Goal: Task Accomplishment & Management: Use online tool/utility

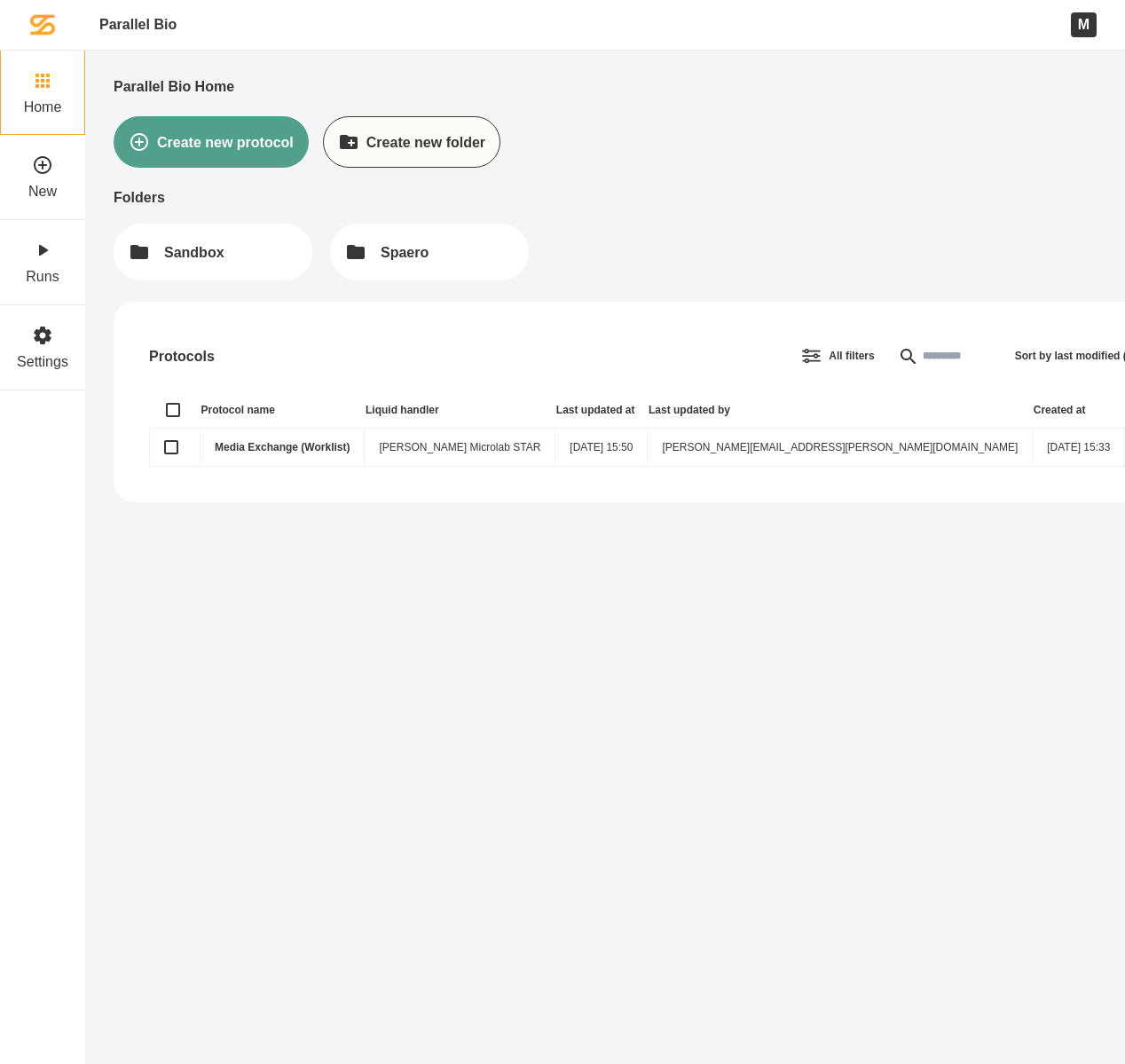
click at [312, 443] on link "Media Exchange (Worklist)" at bounding box center [282, 447] width 135 height 13
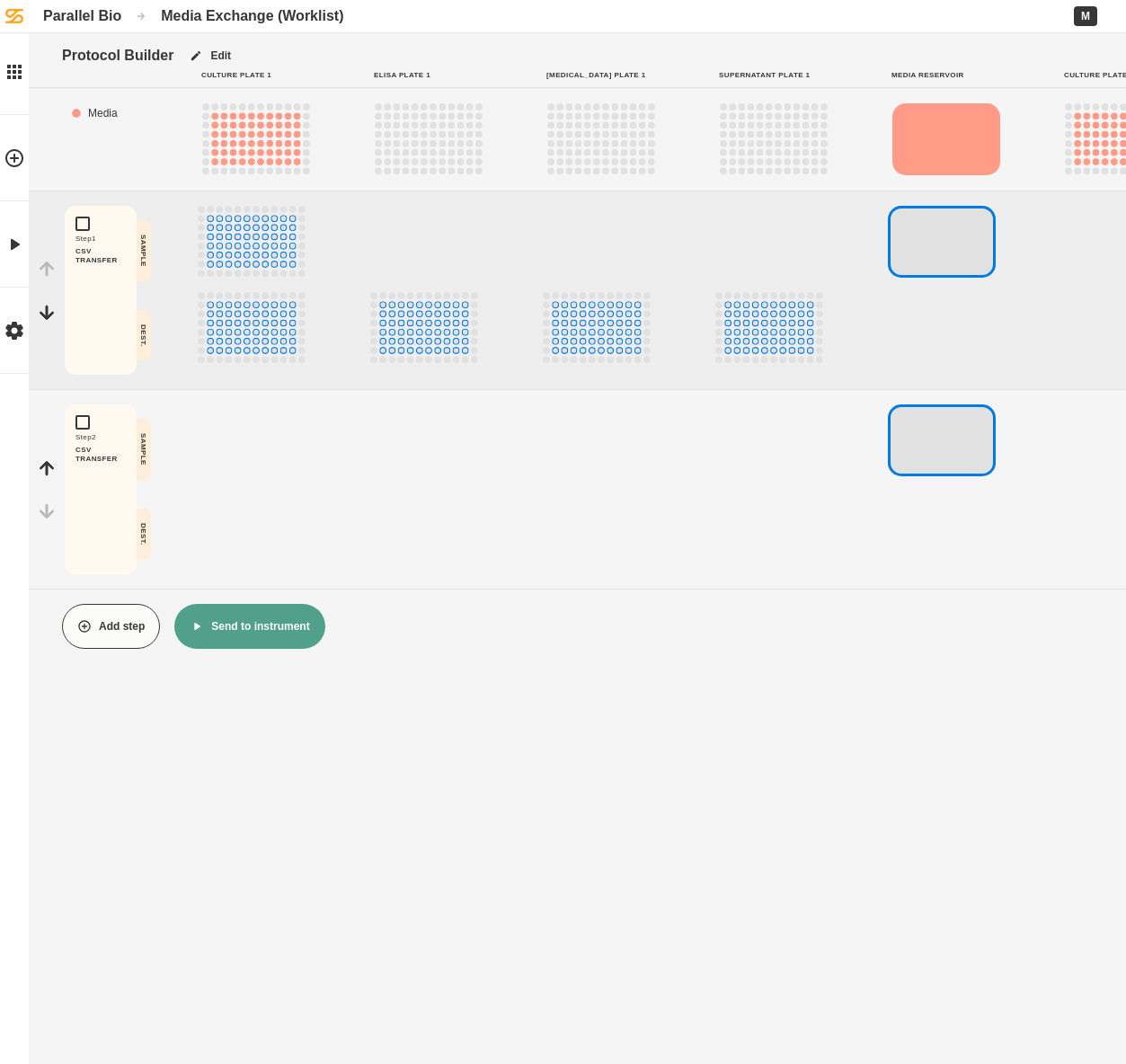
click at [274, 637] on button "Send to instrument" at bounding box center [249, 626] width 150 height 45
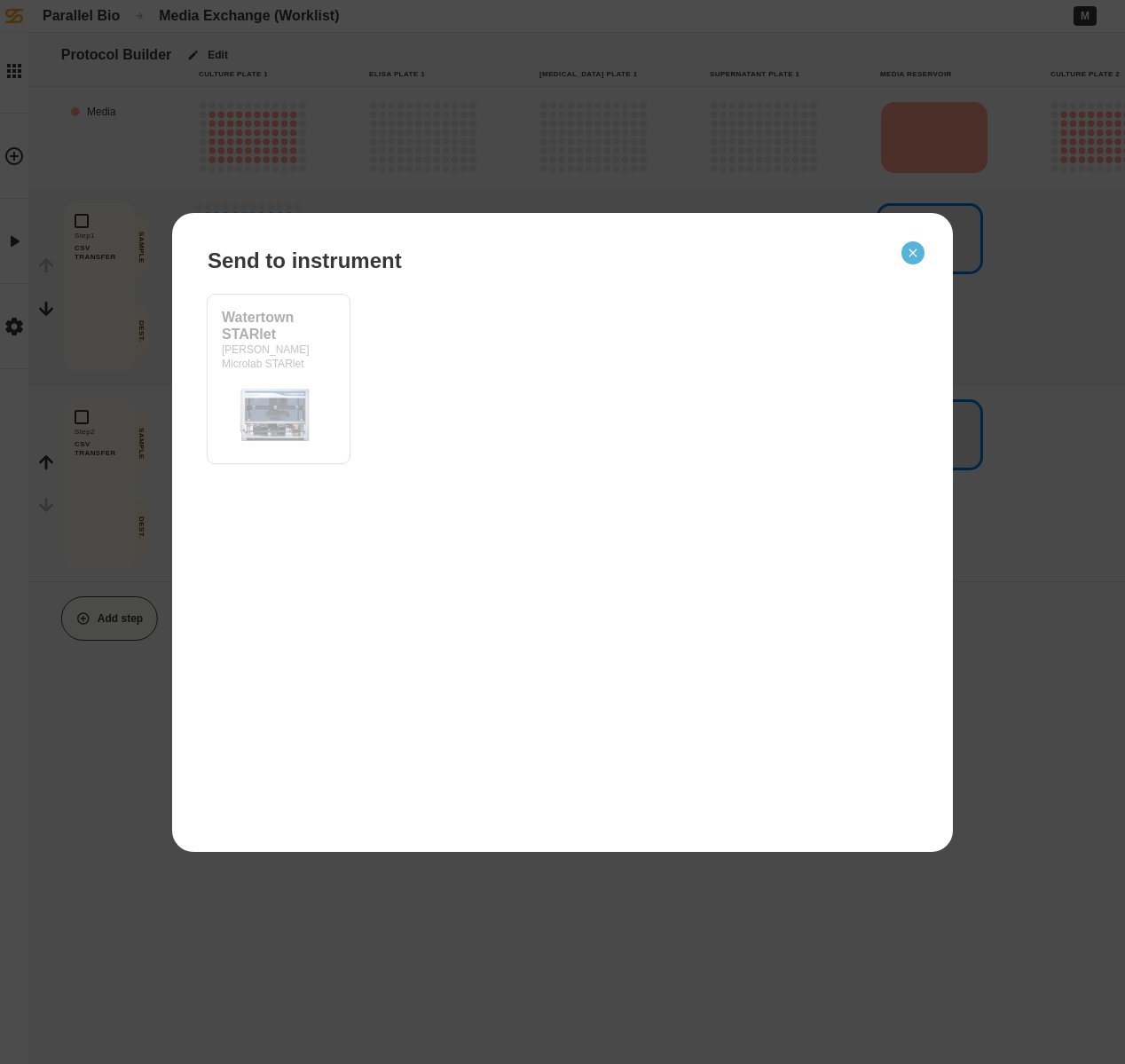
click at [919, 257] on icon "Close" at bounding box center [913, 253] width 14 height 14
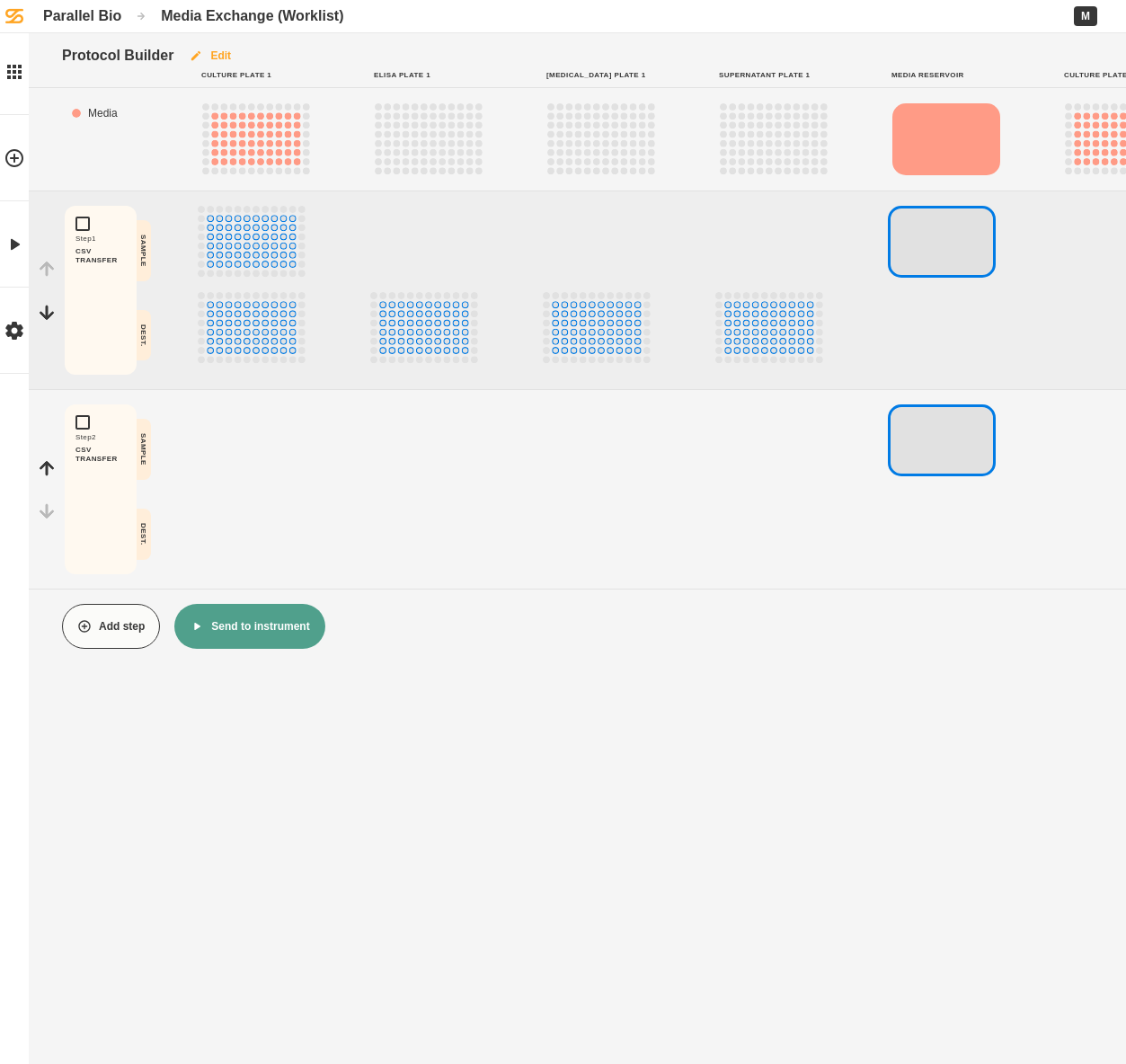
click at [226, 55] on button "Edit" at bounding box center [210, 55] width 73 height 45
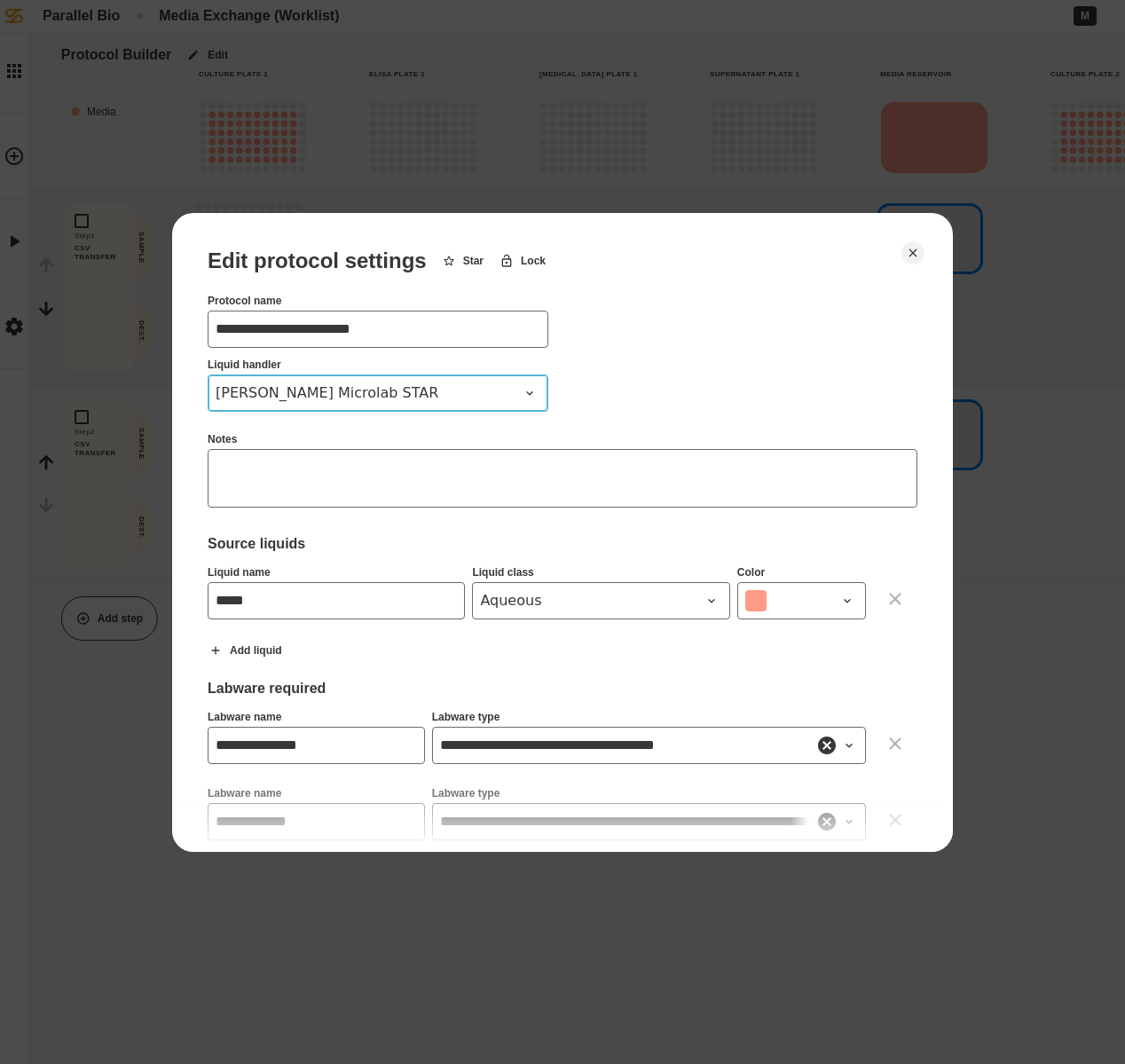
click at [500, 397] on span "[PERSON_NAME] Microlab STAR" at bounding box center [367, 393] width 303 height 22
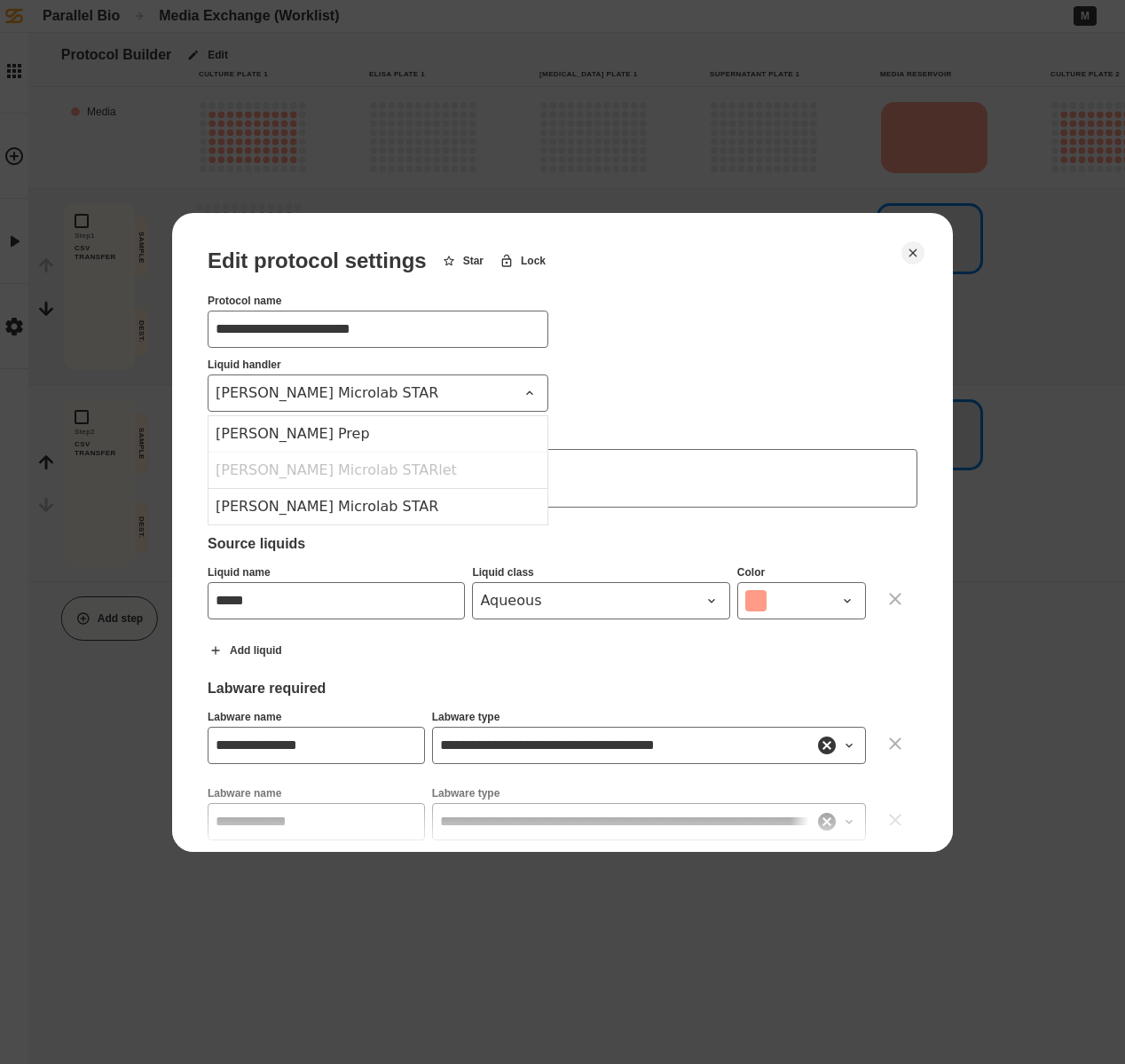
click at [395, 469] on div "[PERSON_NAME] Microlab STARlet" at bounding box center [378, 469] width 339 height 37
click at [347, 470] on div "[PERSON_NAME] Microlab STARlet" at bounding box center [378, 469] width 339 height 37
click at [909, 252] on icon "Close" at bounding box center [913, 253] width 14 height 14
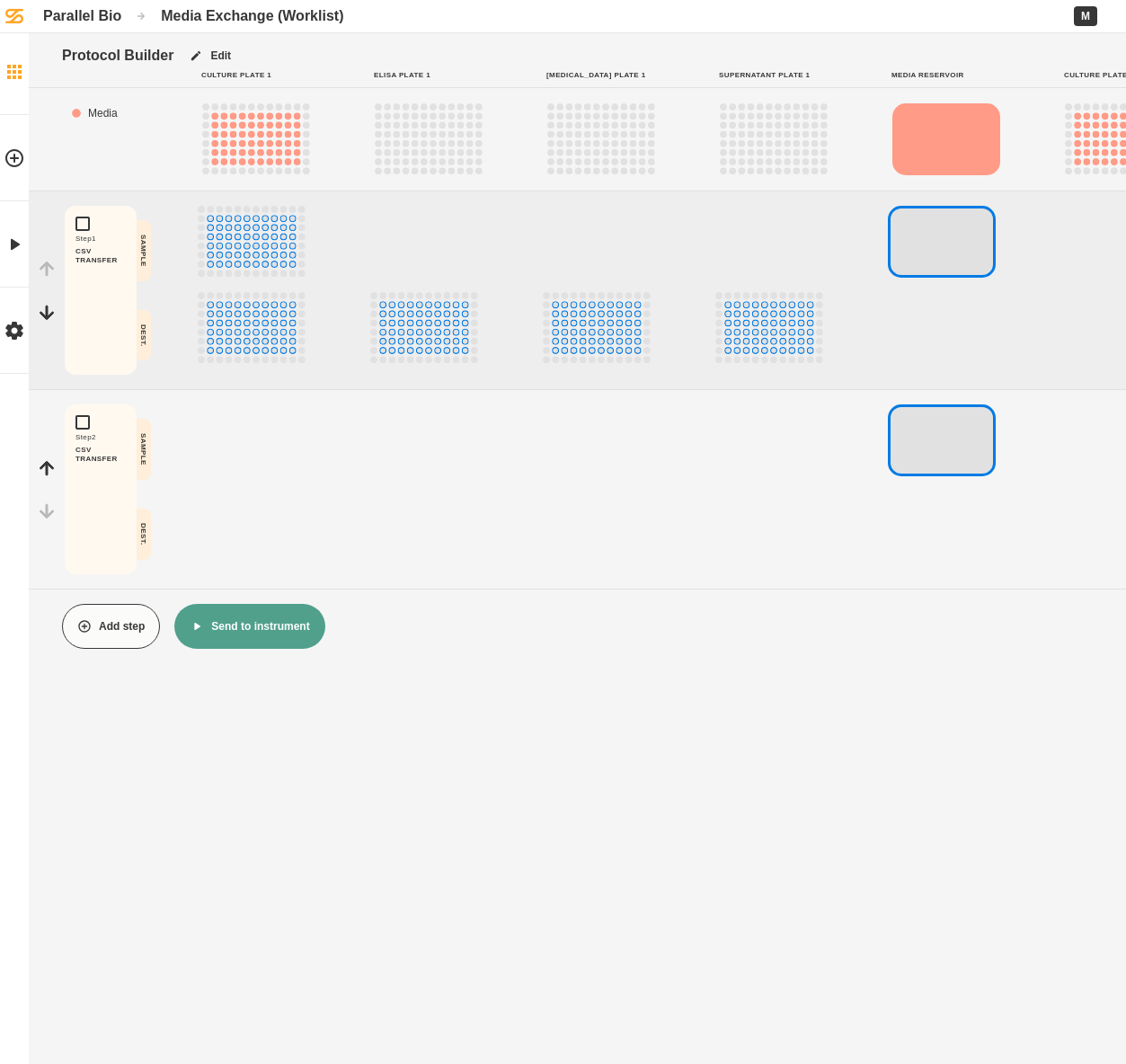
click at [16, 78] on icon at bounding box center [15, 72] width 22 height 22
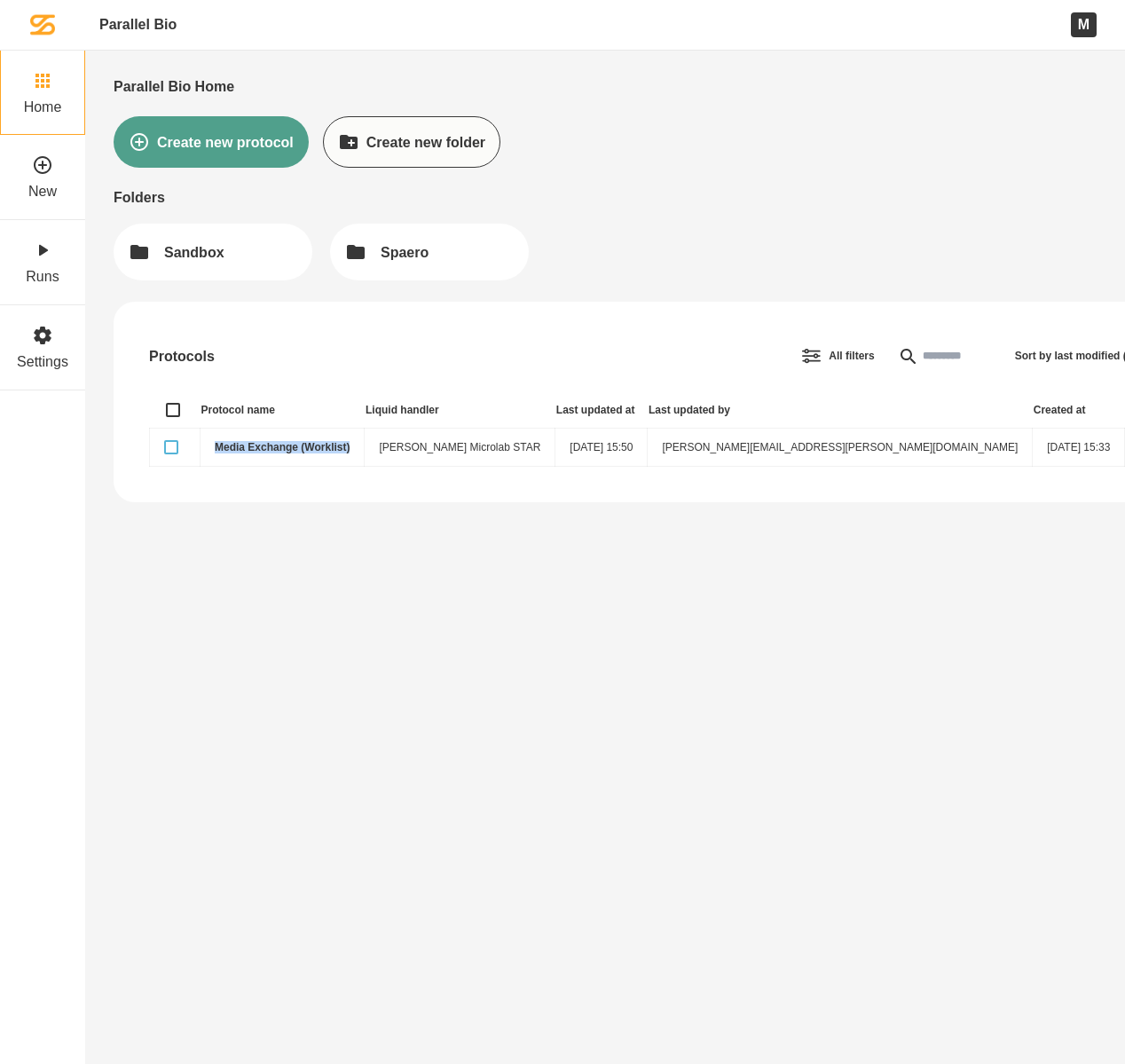
click at [170, 448] on button "button" at bounding box center [171, 447] width 14 height 14
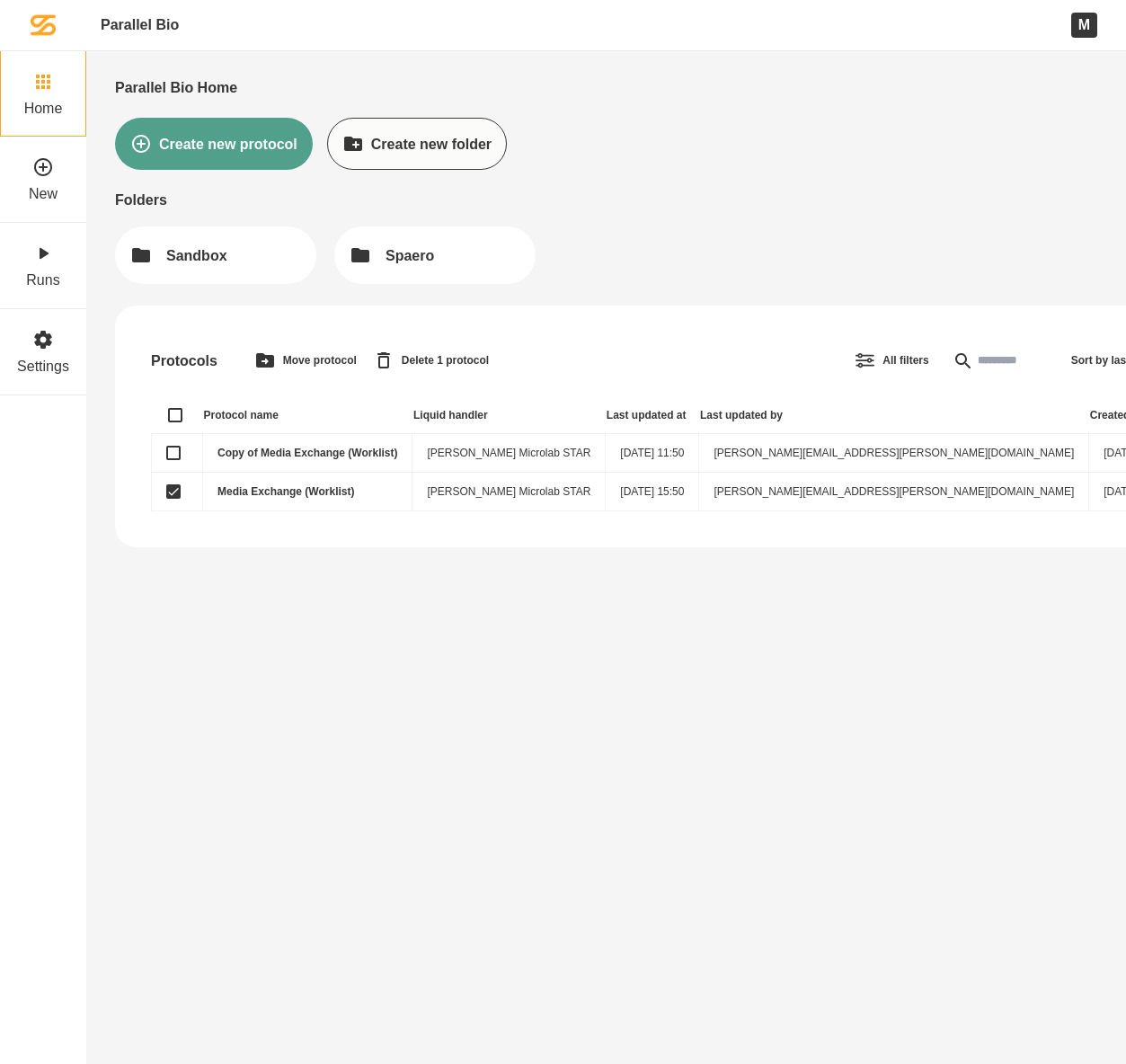
click at [258, 454] on link "Copy of Media Exchange (Worklist)" at bounding box center [307, 452] width 180 height 13
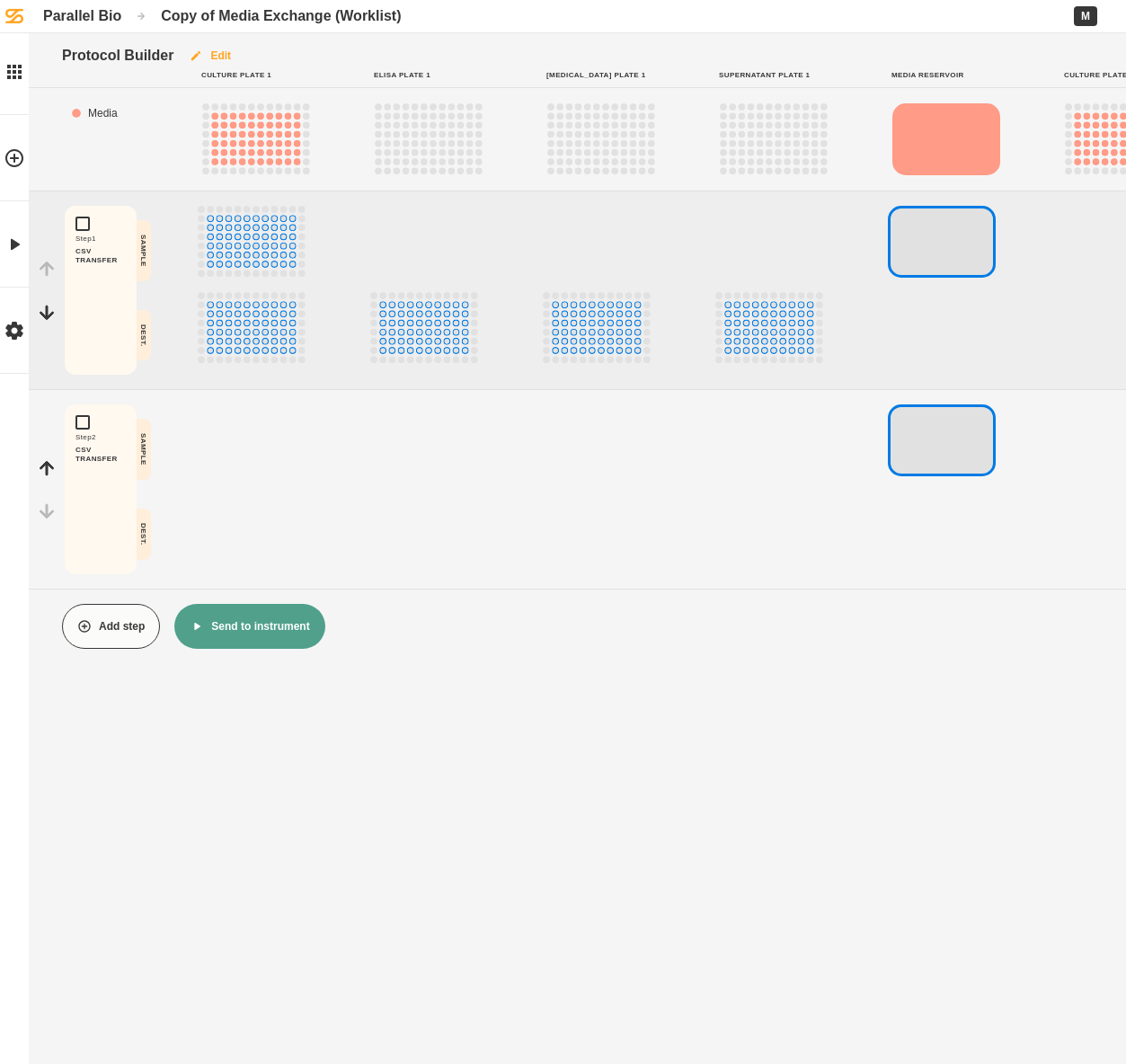
click at [229, 57] on button "Edit" at bounding box center [210, 55] width 73 height 45
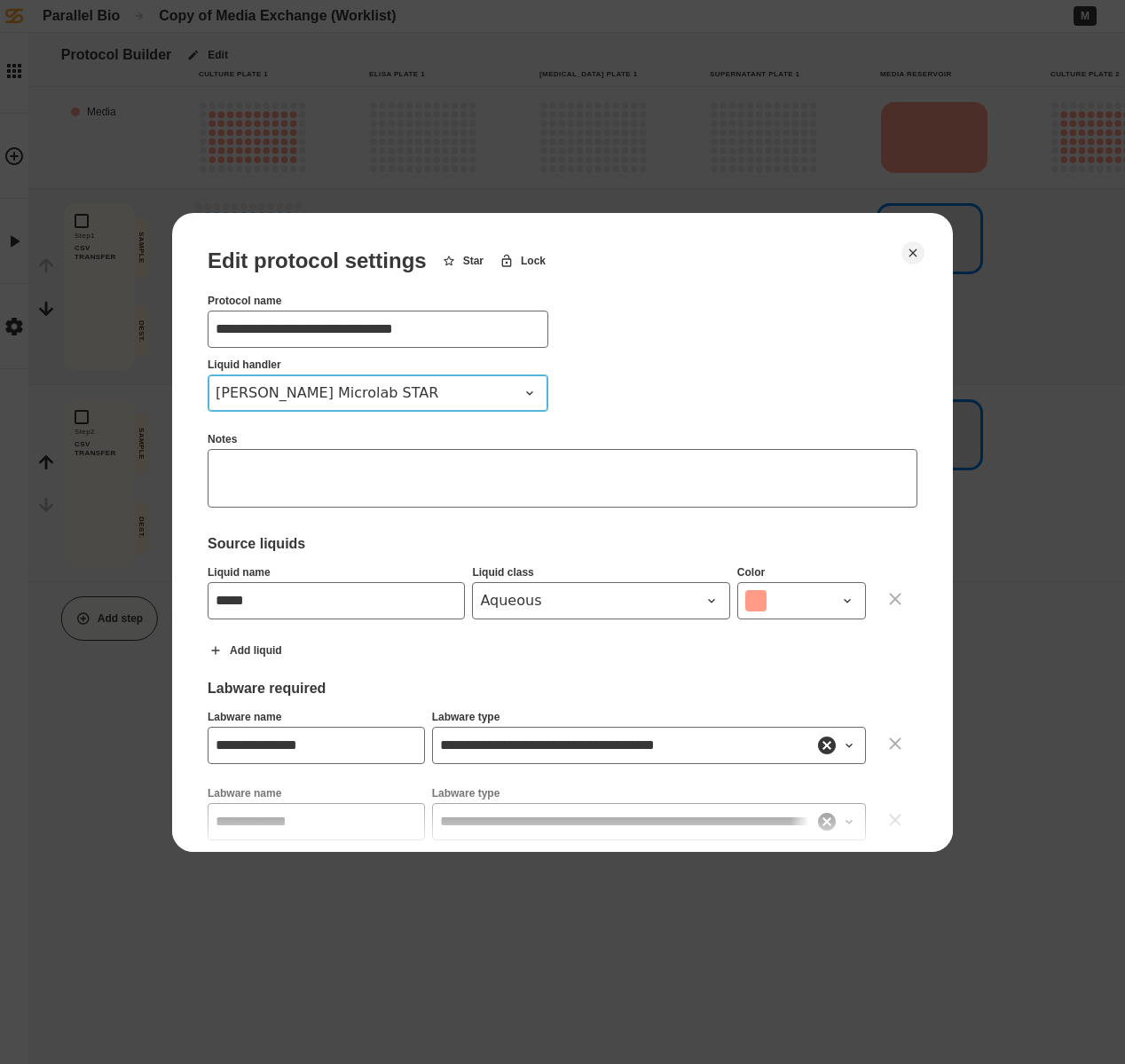
click at [376, 390] on span "[PERSON_NAME] Microlab STAR" at bounding box center [367, 393] width 303 height 22
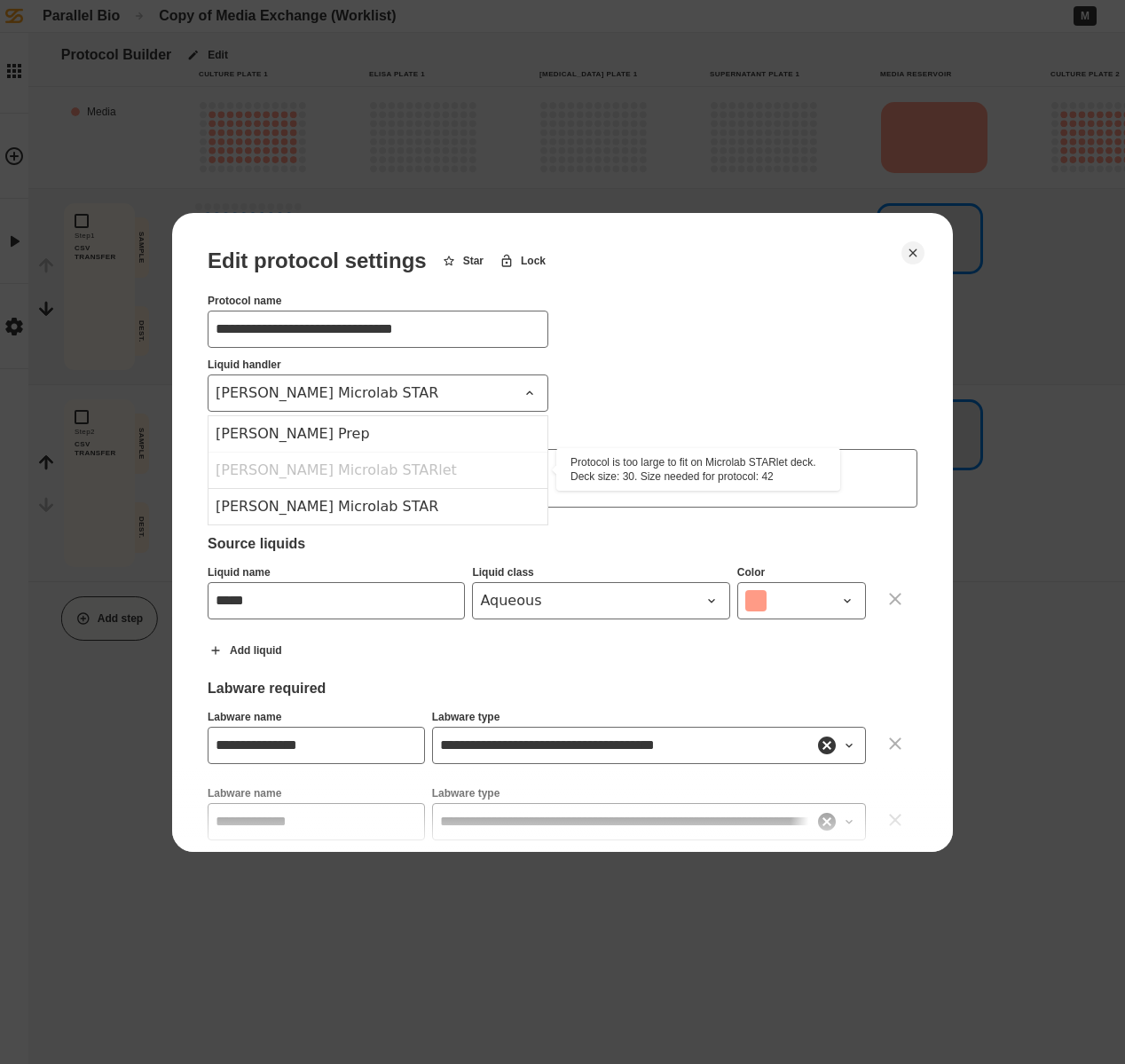
click at [359, 467] on div "[PERSON_NAME] Microlab STARlet" at bounding box center [378, 469] width 339 height 37
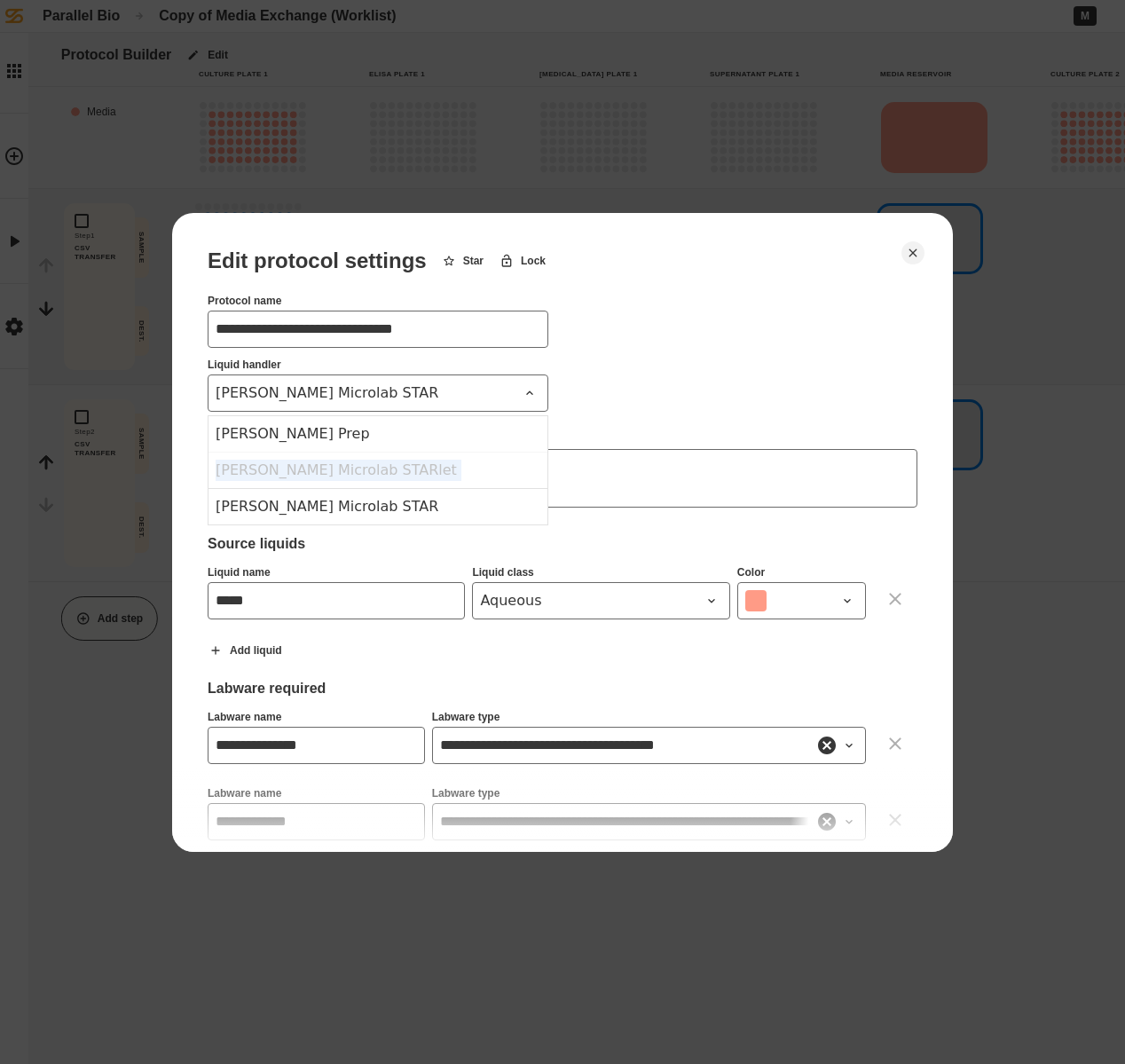
click at [359, 467] on div "[PERSON_NAME] Microlab STARlet" at bounding box center [378, 469] width 339 height 37
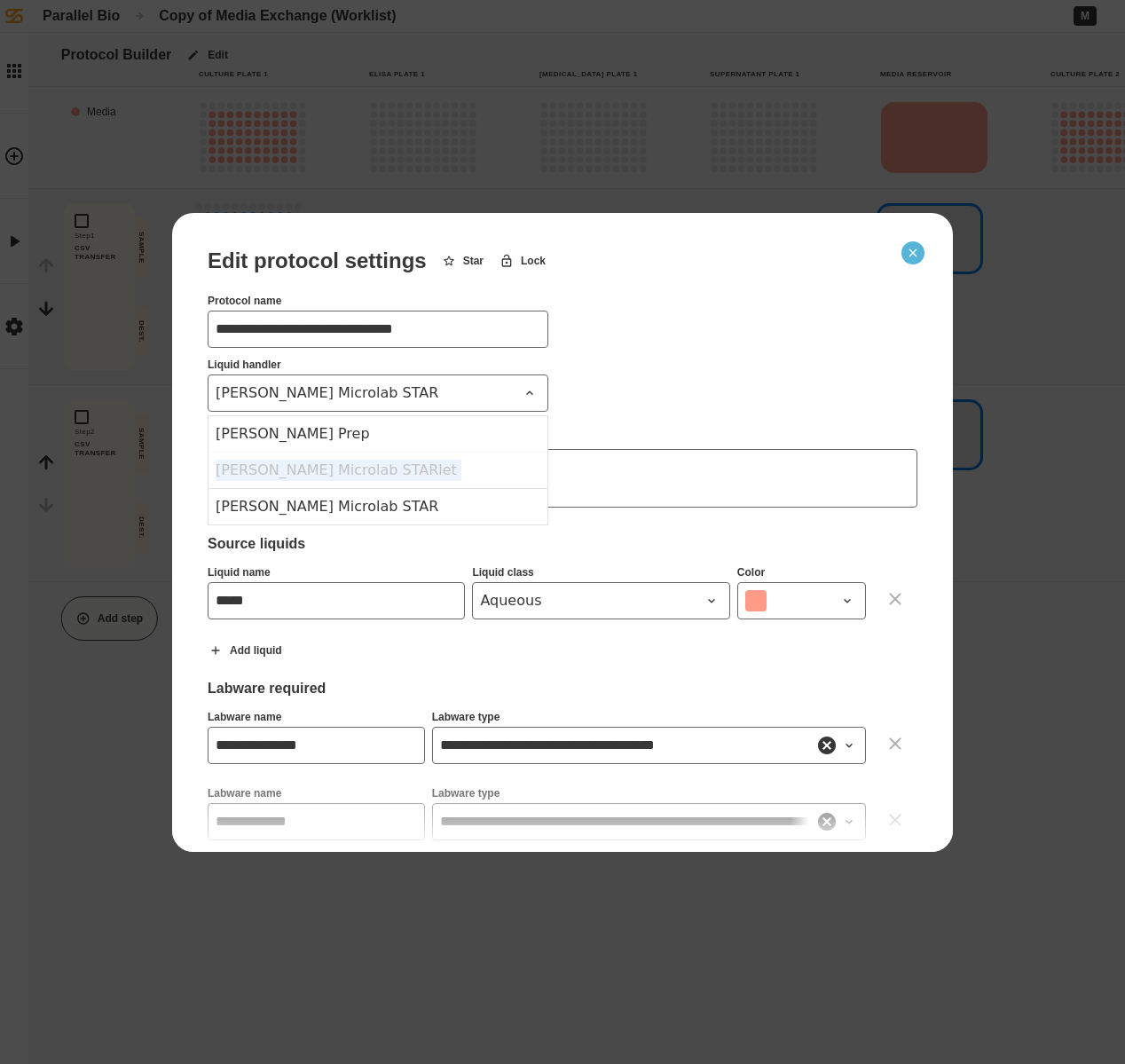
click at [909, 255] on icon "Close" at bounding box center [913, 253] width 14 height 14
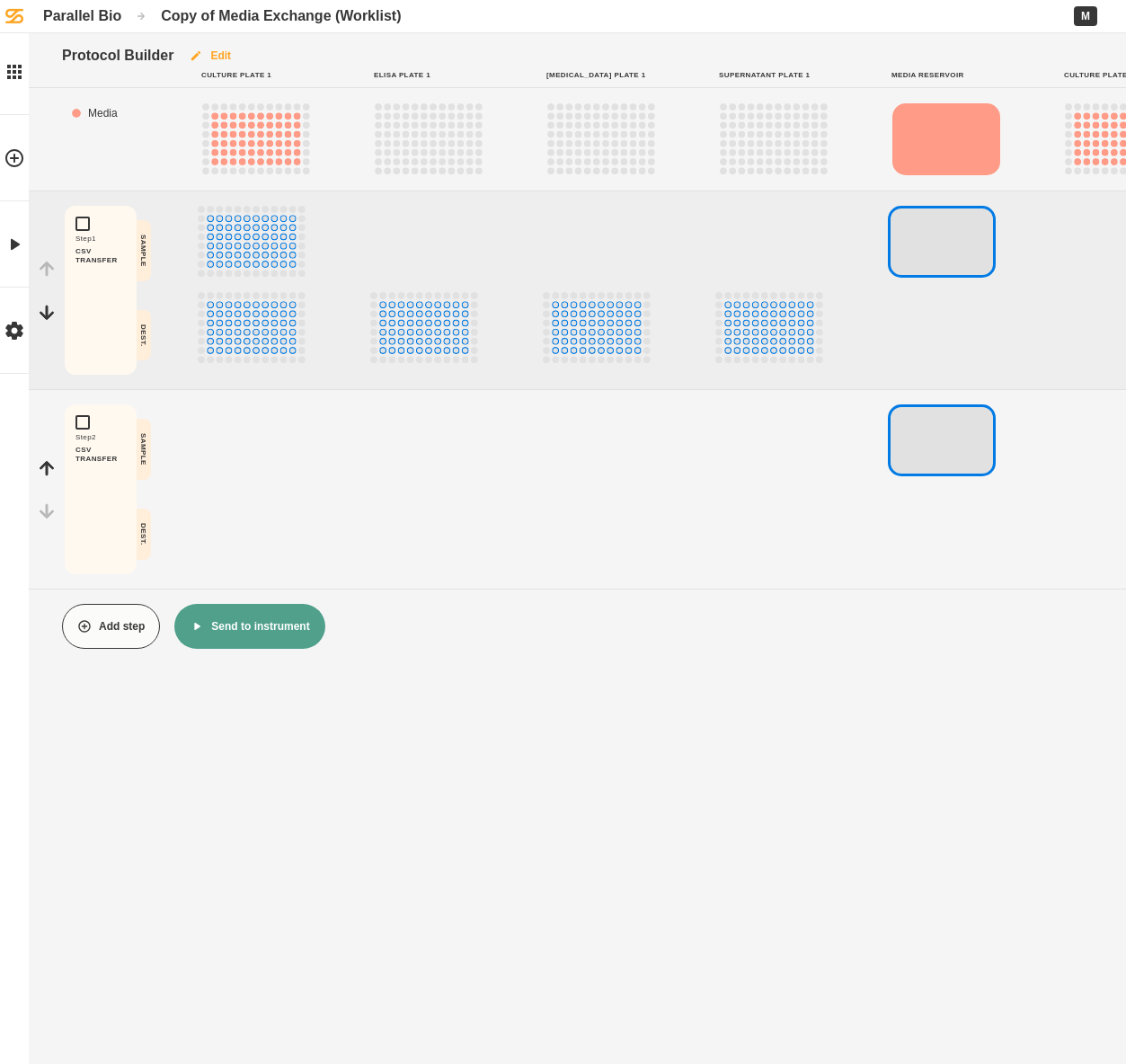
click at [222, 58] on button "Edit" at bounding box center [210, 55] width 73 height 45
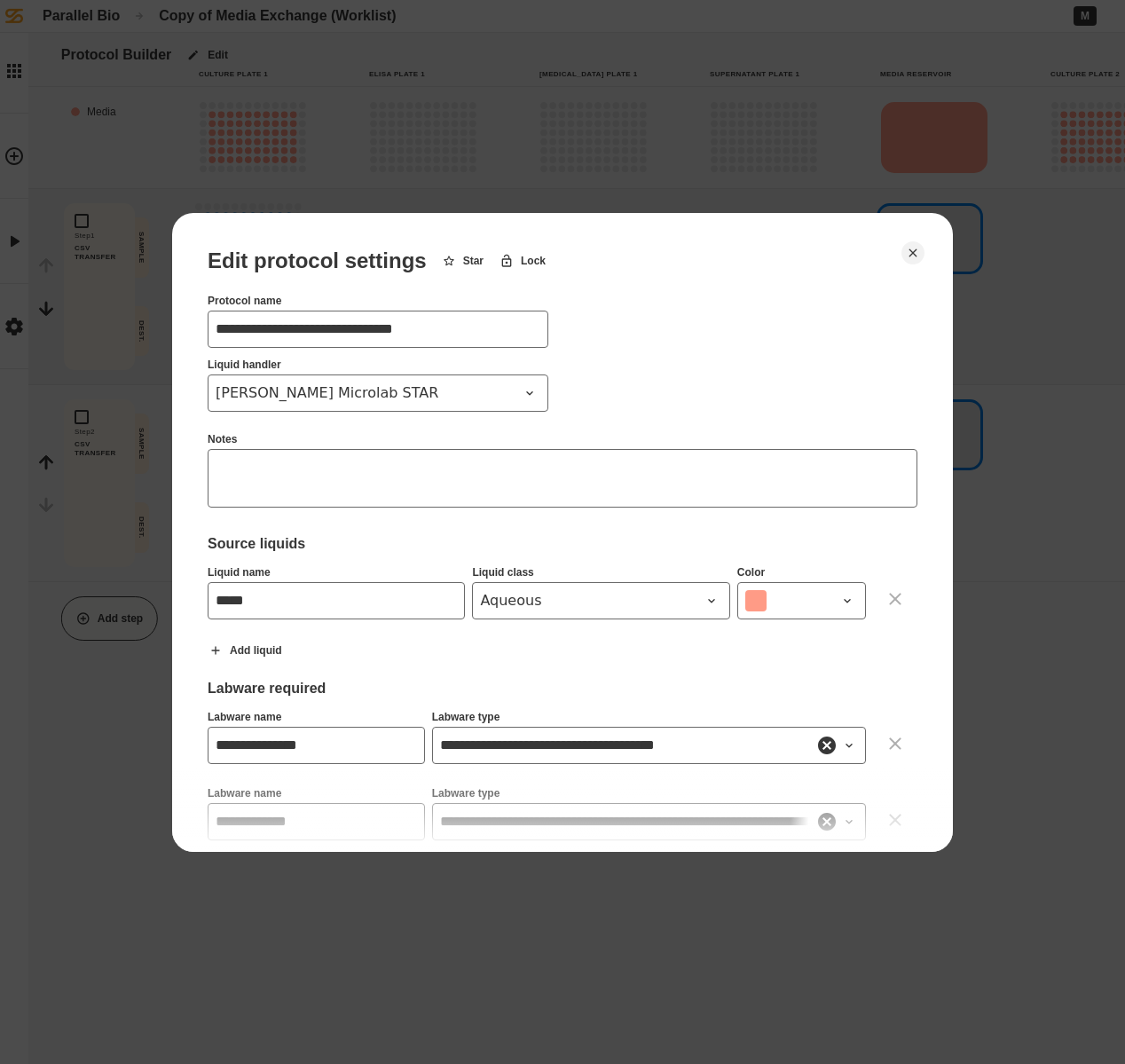
drag, startPoint x: 266, startPoint y: 327, endPoint x: 158, endPoint y: 330, distance: 108.0
click at [158, 0] on div "**********" at bounding box center [555, 0] width 1112 height 0
drag, startPoint x: 351, startPoint y: 330, endPoint x: 422, endPoint y: 333, distance: 71.1
click at [422, 333] on input "**********" at bounding box center [378, 329] width 341 height 38
type input "**********"
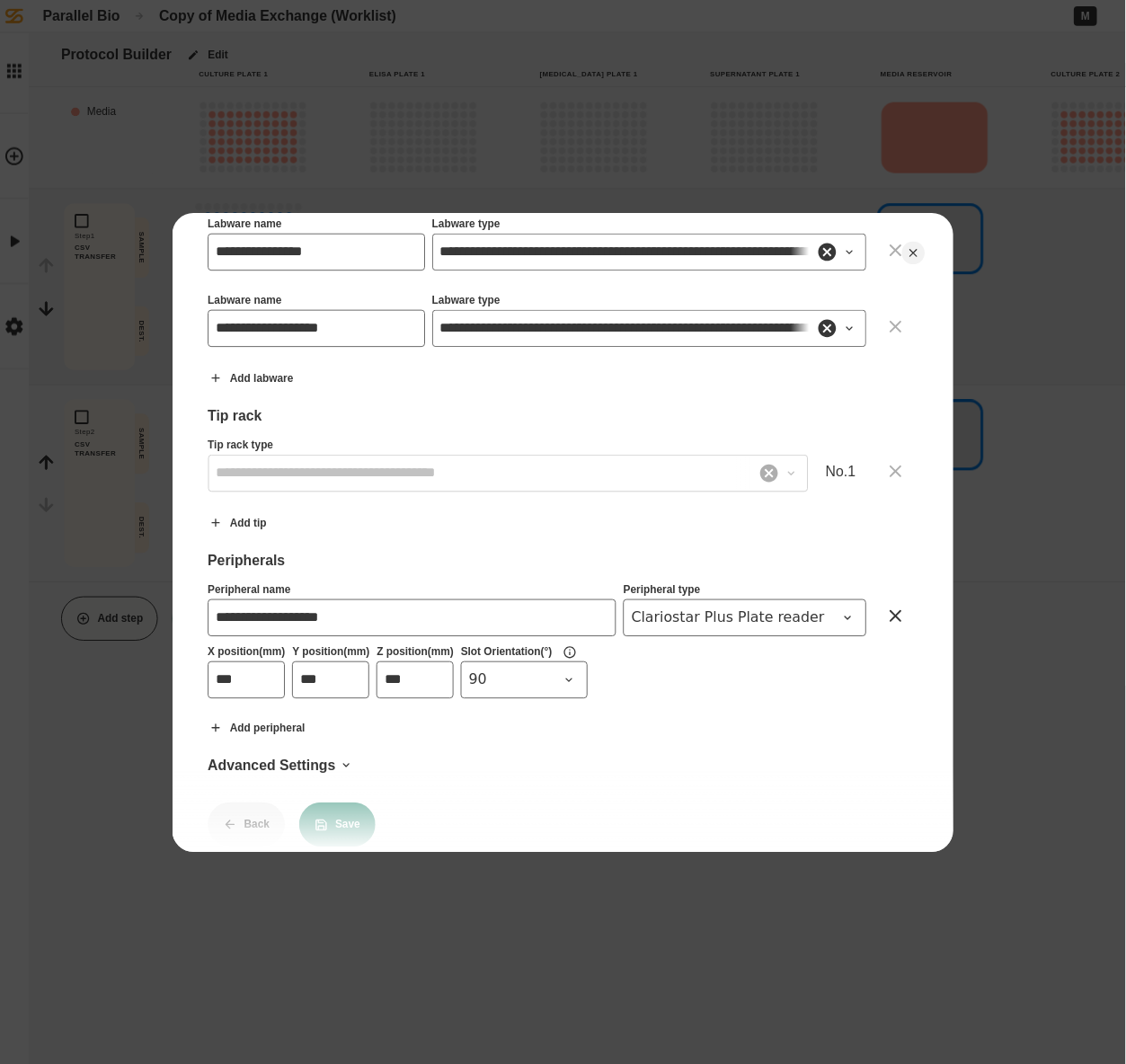
scroll to position [1393, 0]
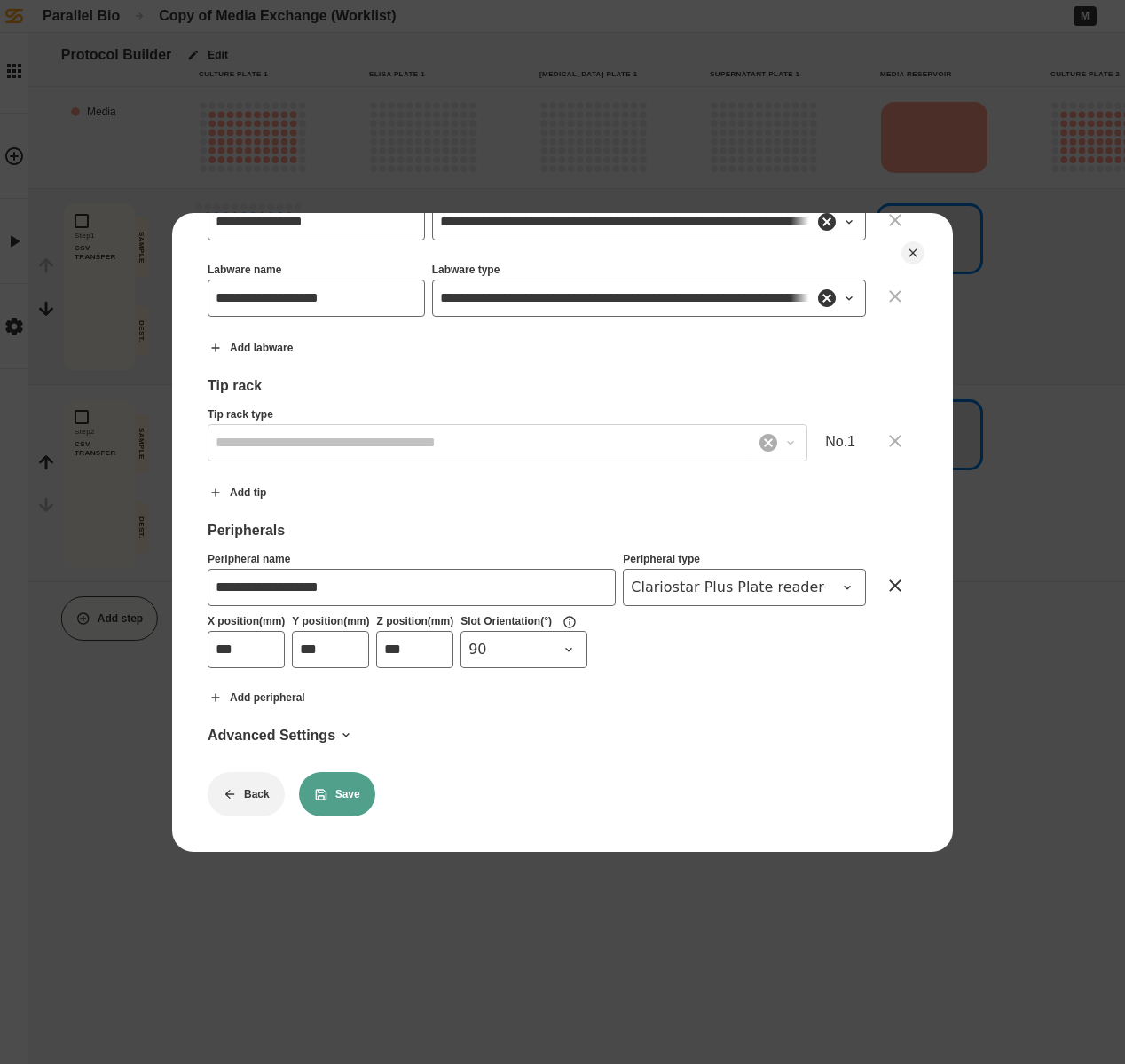
click at [355, 781] on button "Save" at bounding box center [336, 793] width 76 height 44
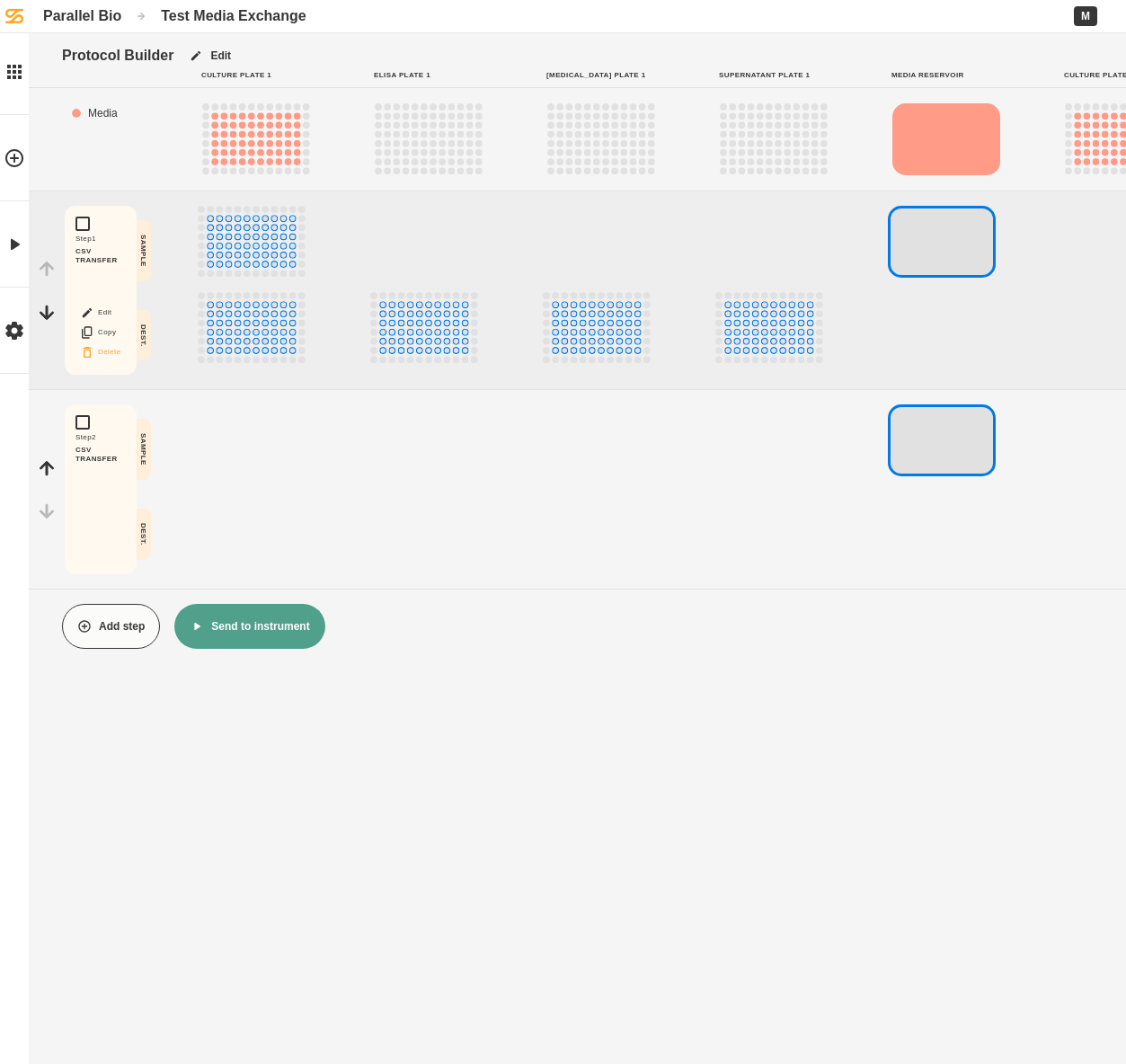
click at [115, 353] on button "Delete" at bounding box center [100, 353] width 57 height 24
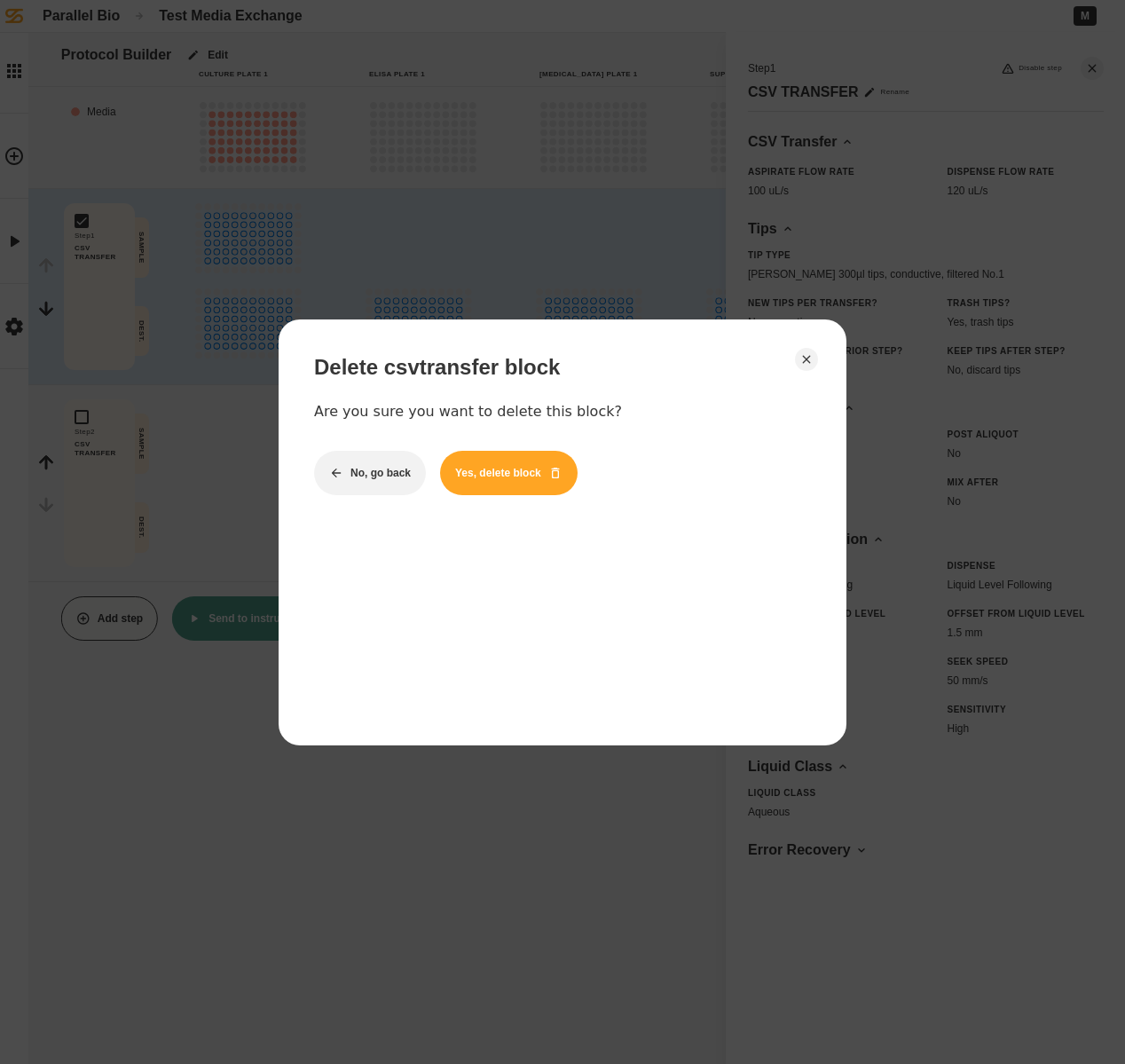
click at [479, 475] on button "Yes, delete block" at bounding box center [508, 472] width 137 height 44
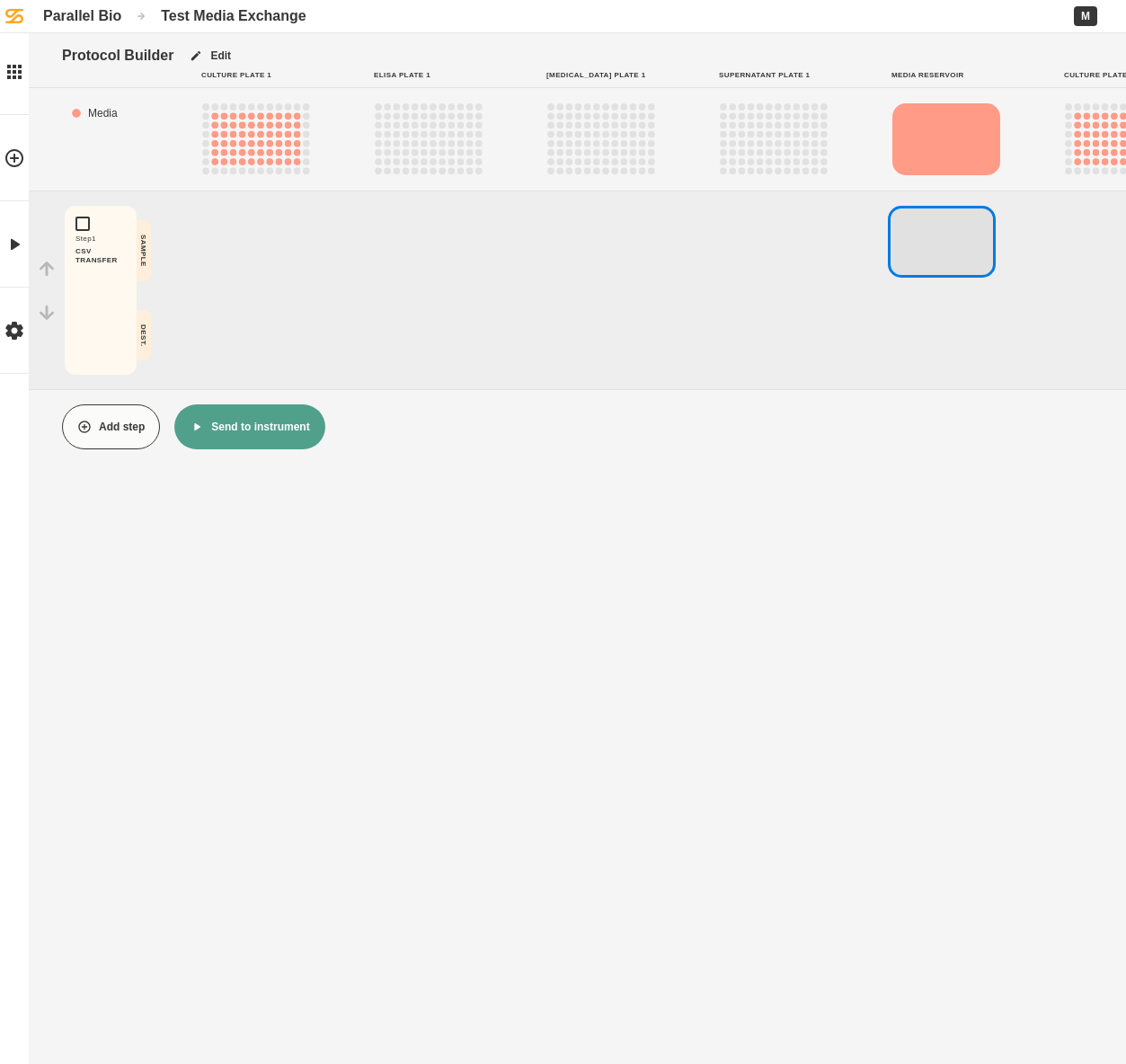
click at [109, 110] on td "Media" at bounding box center [120, 114] width 72 height 22
click at [115, 351] on button "Delete" at bounding box center [100, 353] width 57 height 24
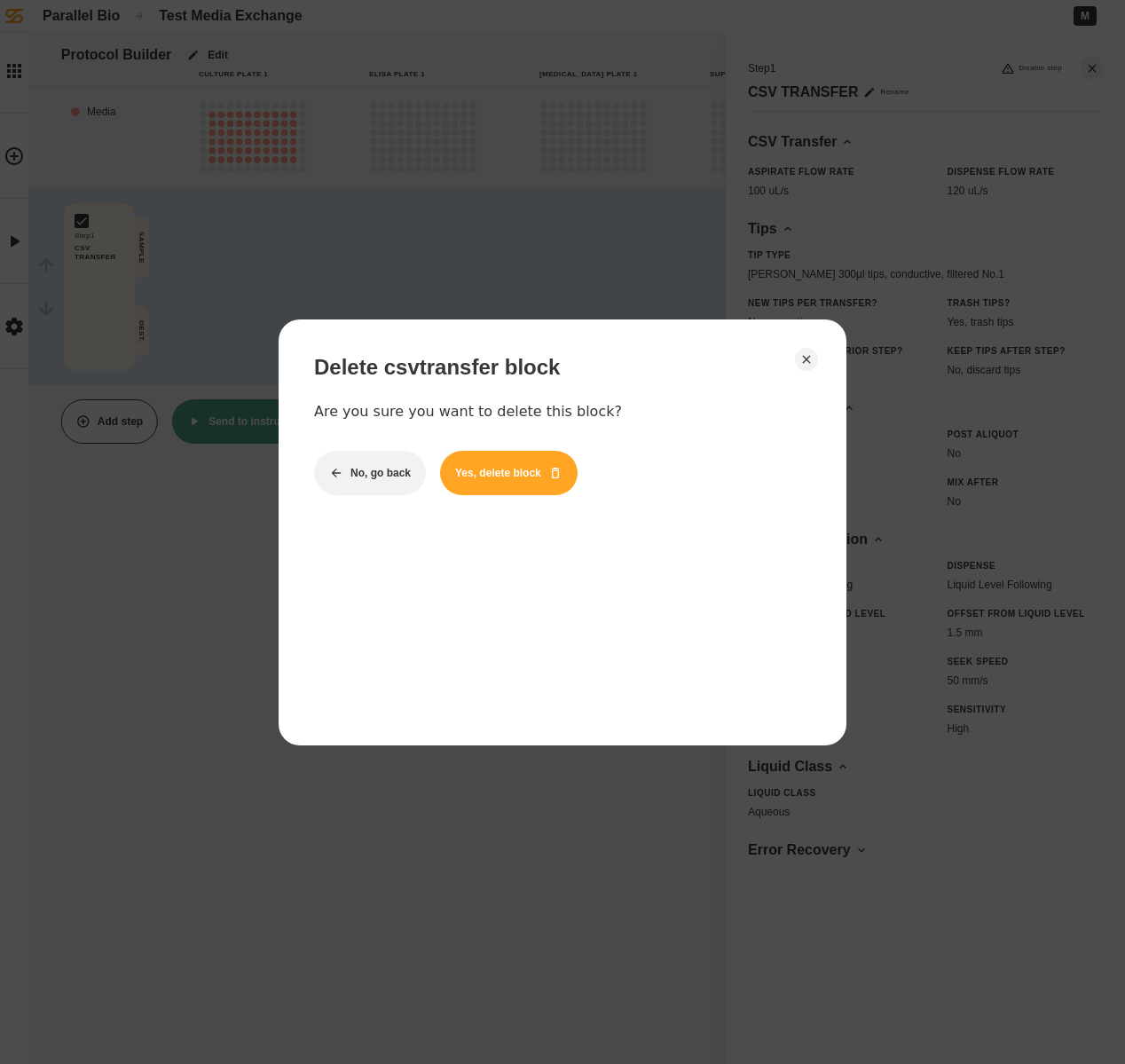
click at [473, 479] on button "Yes, delete block" at bounding box center [508, 472] width 137 height 44
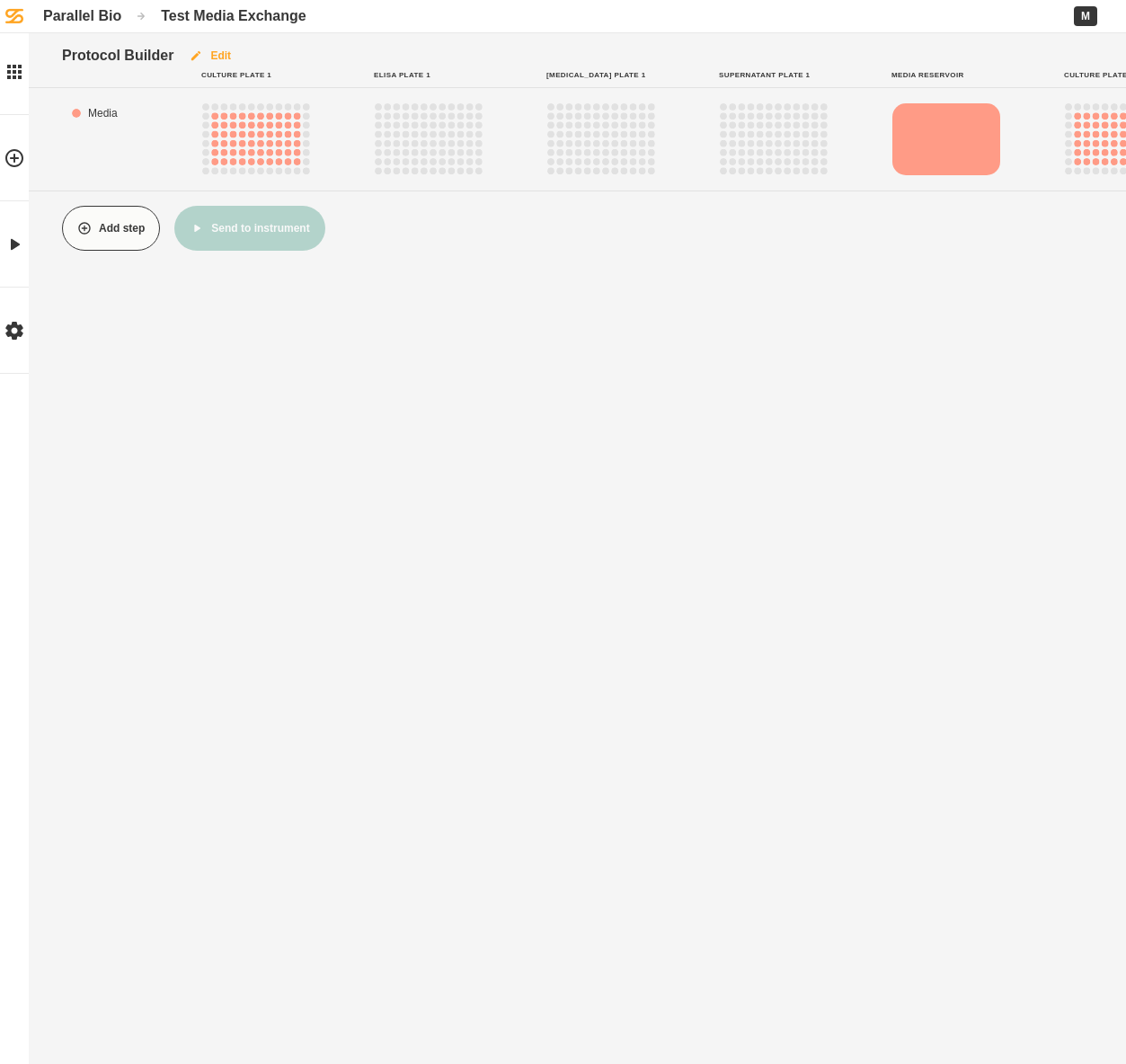
click at [217, 50] on button "Edit" at bounding box center [210, 55] width 73 height 45
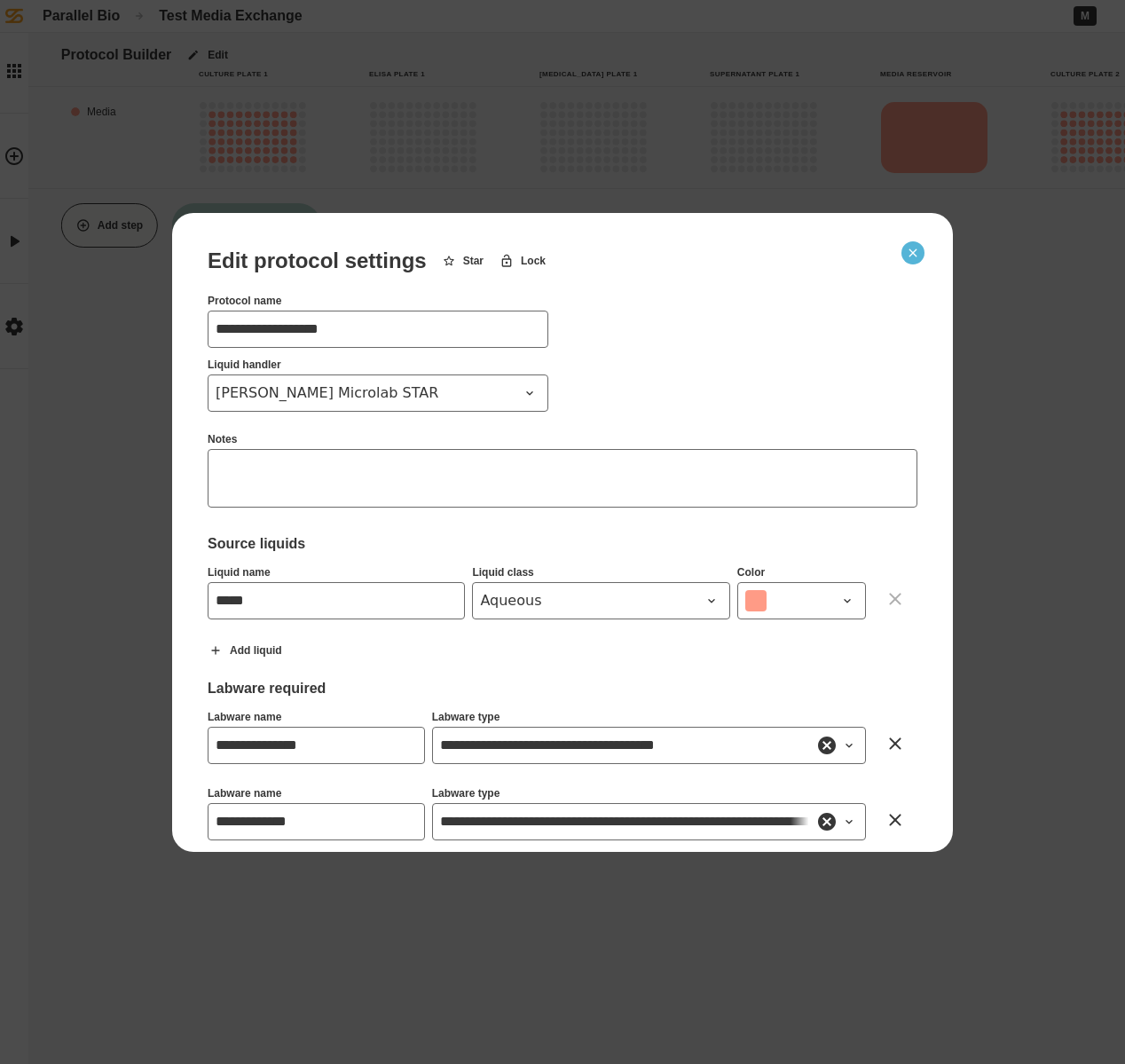
click at [915, 254] on icon "Close" at bounding box center [913, 252] width 8 height 8
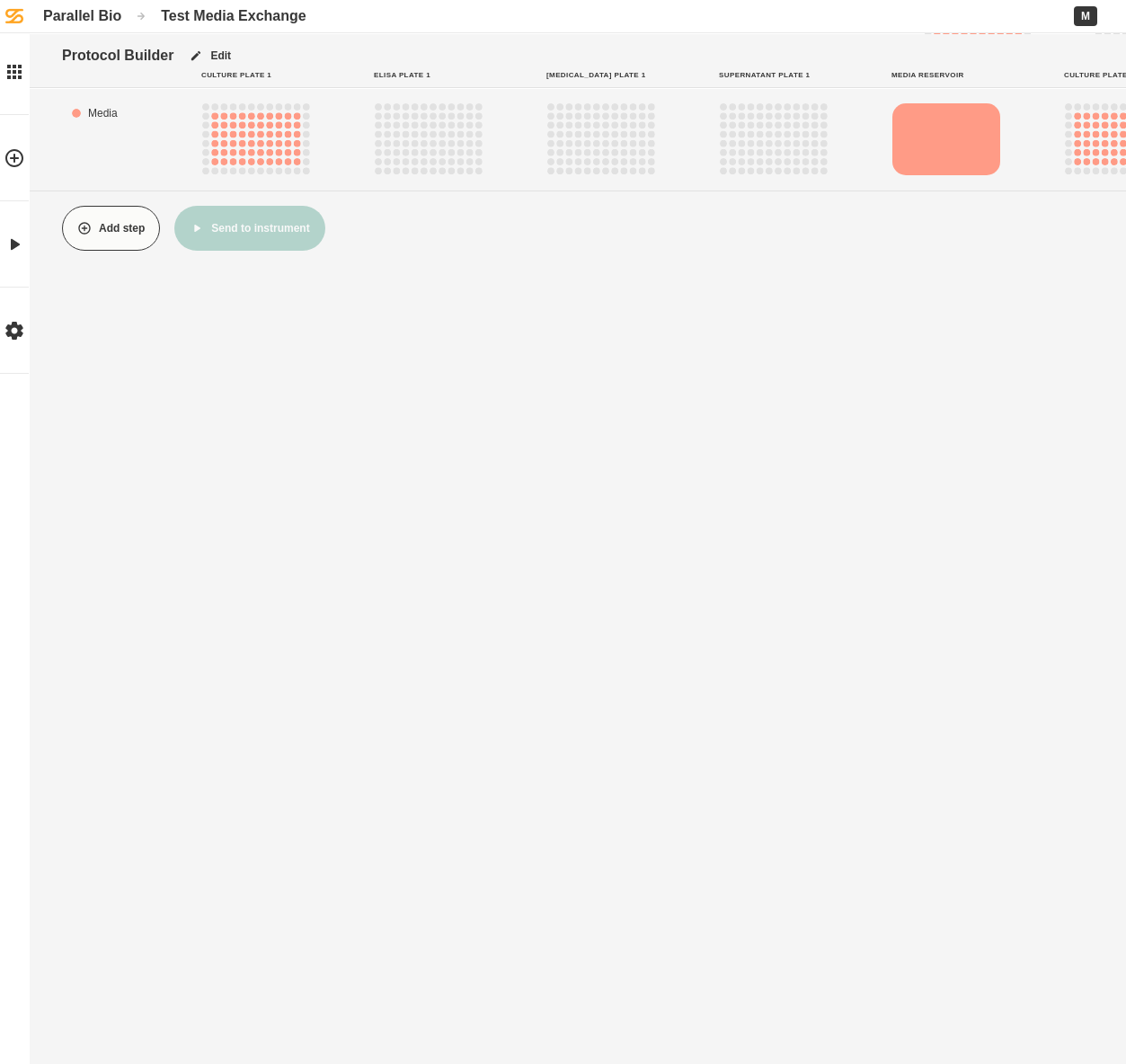
click at [522, 358] on div "Protocol Builder Edit Culture Plate 1 Elisa Plate 1 [MEDICAL_DATA] Plate 1 Supe…" at bounding box center [563, 532] width 1126 height 1064
click at [110, 135] on div "Media" at bounding box center [111, 139] width 86 height 74
click at [110, 112] on td "Media" at bounding box center [120, 114] width 72 height 22
click at [220, 56] on button "Edit" at bounding box center [210, 55] width 73 height 45
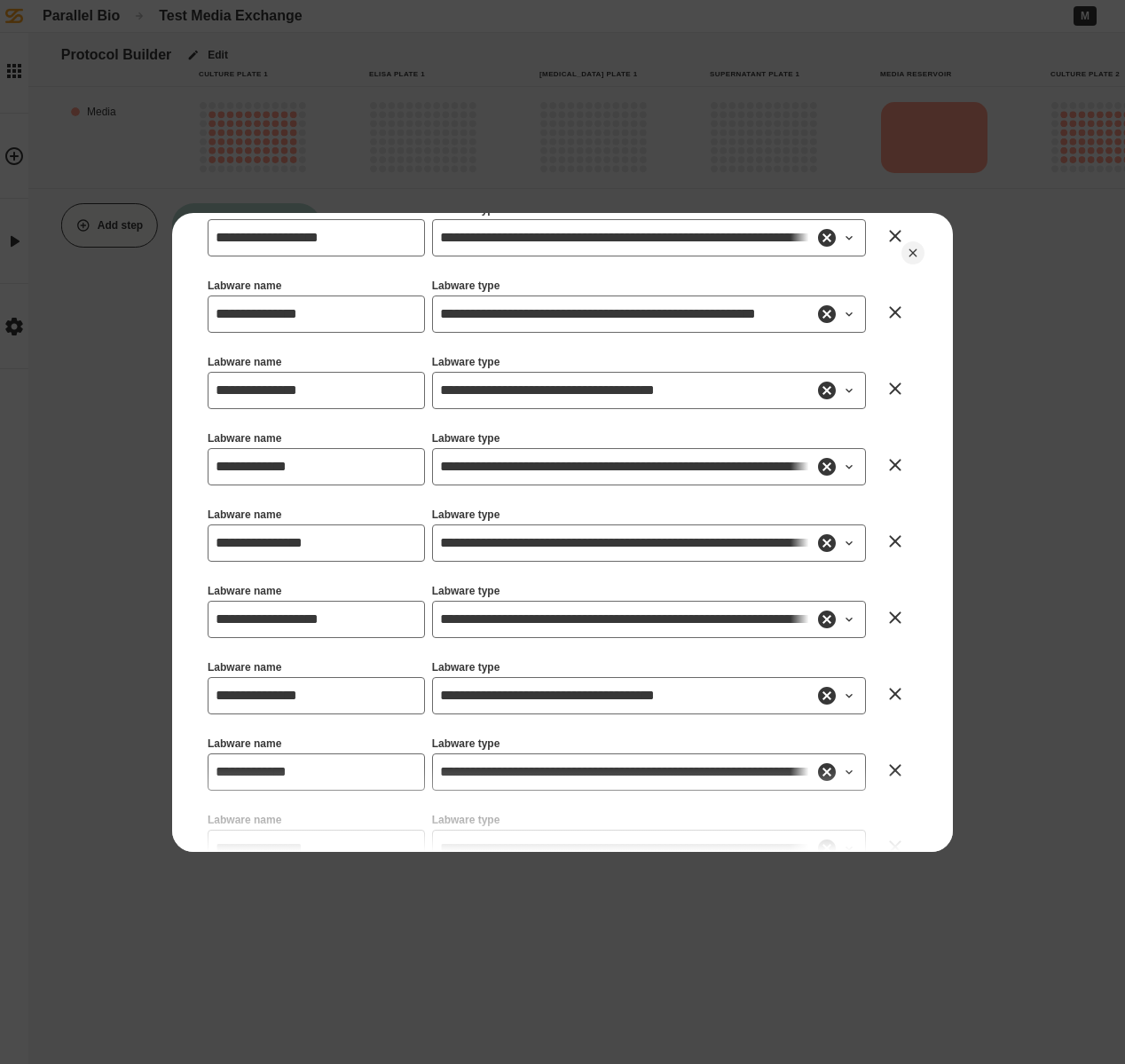
scroll to position [949, 0]
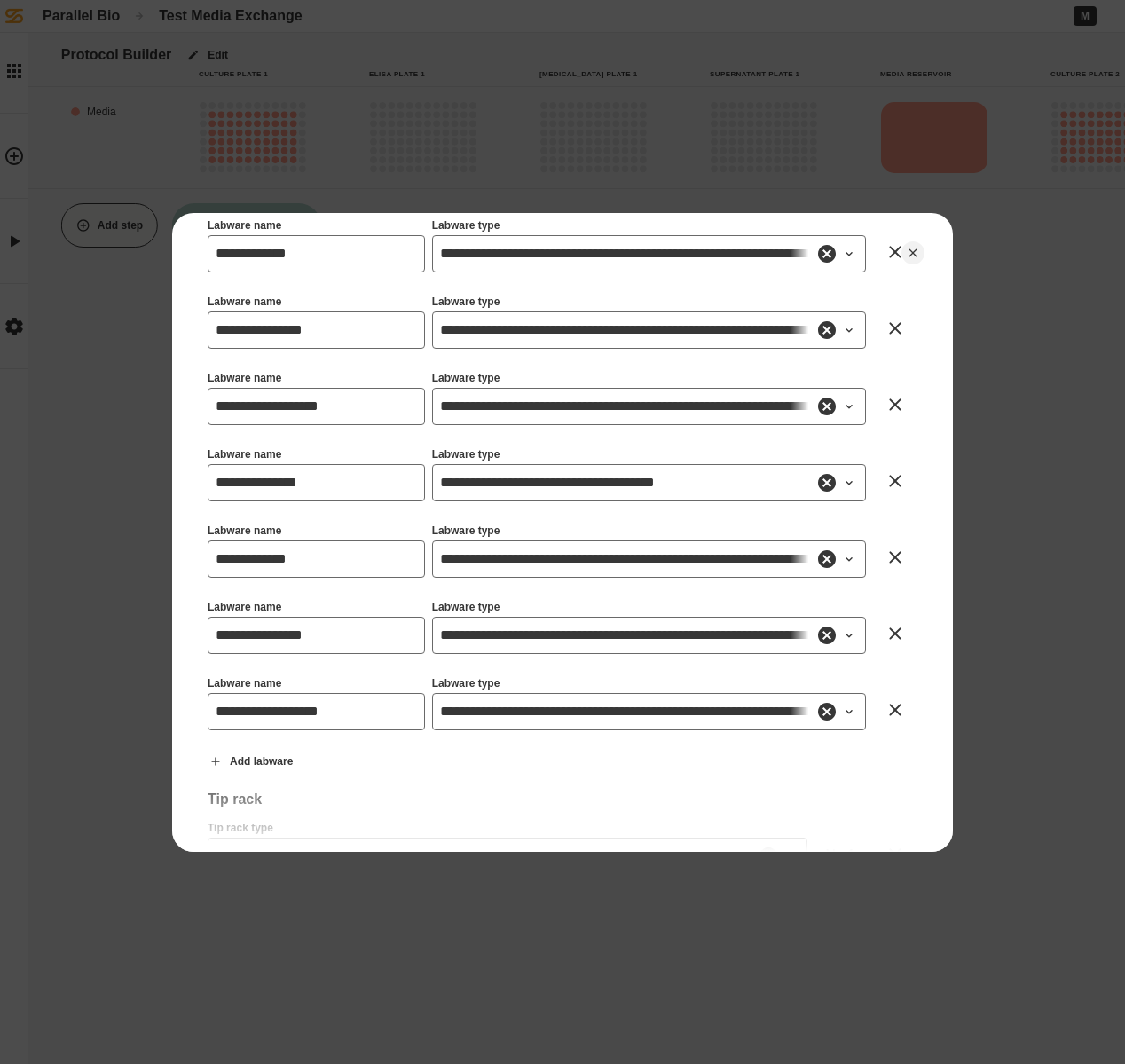
click at [885, 708] on icon at bounding box center [895, 710] width 22 height 22
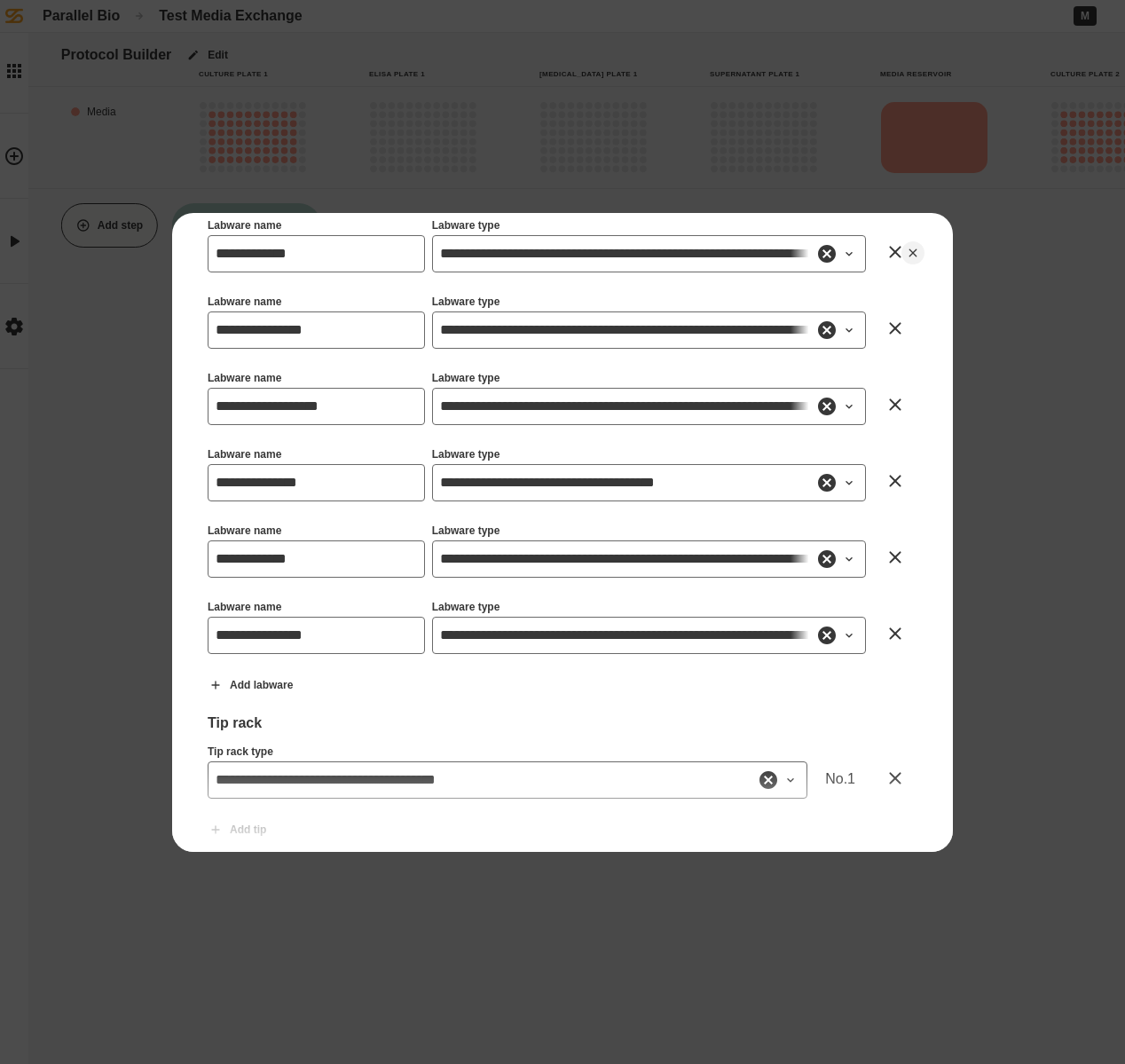
click at [885, 629] on icon at bounding box center [895, 633] width 22 height 22
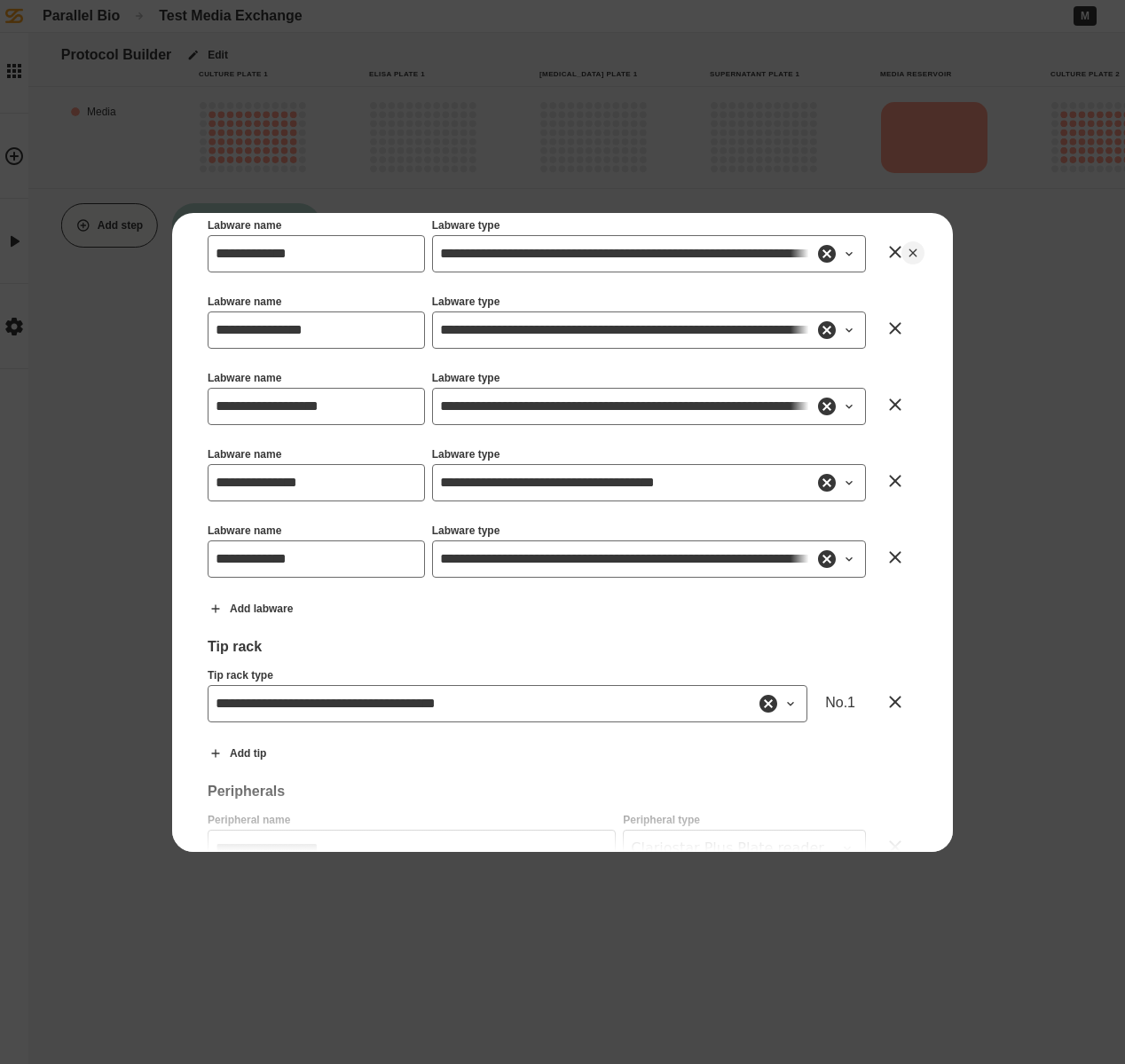
click at [889, 553] on icon at bounding box center [894, 556] width 12 height 12
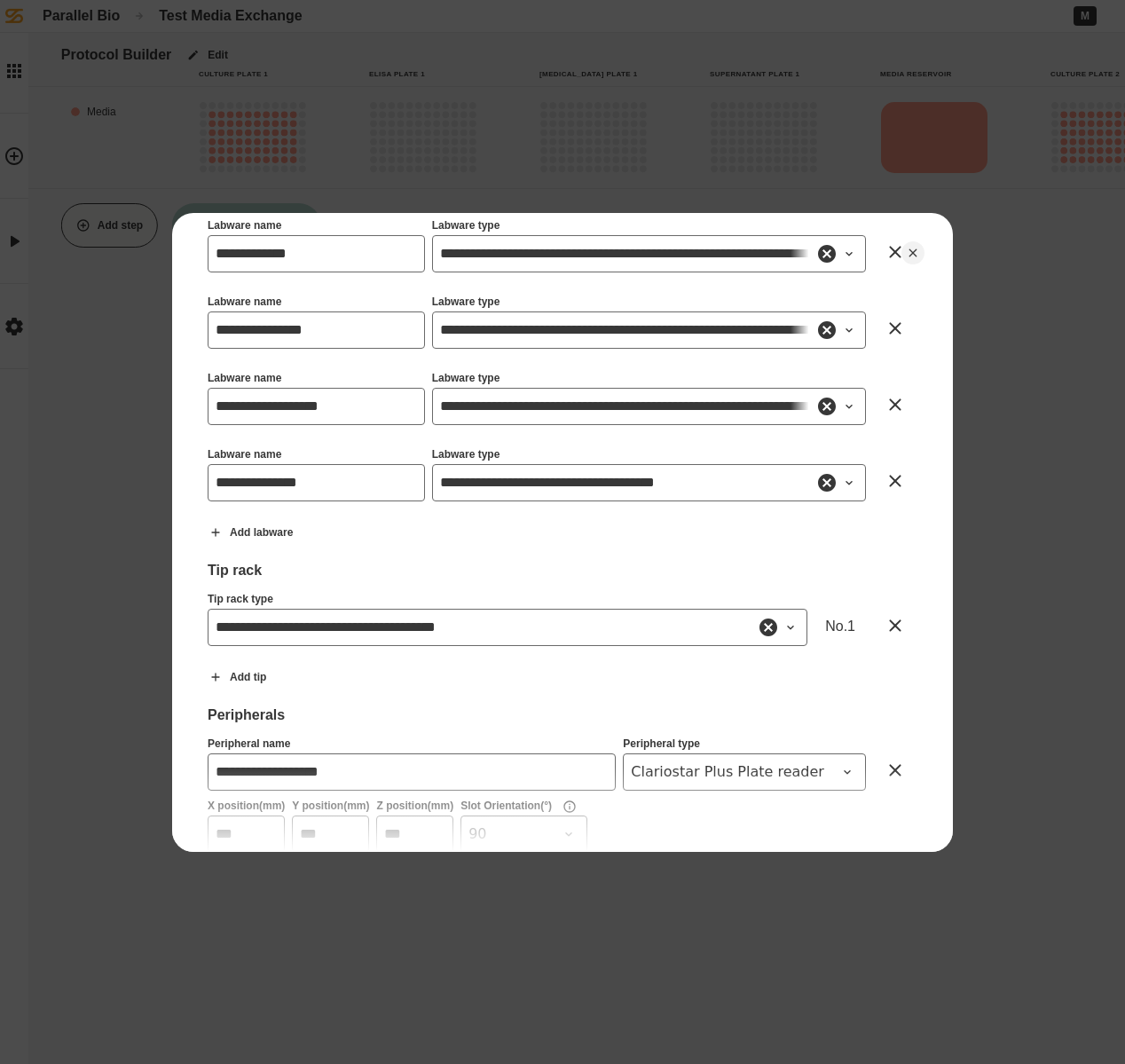
click at [881, 491] on button at bounding box center [894, 480] width 44 height 44
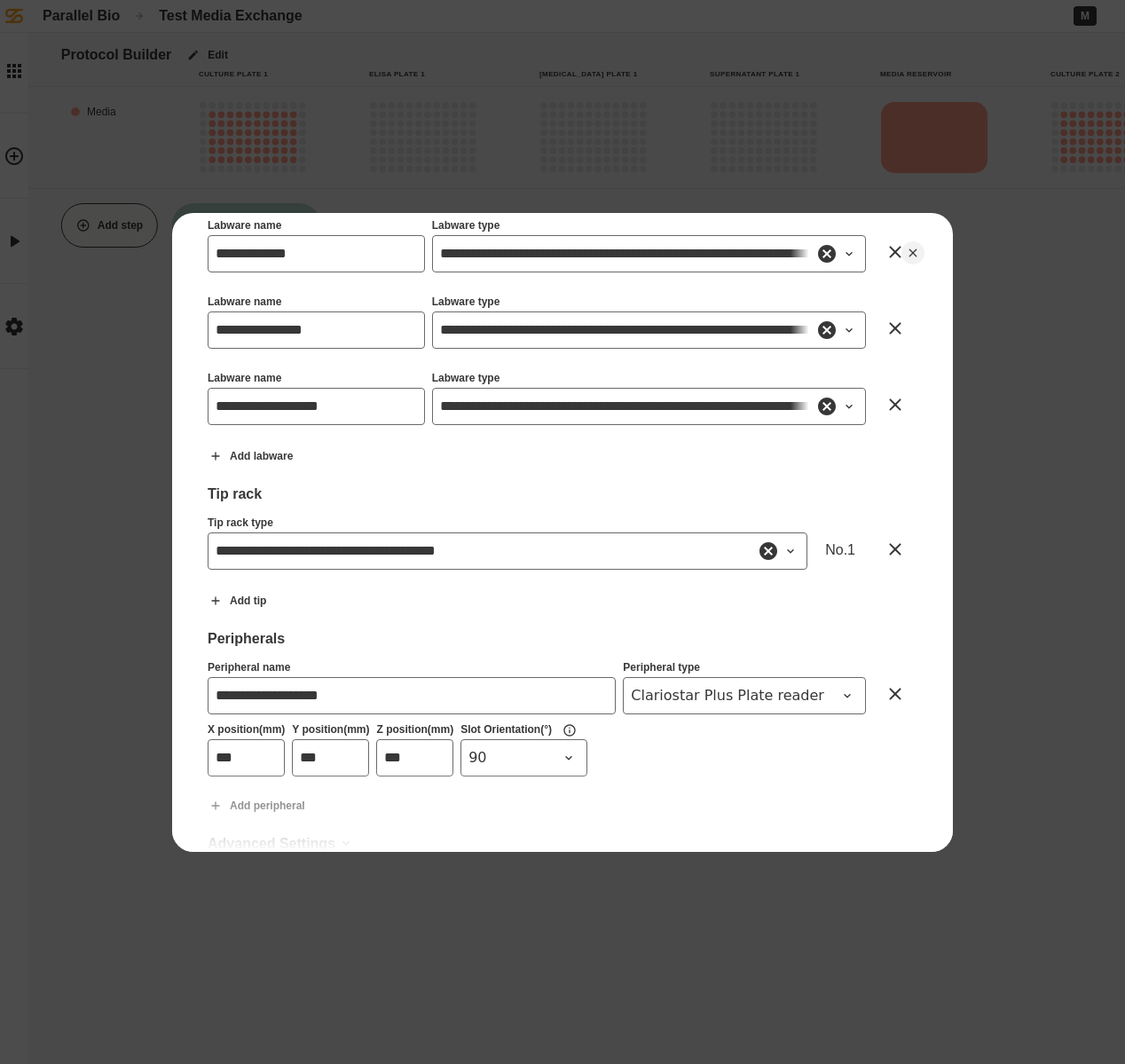
click at [885, 406] on icon at bounding box center [895, 405] width 22 height 22
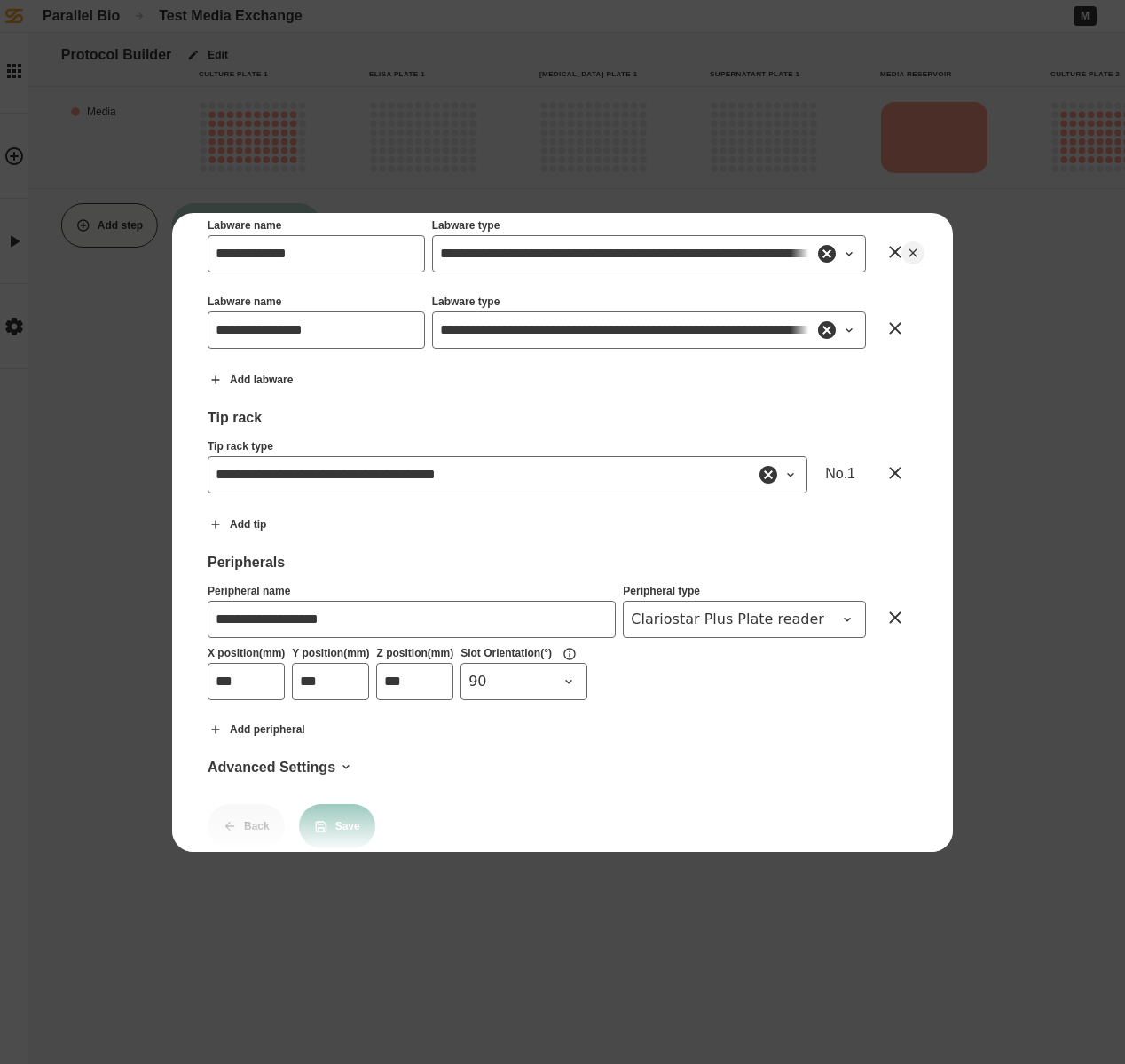
click at [885, 334] on icon at bounding box center [895, 328] width 22 height 22
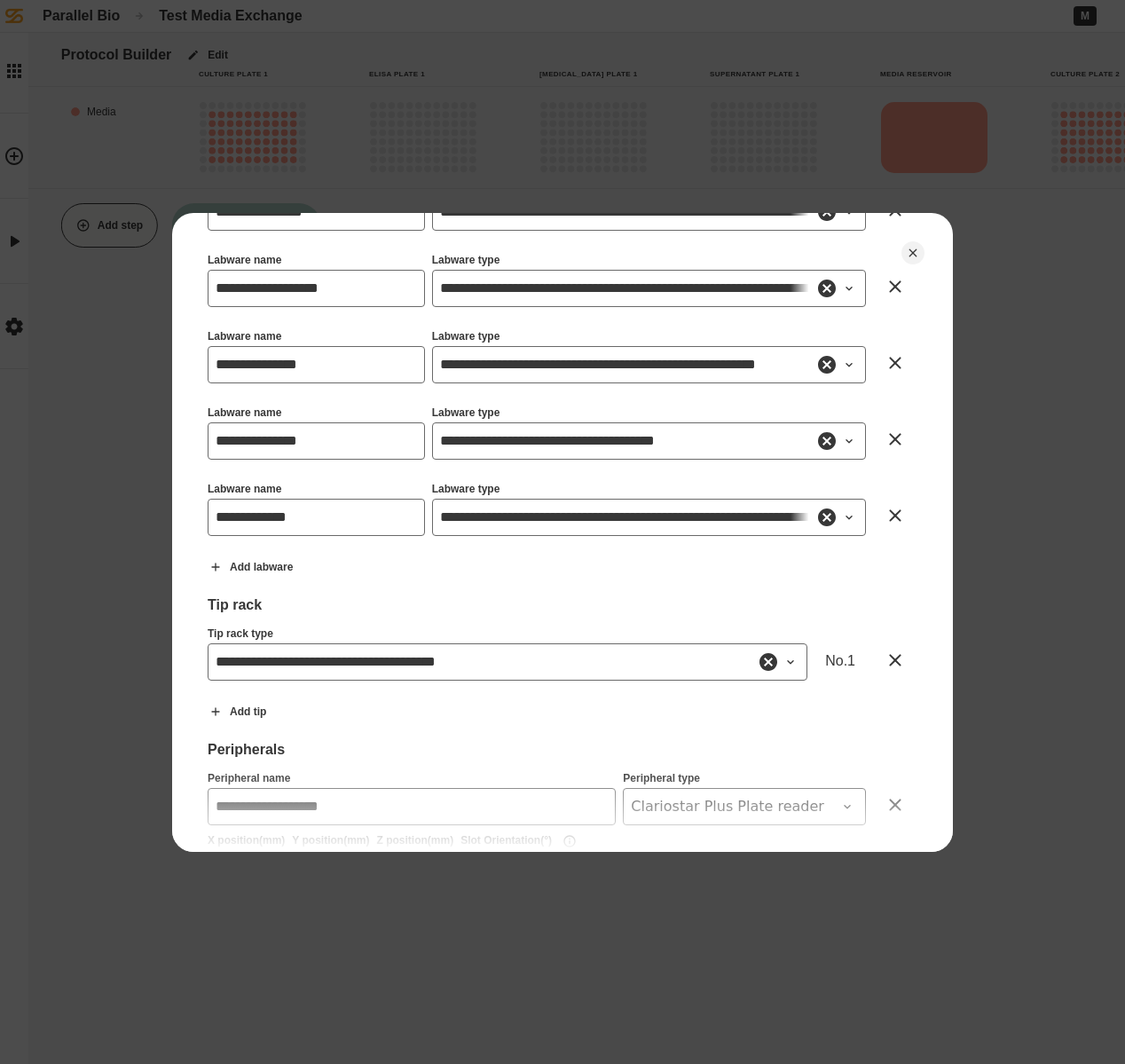
scroll to position [685, 0]
click at [885, 510] on icon at bounding box center [895, 517] width 22 height 22
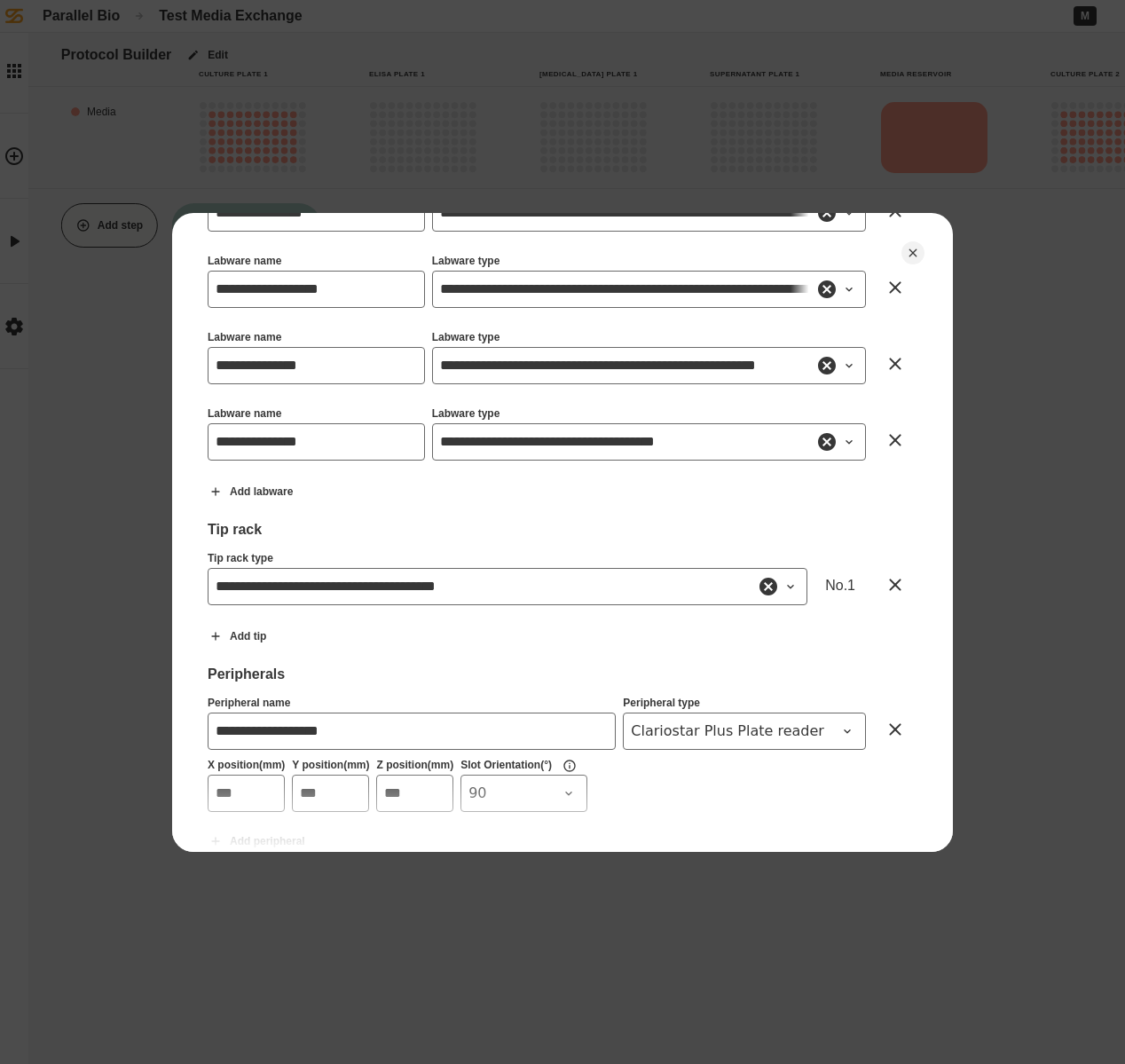
click at [885, 440] on icon at bounding box center [895, 440] width 22 height 22
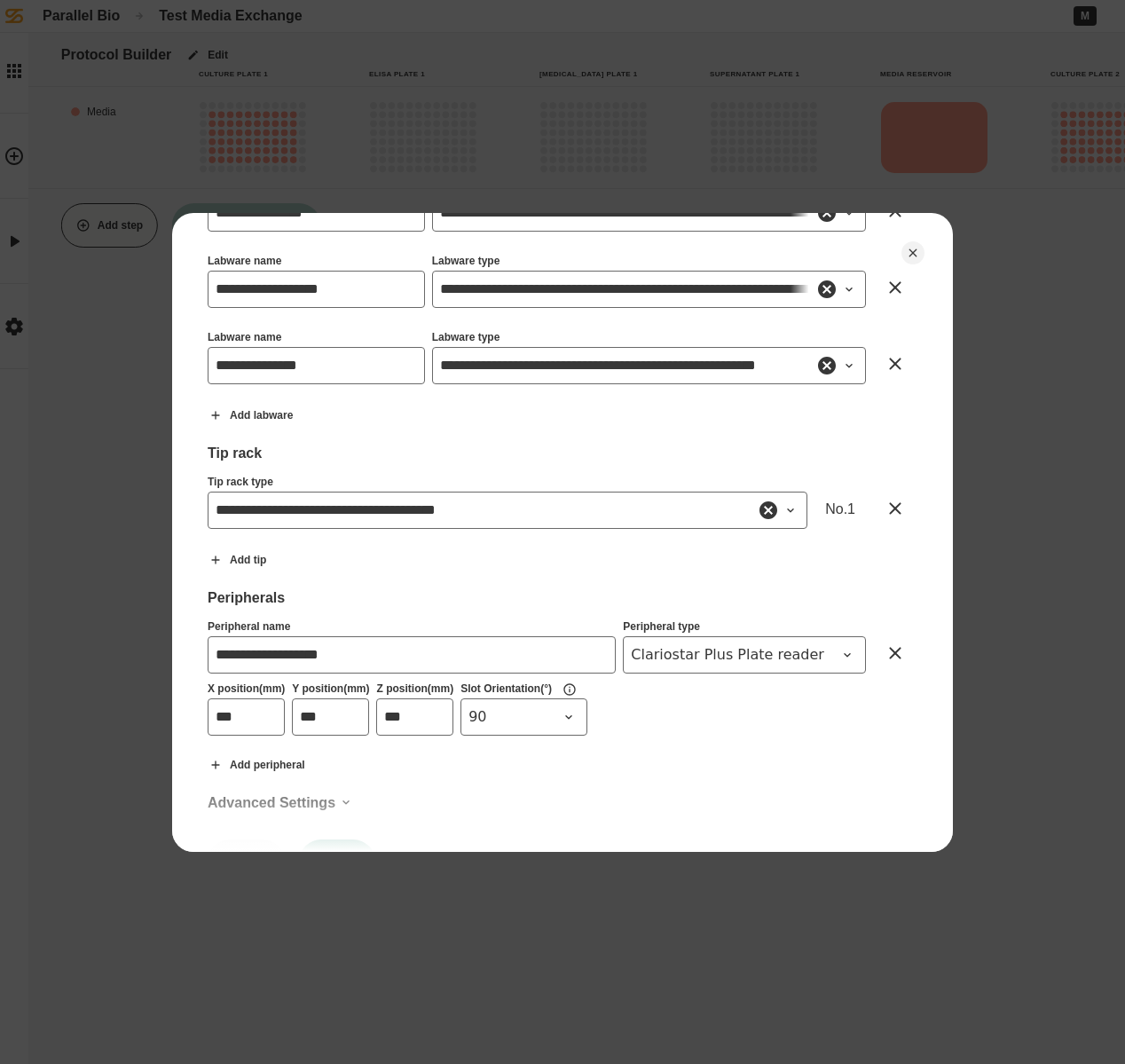
click at [889, 364] on icon at bounding box center [894, 363] width 12 height 12
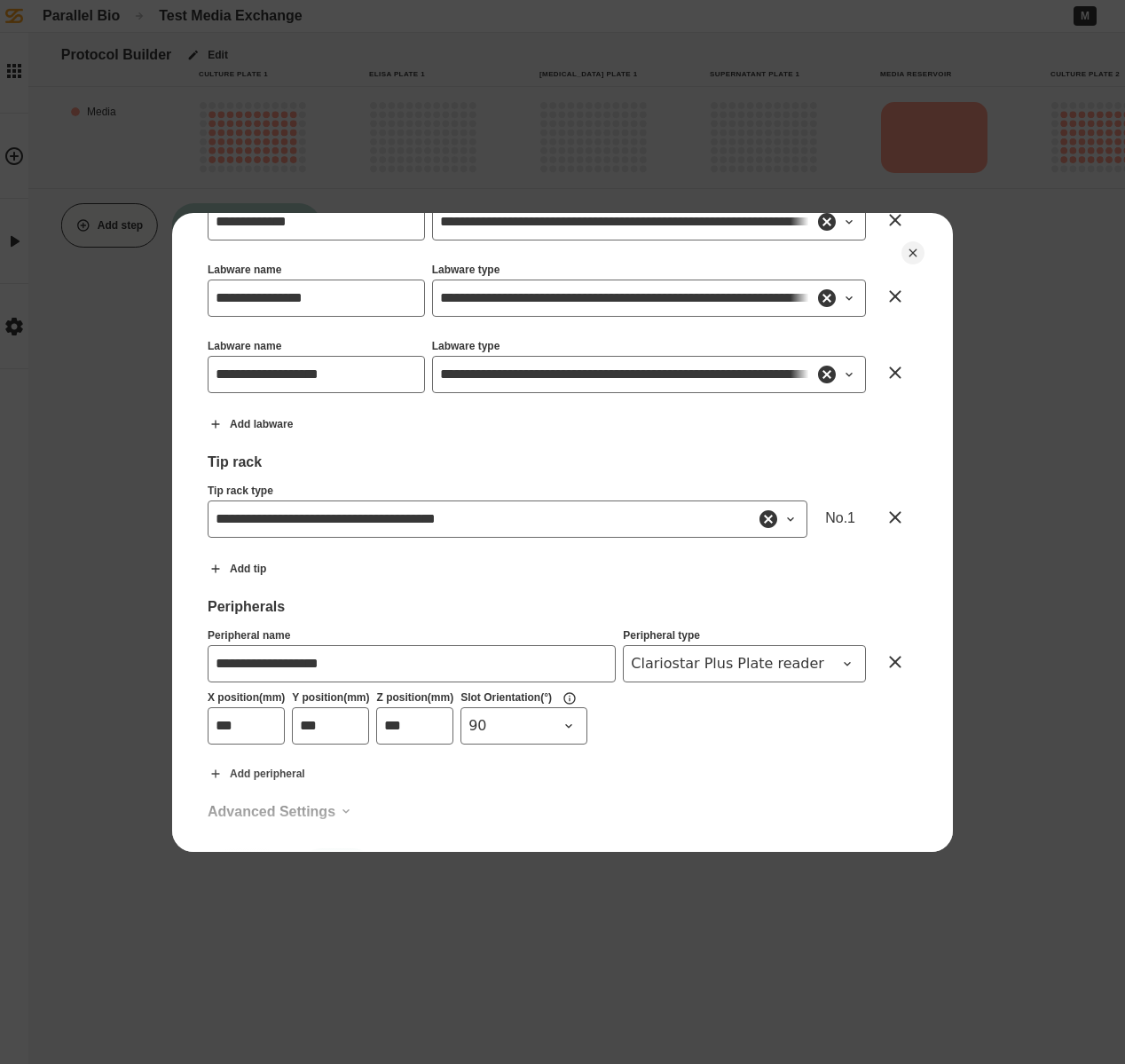
scroll to position [192, 0]
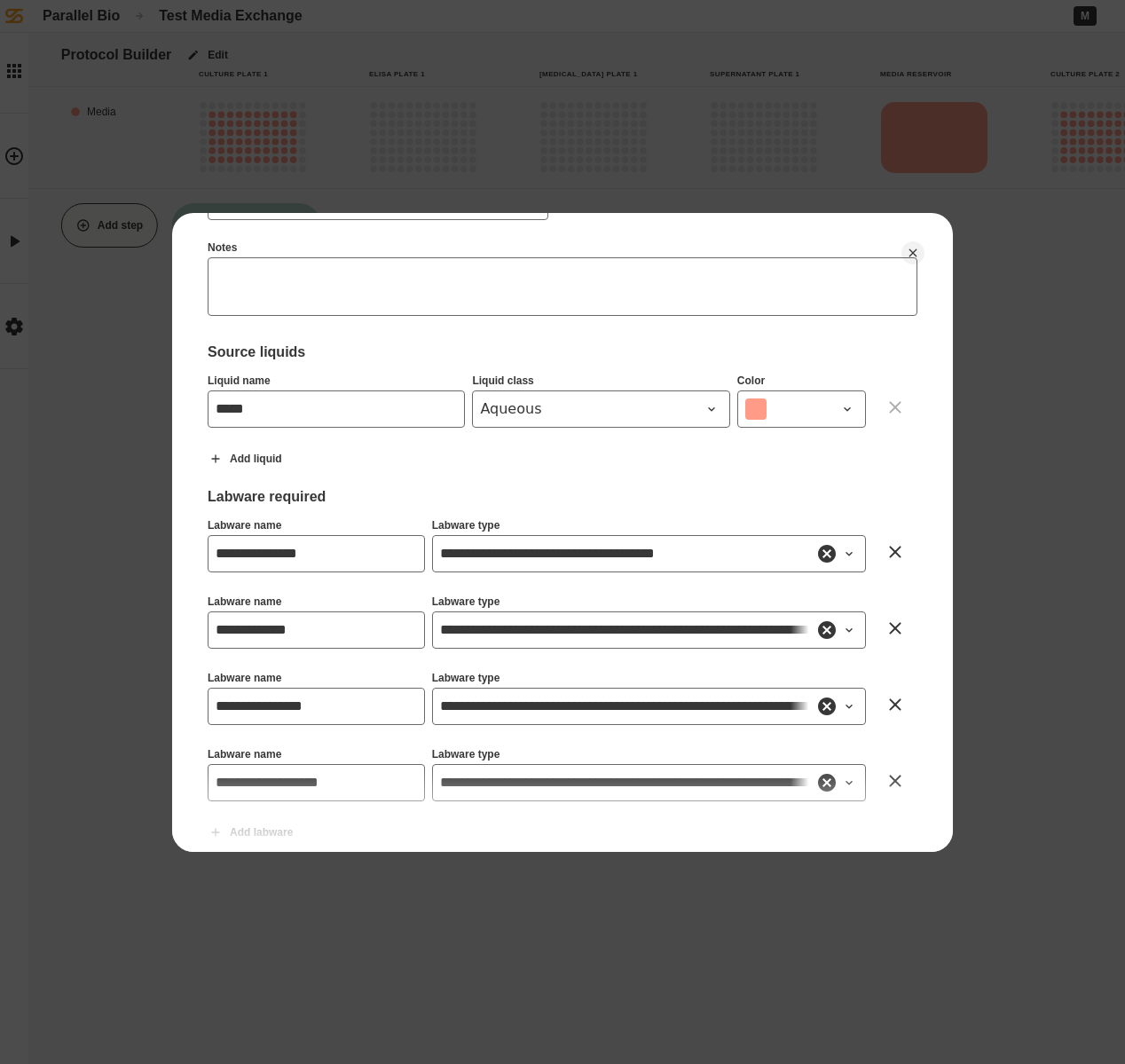
click at [885, 770] on icon at bounding box center [895, 781] width 22 height 22
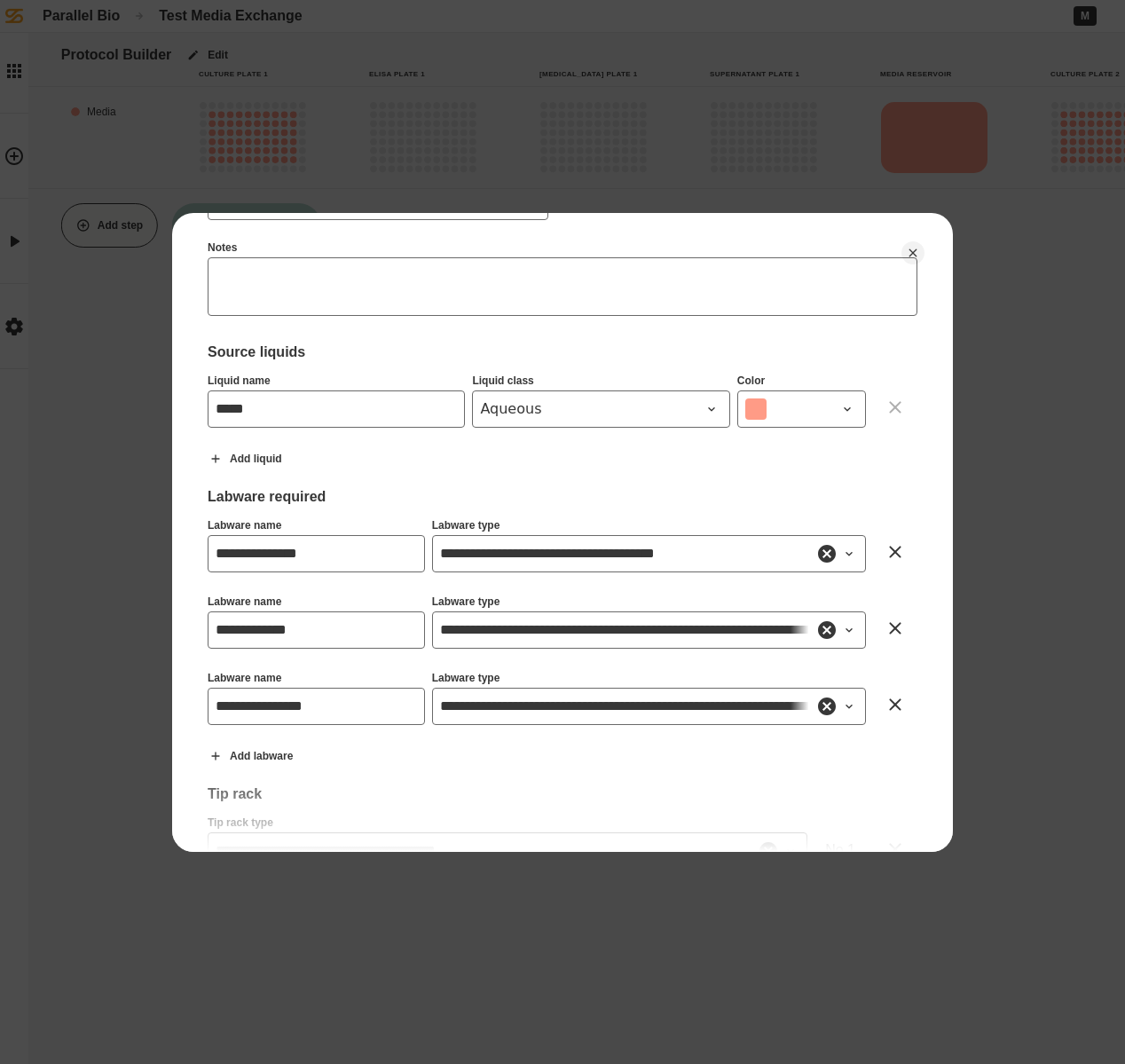
click at [889, 702] on icon at bounding box center [894, 703] width 12 height 12
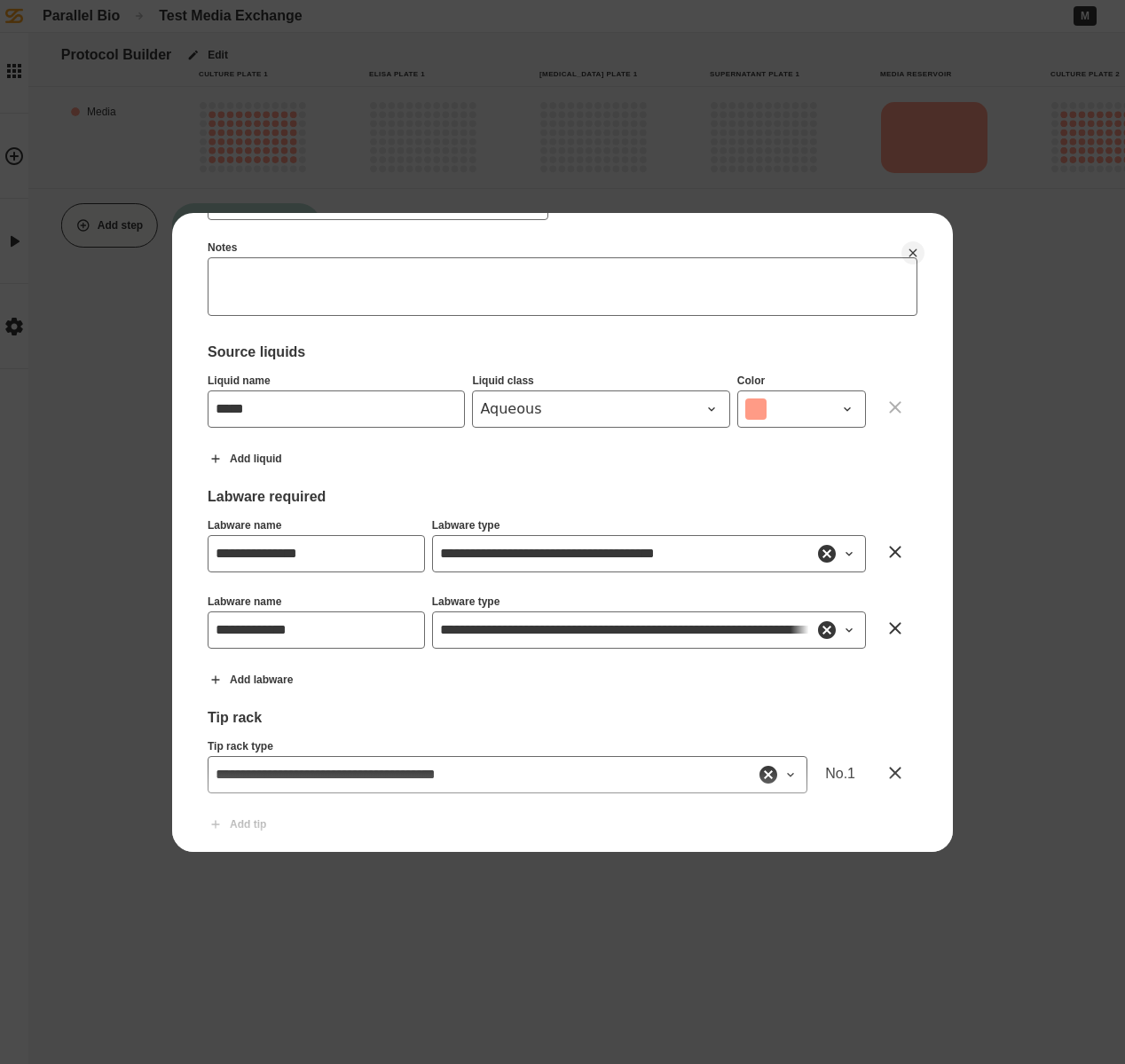
click at [889, 624] on icon at bounding box center [894, 627] width 12 height 12
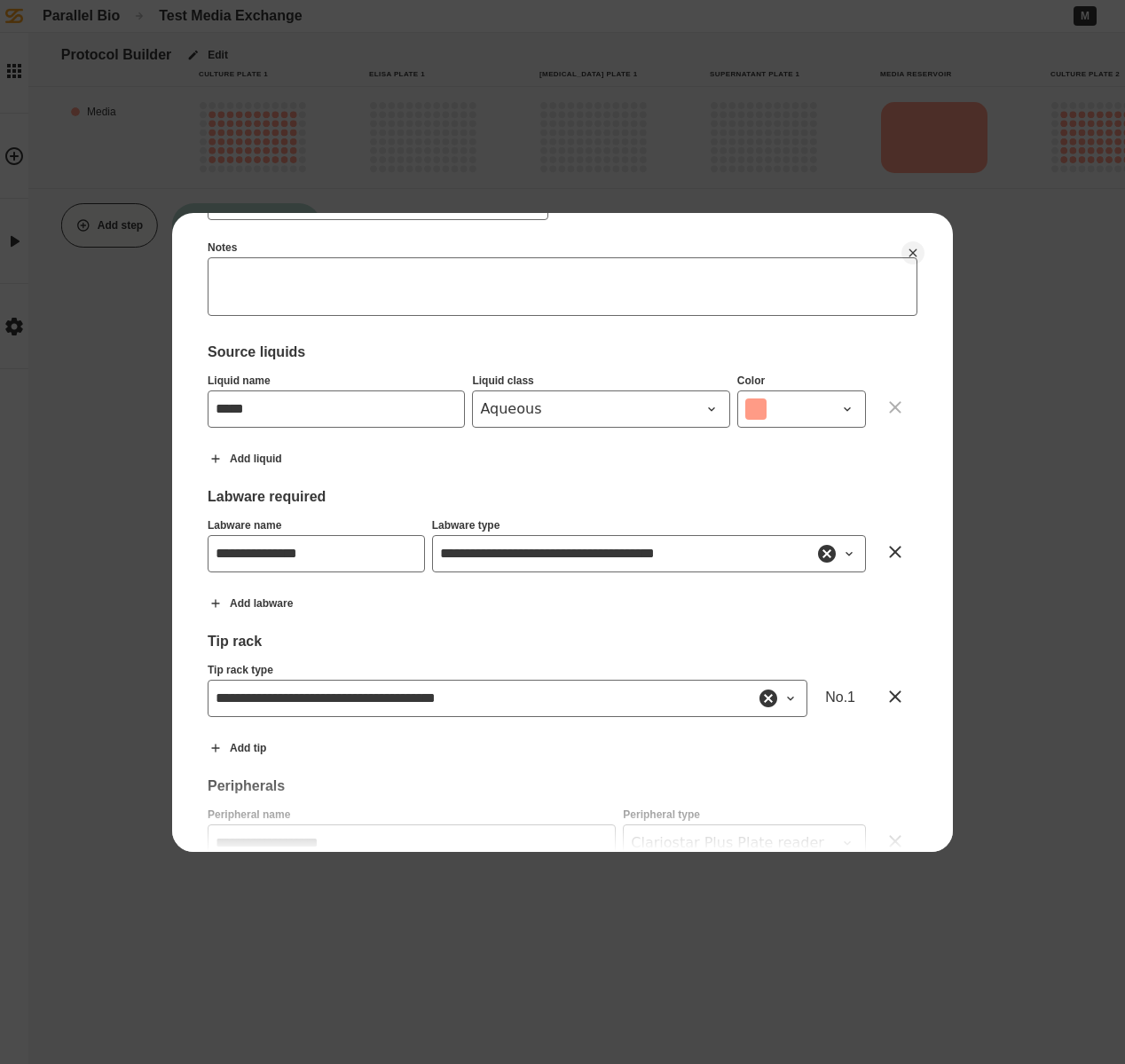
click at [885, 555] on icon at bounding box center [895, 552] width 22 height 22
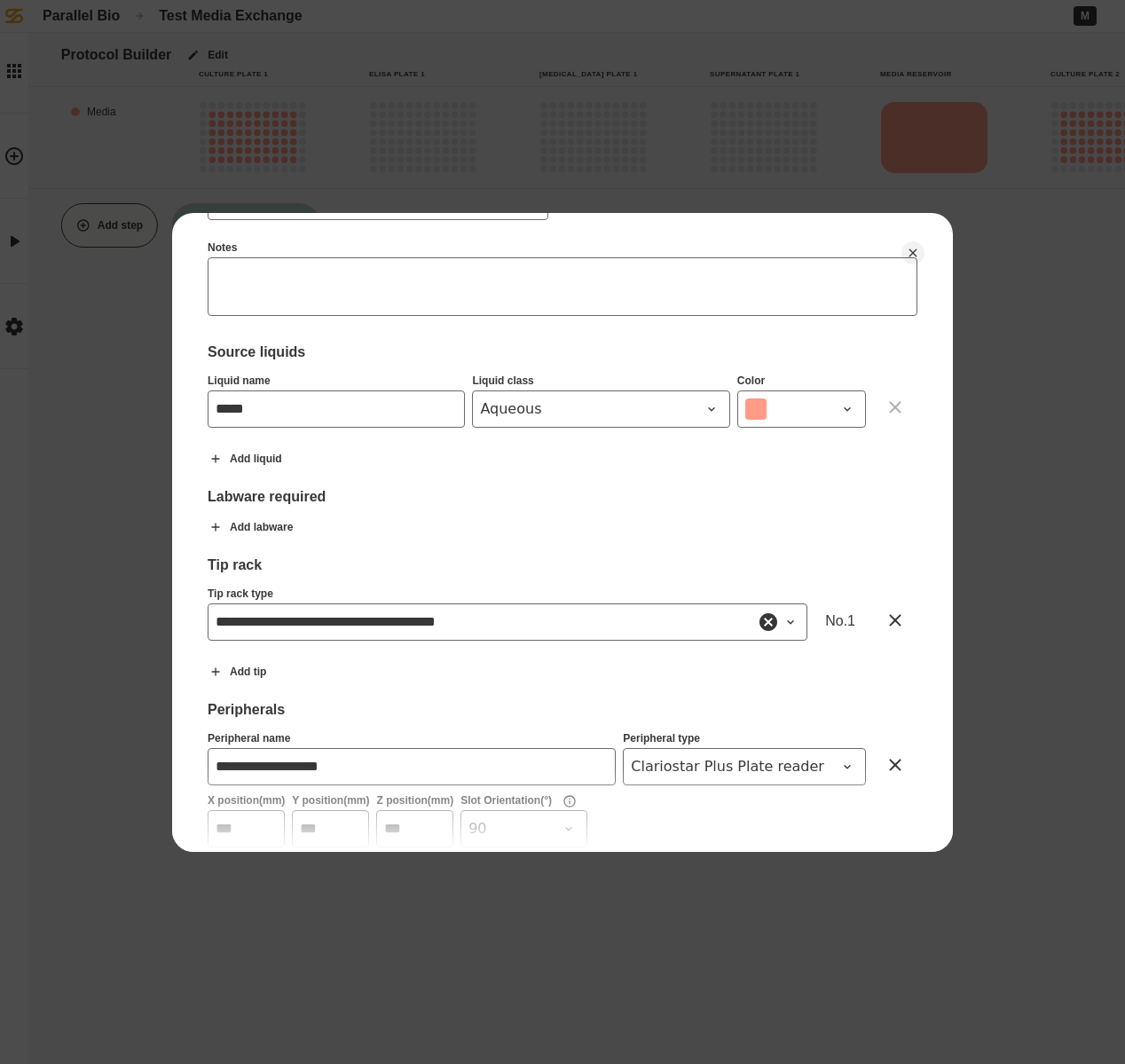
click at [889, 617] on icon at bounding box center [894, 619] width 12 height 12
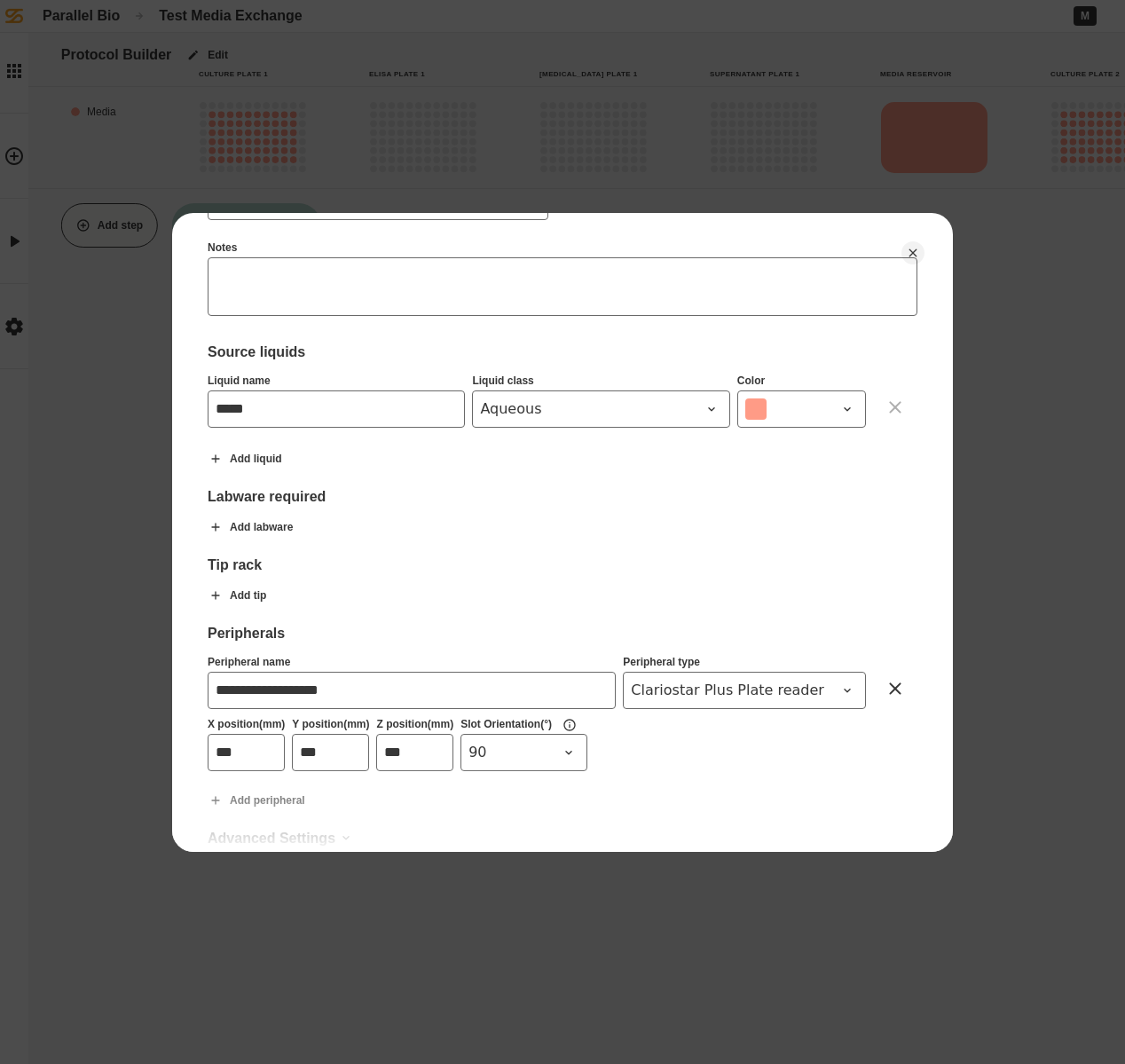
click at [889, 687] on icon at bounding box center [894, 687] width 12 height 12
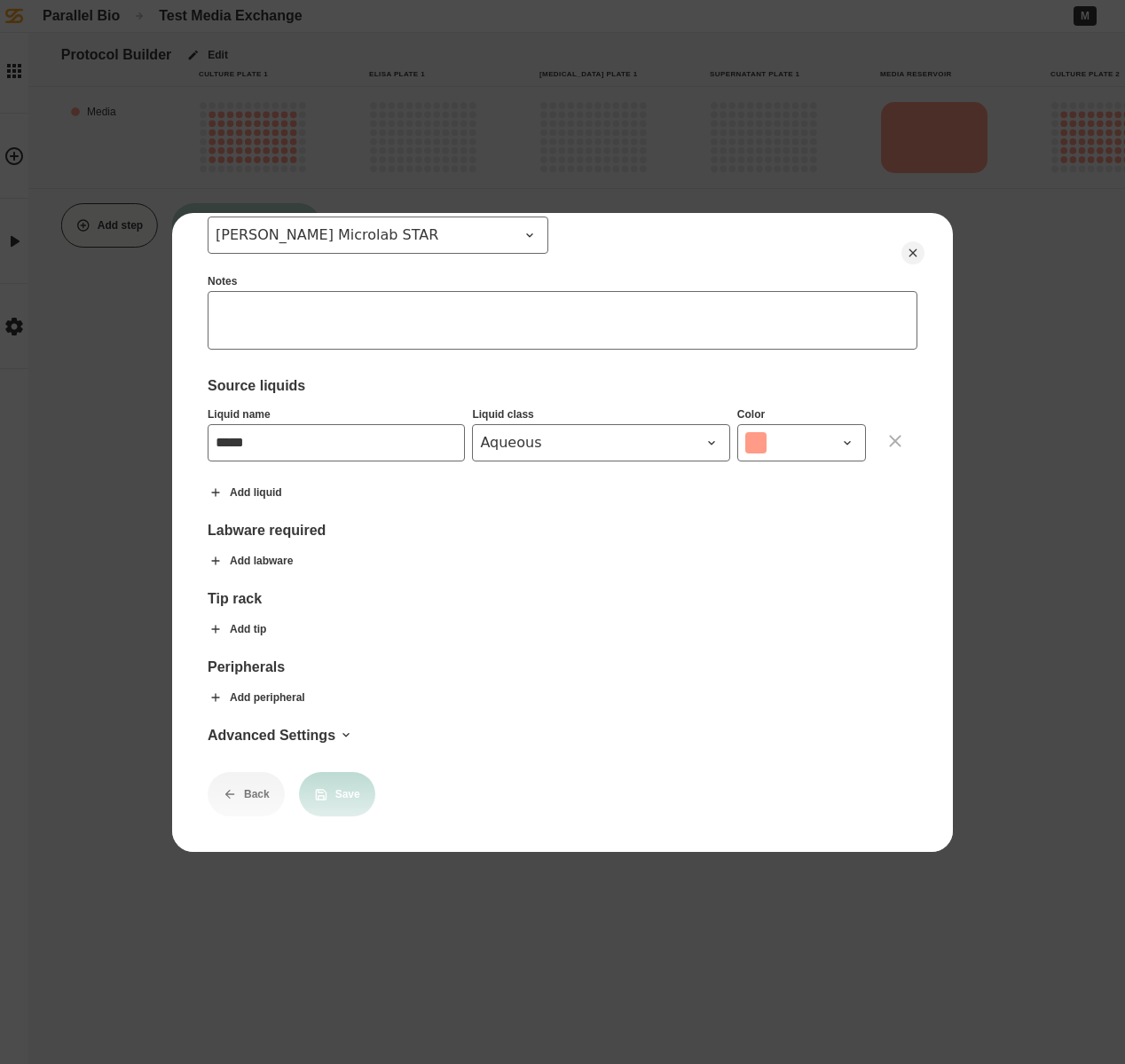
click at [432, 435] on input "*****" at bounding box center [336, 443] width 257 height 38
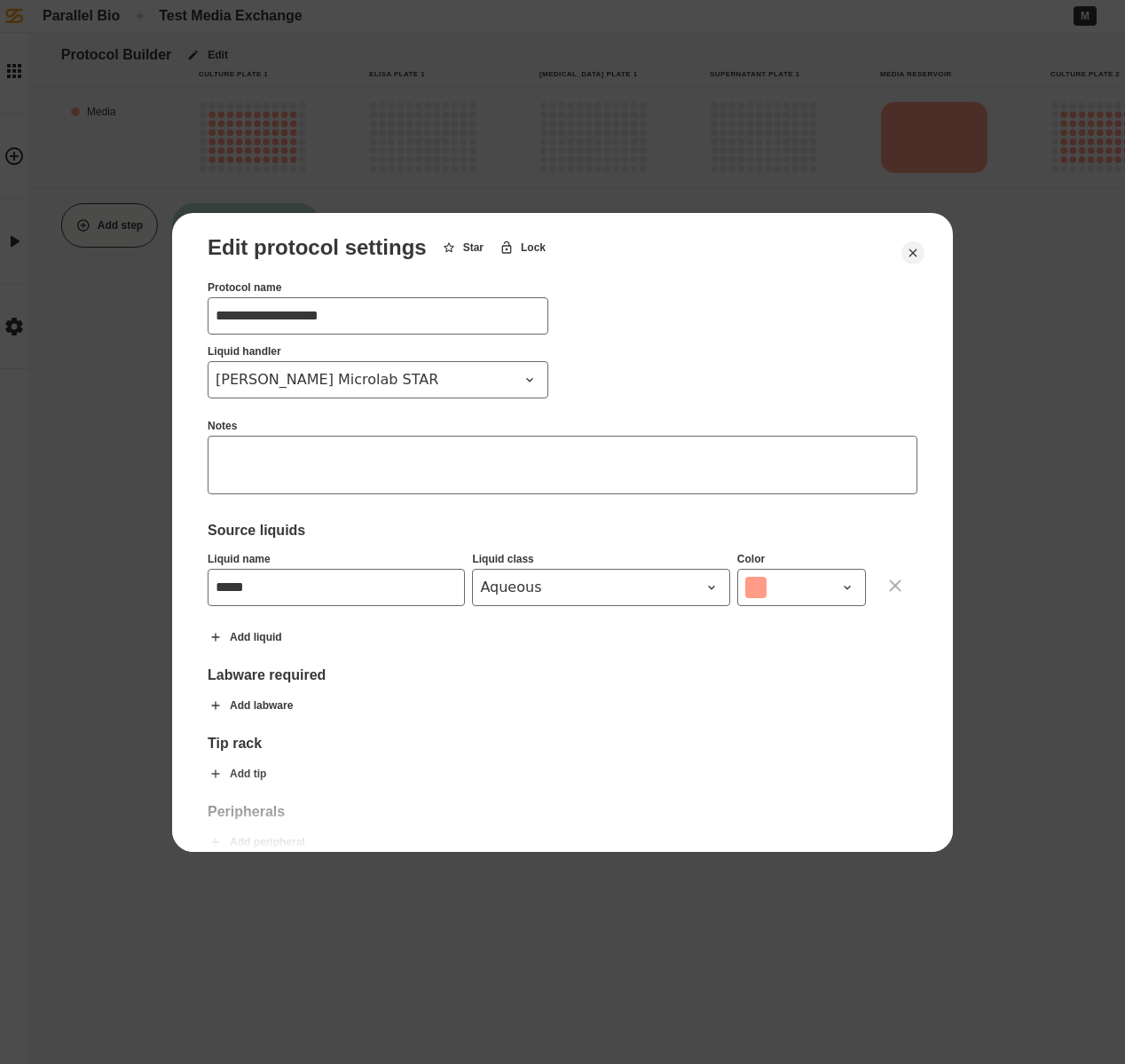
scroll to position [0, 0]
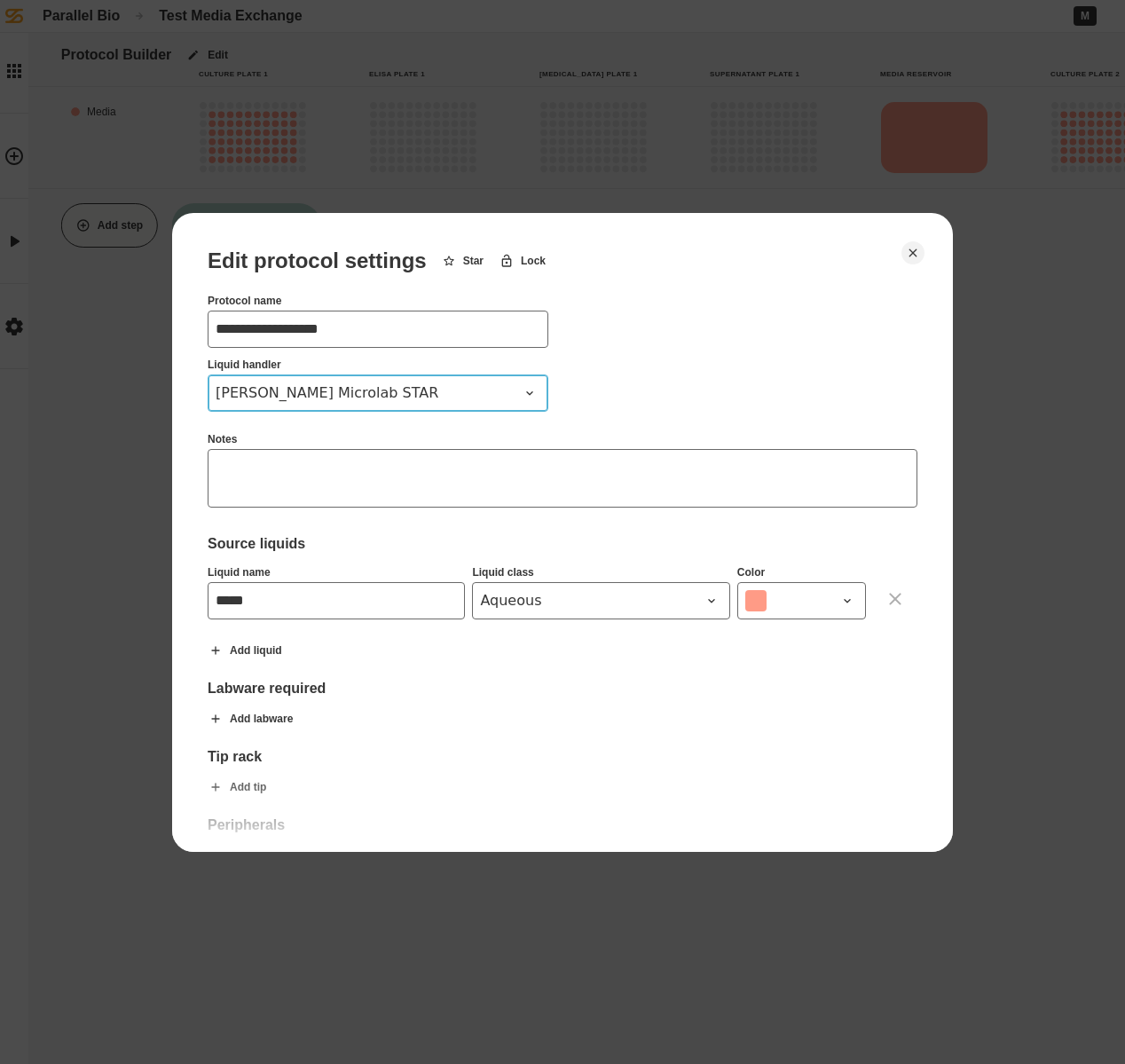
click at [526, 391] on icon at bounding box center [528, 392] width 6 height 4
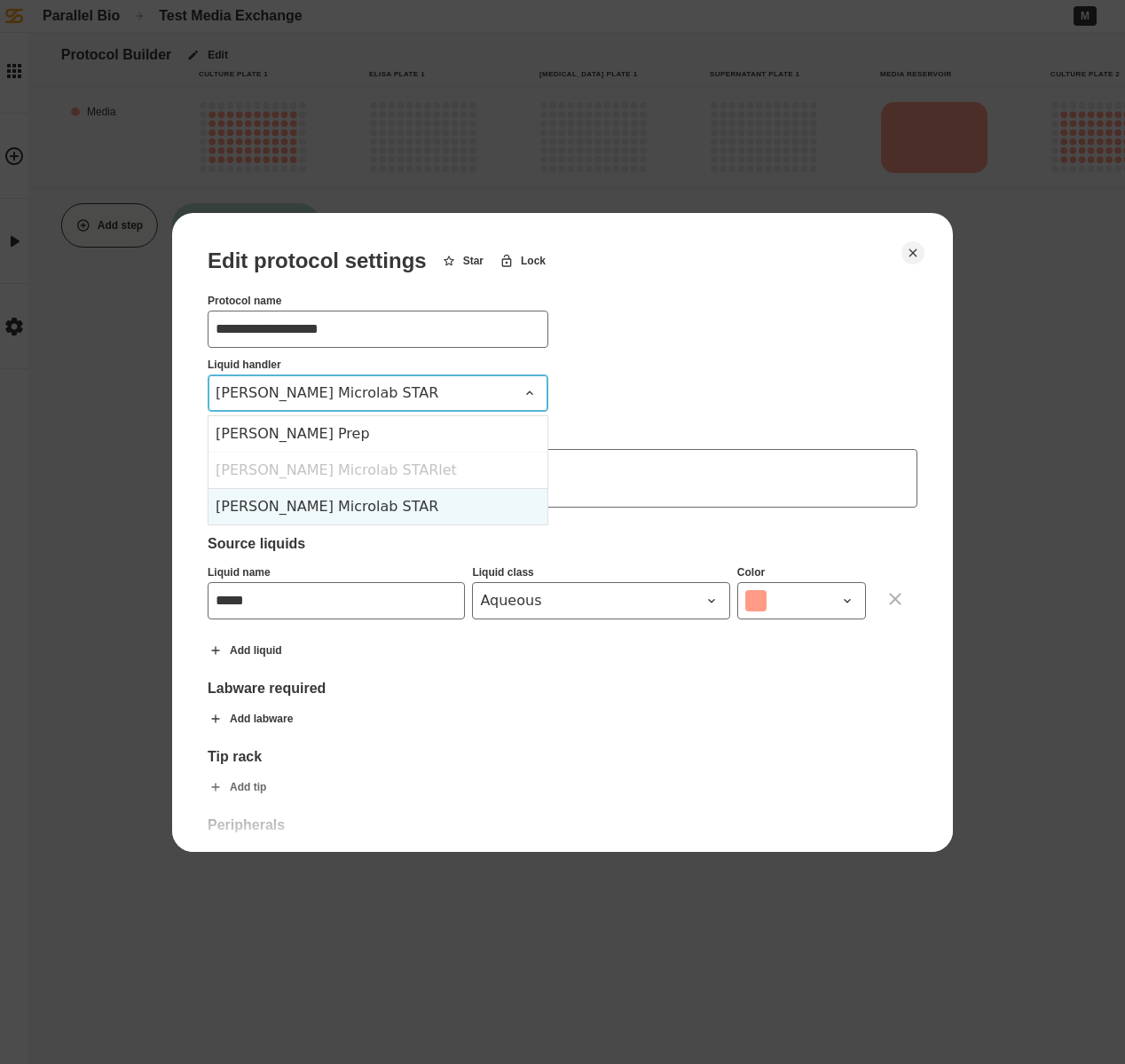
click at [526, 391] on icon at bounding box center [529, 393] width 14 height 14
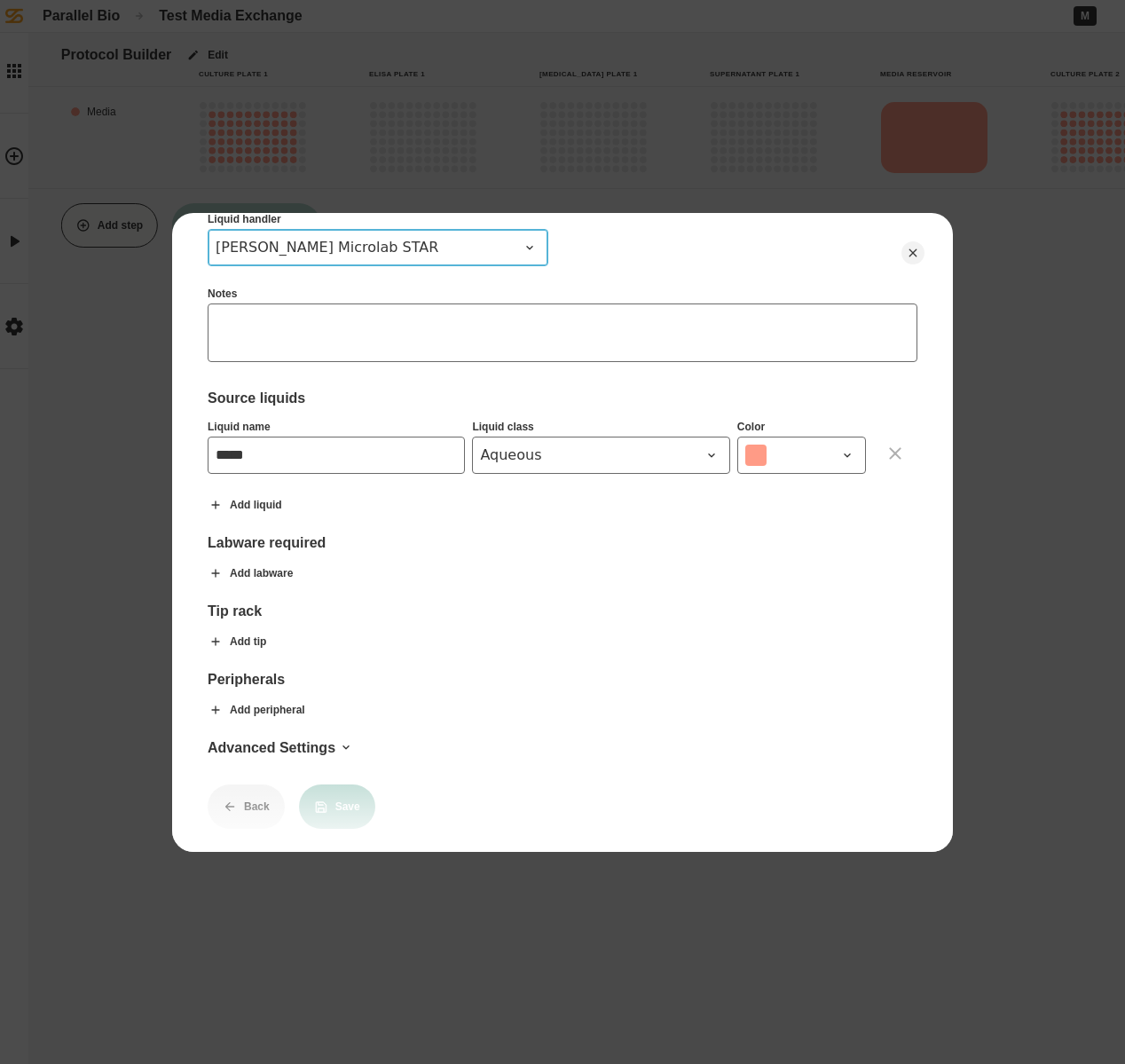
scroll to position [170, 0]
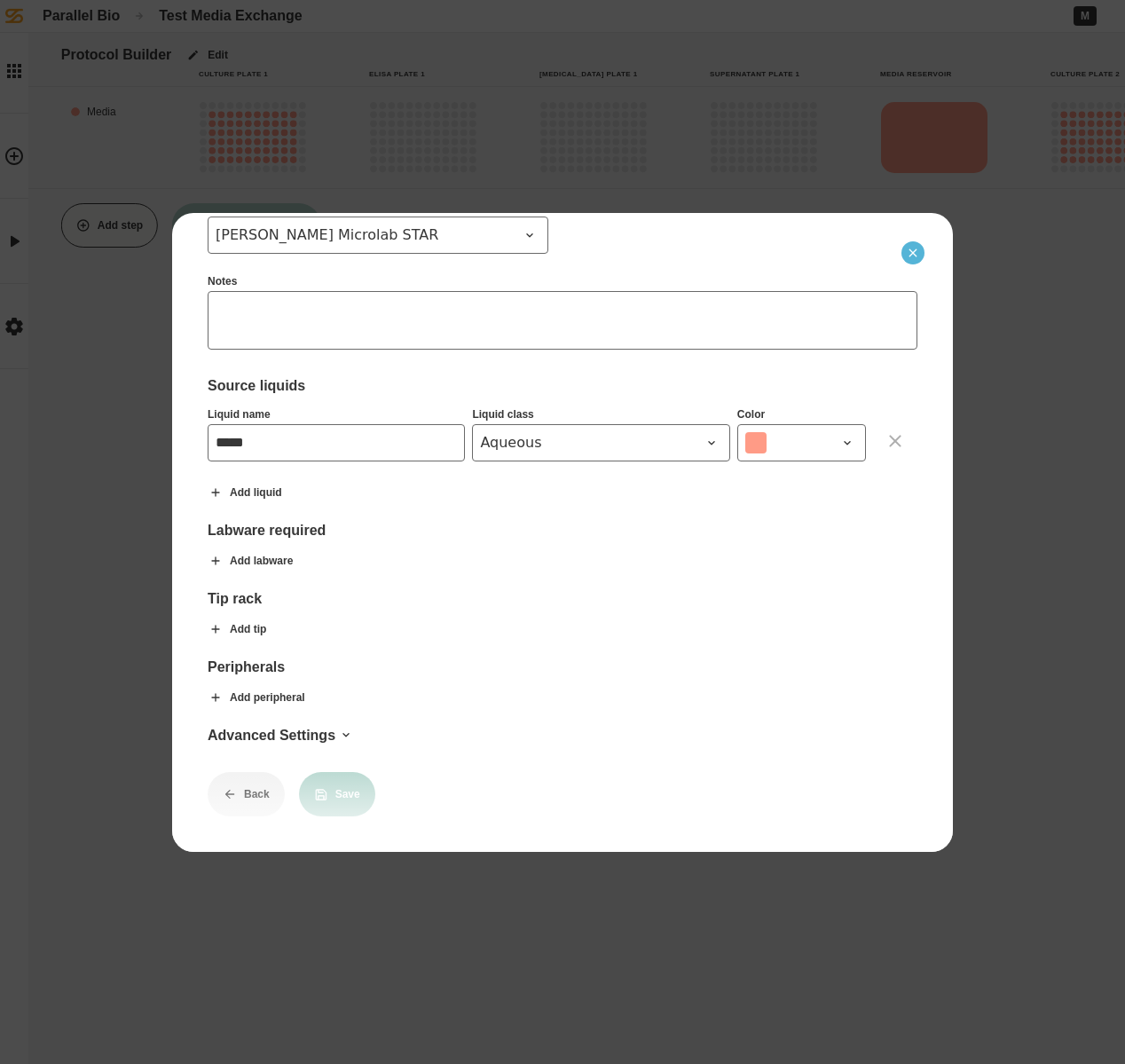
click at [912, 256] on icon "Close" at bounding box center [913, 253] width 14 height 14
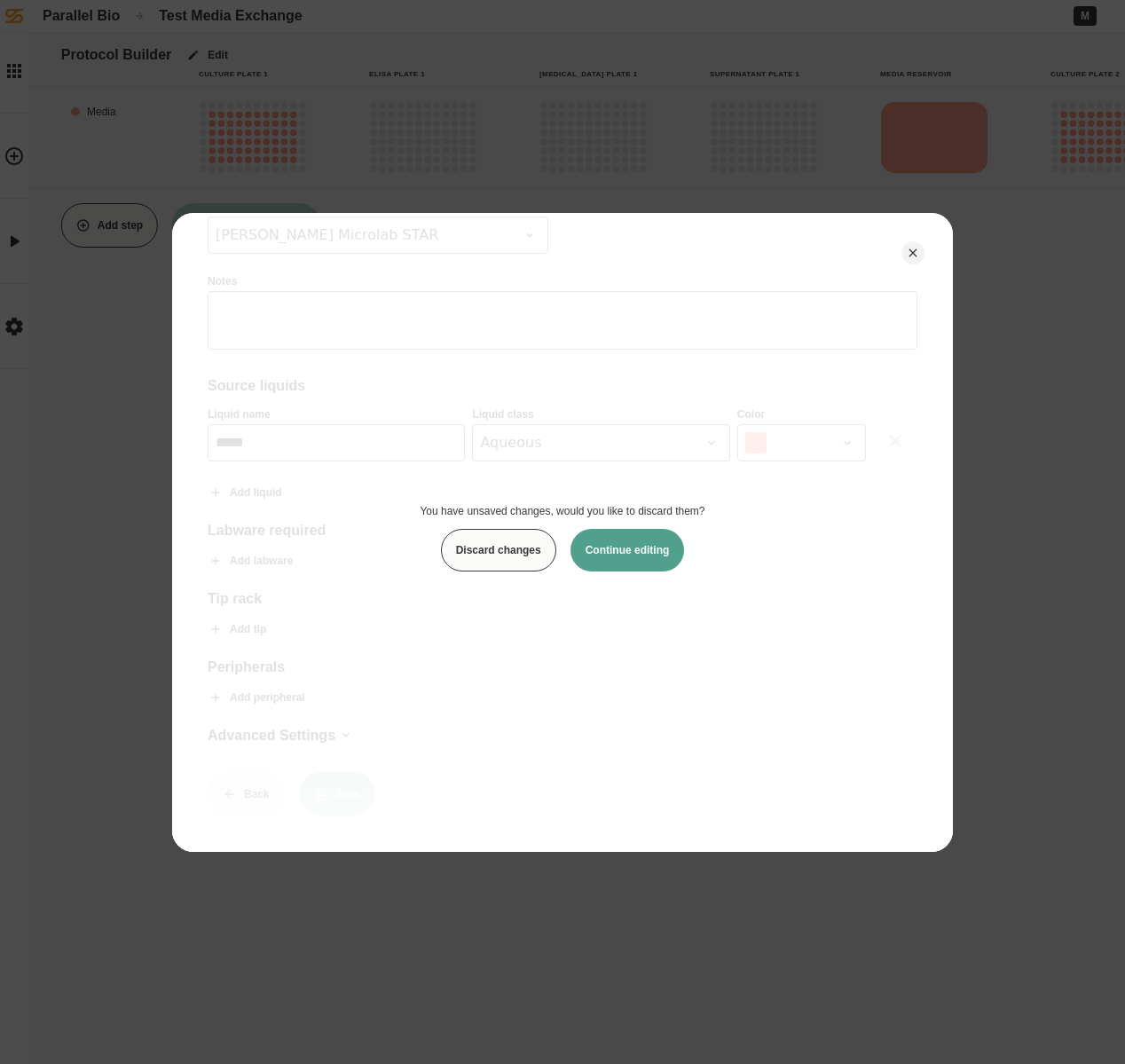
click at [536, 543] on button "Discard changes" at bounding box center [498, 549] width 116 height 42
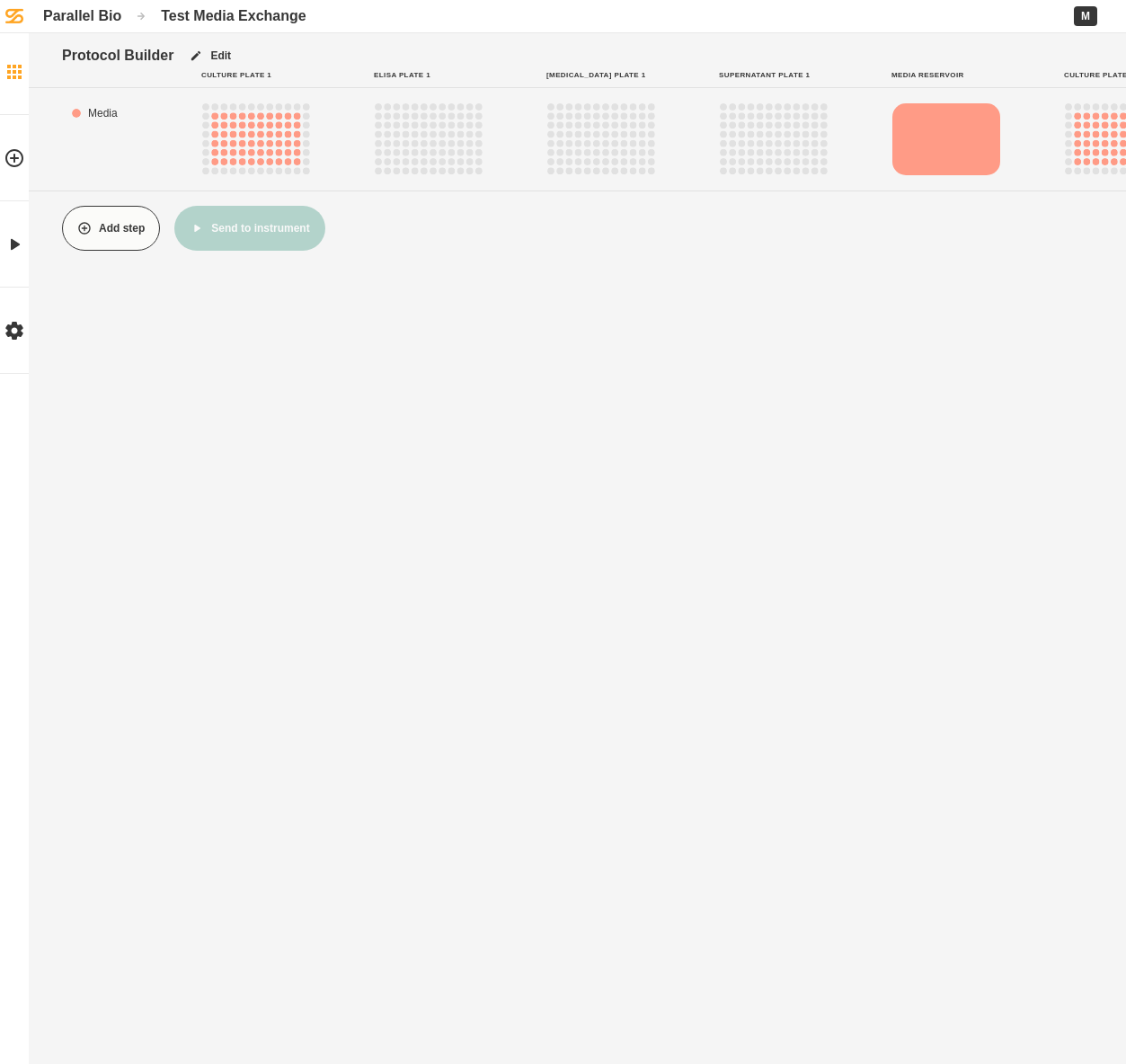
click at [16, 78] on icon at bounding box center [15, 72] width 22 height 22
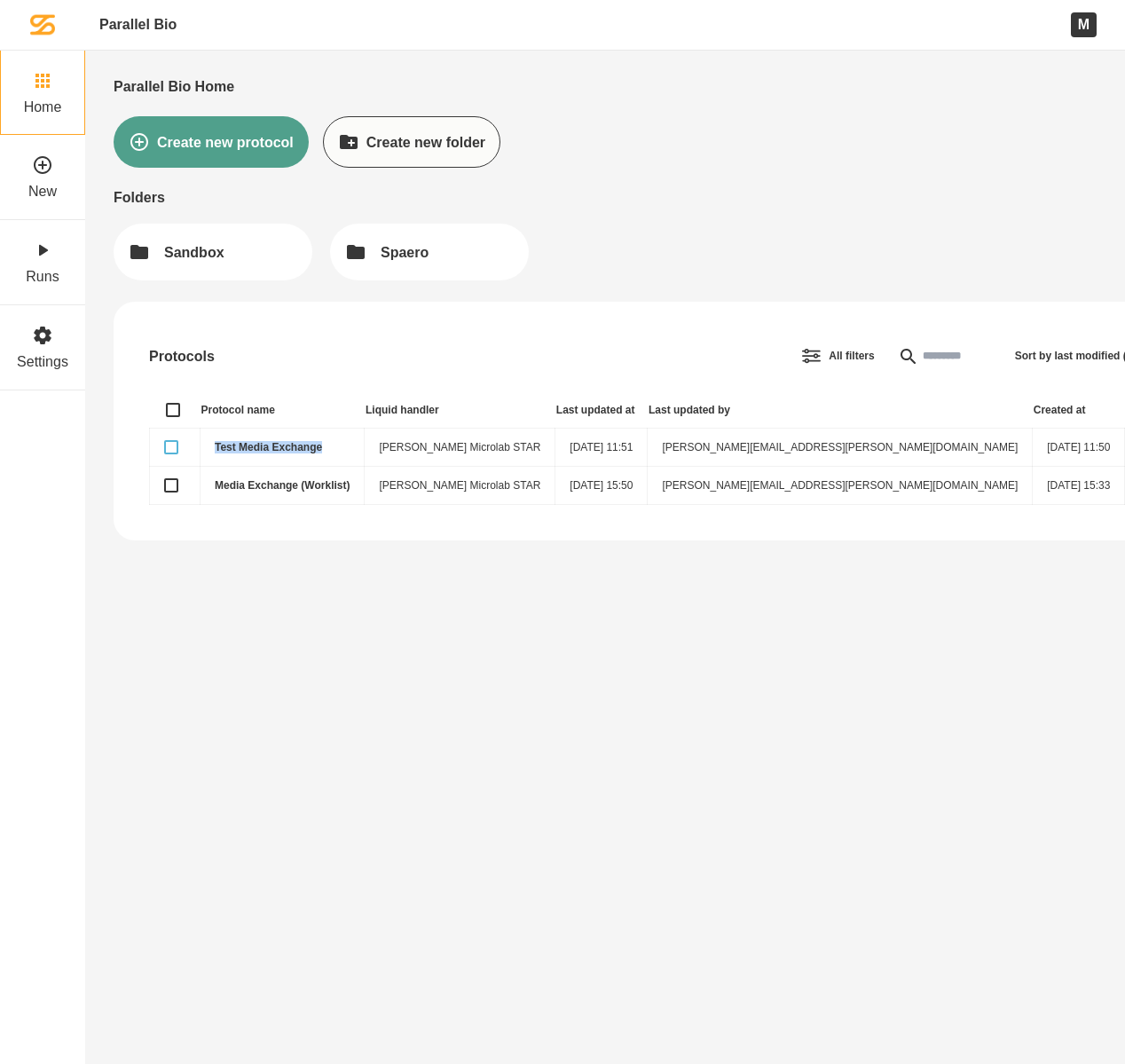
click at [170, 449] on button "button" at bounding box center [171, 447] width 14 height 14
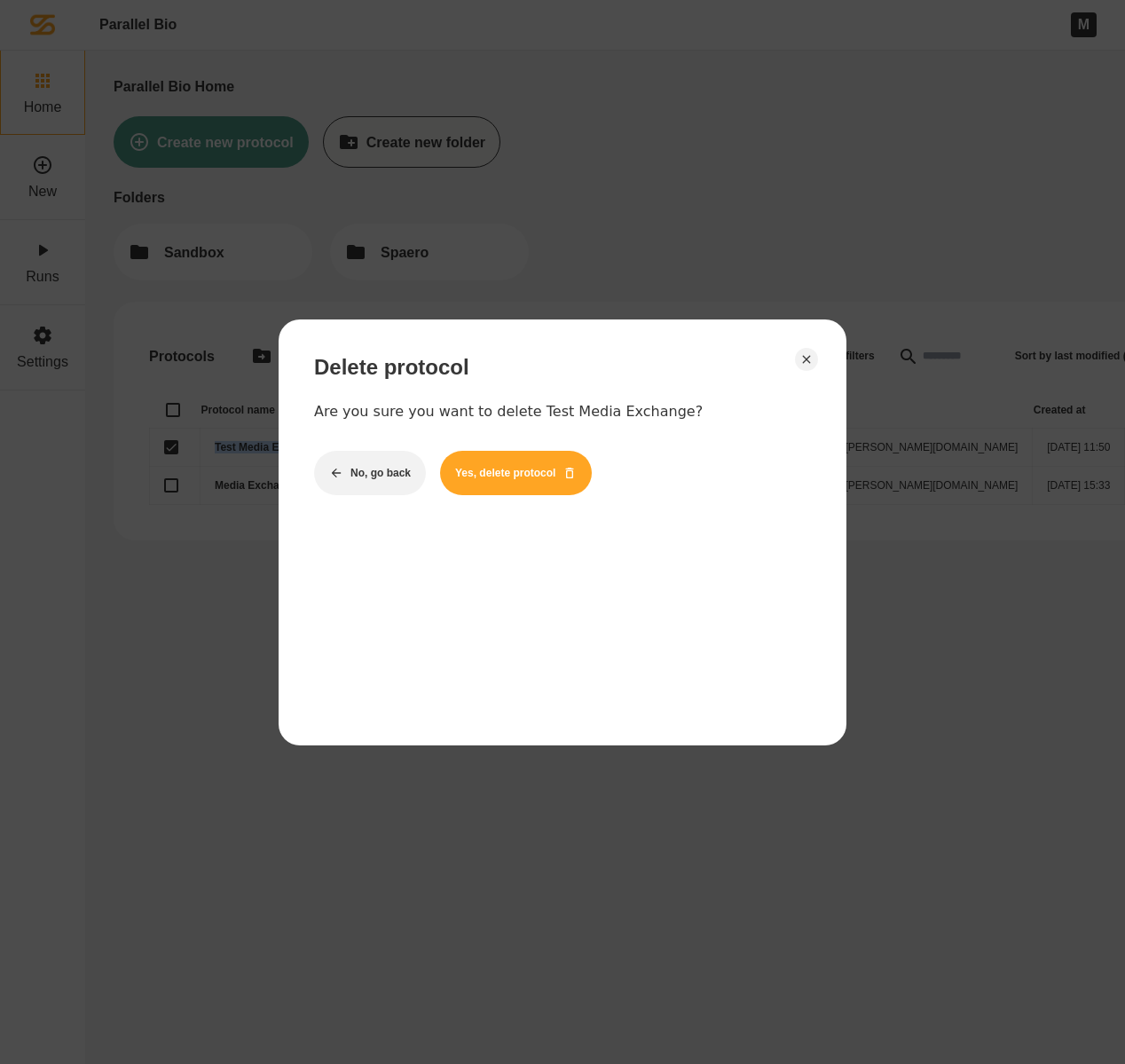
click at [545, 475] on button "Yes, delete protocol" at bounding box center [515, 472] width 152 height 44
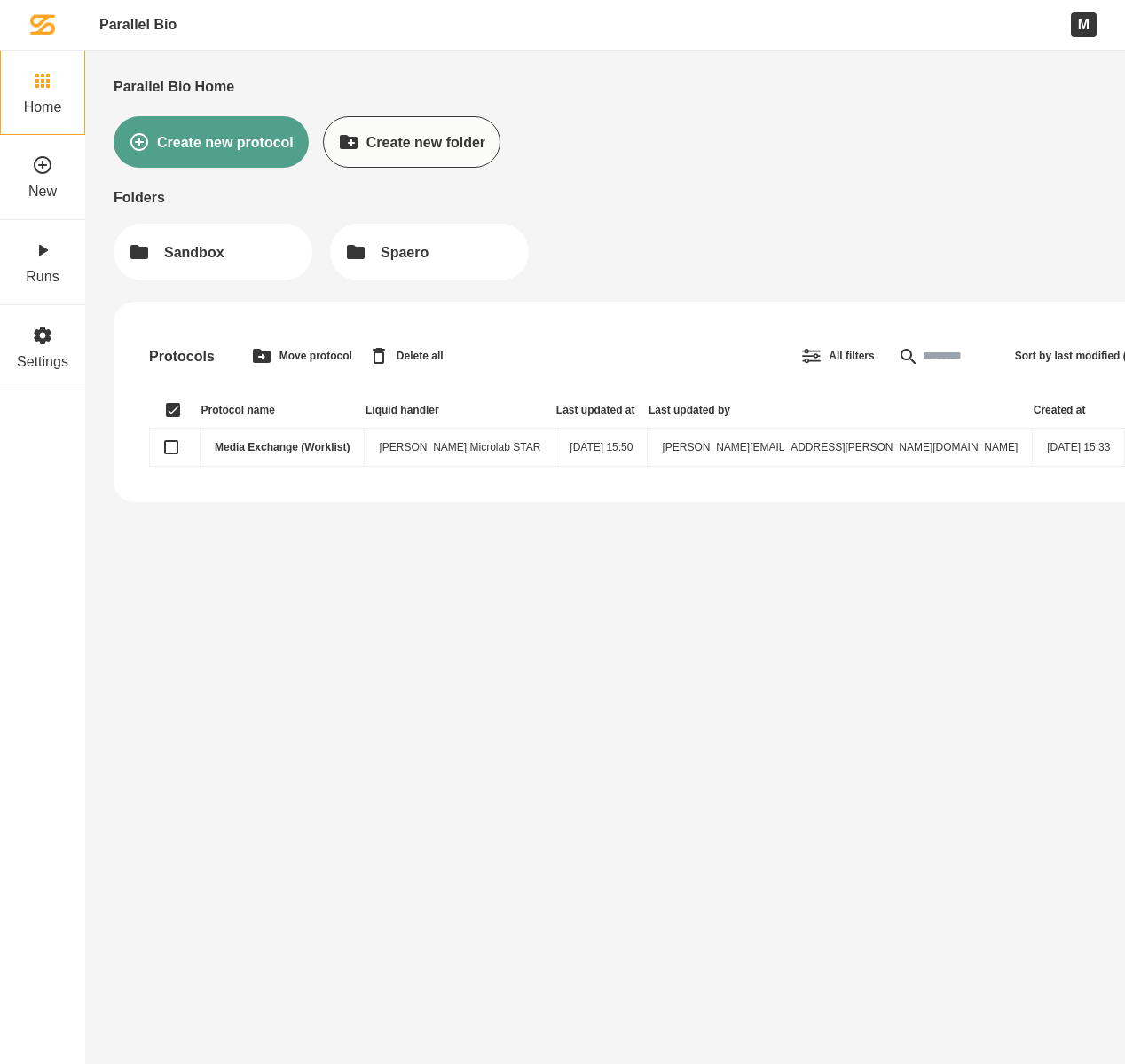
click at [241, 136] on button "Create new protocol" at bounding box center [212, 142] width 196 height 51
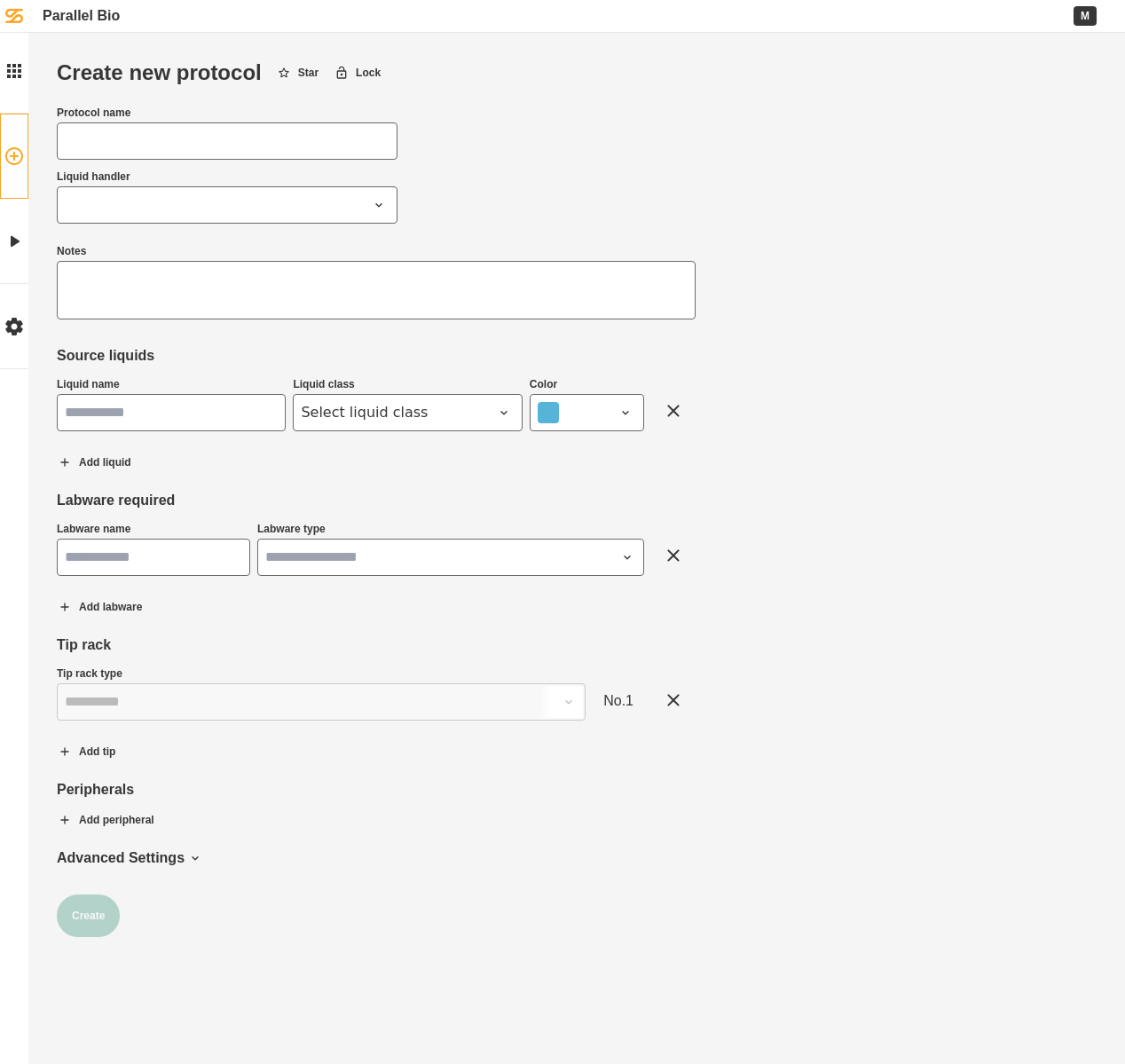
click at [133, 144] on input "Protocol name" at bounding box center [227, 141] width 341 height 38
type input "*"
type input "**********"
click at [260, 216] on button "Liquid handler" at bounding box center [227, 205] width 341 height 38
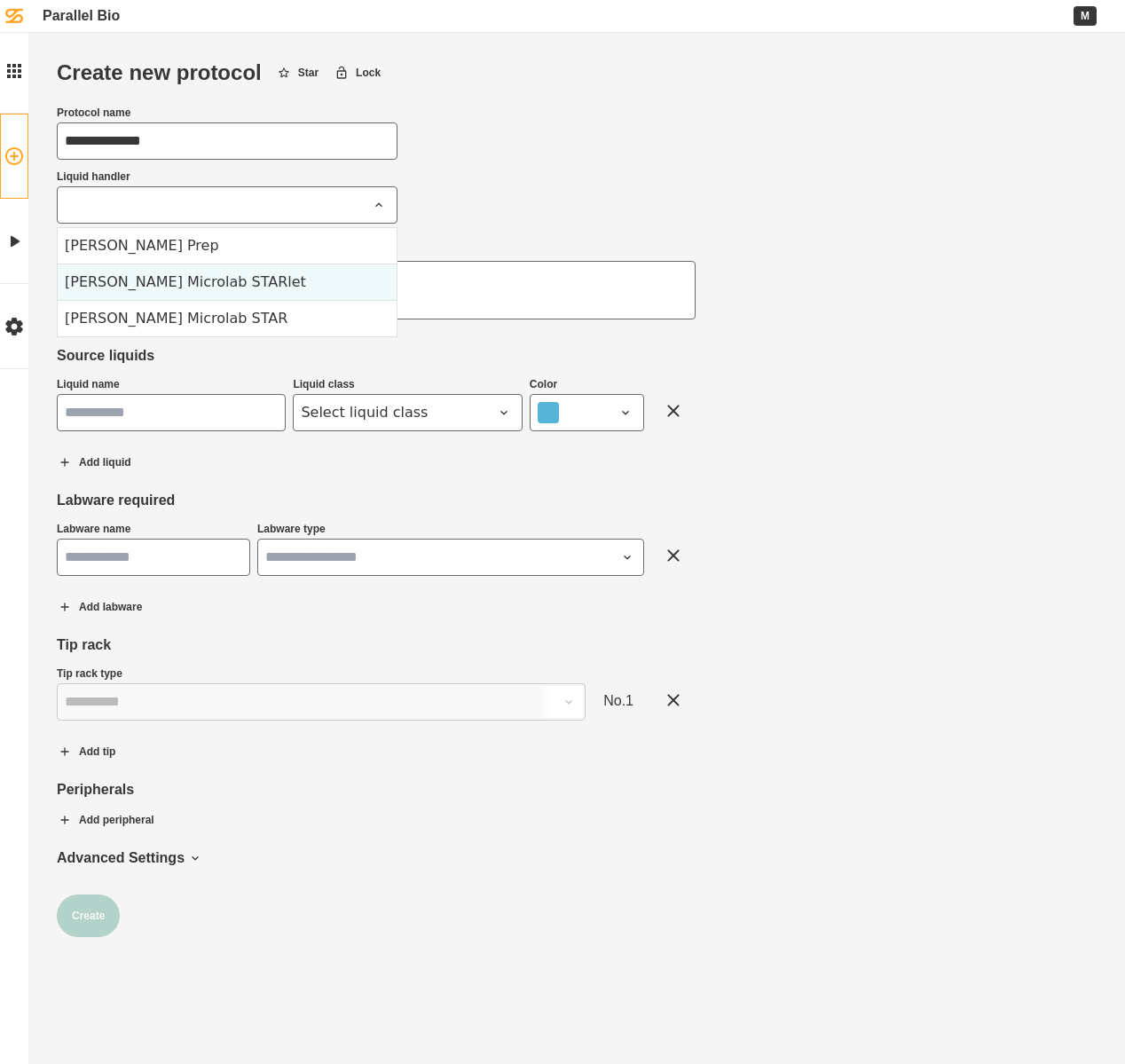
click at [241, 275] on div "[PERSON_NAME] Microlab STARlet" at bounding box center [227, 282] width 339 height 37
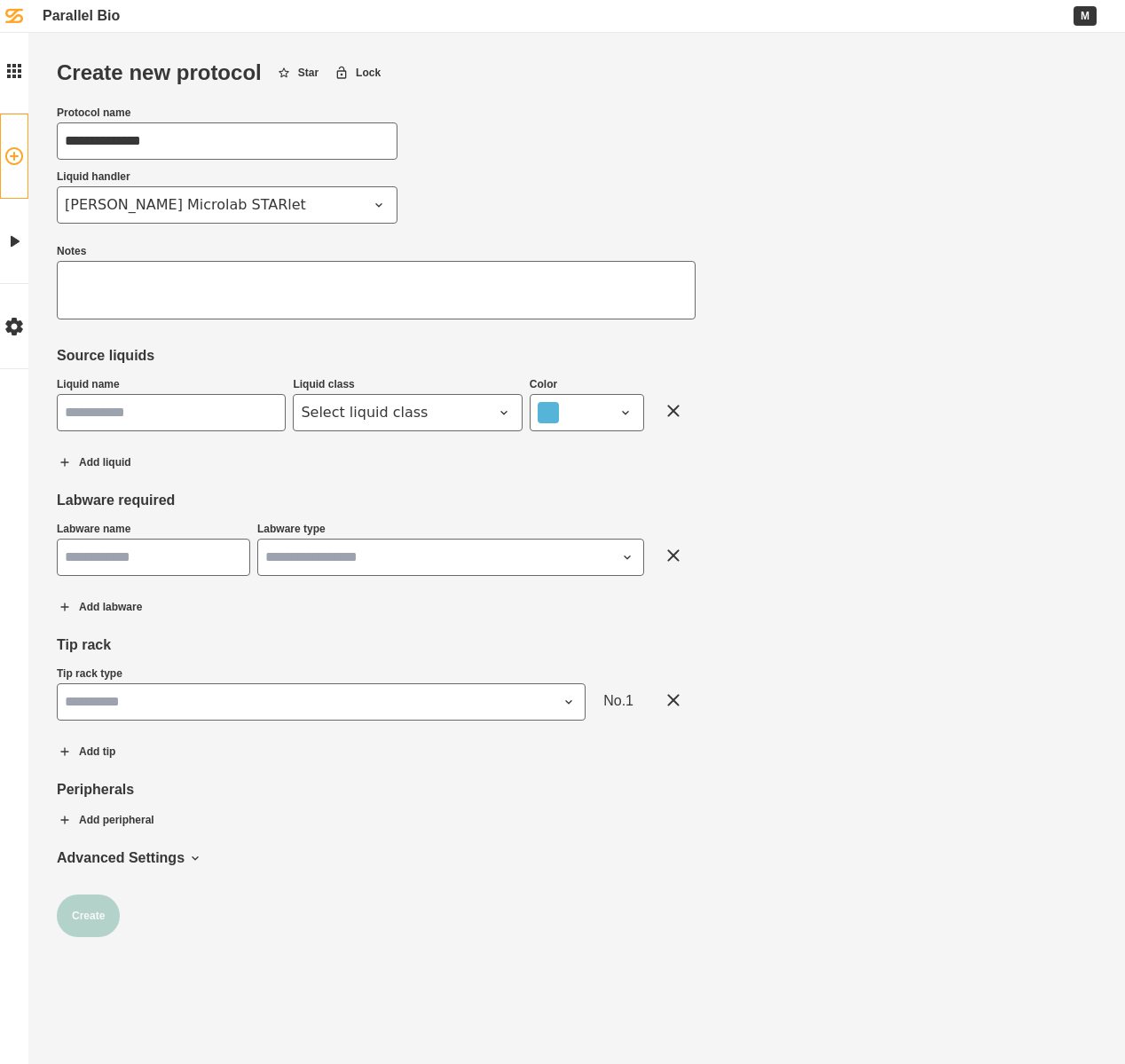
click at [243, 408] on input "Liquid name" at bounding box center [170, 413] width 229 height 38
type input "*"
type input "*****"
click at [512, 412] on div at bounding box center [504, 413] width 22 height 22
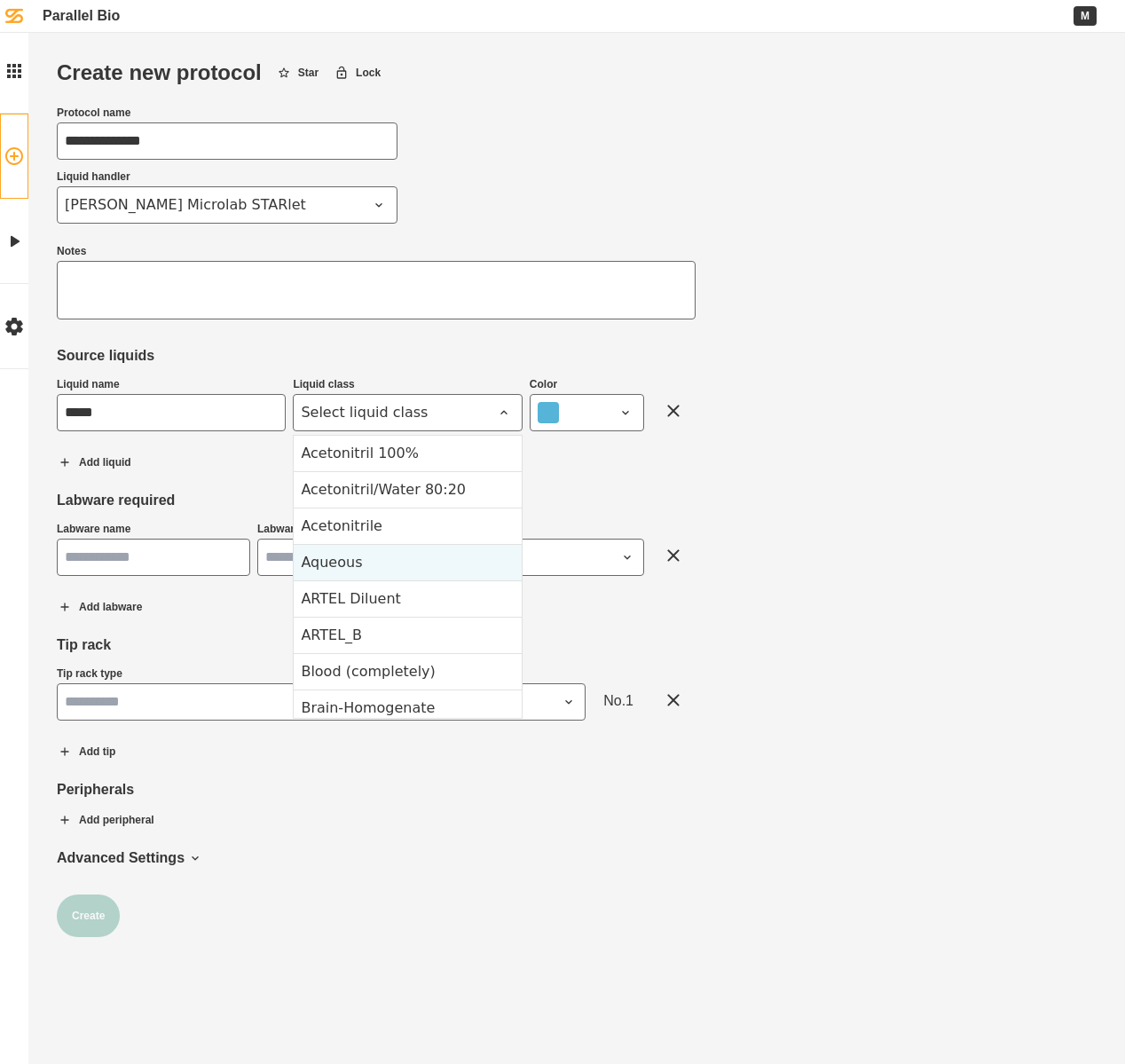
click at [440, 556] on div "Aqueous" at bounding box center [406, 562] width 227 height 37
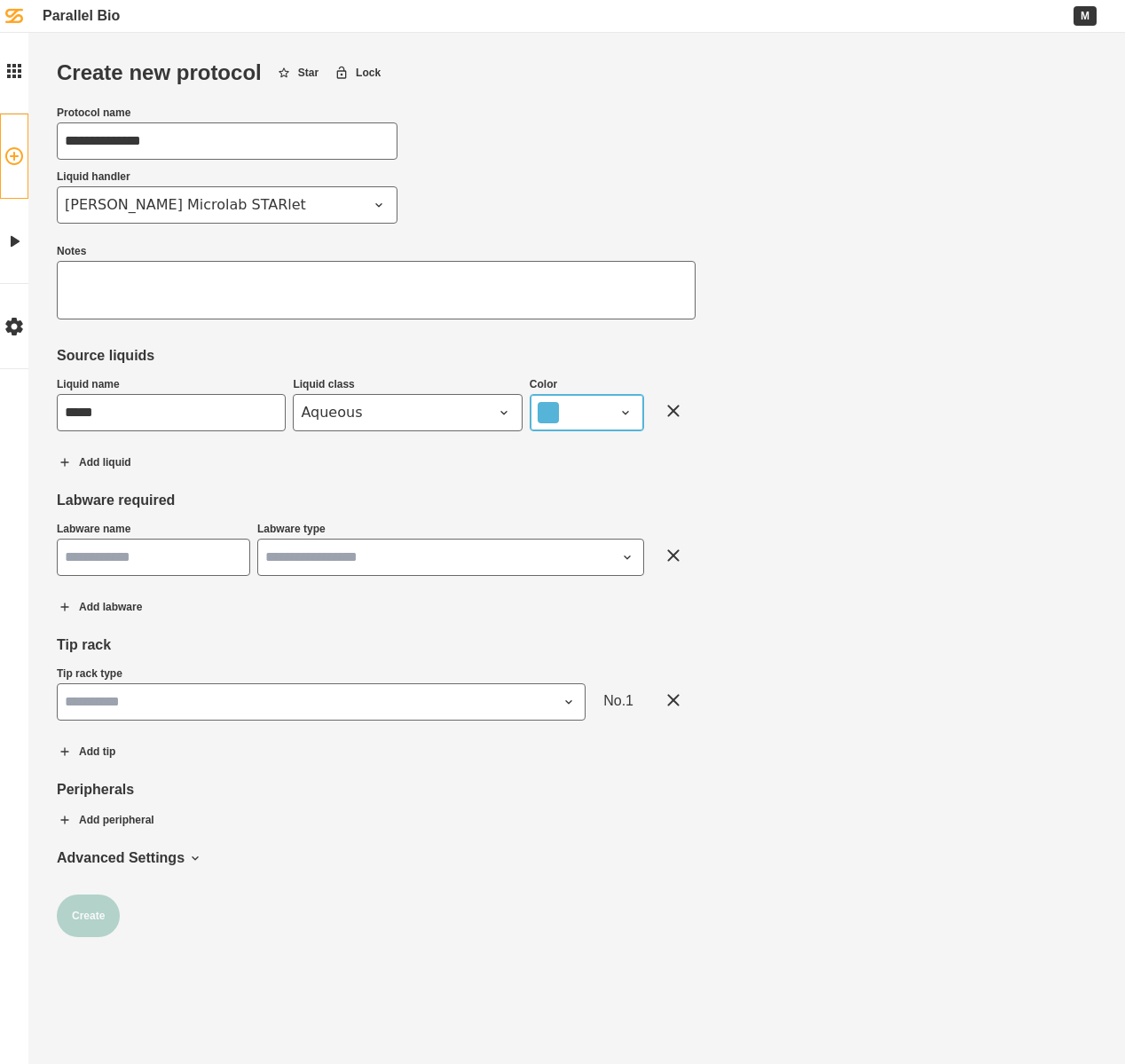
click at [626, 413] on icon at bounding box center [624, 413] width 6 height 4
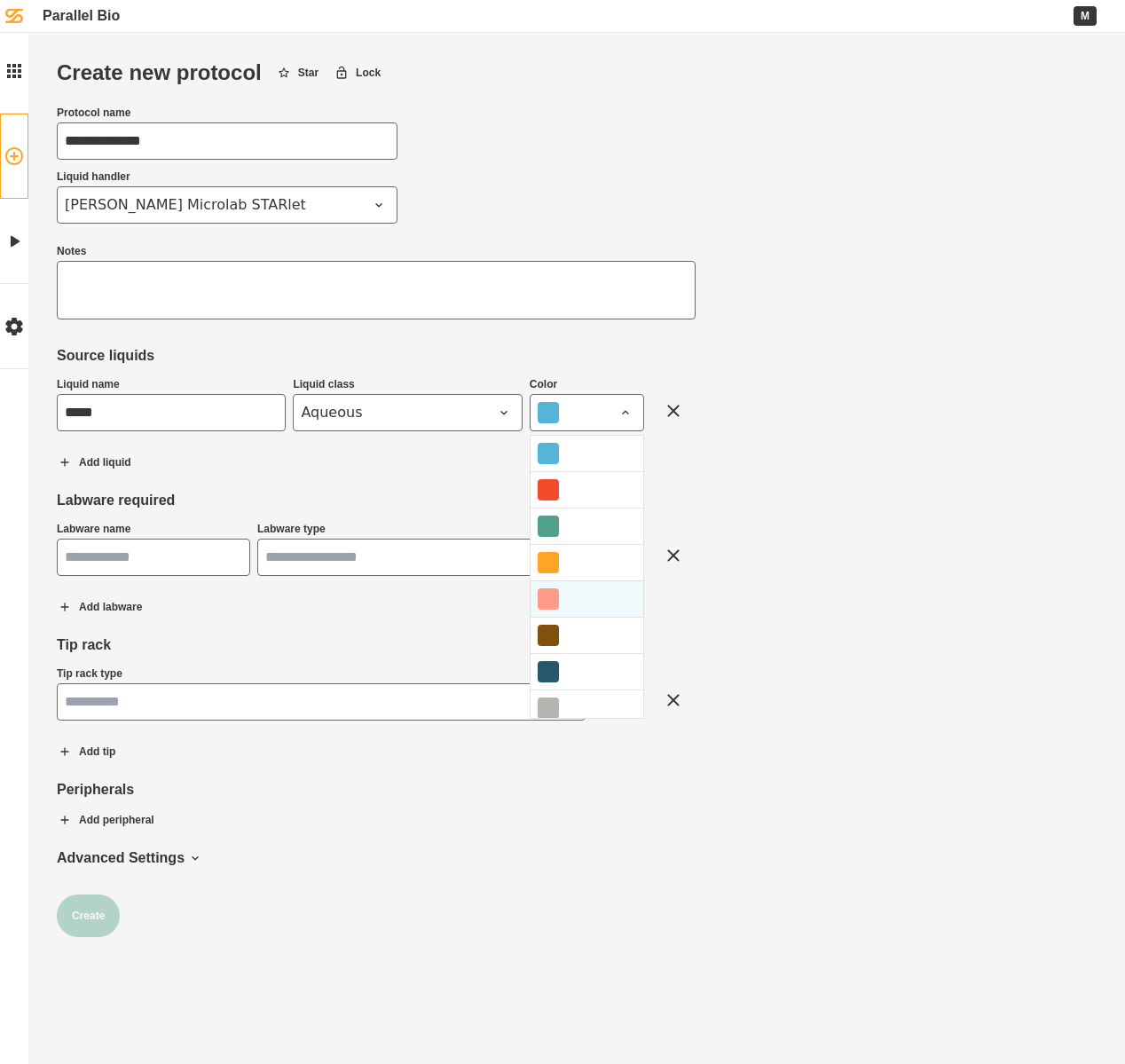
click at [580, 595] on div at bounding box center [587, 598] width 113 height 37
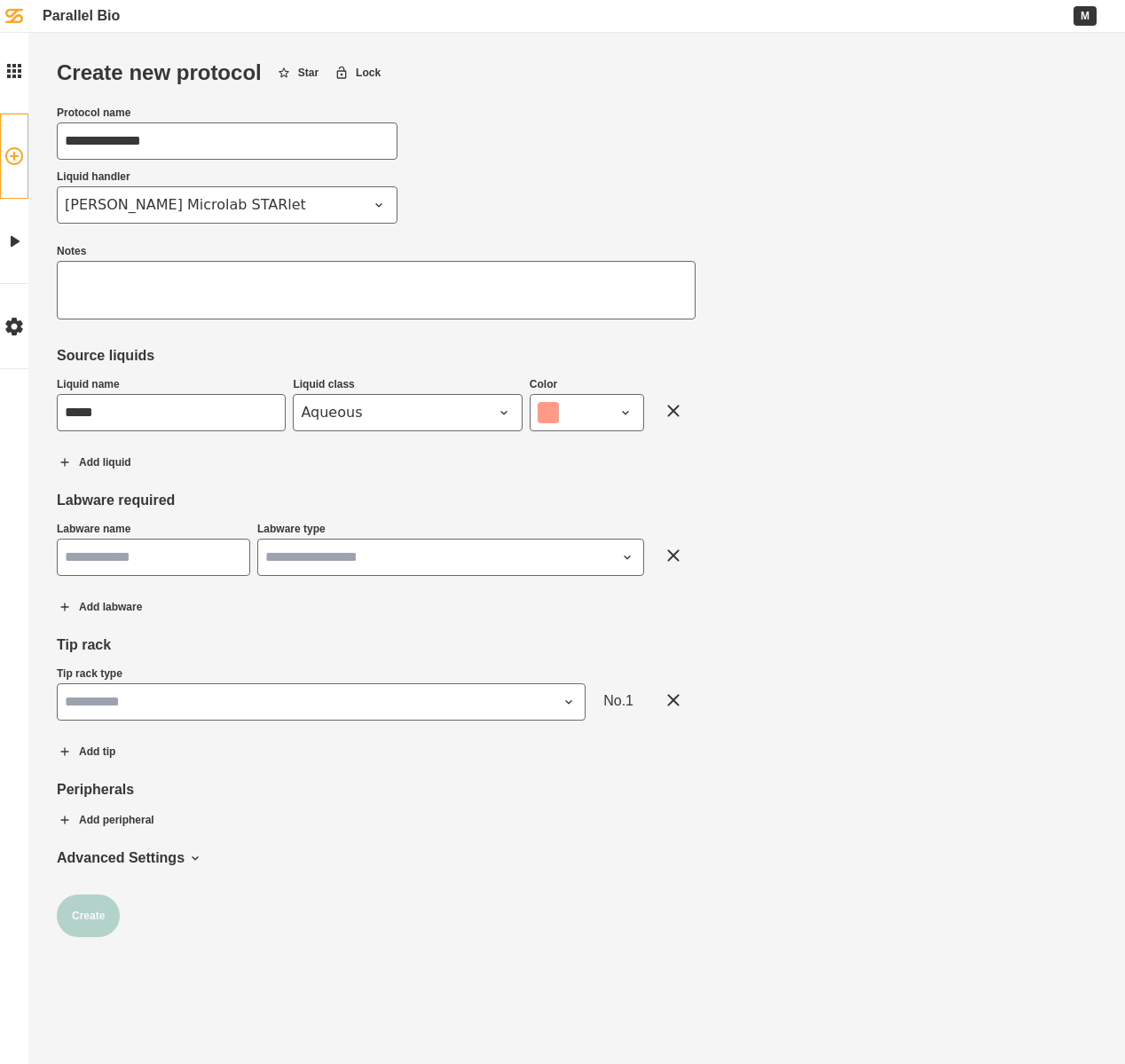
click at [107, 562] on input "Labware name" at bounding box center [153, 557] width 194 height 38
type input "**********"
click at [300, 562] on input "Labware type" at bounding box center [450, 557] width 387 height 38
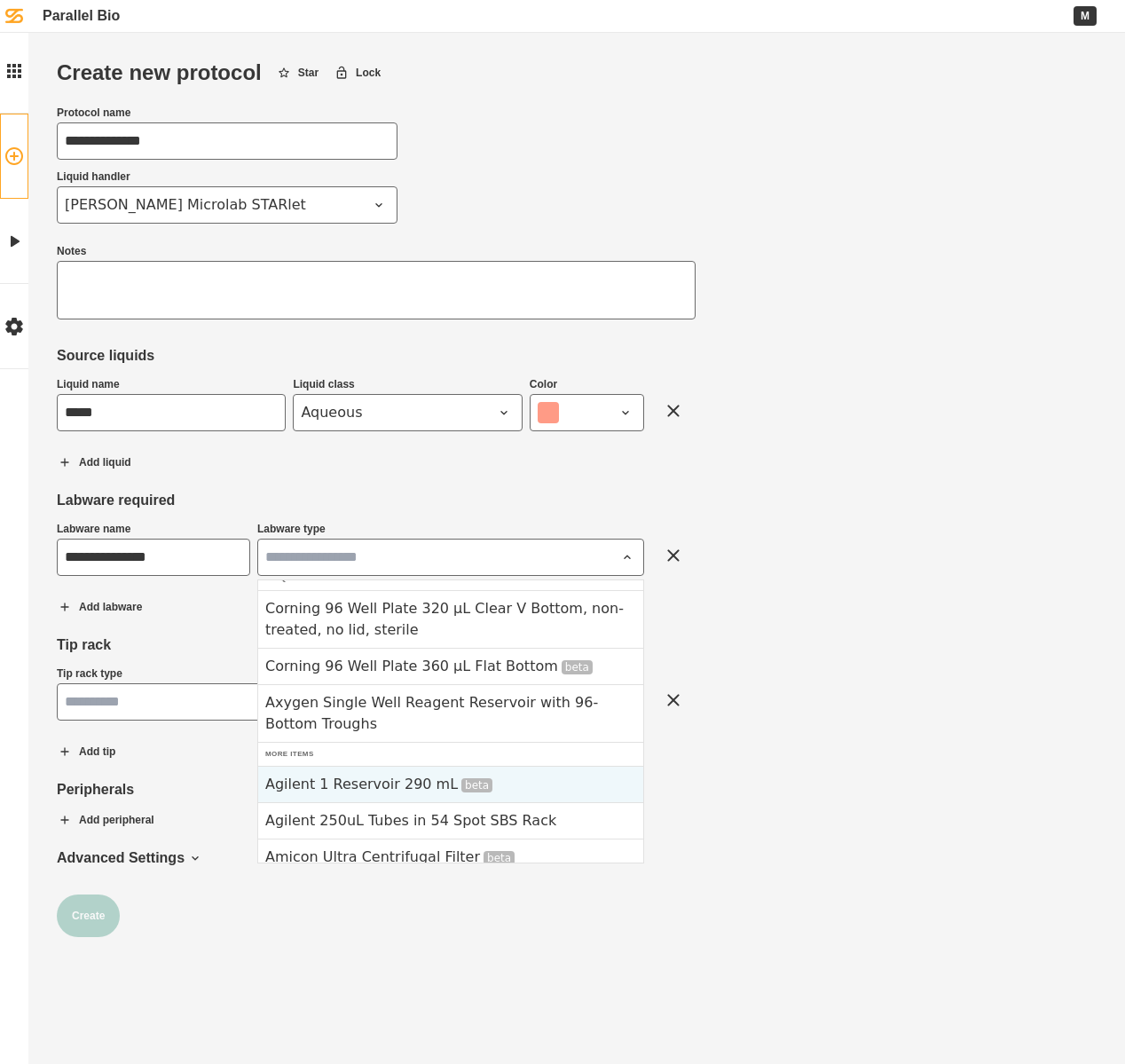
scroll to position [14, 0]
click at [403, 783] on div "Agilent 1 Reservoir 290 mL beta" at bounding box center [450, 782] width 385 height 37
type input "**********"
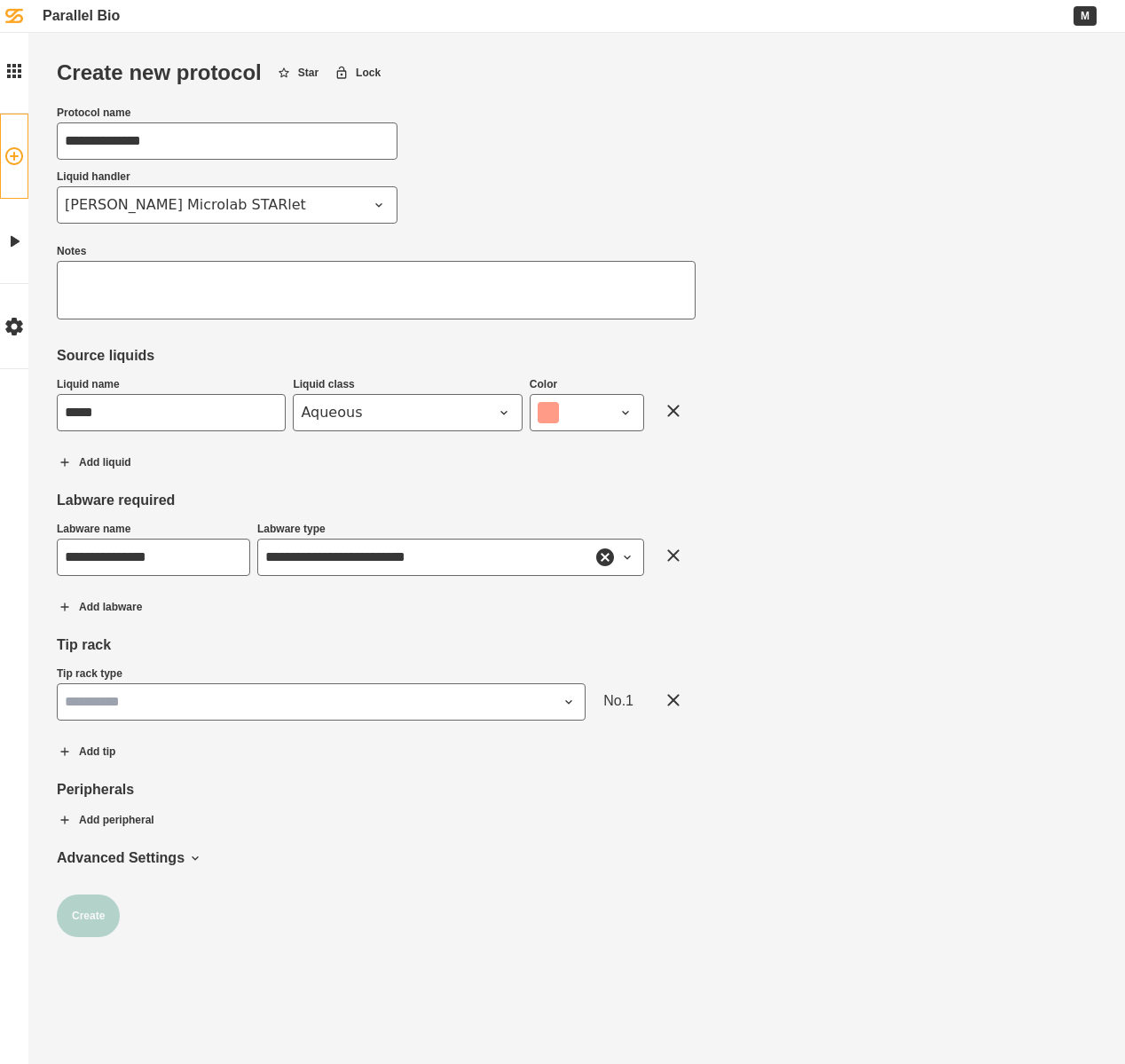
click at [214, 699] on input "Tip rack type" at bounding box center [320, 702] width 528 height 38
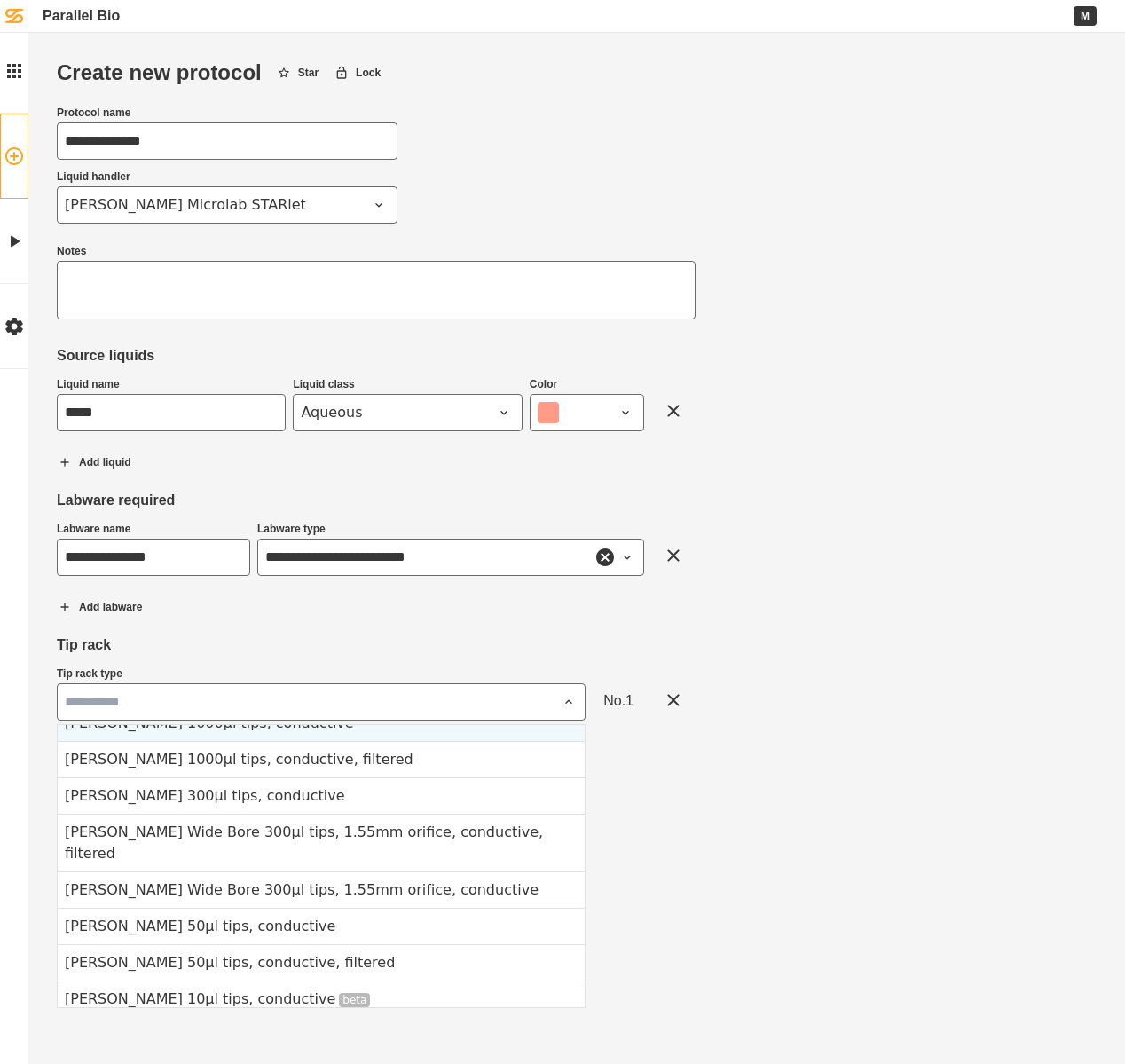
scroll to position [201, 0]
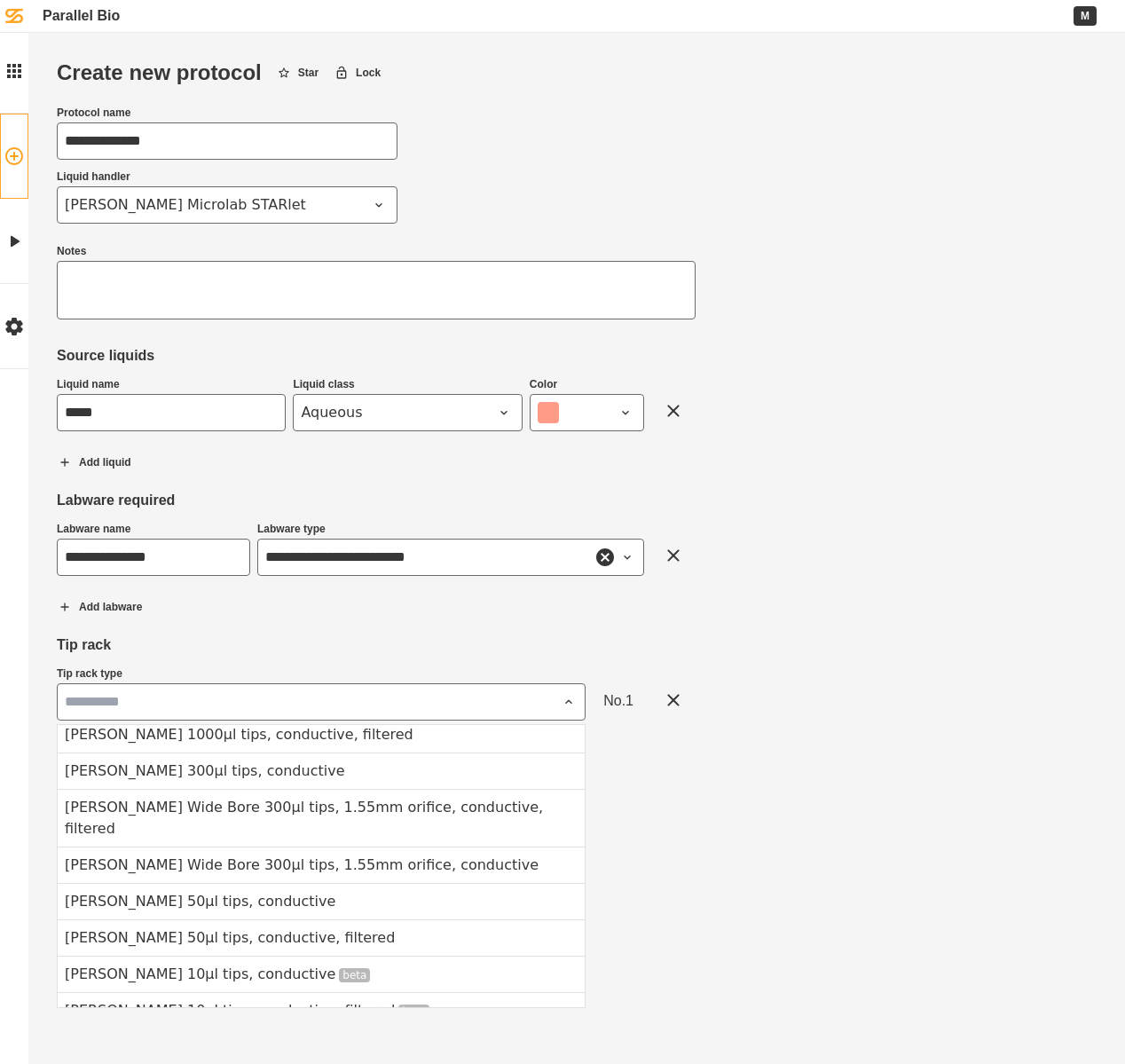
click at [173, 632] on div "**********" at bounding box center [376, 498] width 639 height 876
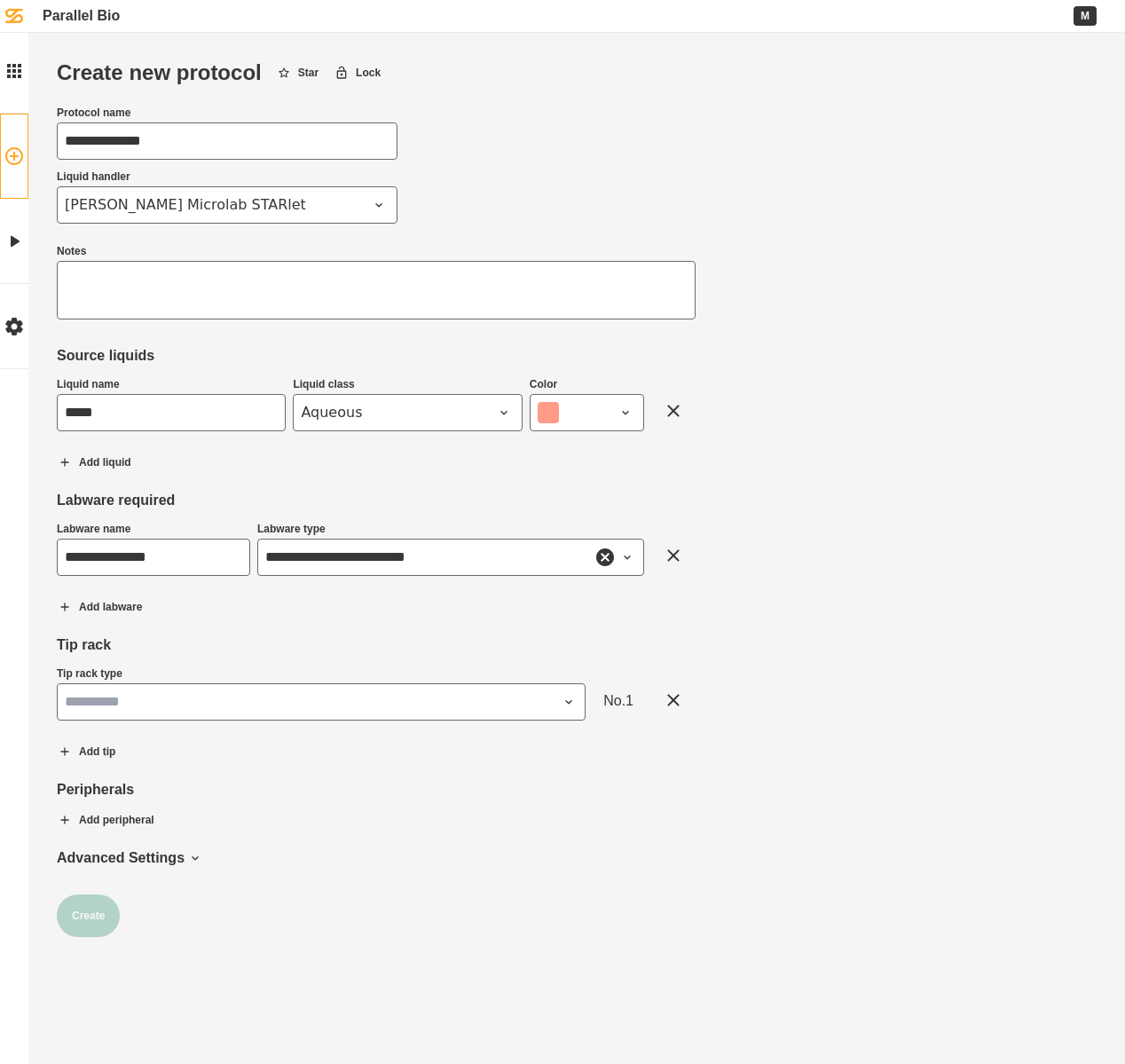
click at [170, 710] on input "Tip rack type" at bounding box center [320, 702] width 528 height 38
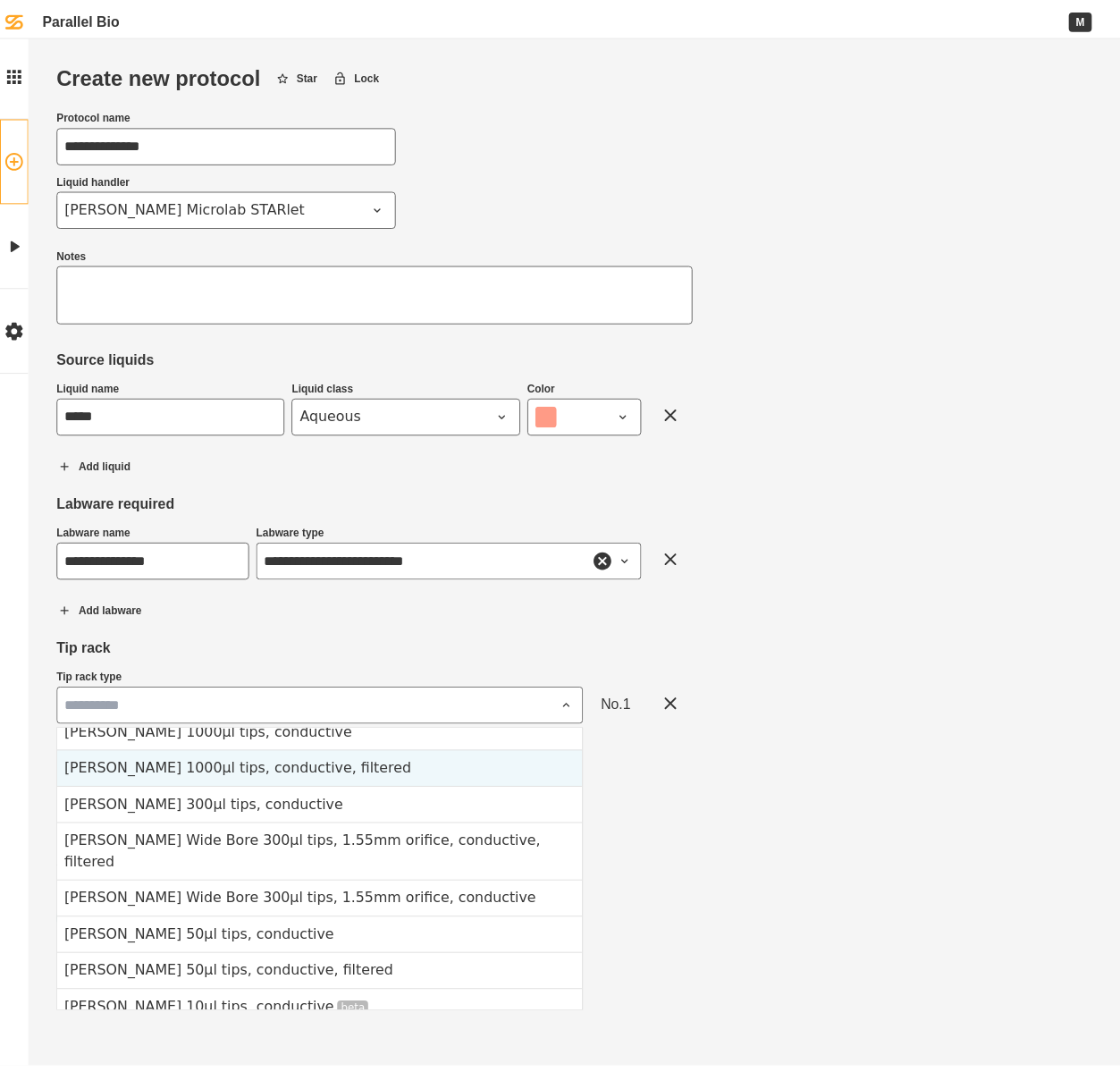
scroll to position [0, 0]
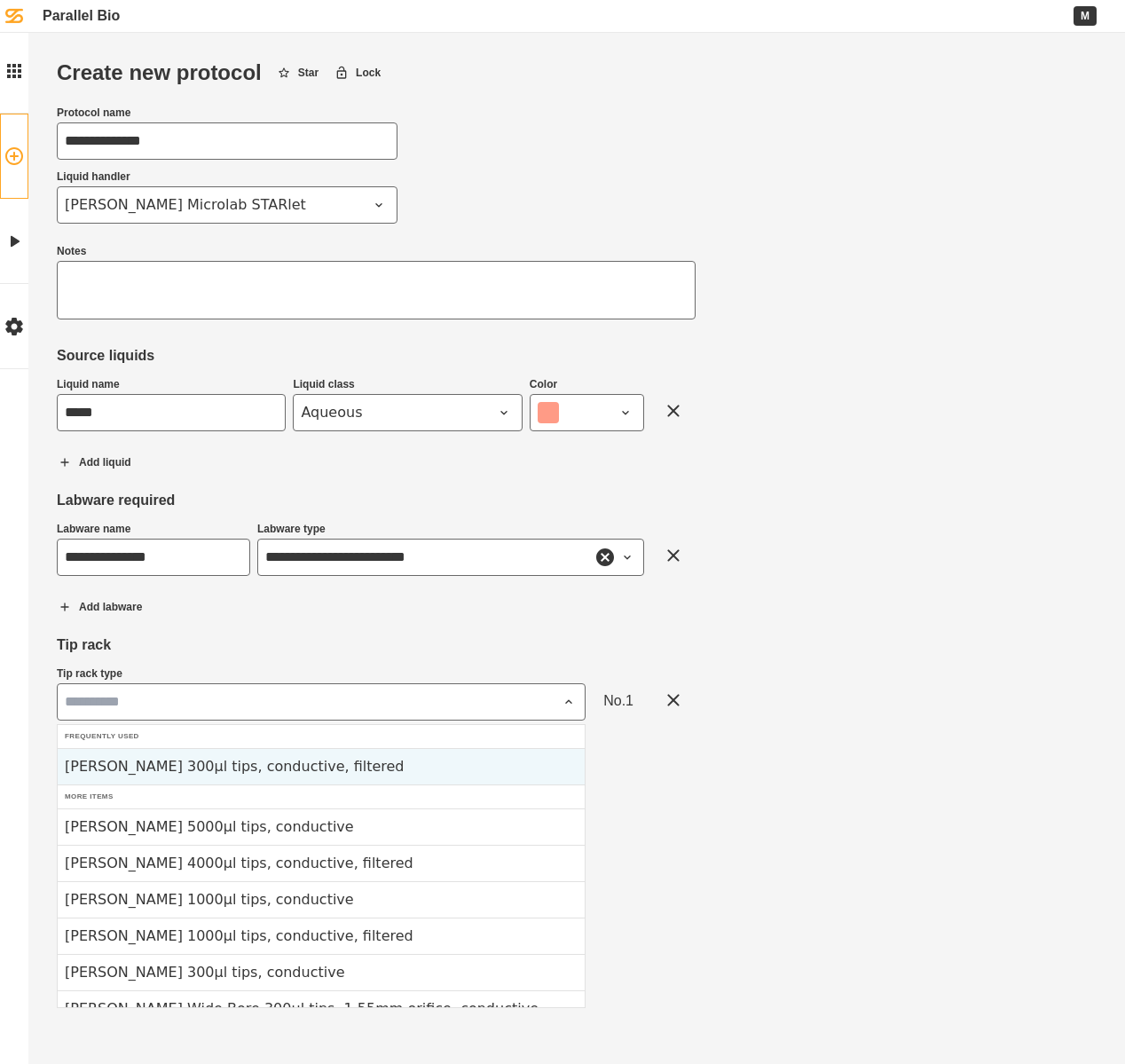
click at [278, 766] on div "[PERSON_NAME] 300µl tips, conductive, filtered" at bounding box center [320, 766] width 527 height 37
type input "**********"
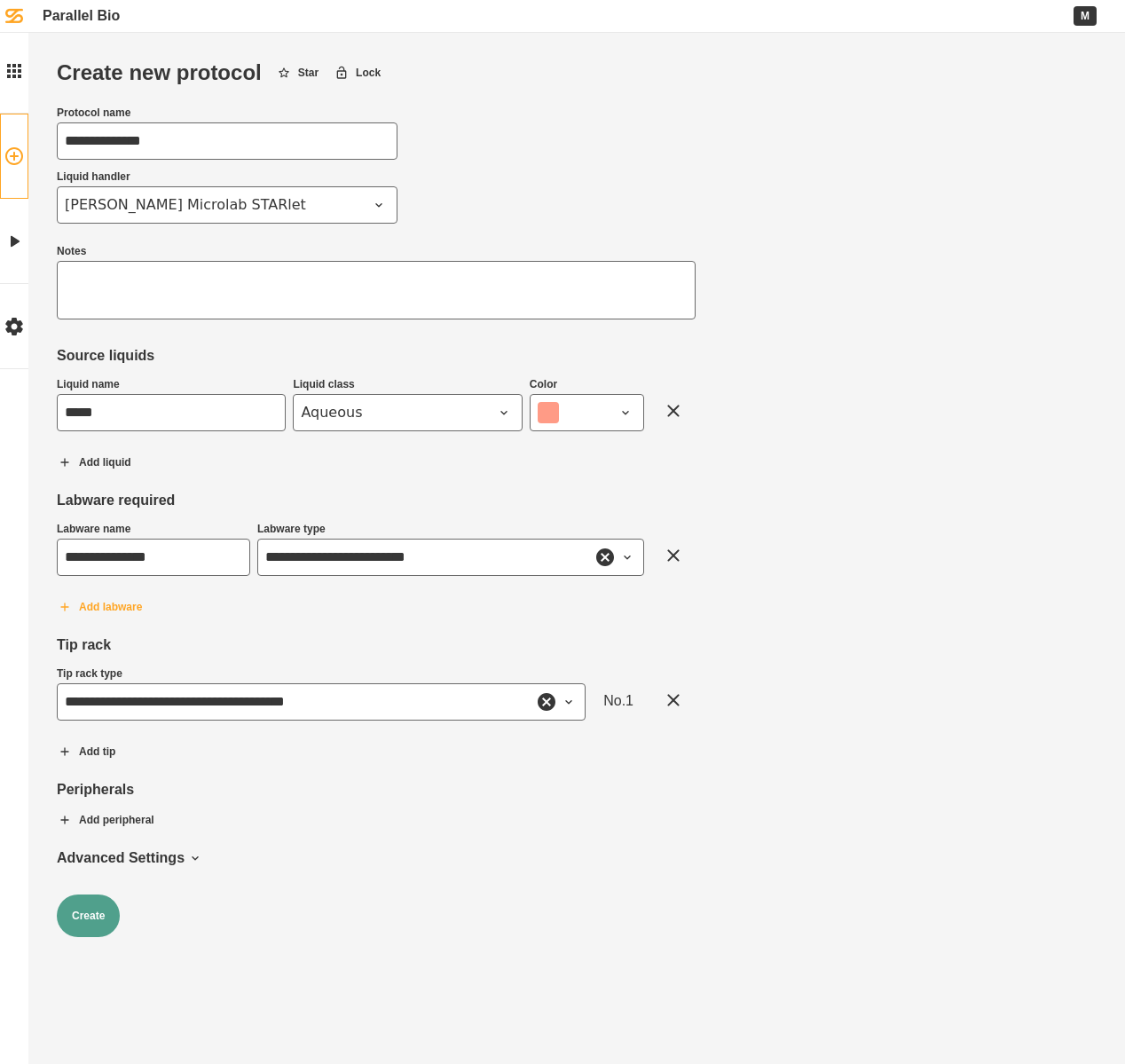
click at [124, 608] on button "Add labware" at bounding box center [100, 606] width 115 height 44
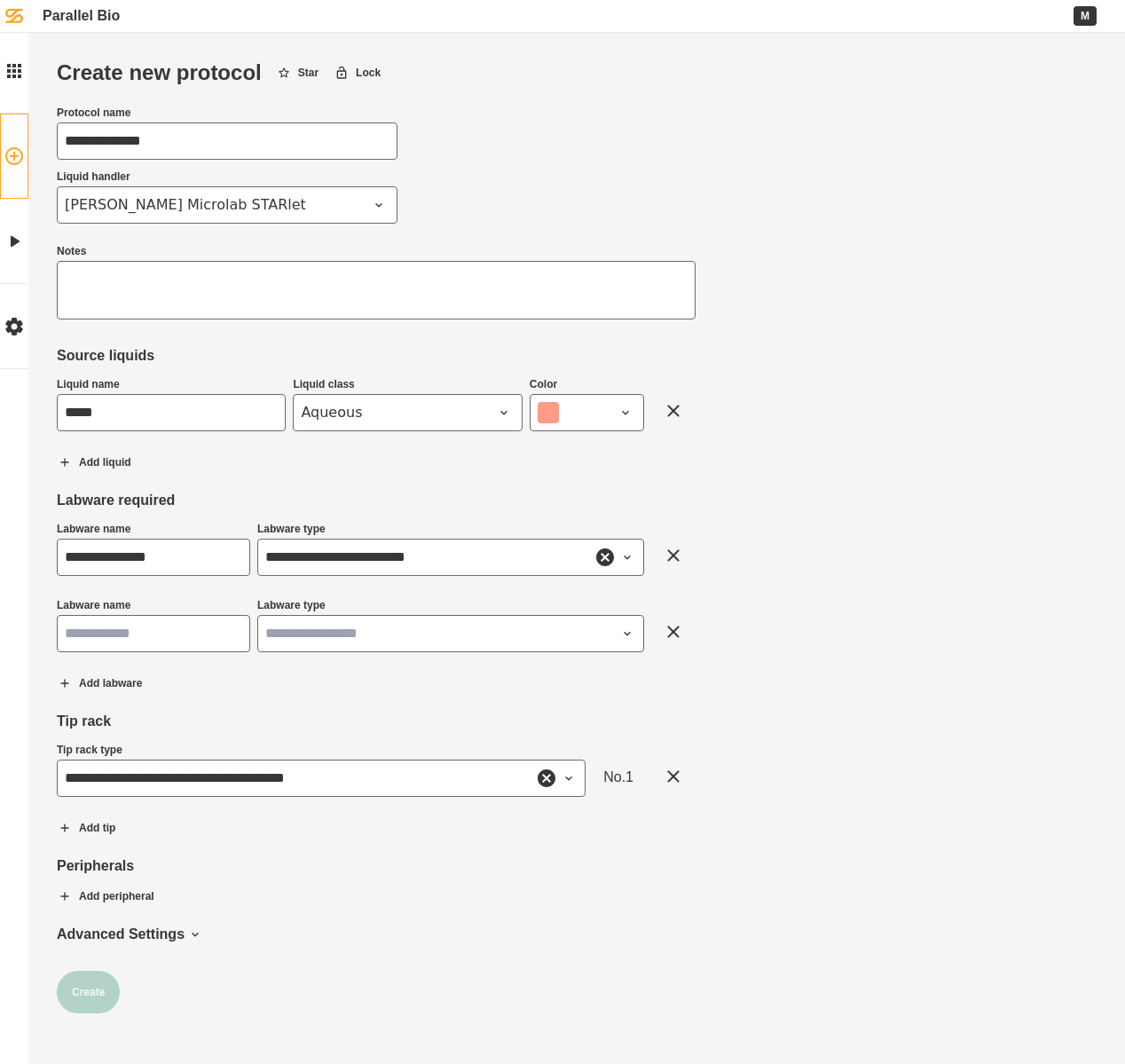
click at [143, 628] on input "Labware name" at bounding box center [153, 633] width 194 height 38
type input "******"
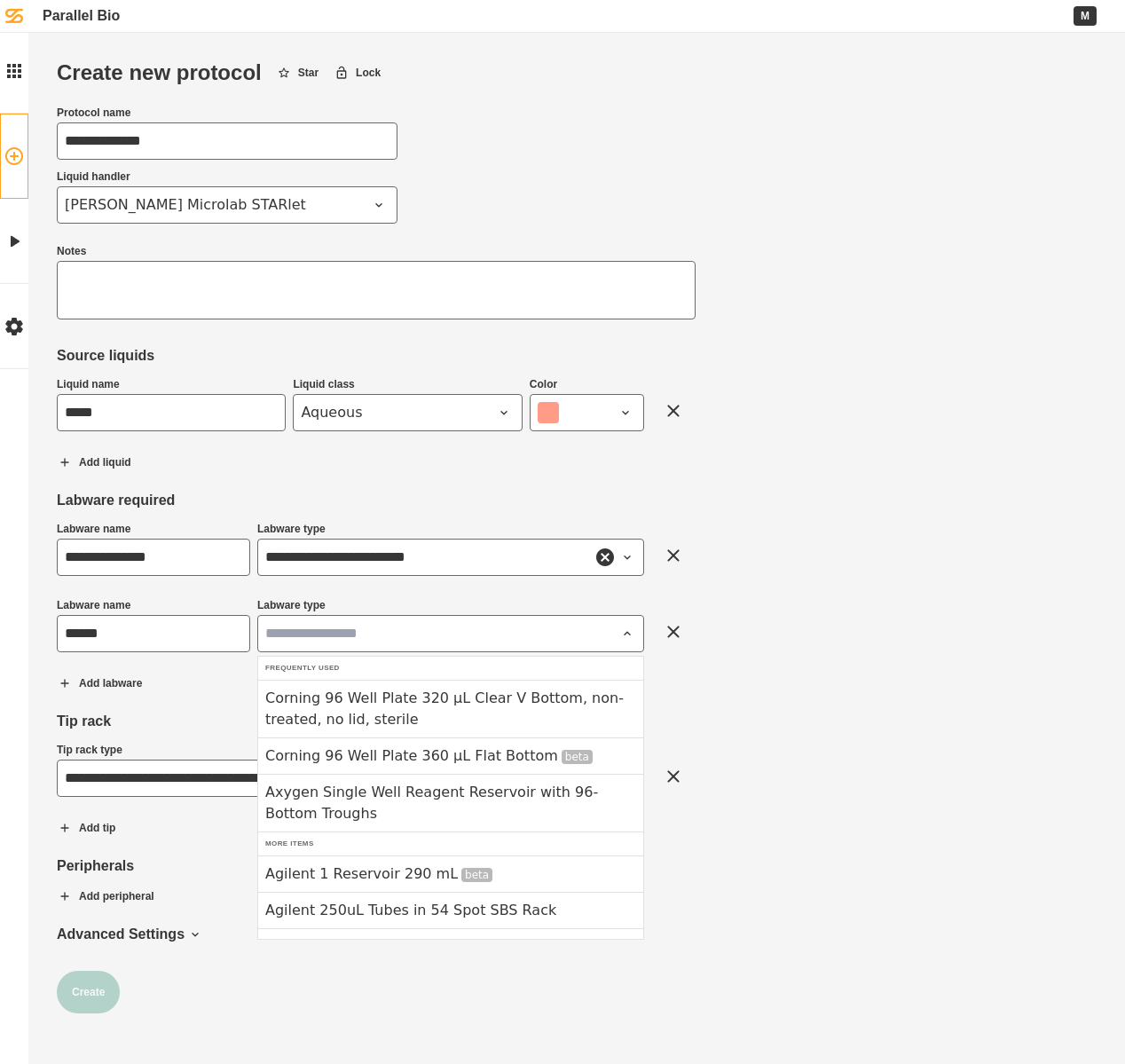
click at [284, 629] on input "Labware type" at bounding box center [450, 633] width 387 height 38
click at [389, 755] on div "Corning 96 Well Plate 360 µL Flat Bottom beta" at bounding box center [450, 755] width 385 height 37
type input "**********"
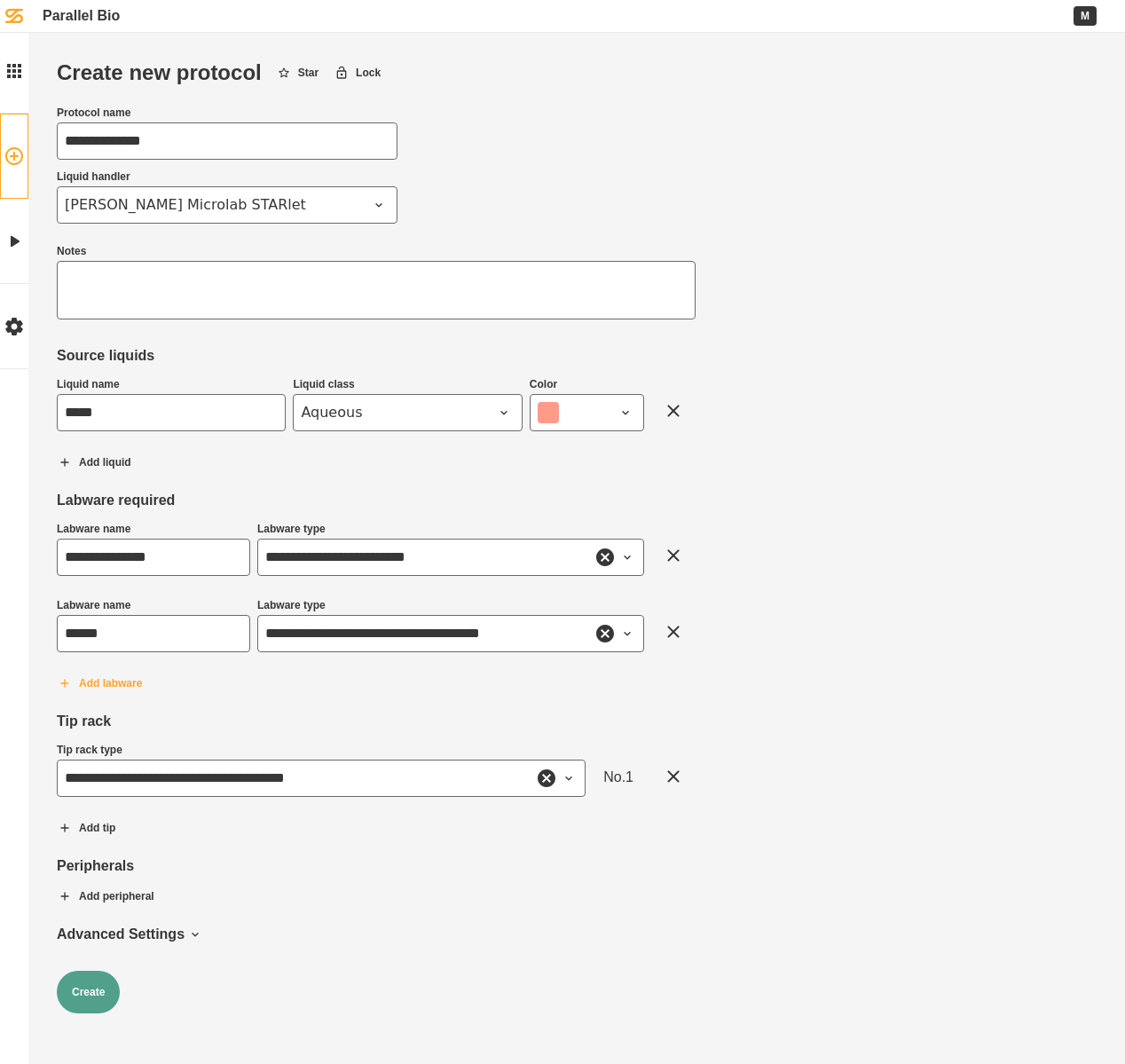
click at [126, 685] on button "Add labware" at bounding box center [100, 683] width 115 height 44
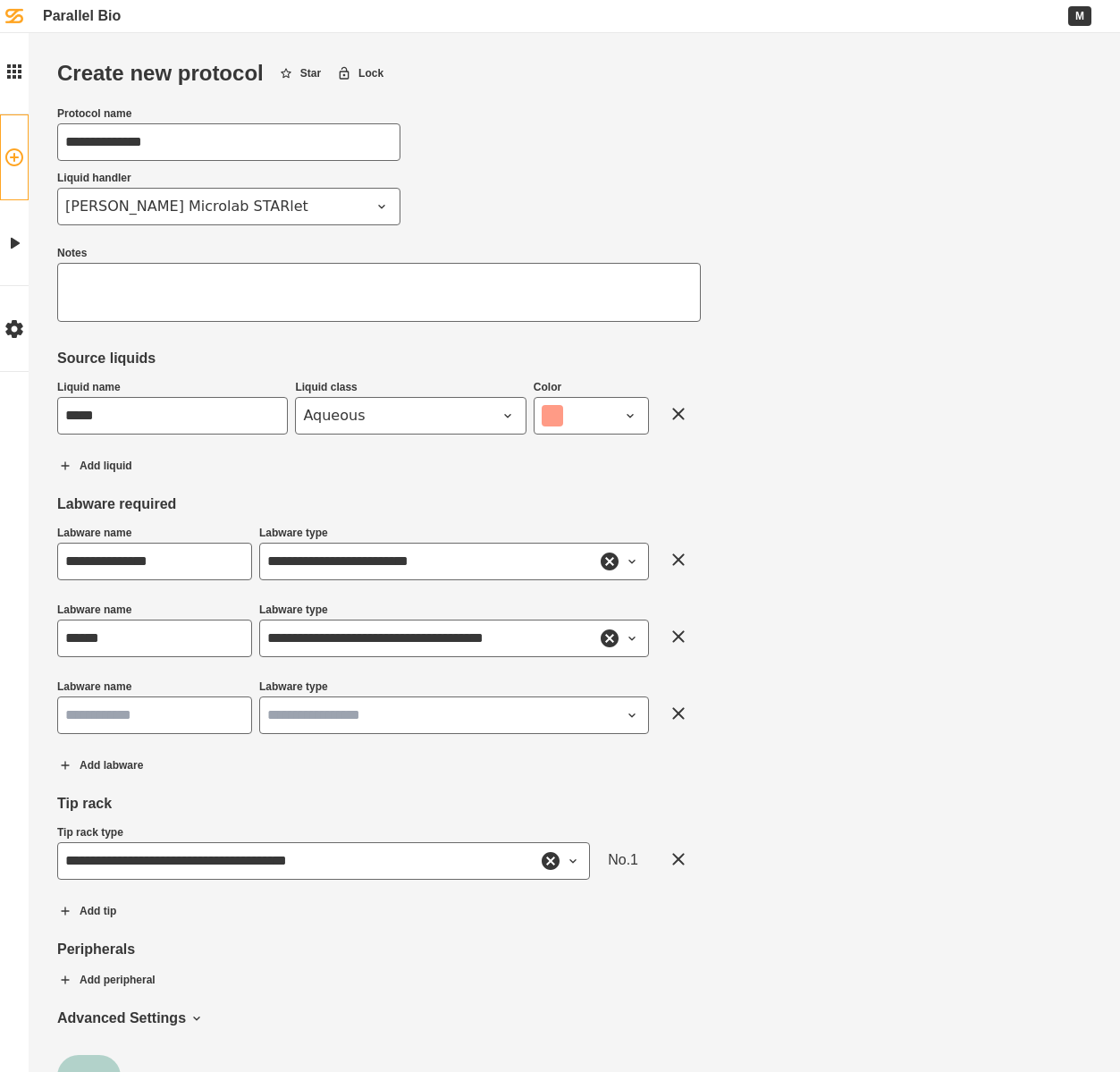
click at [121, 707] on input "Labware name" at bounding box center [155, 715] width 195 height 38
type input "*"
type input "**********"
click at [223, 758] on div "**********" at bounding box center [379, 649] width 644 height 247
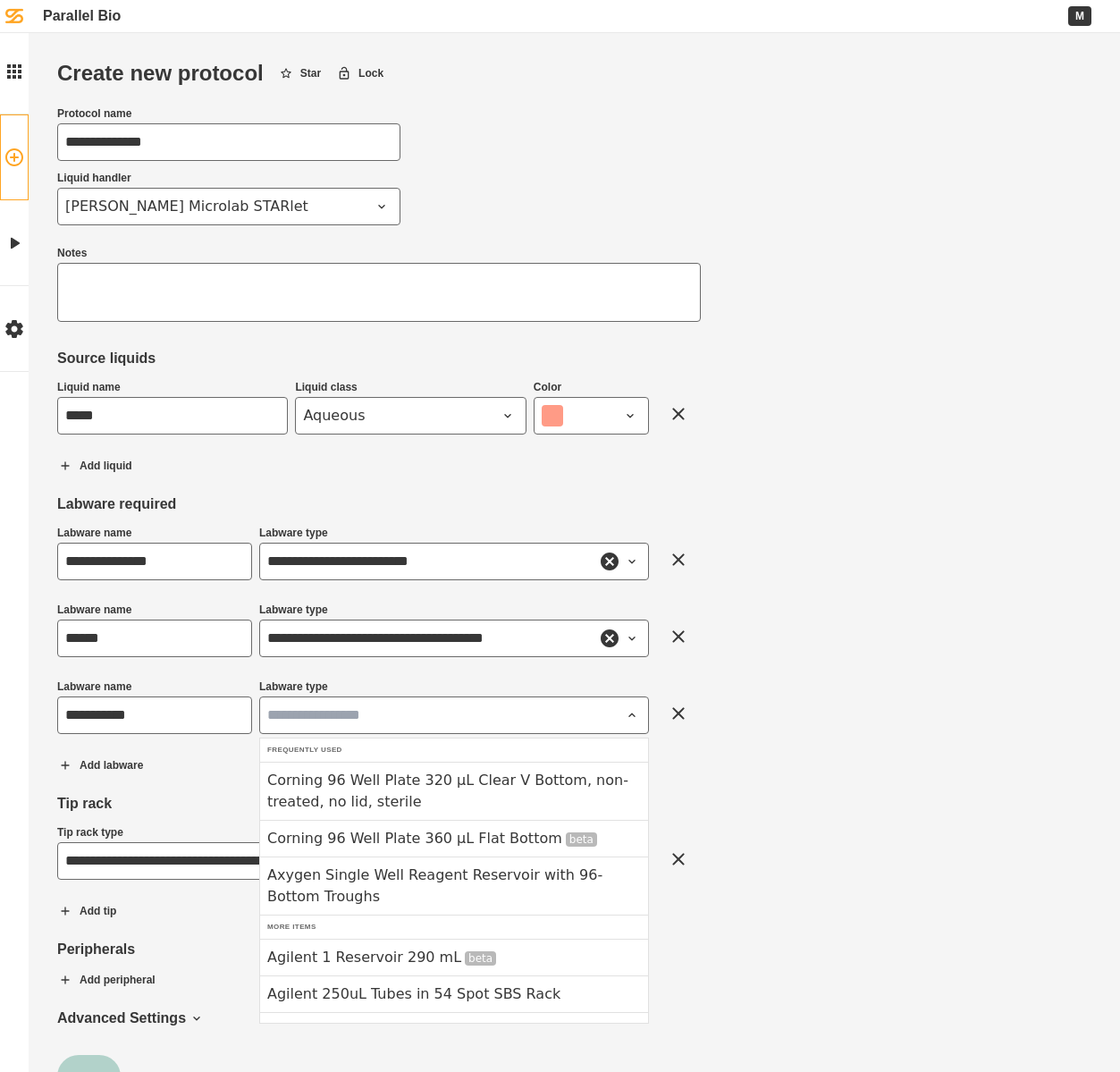
click at [295, 719] on input "Labware type" at bounding box center [454, 715] width 390 height 38
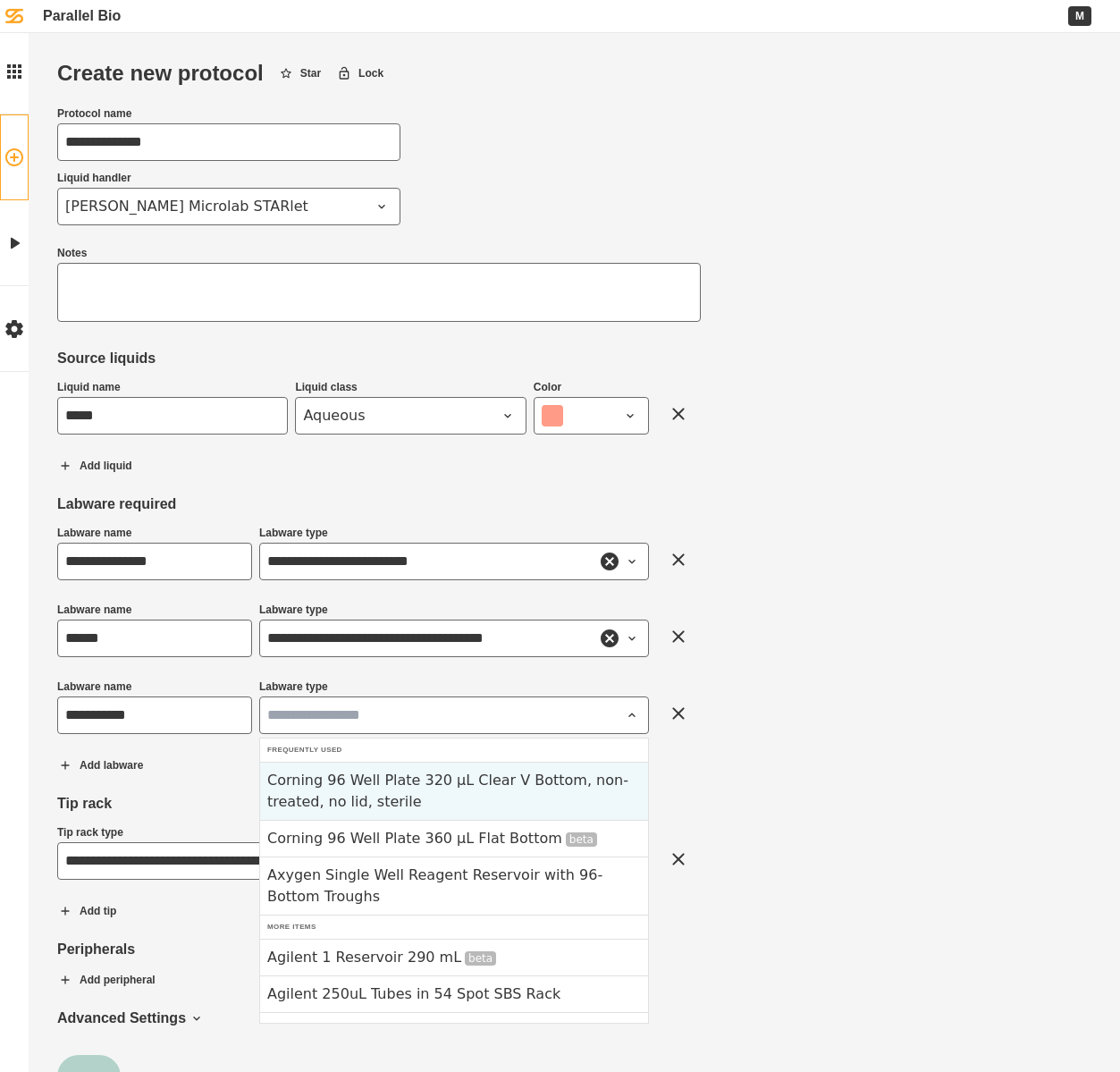
click at [390, 787] on div "Corning 96 Well Plate 320 µL Clear V Bottom, non-treated, no lid, sterile" at bounding box center [454, 791] width 388 height 58
type input "**********"
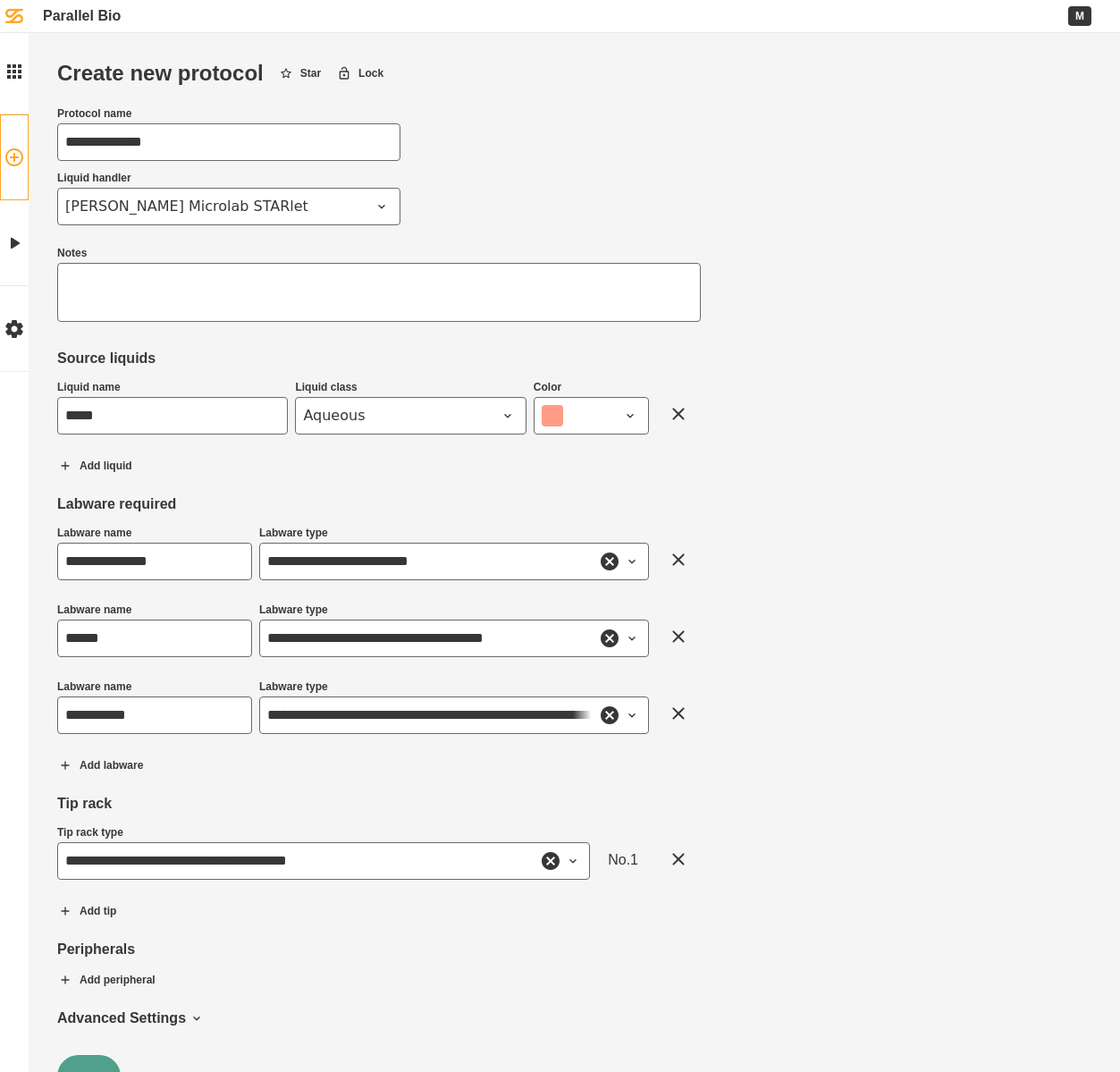
drag, startPoint x: 108, startPoint y: 561, endPoint x: -7, endPoint y: 560, distance: 115.0
click at [0, 560] on html "**********" at bounding box center [560, 563] width 1120 height 1126
type input "*********"
drag, startPoint x: 158, startPoint y: 421, endPoint x: 39, endPoint y: 411, distance: 119.4
click at [39, 411] on div "**********" at bounding box center [560, 563] width 1120 height 1126
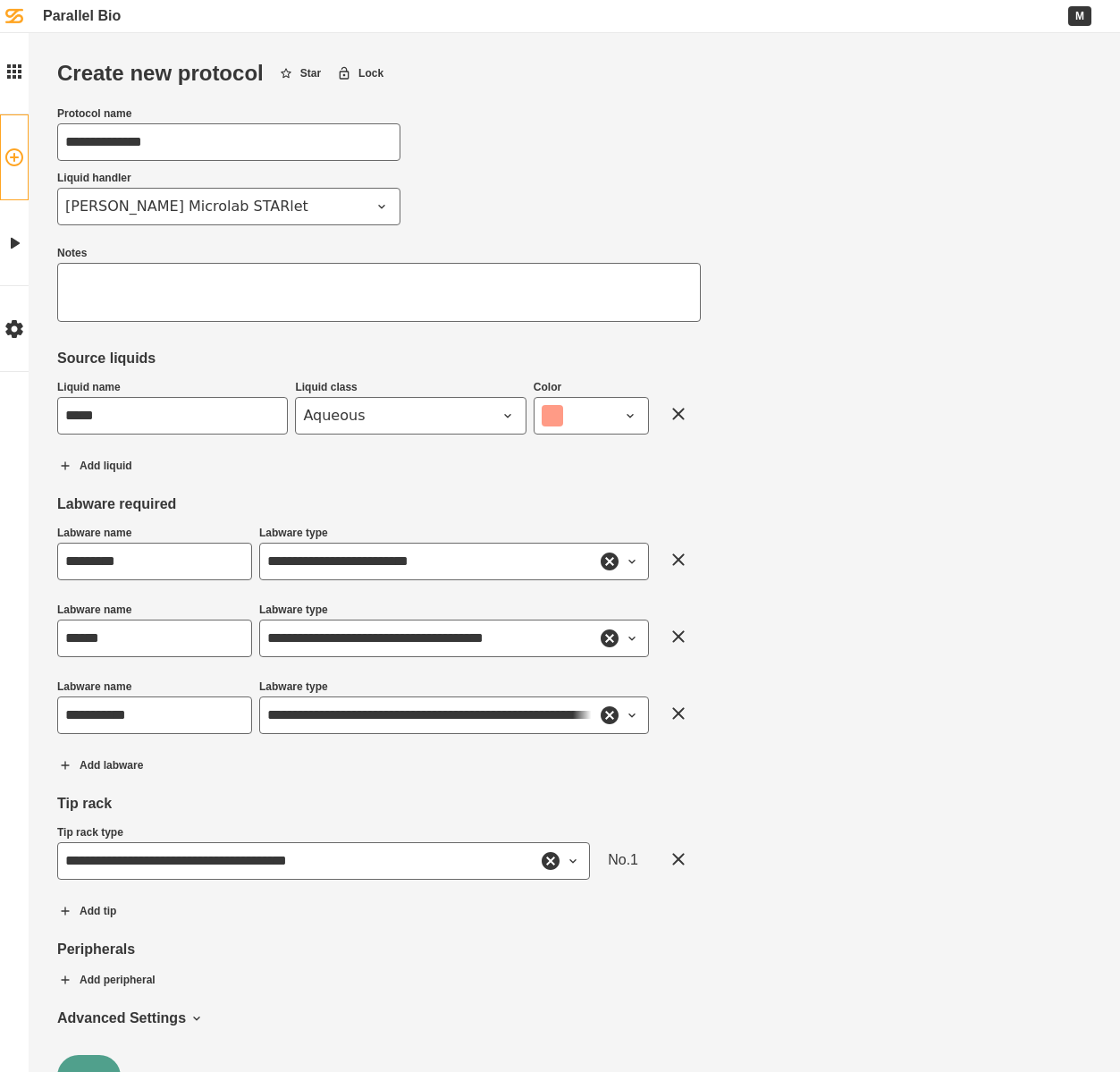
type input "*****"
click at [466, 472] on div "Liquid name ***** Liquid class Aqueous Color Add liquid" at bounding box center [379, 427] width 644 height 93
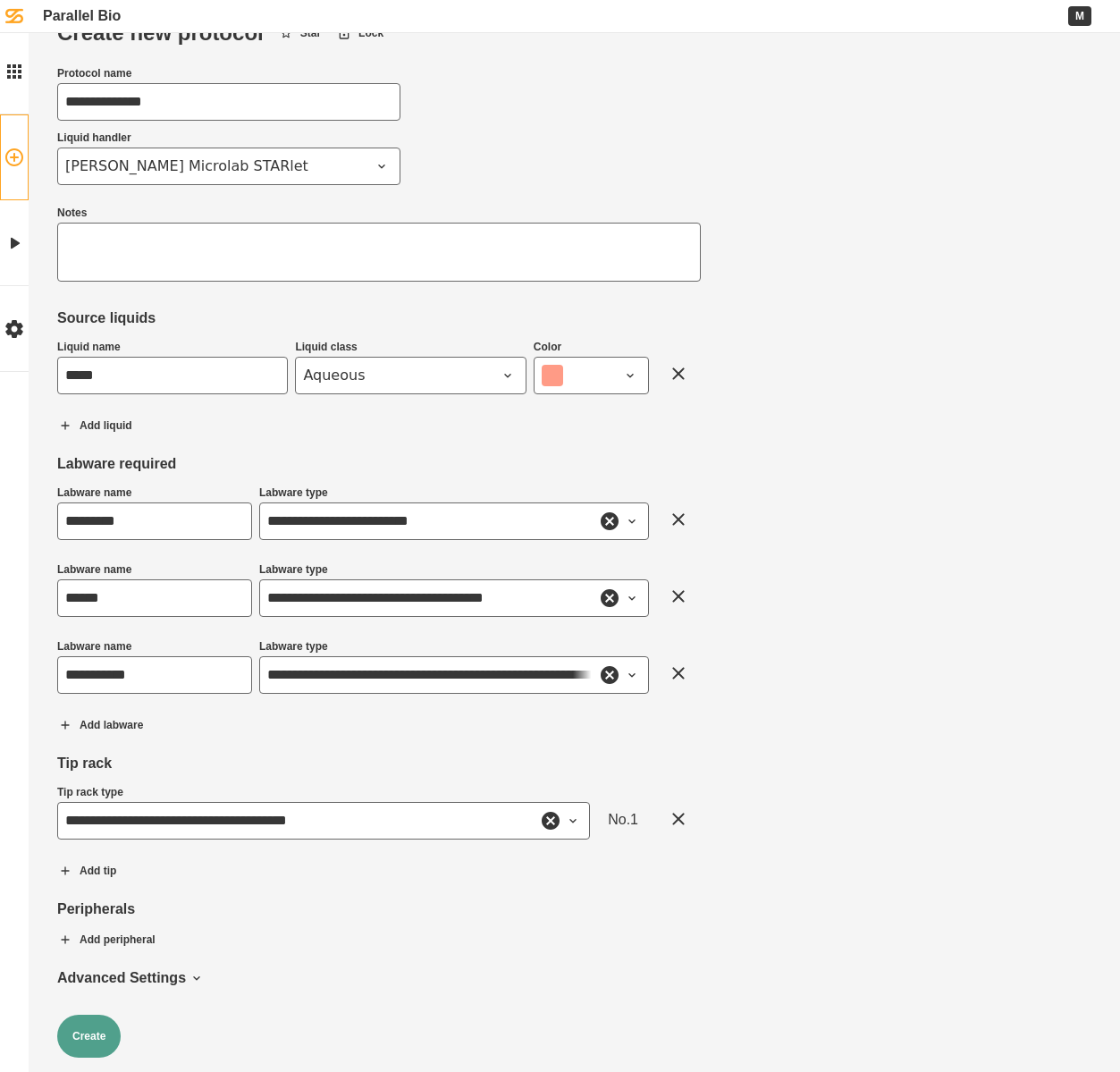
scroll to position [53, 0]
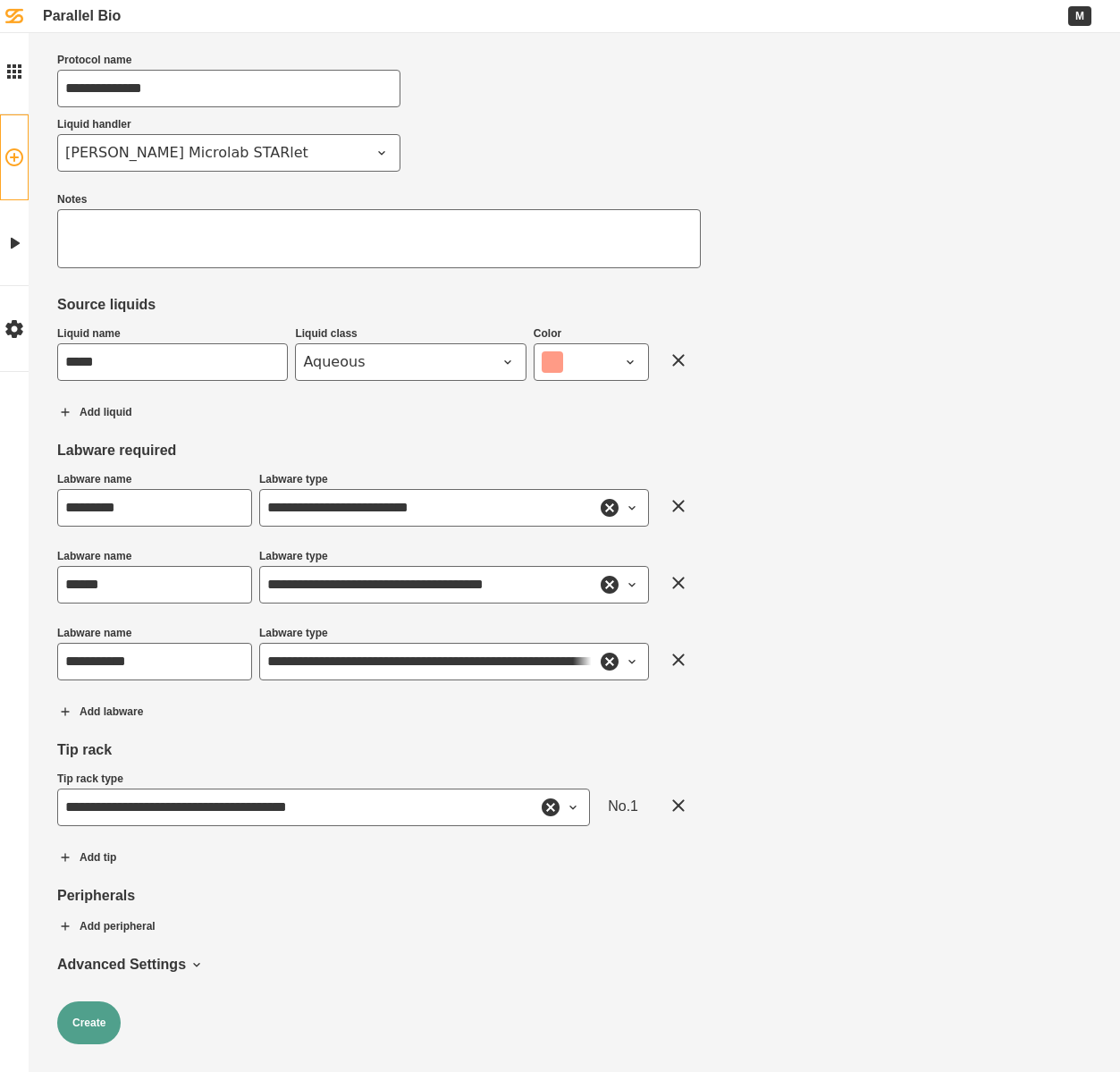
click at [102, 1016] on button "Create" at bounding box center [89, 1022] width 63 height 42
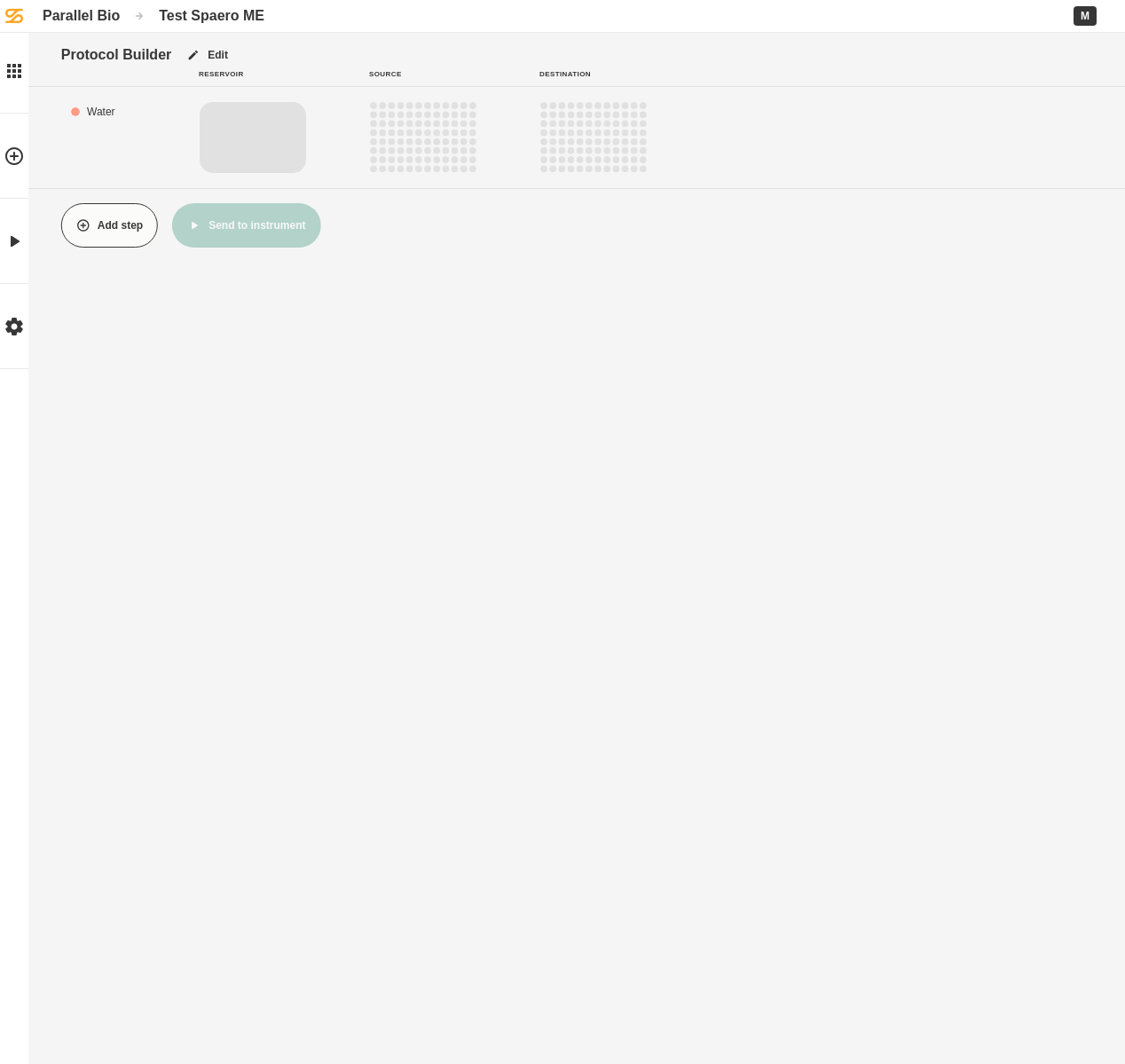
click at [229, 136] on rect "1" at bounding box center [253, 137] width 107 height 71
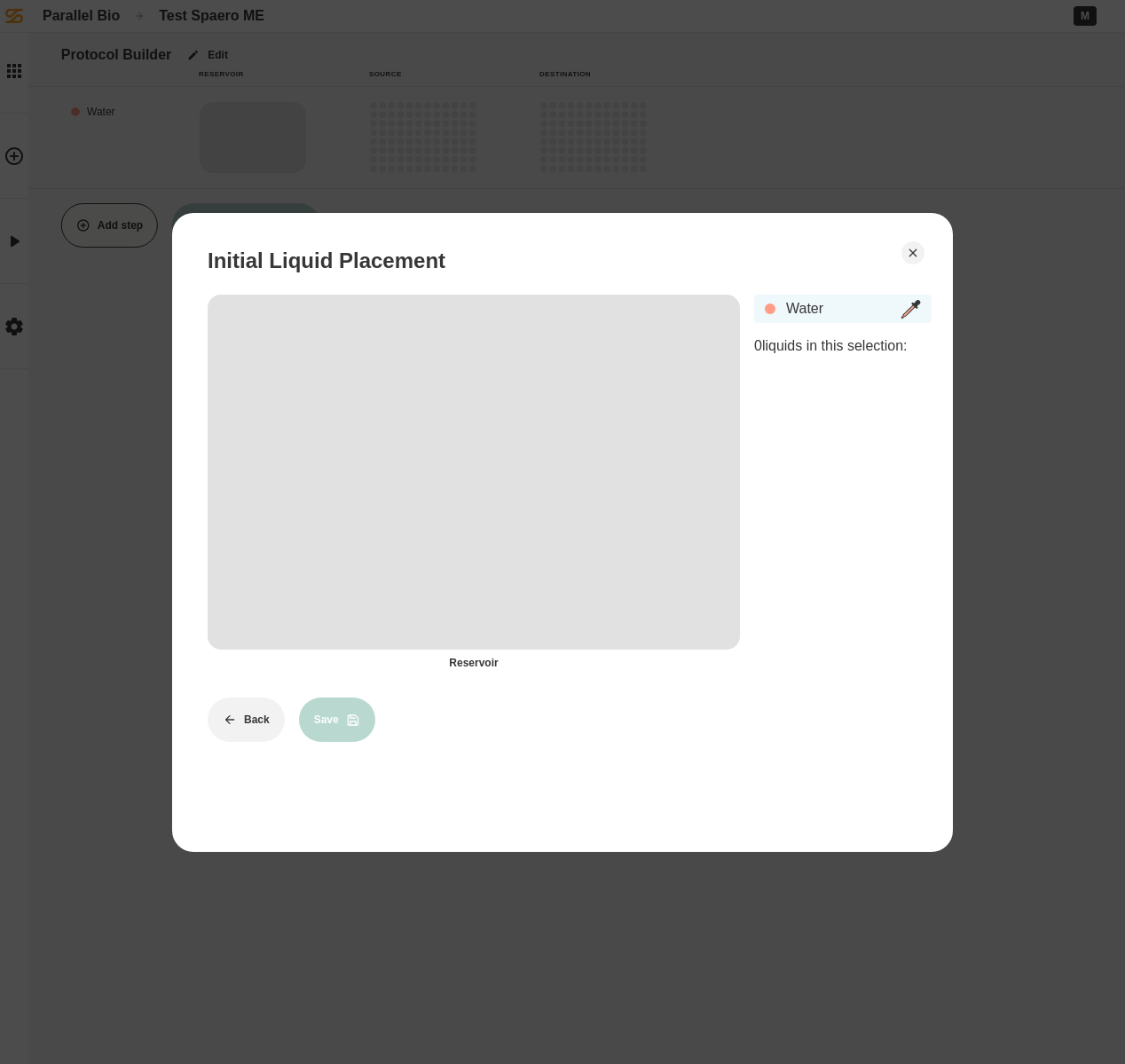
click at [814, 312] on div "Water" at bounding box center [837, 308] width 103 height 17
click at [905, 311] on div at bounding box center [911, 309] width 22 height 22
click at [347, 545] on icon "1" at bounding box center [473, 472] width 532 height 355
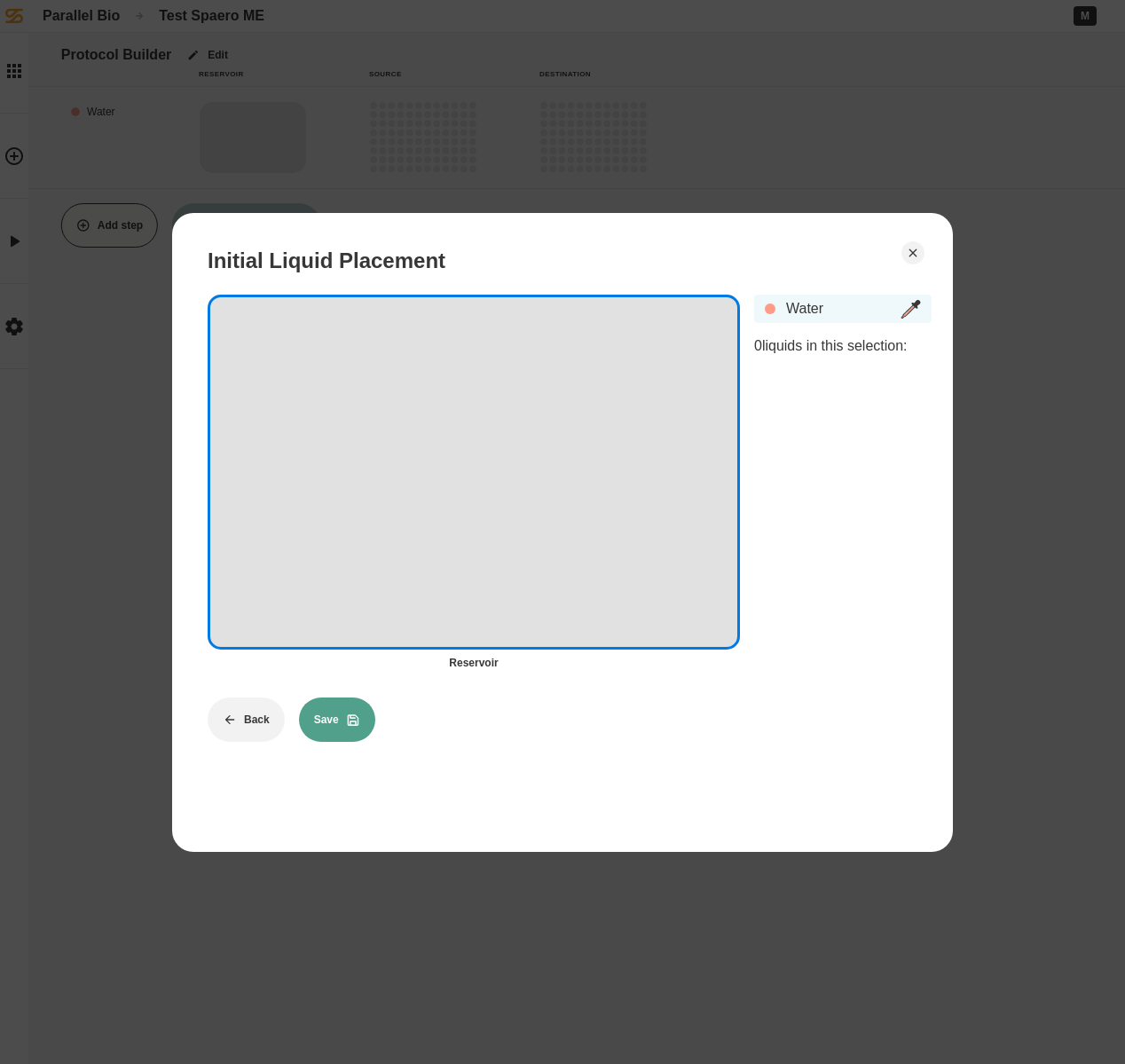
click at [816, 310] on div "Water" at bounding box center [837, 308] width 103 height 17
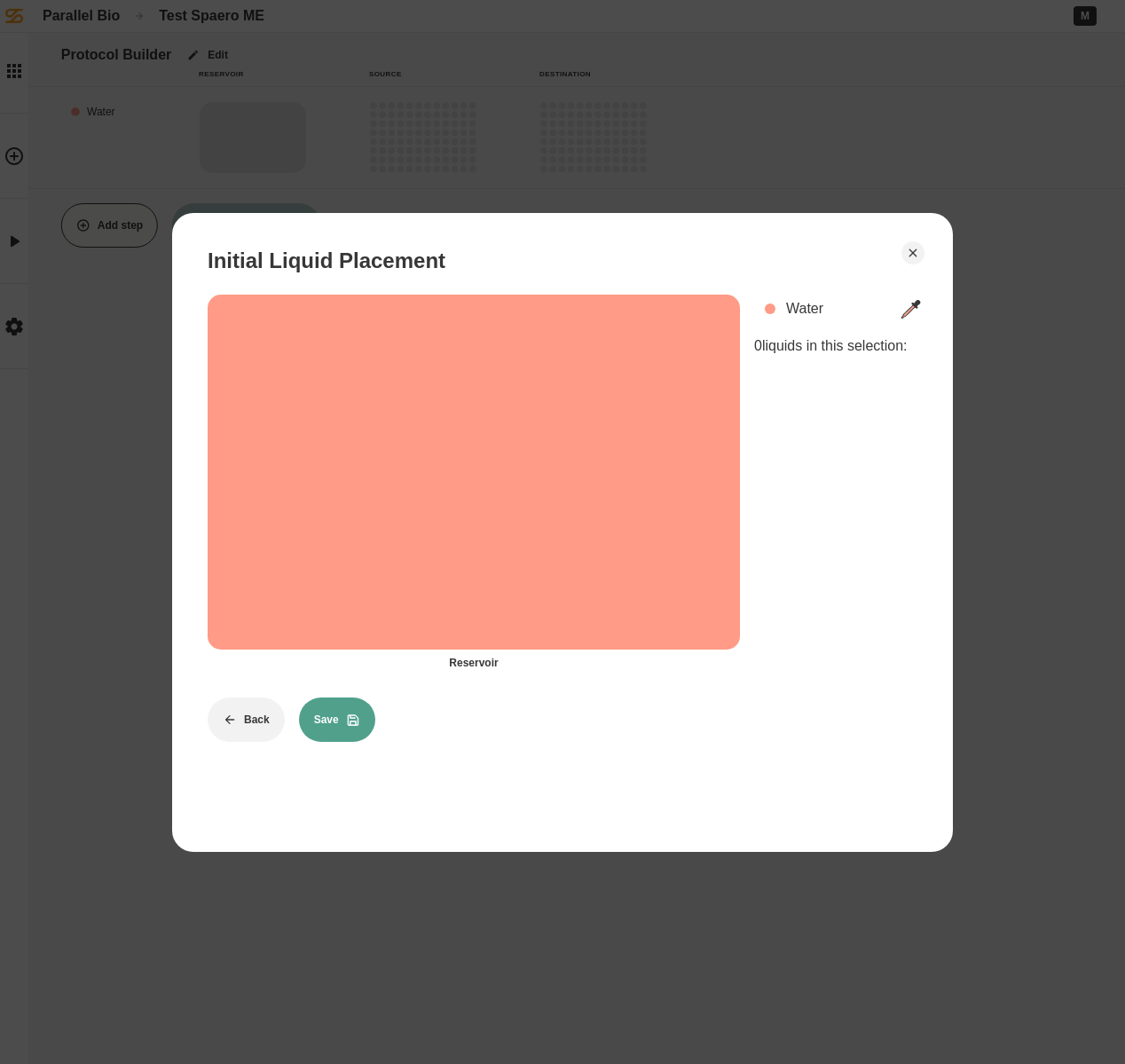
click at [339, 706] on button "Save" at bounding box center [336, 719] width 76 height 44
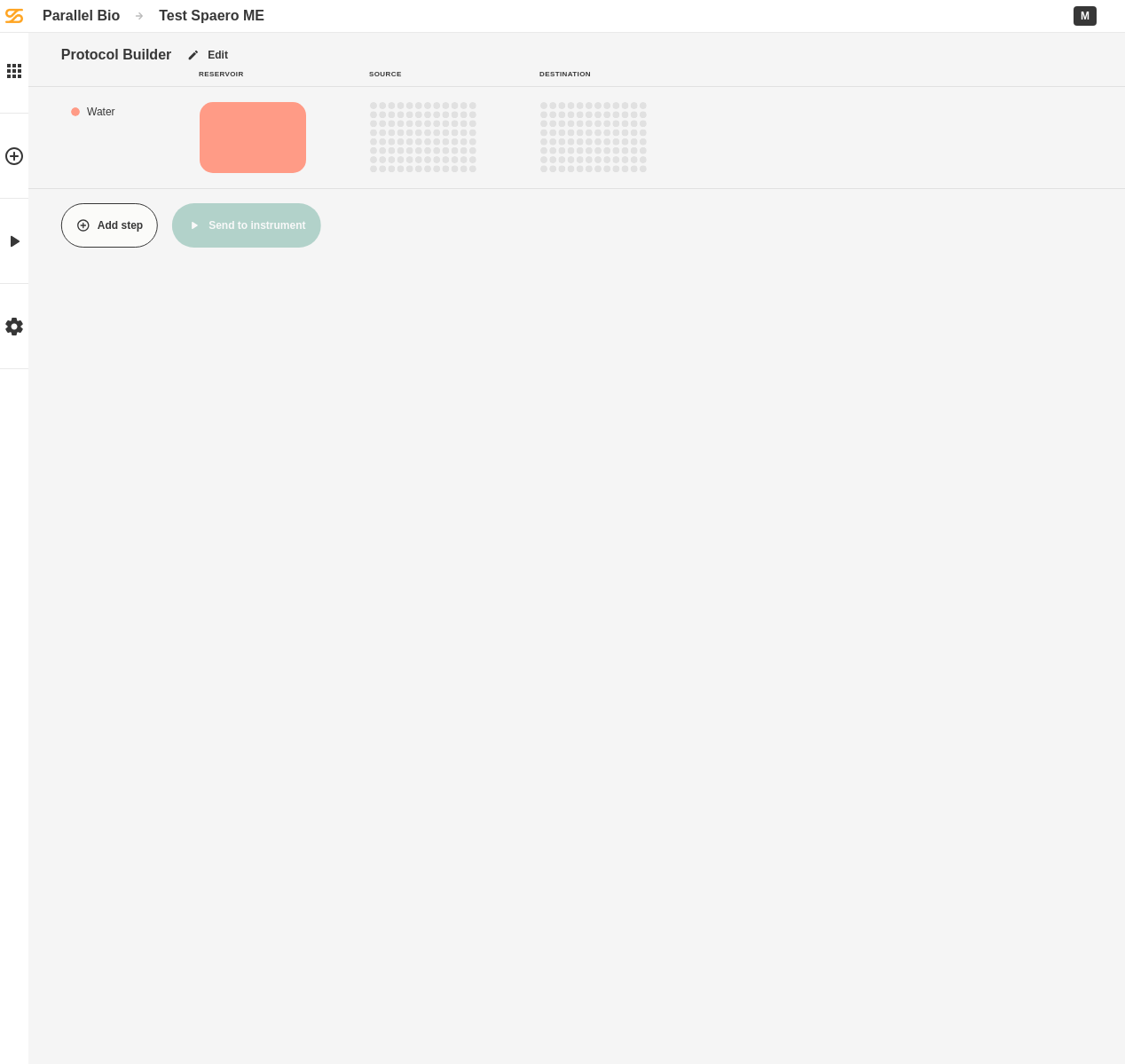
click at [390, 120] on circle "C3" at bounding box center [391, 124] width 7 height 7
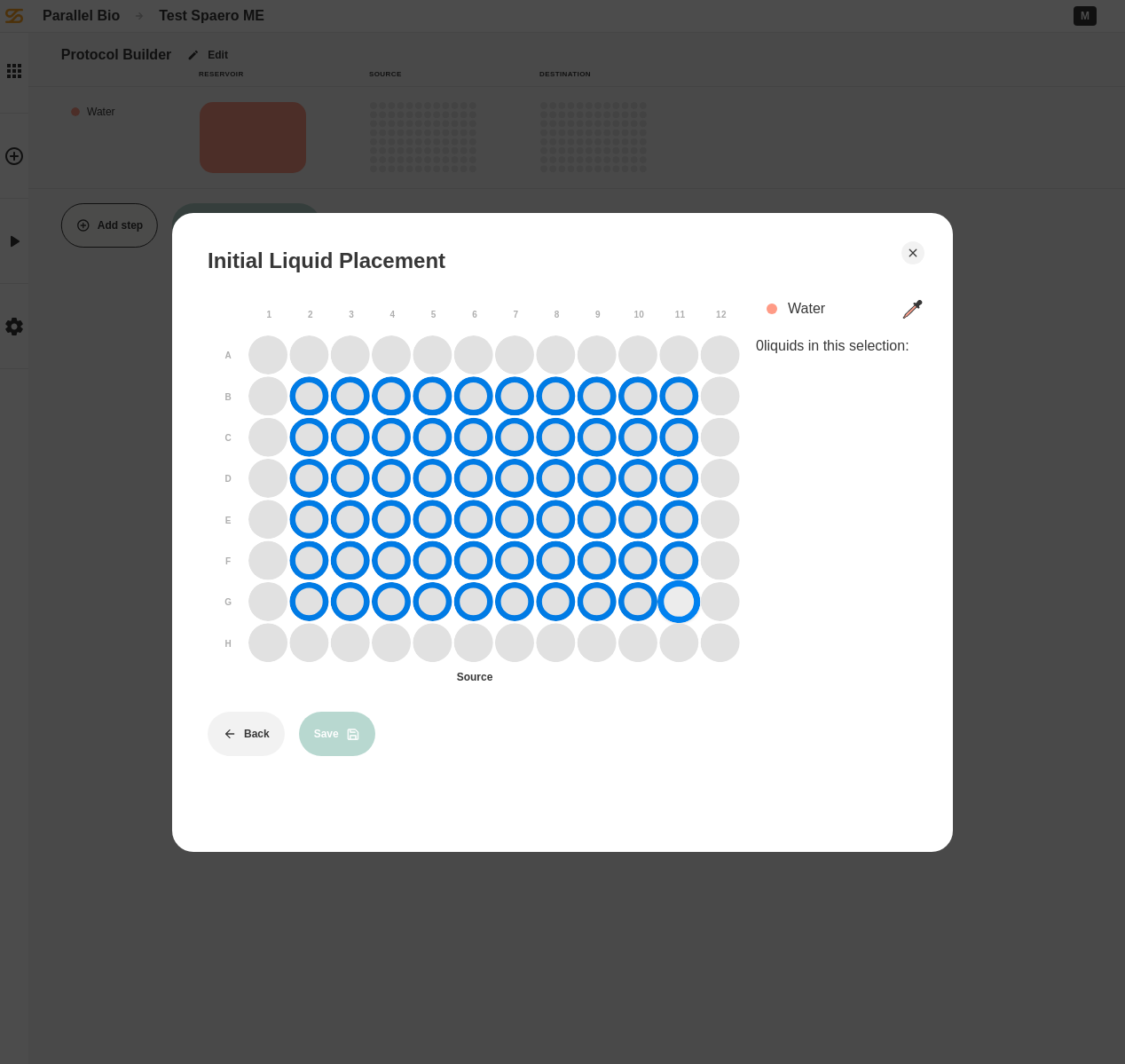
drag, startPoint x: 317, startPoint y: 391, endPoint x: 667, endPoint y: 595, distance: 405.1
click at [667, 595] on div at bounding box center [494, 499] width 492 height 327
click at [816, 303] on div "Water" at bounding box center [839, 308] width 103 height 17
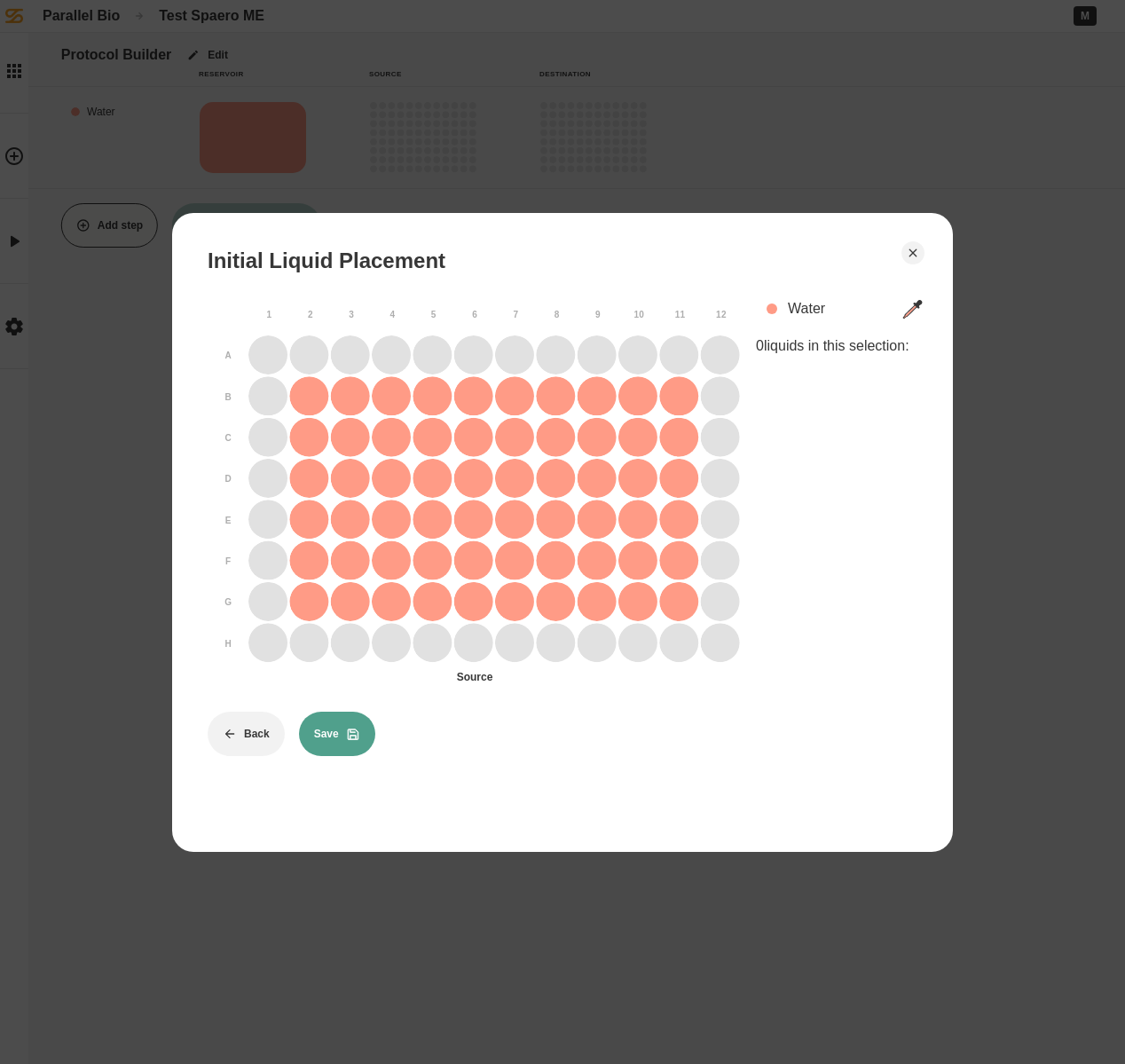
click at [336, 733] on button "Save" at bounding box center [336, 733] width 76 height 44
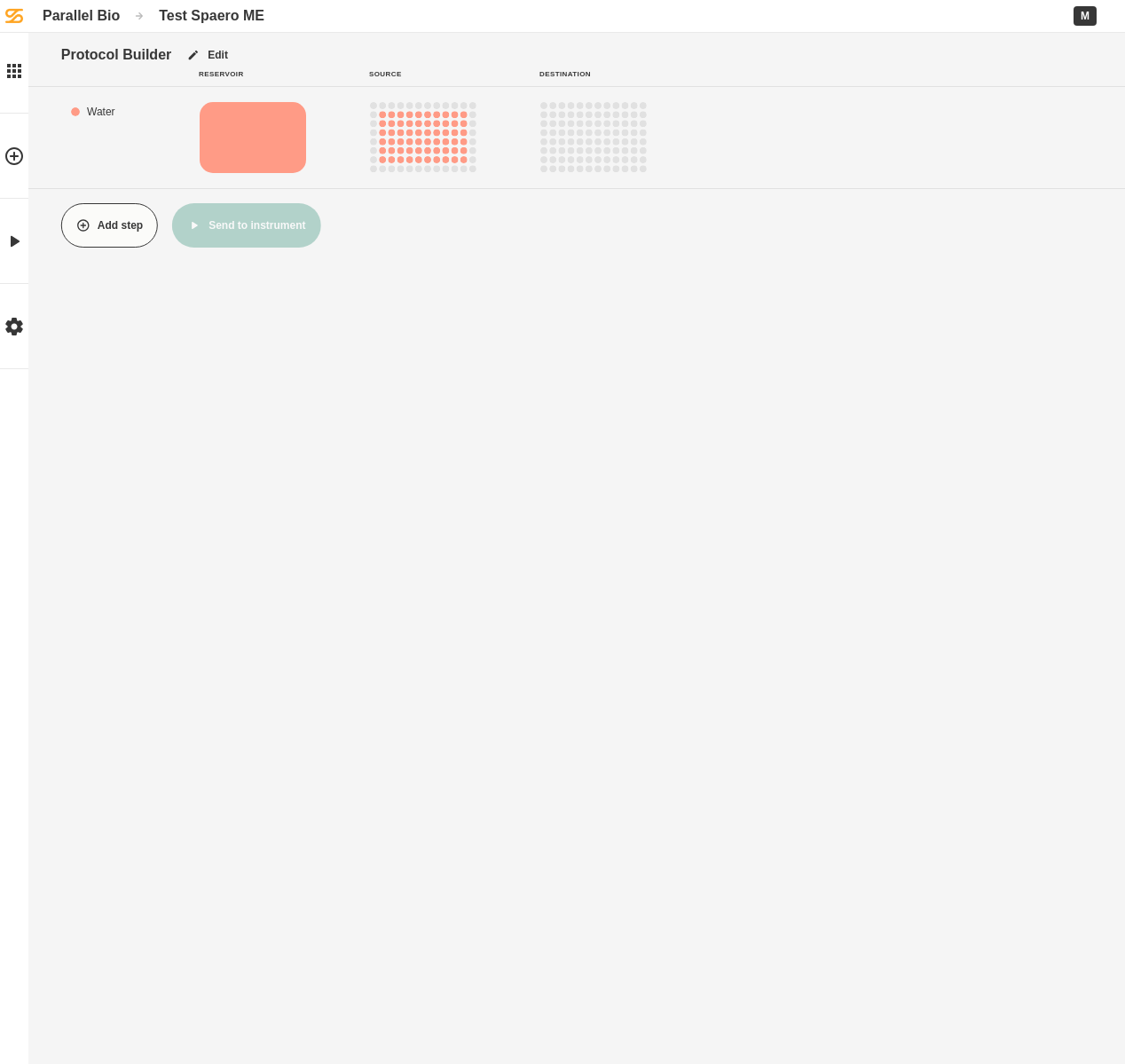
click at [109, 229] on button "Add step" at bounding box center [109, 224] width 97 height 44
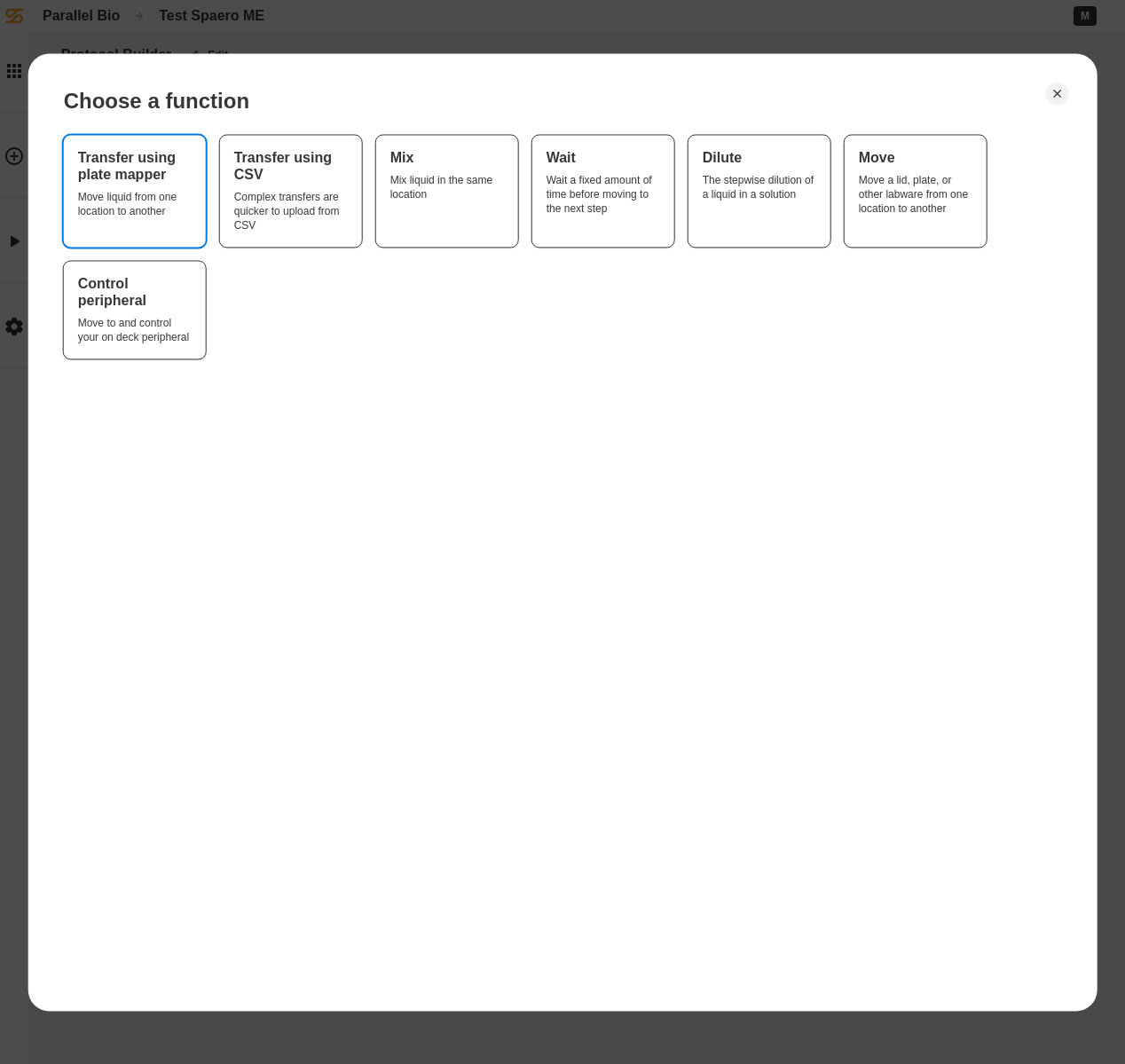
click at [159, 209] on div "Move liquid from one location to another" at bounding box center [135, 205] width 114 height 29
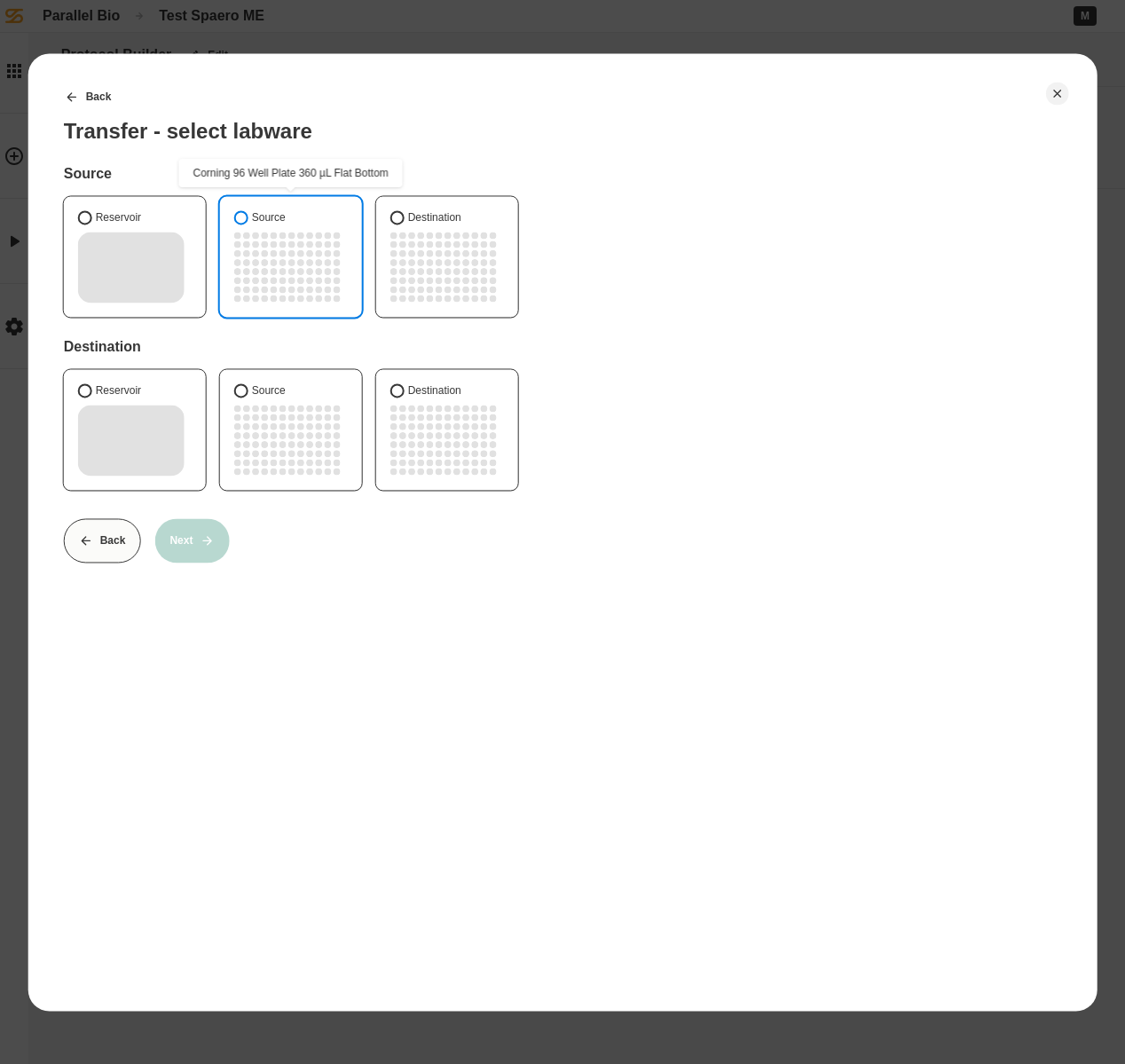
click at [242, 217] on button "Source" at bounding box center [241, 217] width 14 height 14
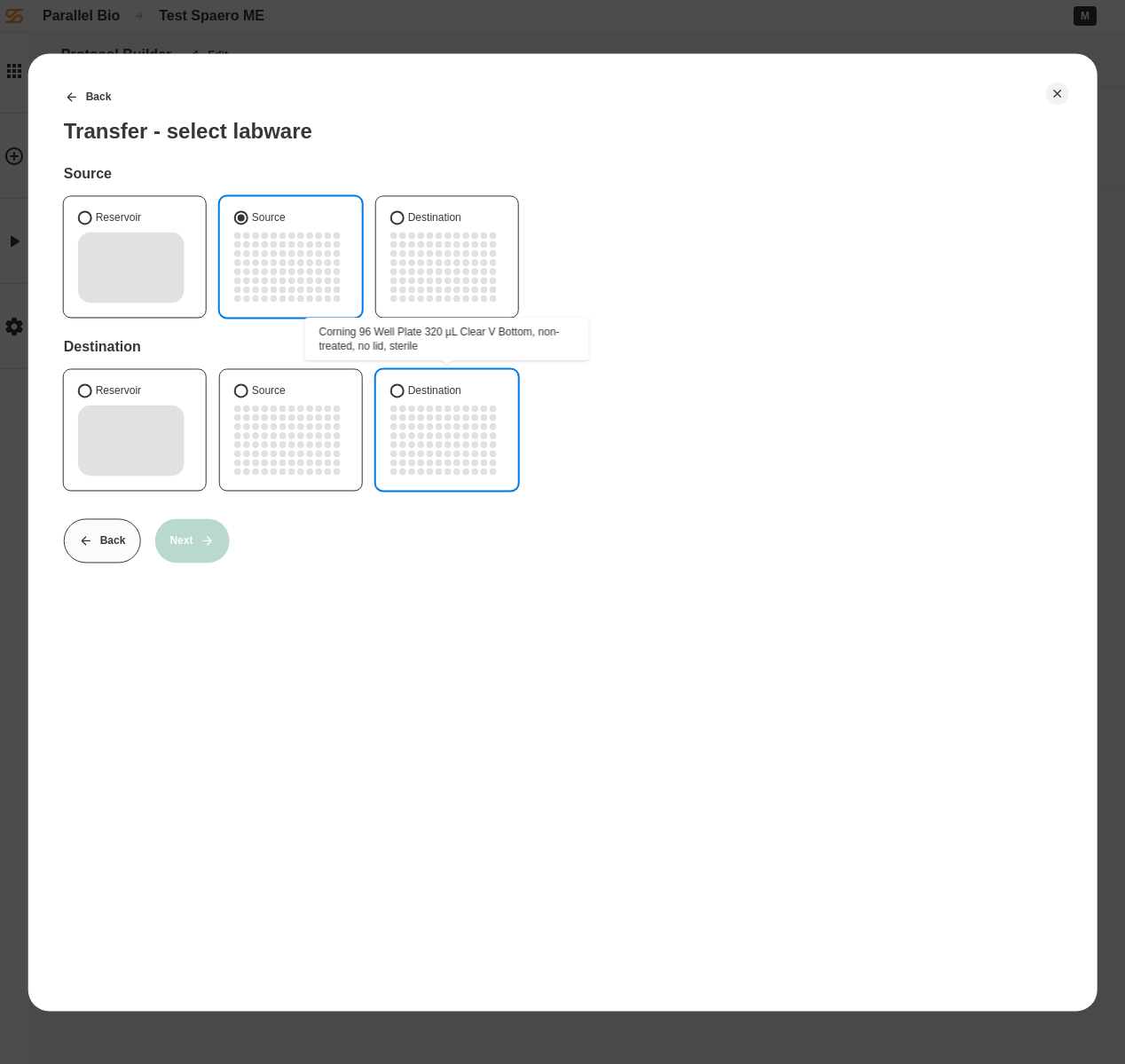
click at [404, 394] on div "Destination" at bounding box center [447, 390] width 114 height 14
click at [404, 394] on button "Destination" at bounding box center [397, 390] width 14 height 14
click at [210, 528] on button "Next" at bounding box center [191, 540] width 74 height 44
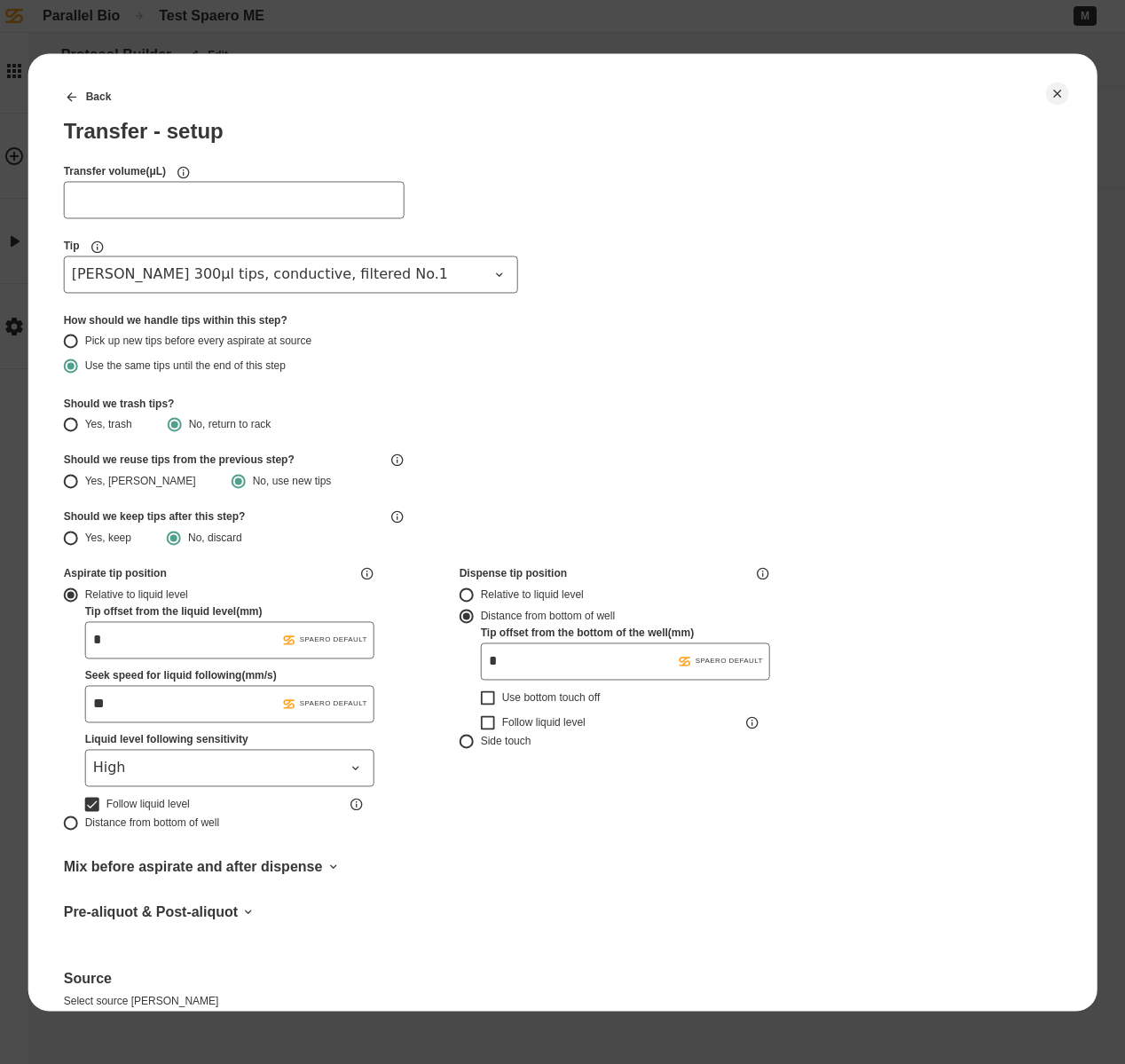
click at [133, 202] on input "Transfer volume ( μL )" at bounding box center [234, 200] width 341 height 38
type input "**"
click at [73, 339] on button "Pick up new tips before every aspirate at source" at bounding box center [71, 341] width 14 height 14
click at [81, 423] on label "Yes, trash" at bounding box center [116, 424] width 104 height 22
click at [78, 423] on button "Yes, trash" at bounding box center [71, 424] width 14 height 14
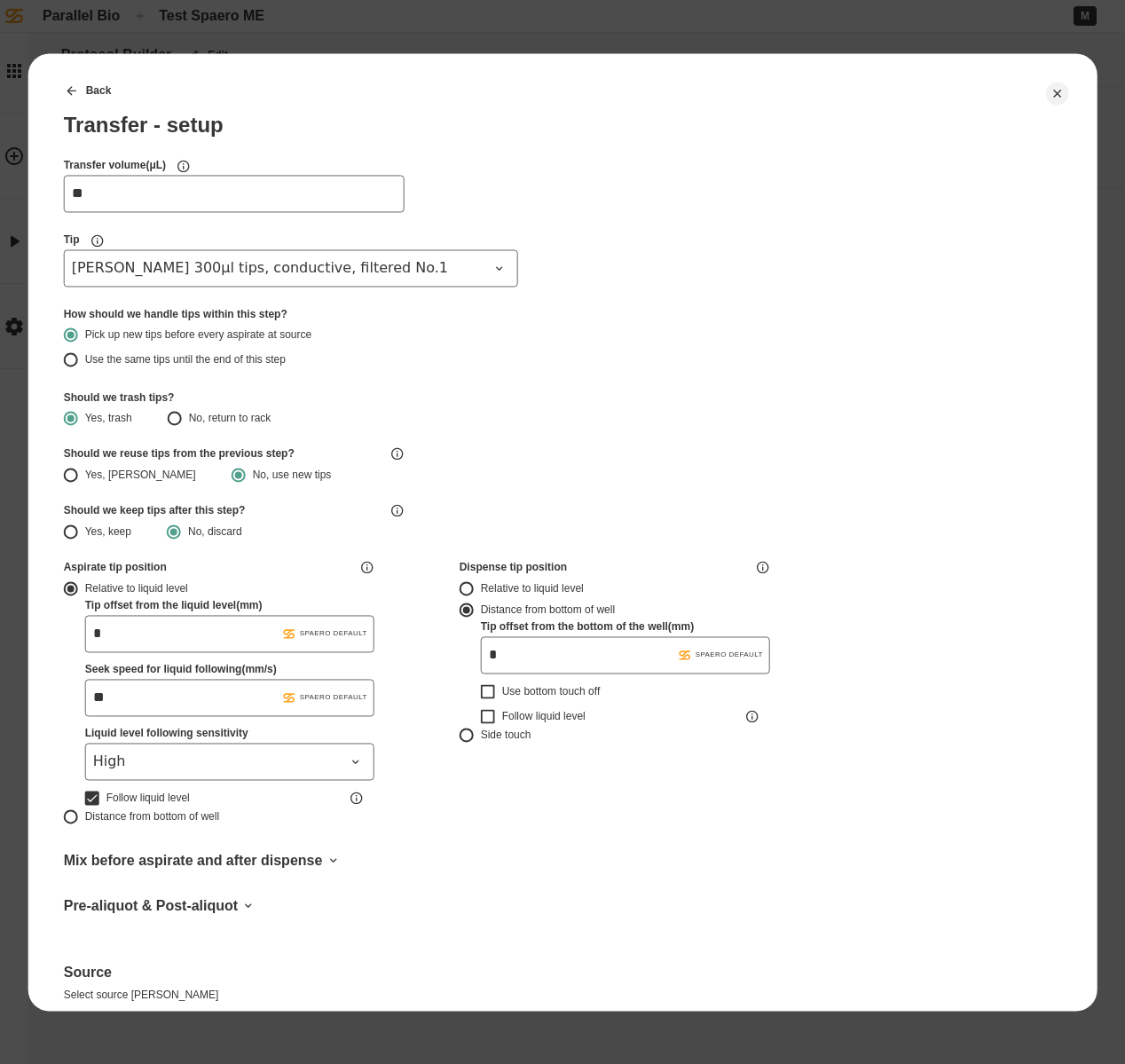
scroll to position [7, 0]
click at [357, 759] on icon at bounding box center [355, 761] width 6 height 4
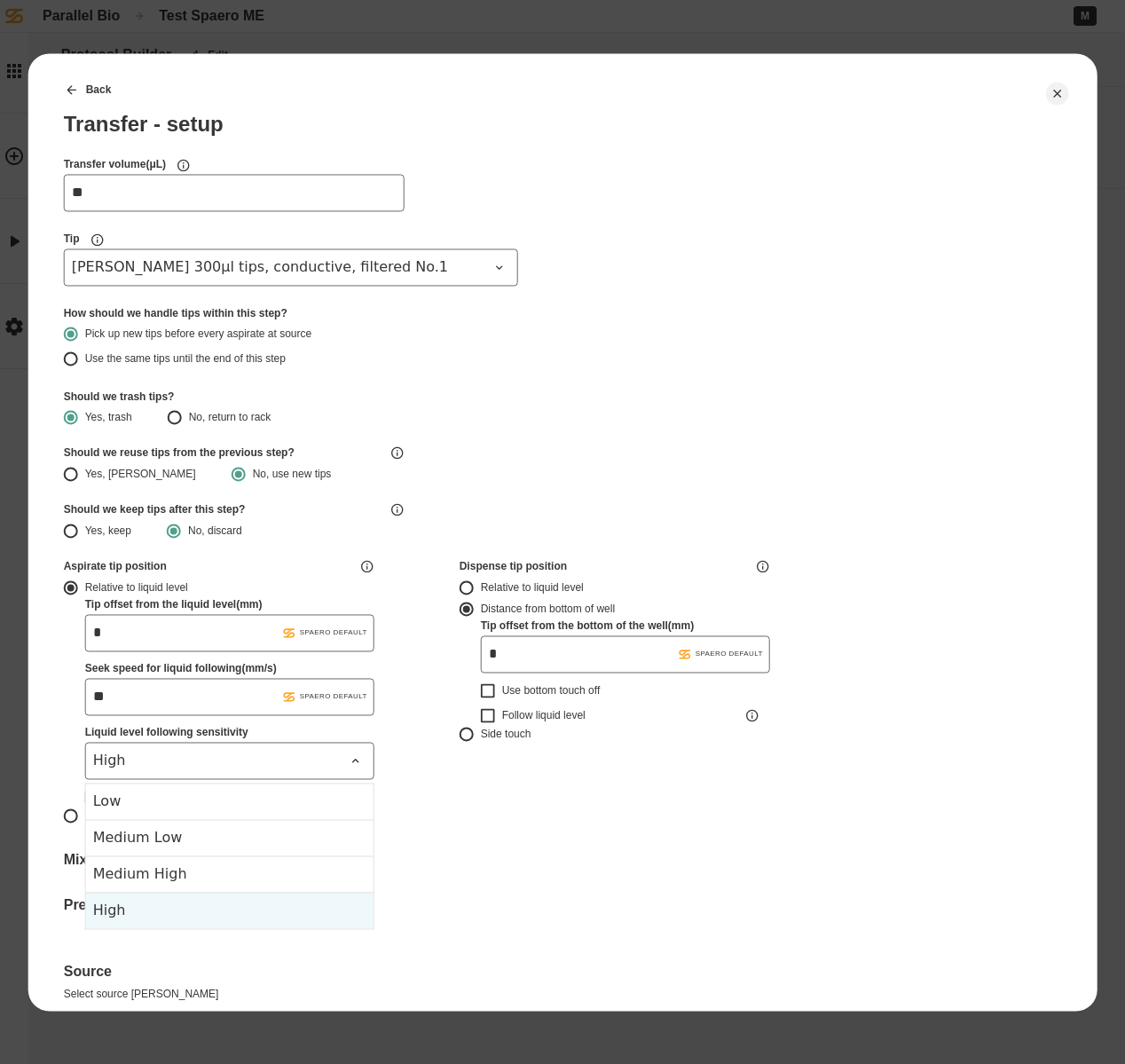
click at [237, 907] on div "High" at bounding box center [230, 910] width 287 height 37
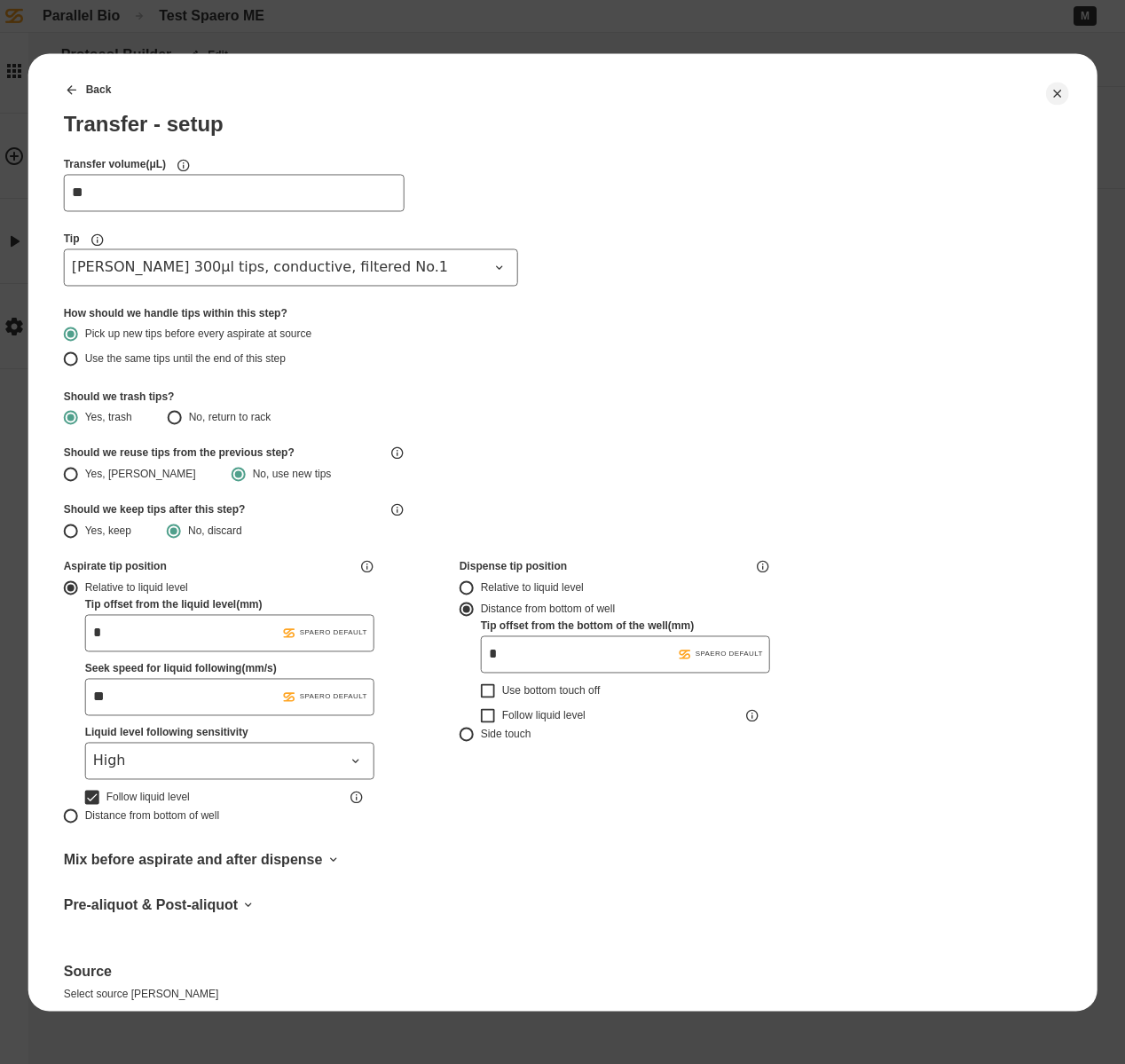
drag, startPoint x: 505, startPoint y: 655, endPoint x: 475, endPoint y: 655, distance: 30.0
click at [475, 655] on div "Distance from bottom of well Tip offset from the bottom of the well ( mm ) .st0…" at bounding box center [615, 660] width 310 height 125
type input "***"
click at [491, 732] on button "Follow liquid level" at bounding box center [488, 733] width 14 height 14
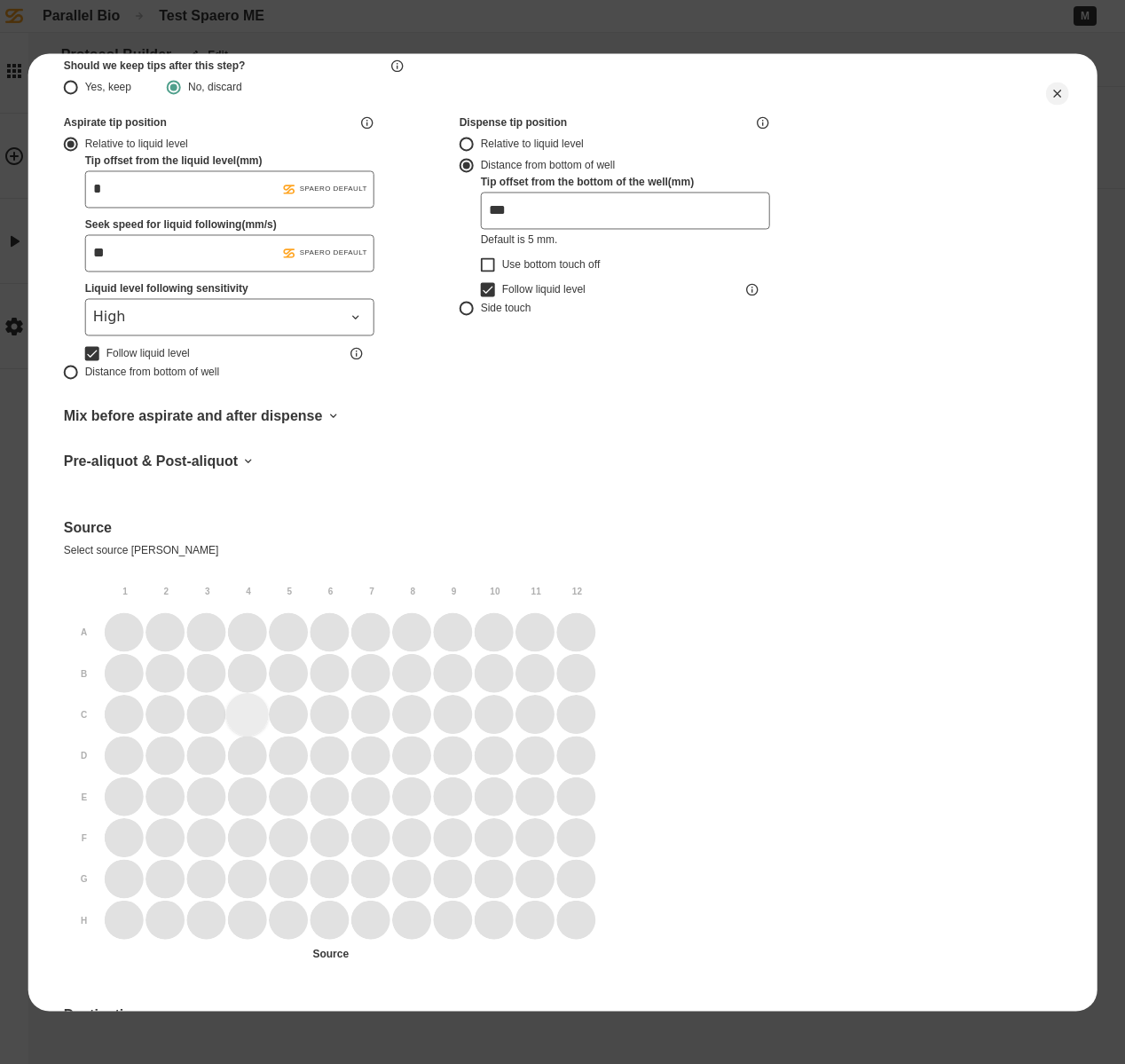
scroll to position [506, 0]
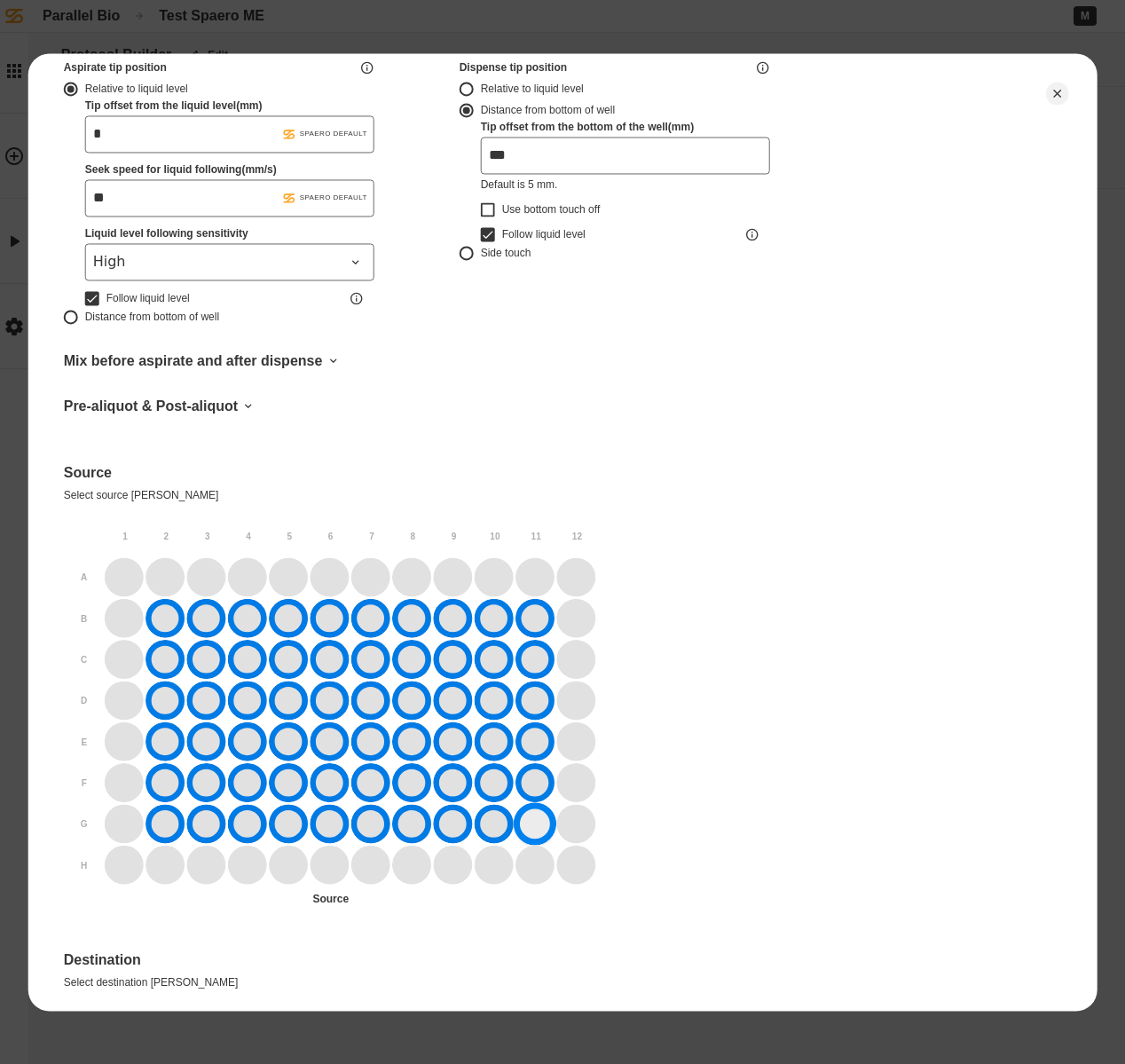
drag, startPoint x: 164, startPoint y: 618, endPoint x: 529, endPoint y: 827, distance: 420.6
click at [529, 827] on div at bounding box center [351, 720] width 492 height 327
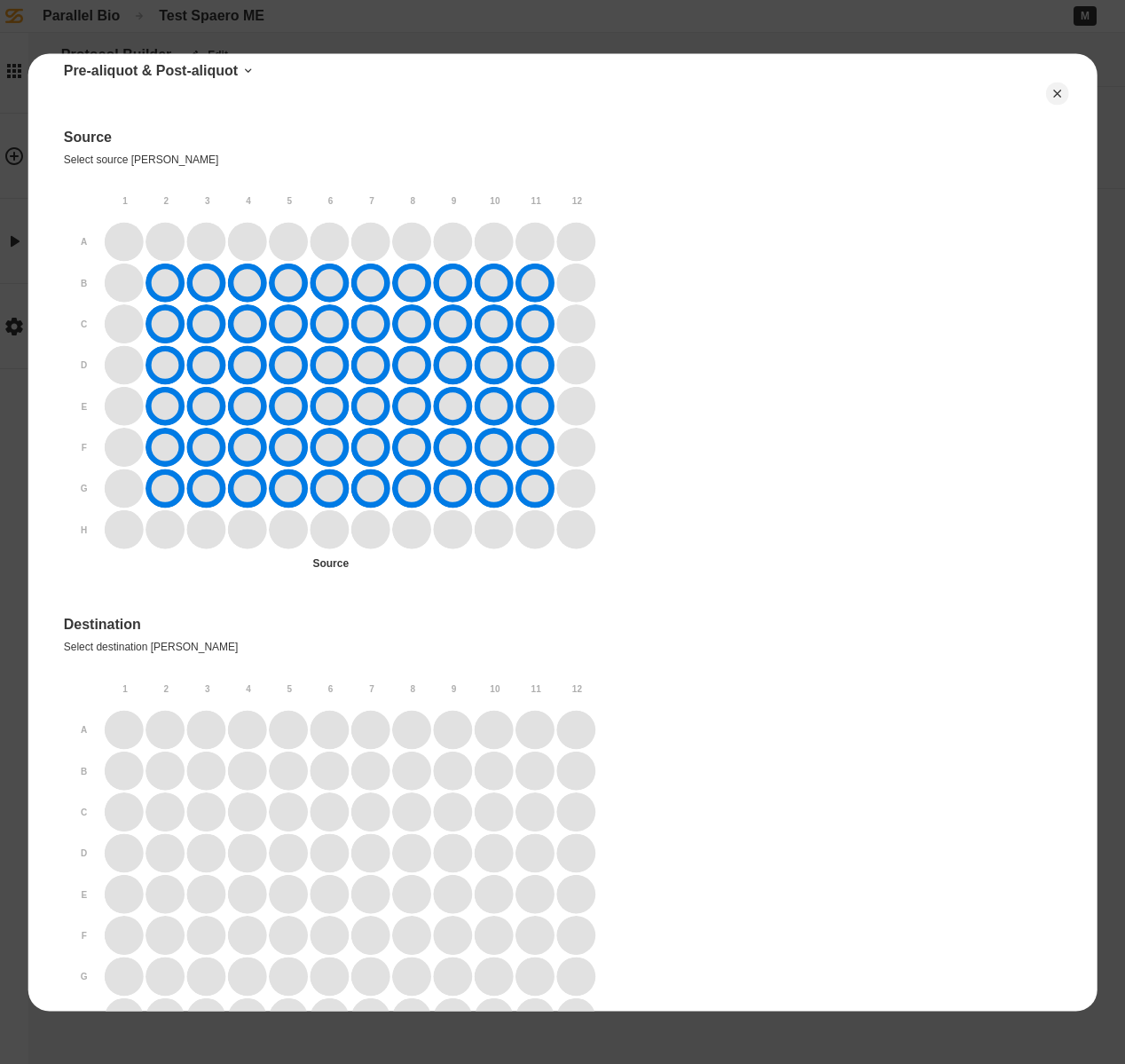
scroll to position [928, 0]
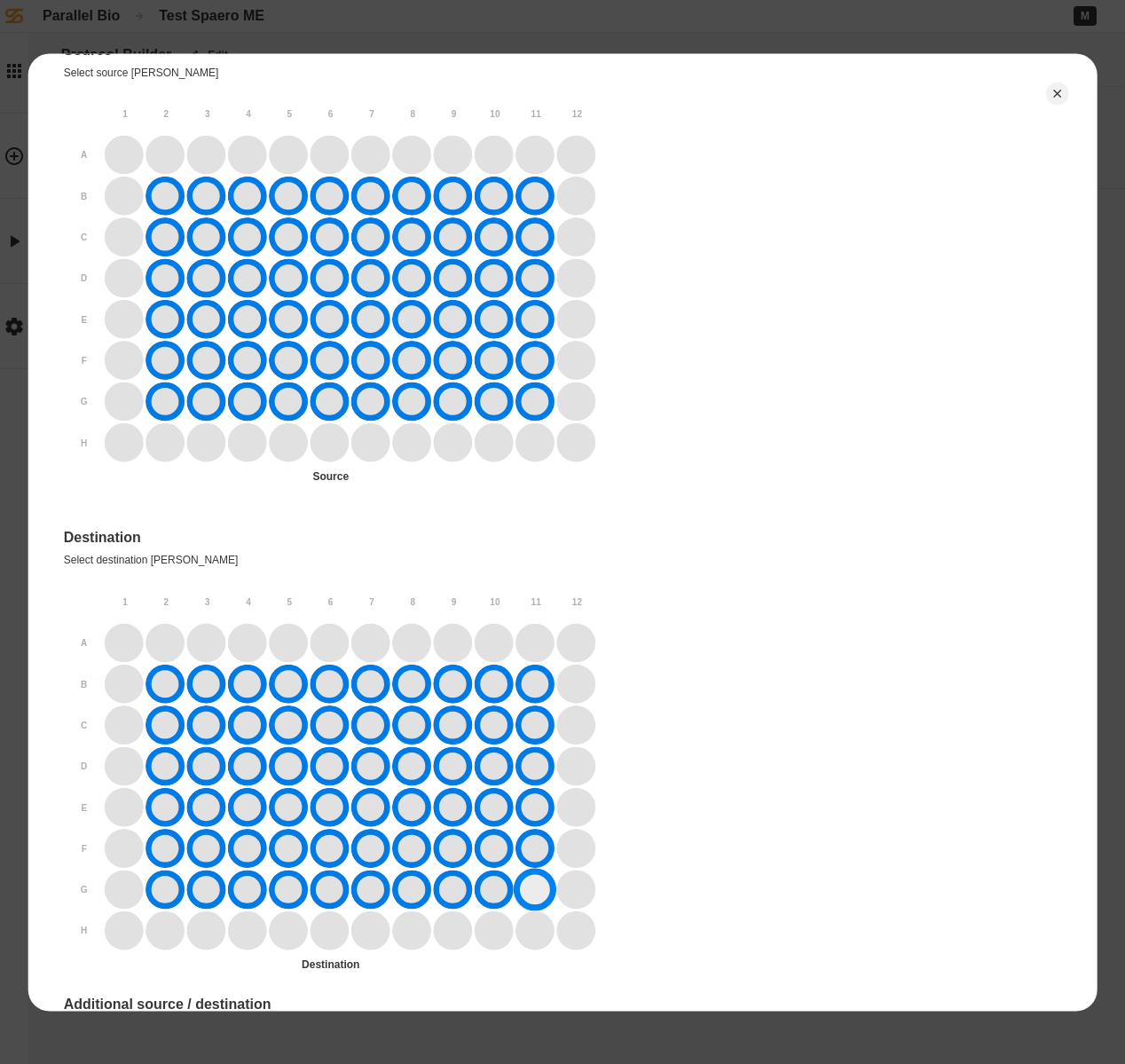
drag, startPoint x: 167, startPoint y: 685, endPoint x: 519, endPoint y: 886, distance: 405.3
click at [519, 886] on div at bounding box center [351, 786] width 492 height 327
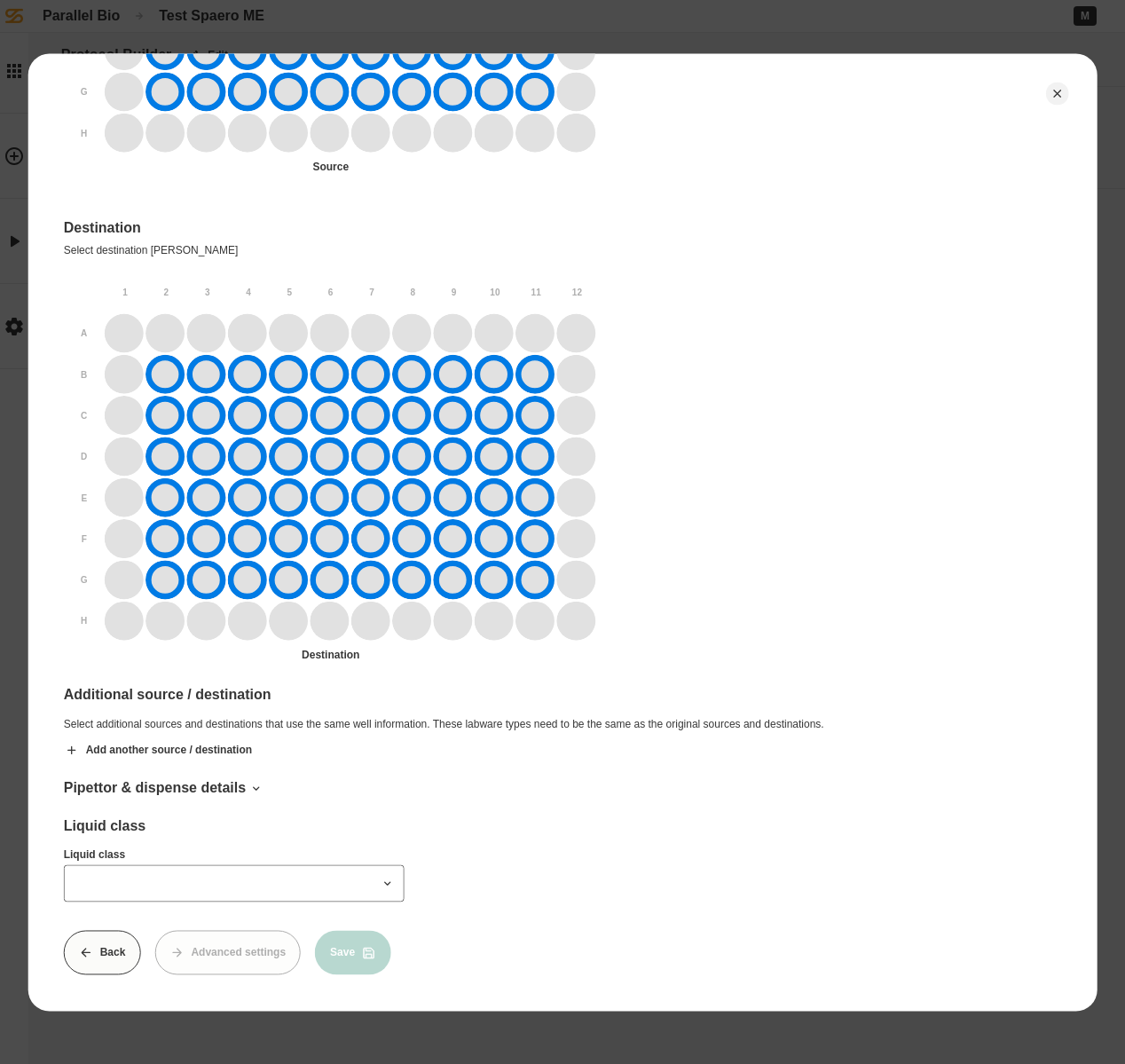
click at [384, 868] on div at bounding box center [380, 884] width 42 height 32
click at [386, 876] on icon at bounding box center [388, 884] width 14 height 14
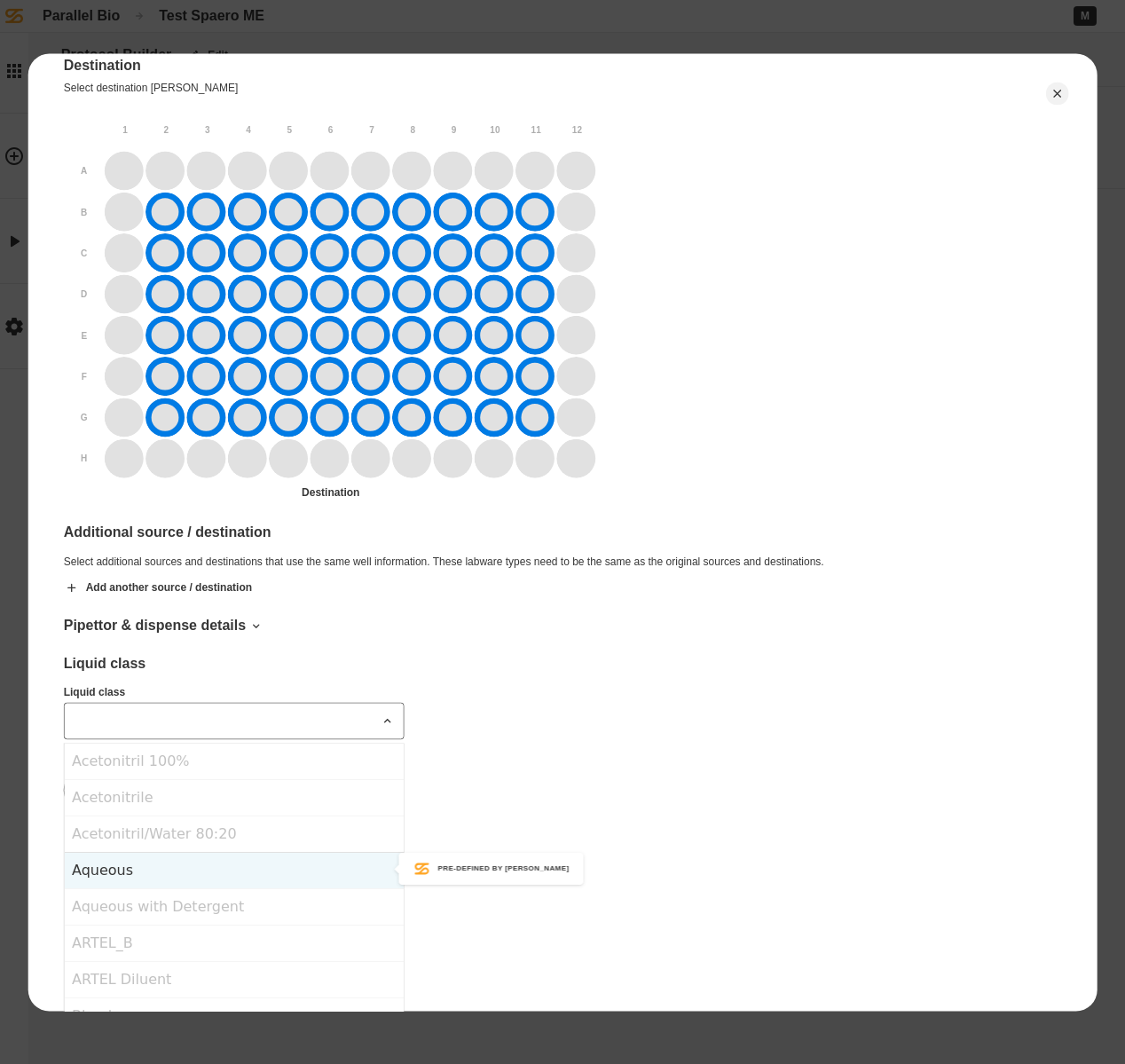
click at [264, 868] on div "Aqueous" at bounding box center [234, 870] width 339 height 37
type input "*******"
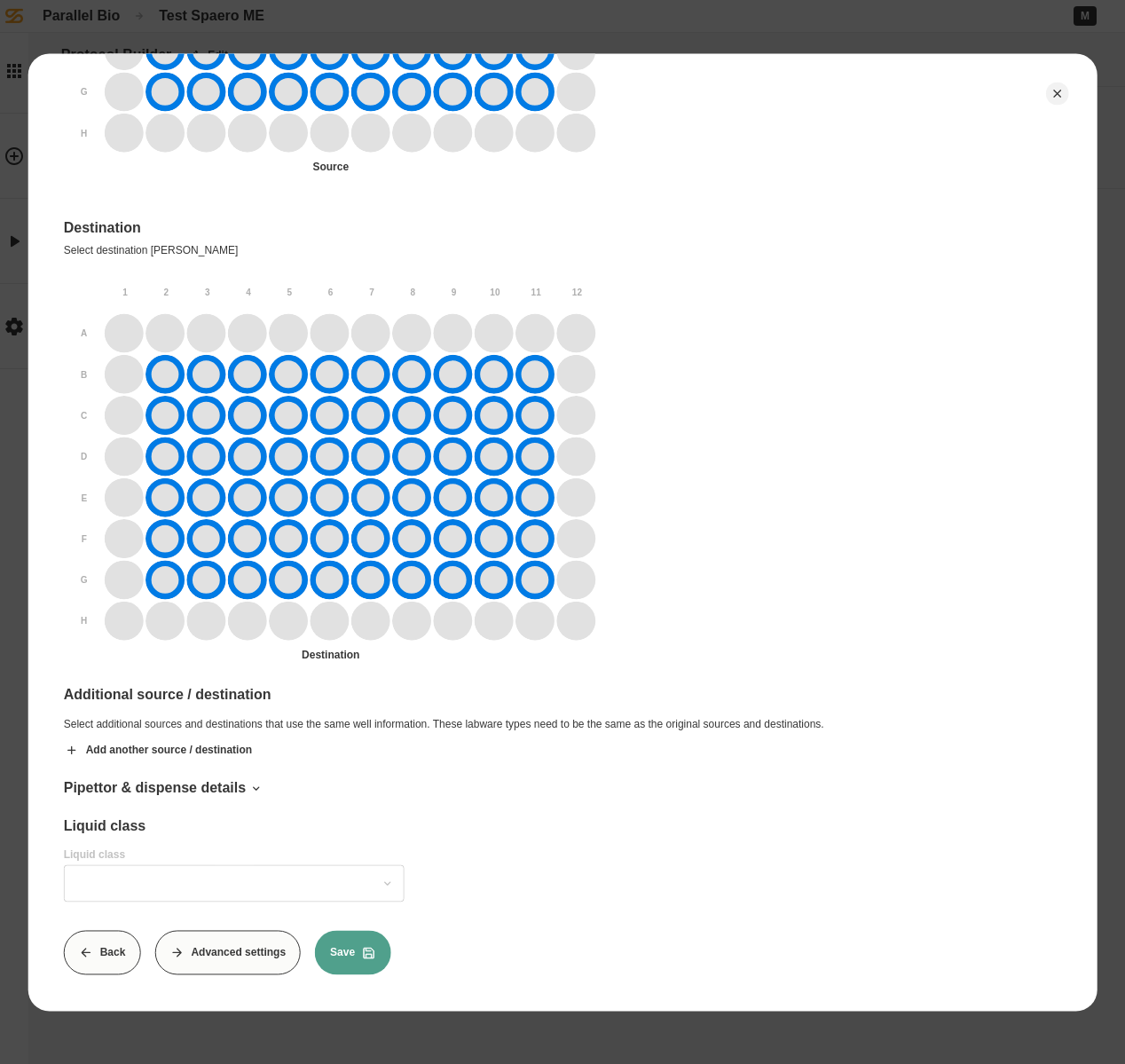
type input "*******"
click at [353, 942] on button "Save" at bounding box center [353, 952] width 76 height 44
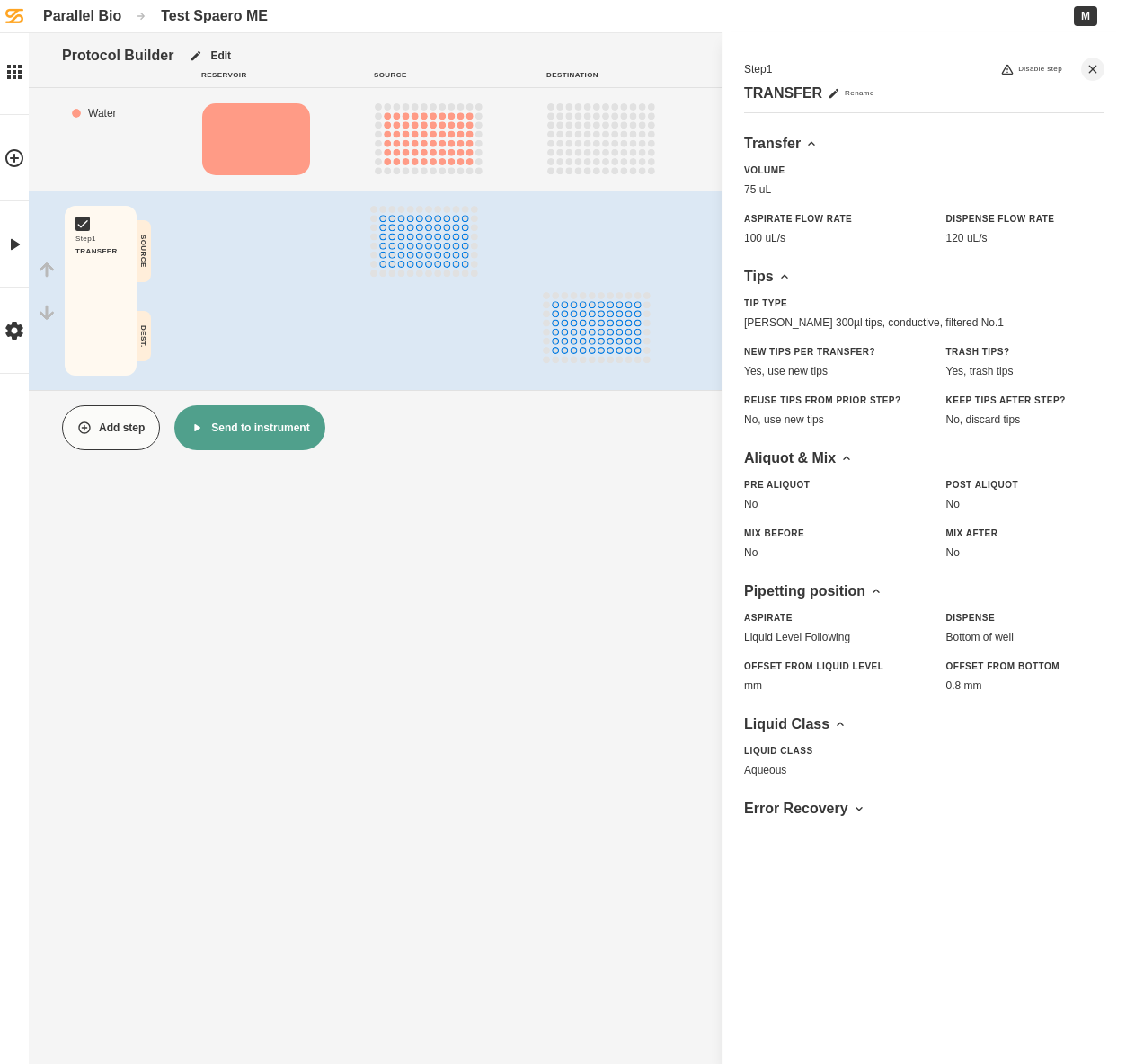
click at [124, 433] on button "Add step" at bounding box center [111, 427] width 98 height 45
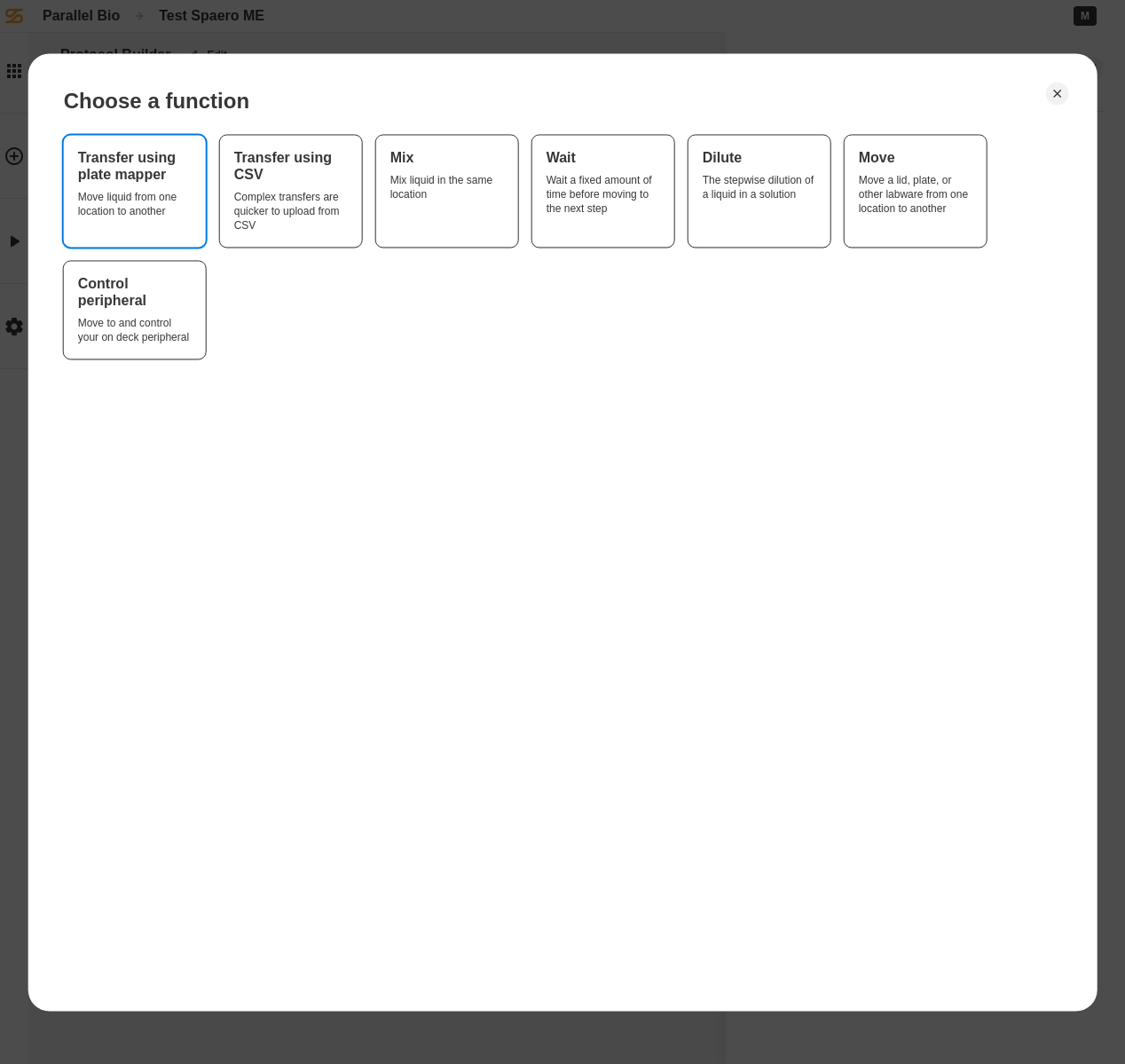
click at [126, 214] on div "Move liquid from one location to another" at bounding box center [135, 205] width 114 height 29
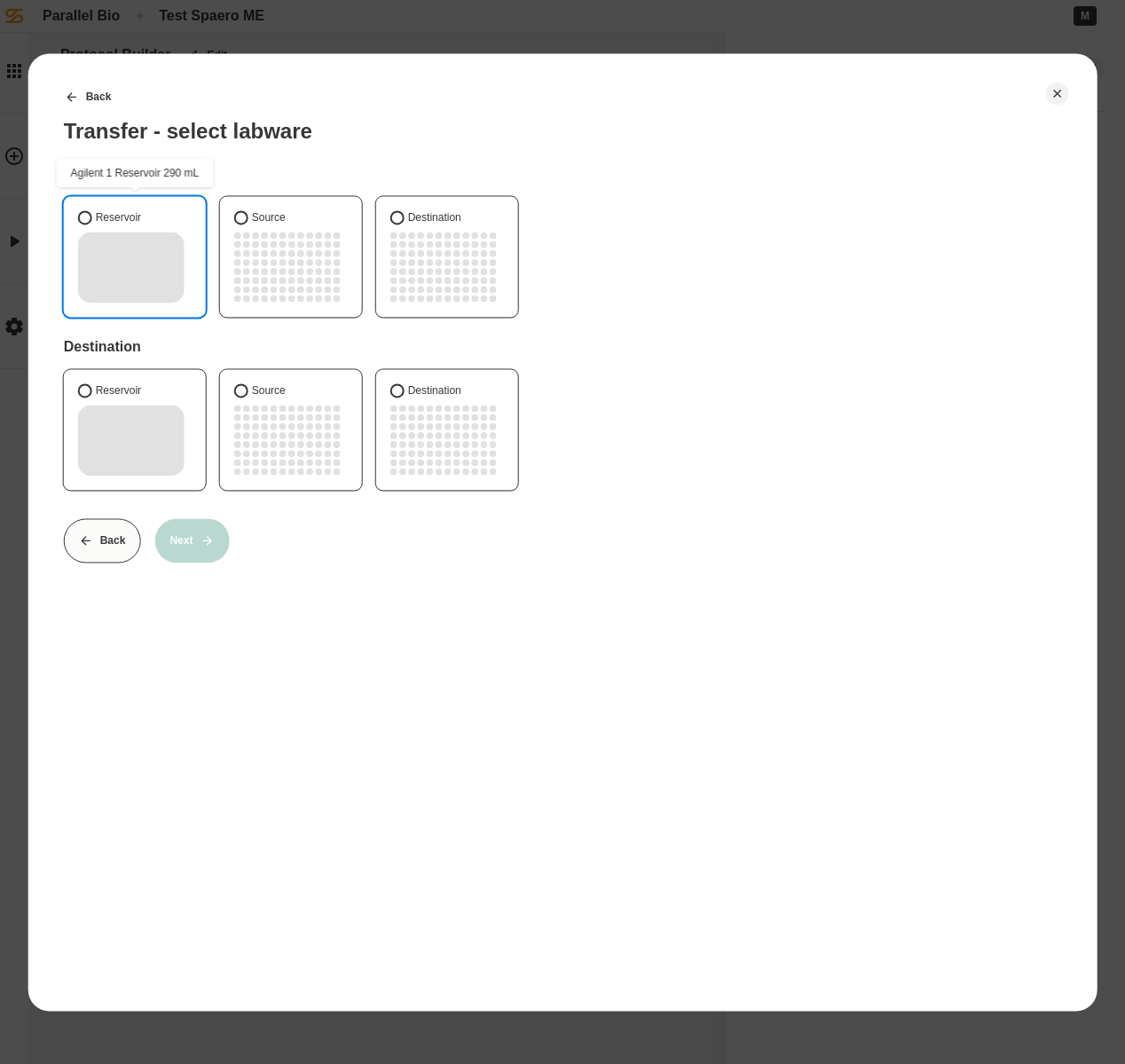
click at [134, 259] on rect "1" at bounding box center [131, 266] width 107 height 71
click at [92, 224] on button "Reservoir" at bounding box center [85, 217] width 14 height 14
click at [247, 392] on button "Source" at bounding box center [241, 390] width 14 height 14
click at [205, 535] on icon at bounding box center [207, 540] width 14 height 14
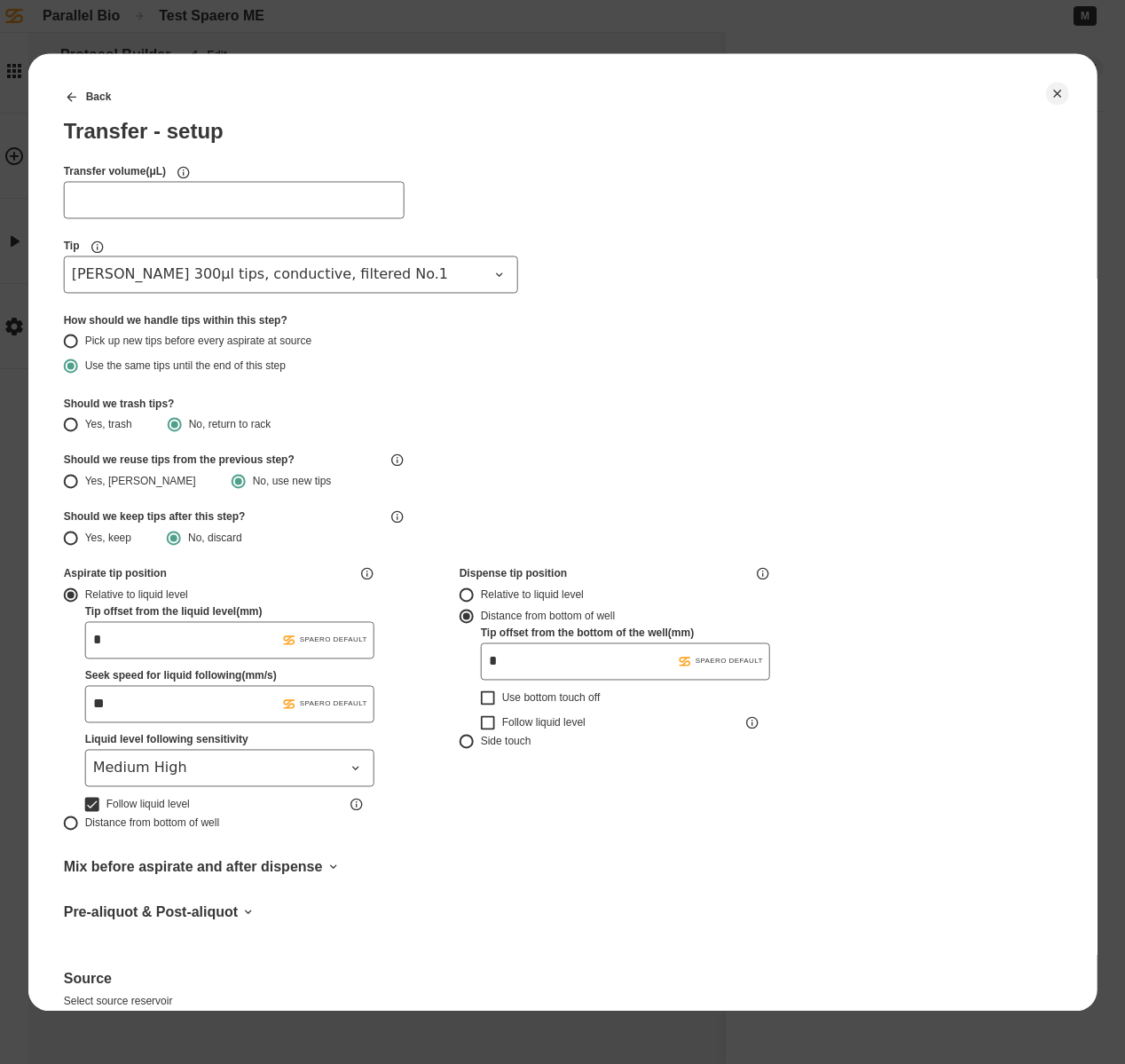
click at [128, 209] on input "Transfer volume ( μL )" at bounding box center [234, 200] width 341 height 38
type input "**"
click at [72, 338] on button "Pick up new tips before every aspirate at source" at bounding box center [71, 341] width 14 height 14
click at [71, 423] on button "Yes, trash" at bounding box center [71, 424] width 14 height 14
drag, startPoint x: 118, startPoint y: 641, endPoint x: 72, endPoint y: 634, distance: 46.5
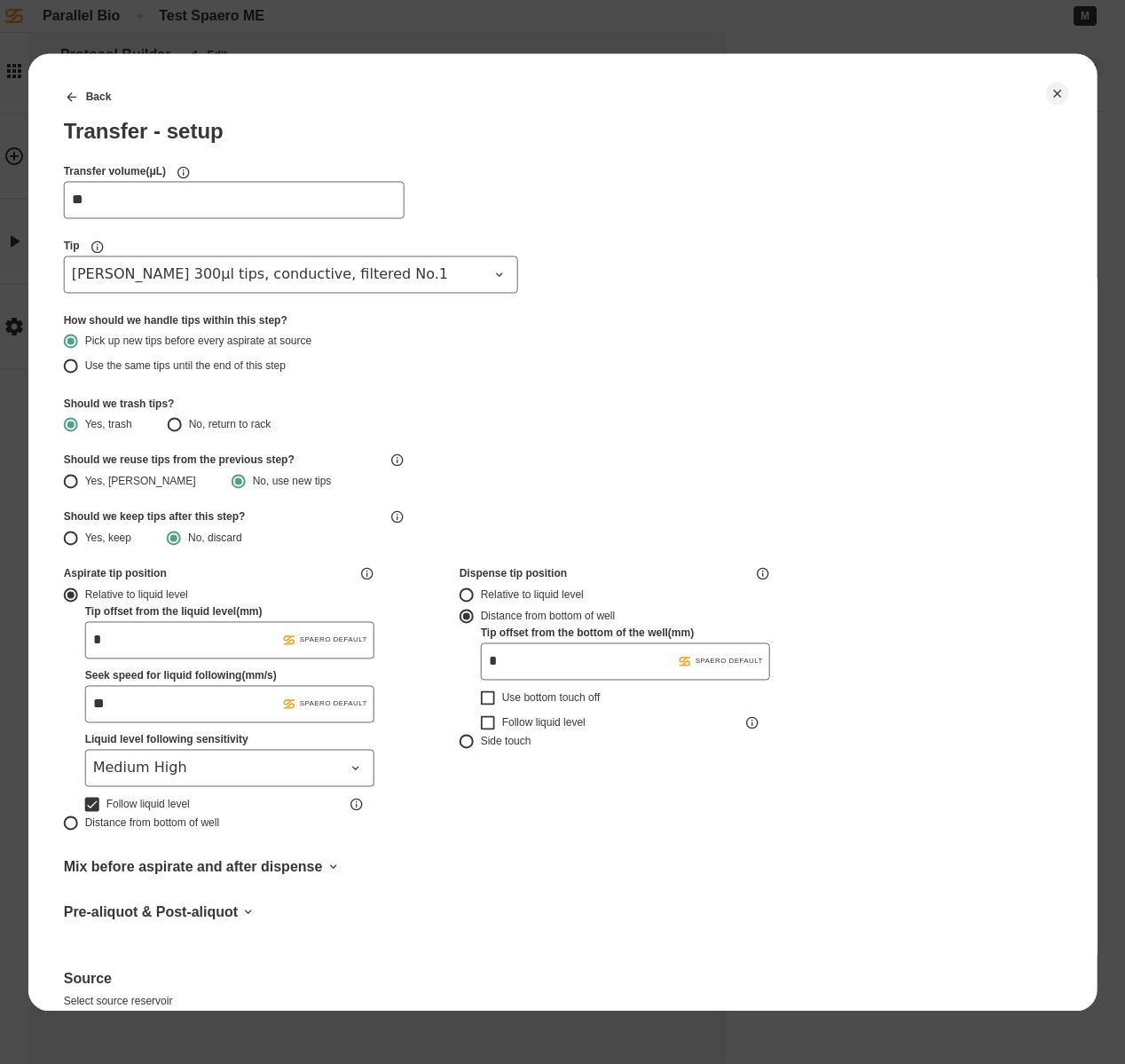
click at [72, 634] on div "Relative to liquid level Tip offset from the liquid level ( mm ) .st0{fill:#FFF…" at bounding box center [219, 698] width 310 height 228
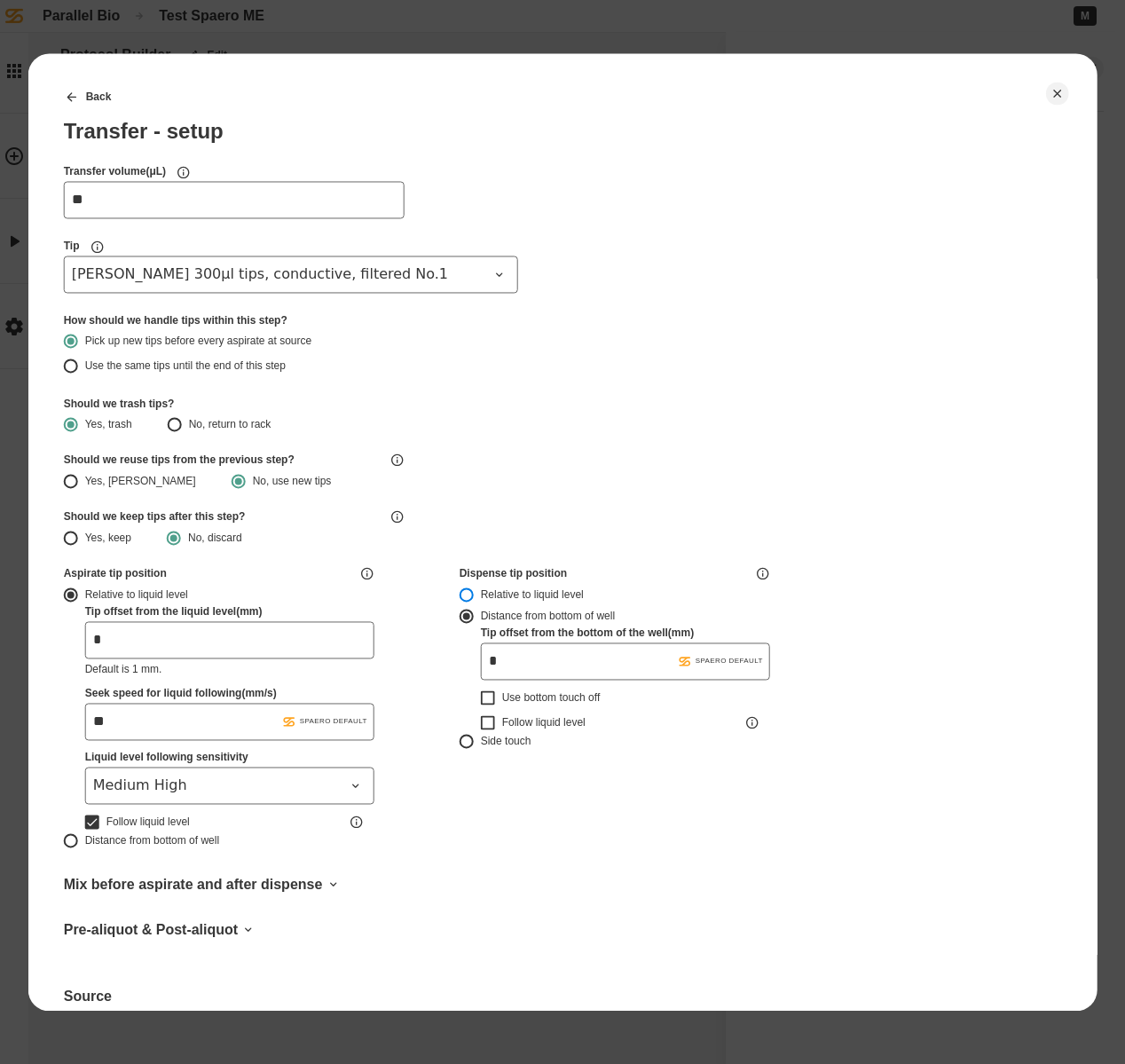
type input "*"
click at [466, 596] on button "Relative to liquid level" at bounding box center [467, 595] width 14 height 14
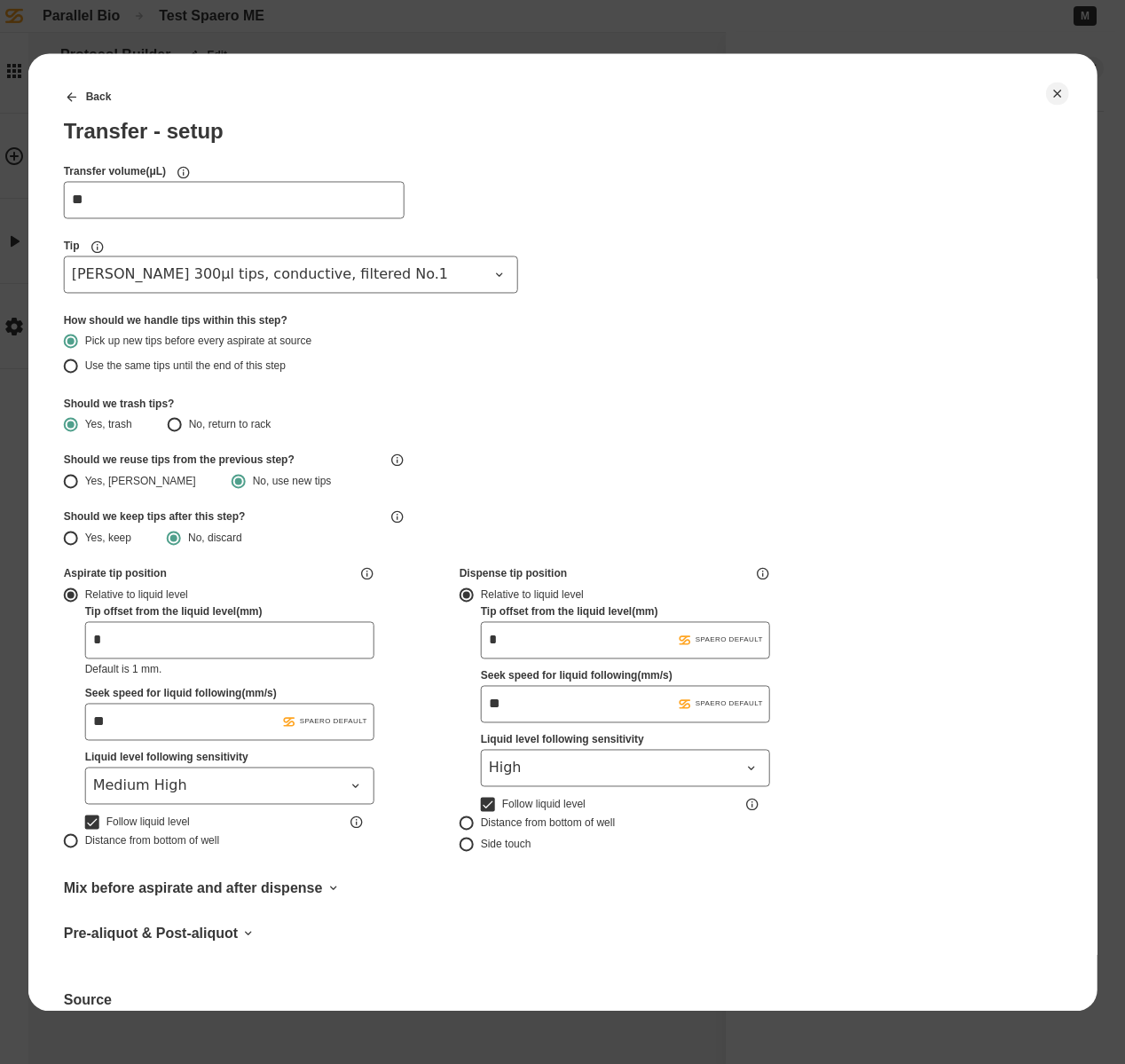
drag, startPoint x: 510, startPoint y: 640, endPoint x: 480, endPoint y: 642, distance: 30.1
click at [481, 642] on input "*" at bounding box center [625, 640] width 289 height 38
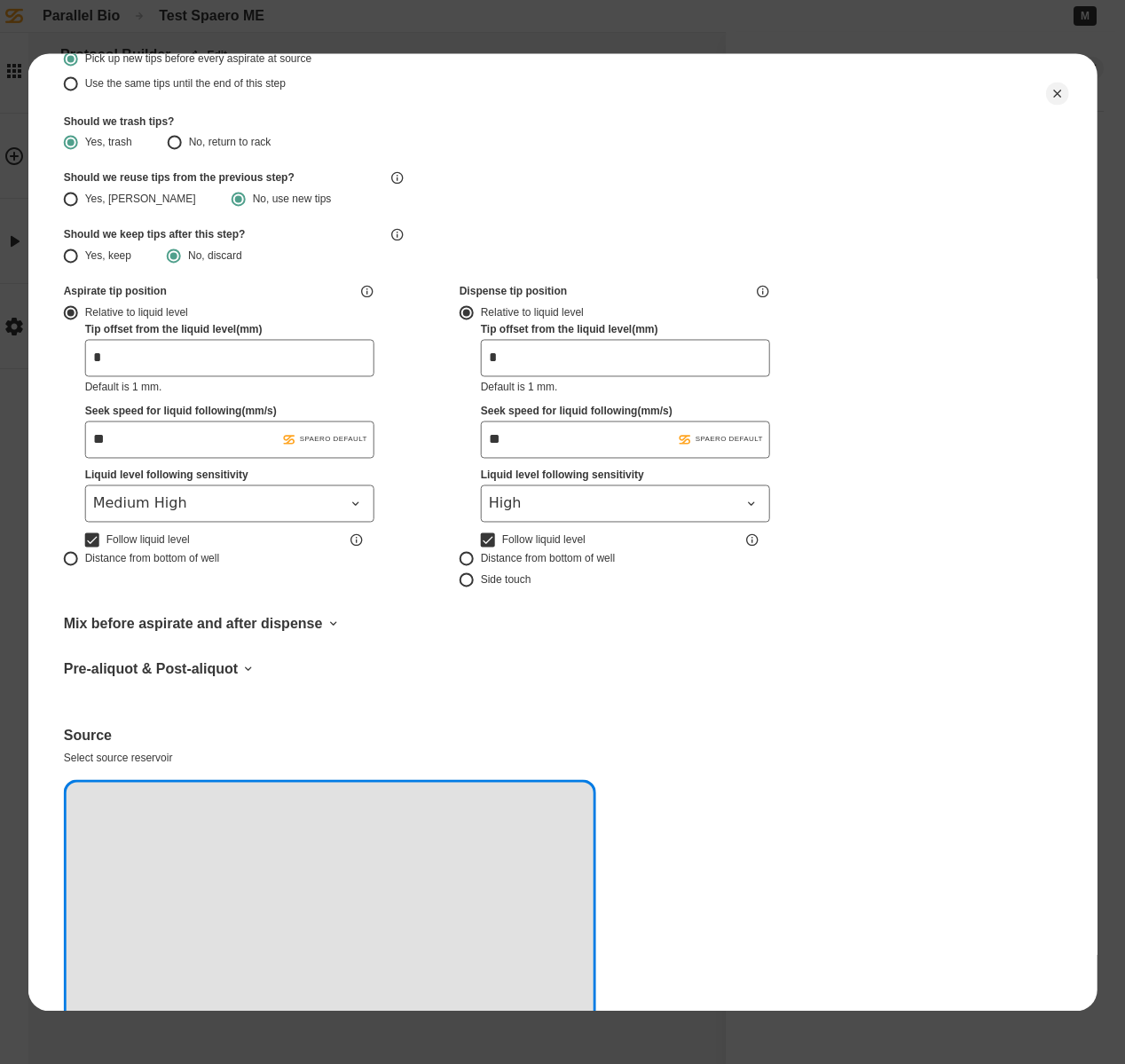
type input "*"
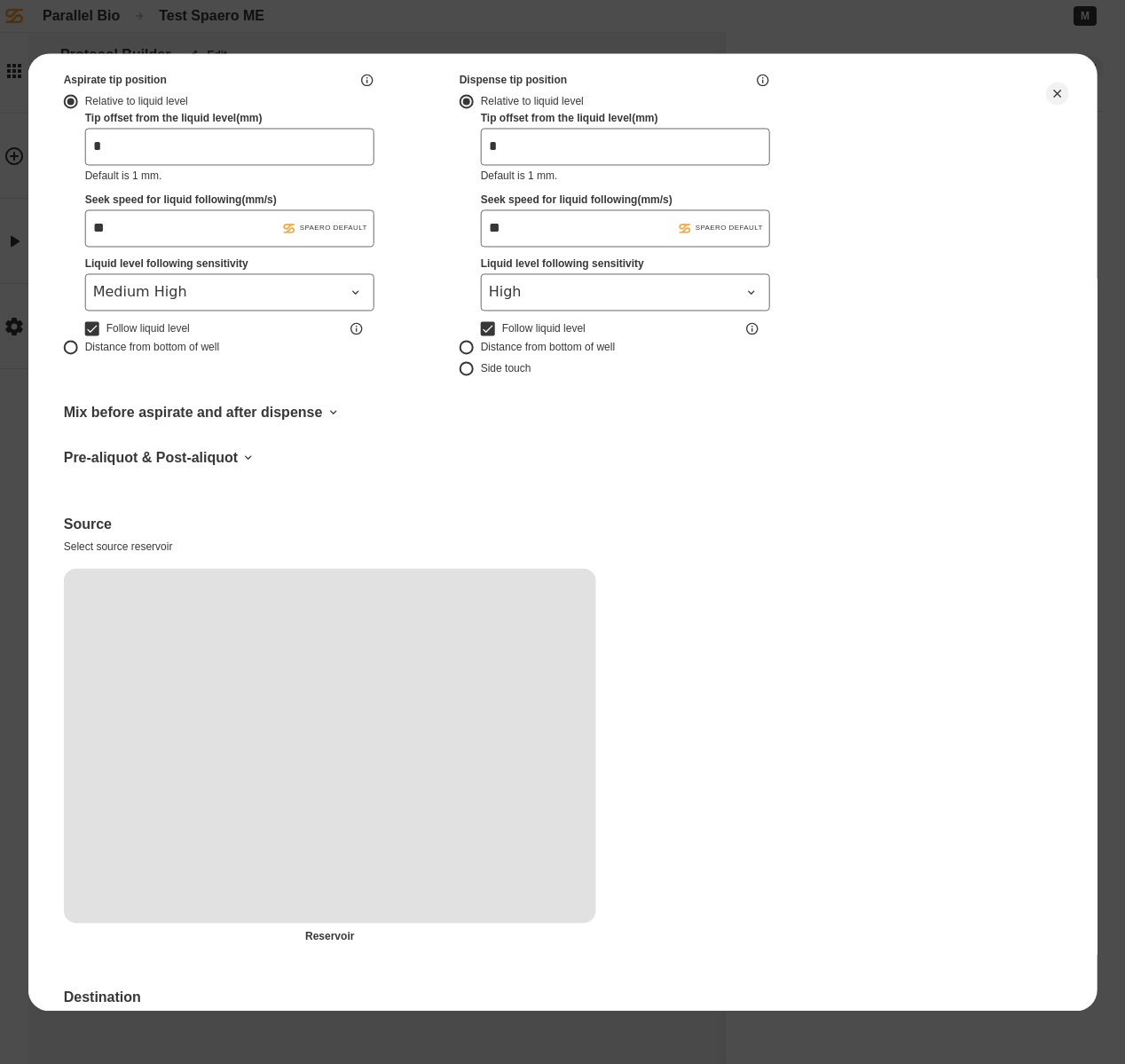
scroll to position [829, 0]
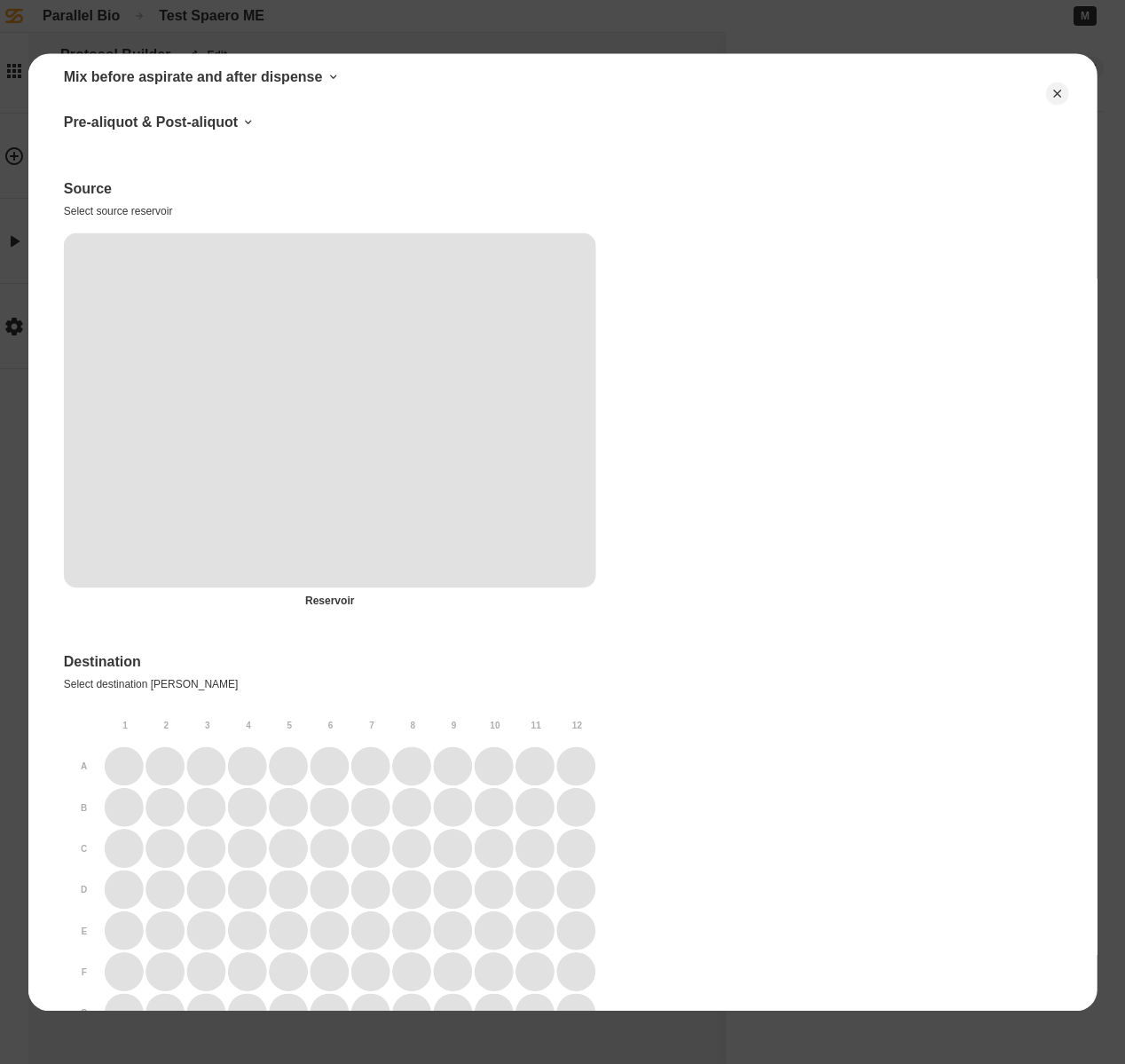
click at [302, 521] on icon "1" at bounding box center [329, 410] width 532 height 355
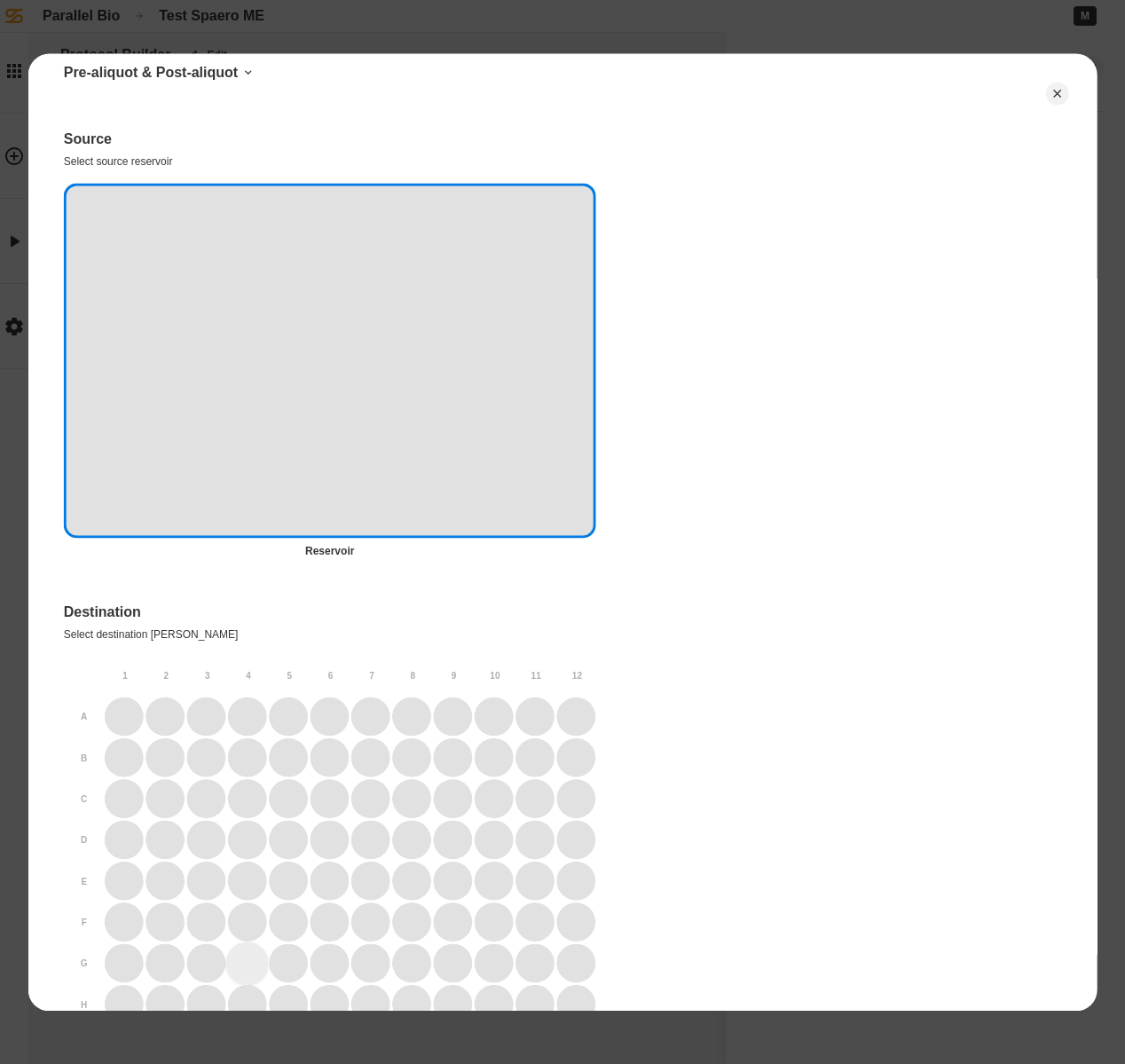
scroll to position [1138, 0]
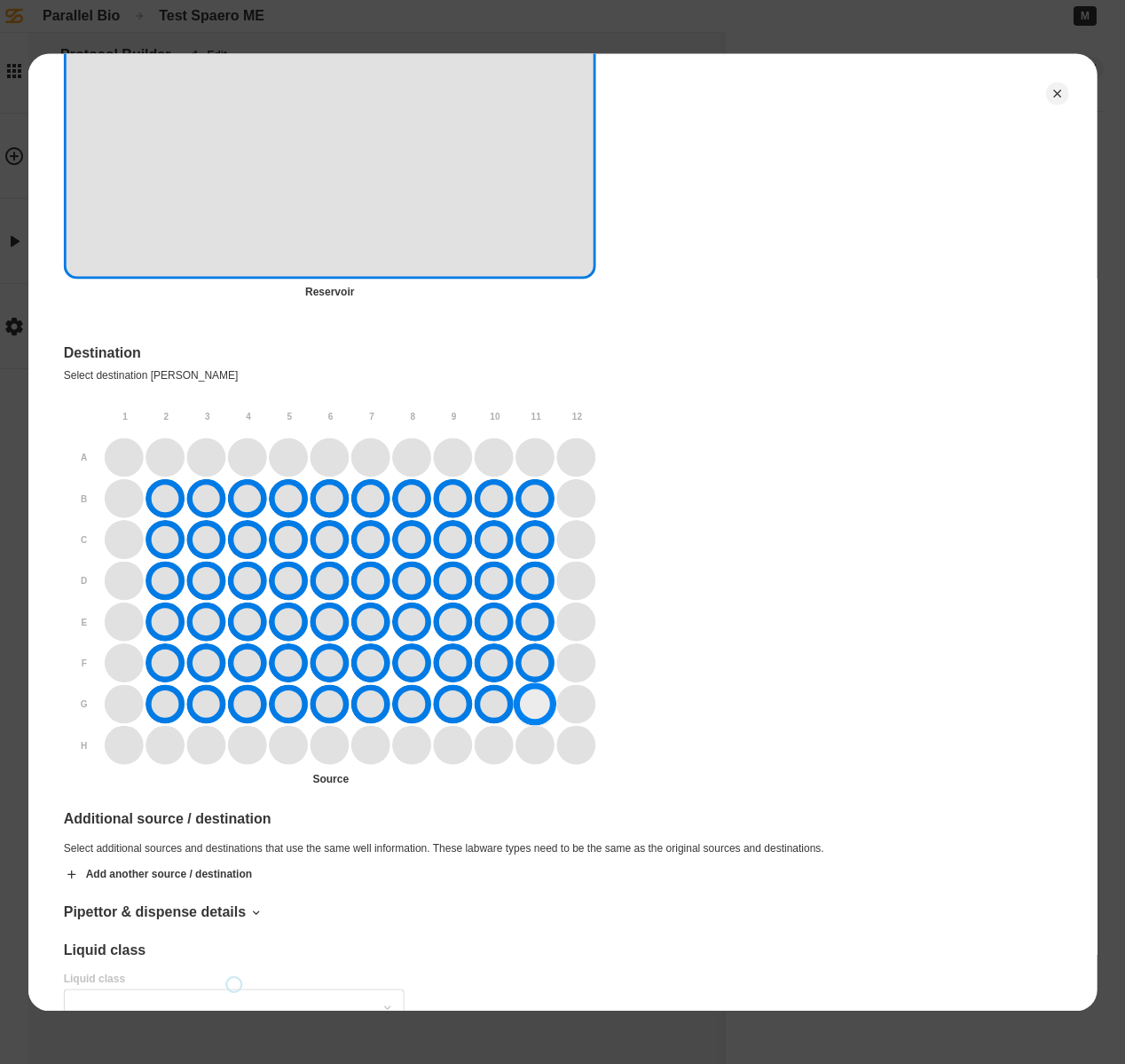
drag, startPoint x: 171, startPoint y: 500, endPoint x: 515, endPoint y: 697, distance: 396.4
click at [519, 697] on div at bounding box center [351, 601] width 492 height 327
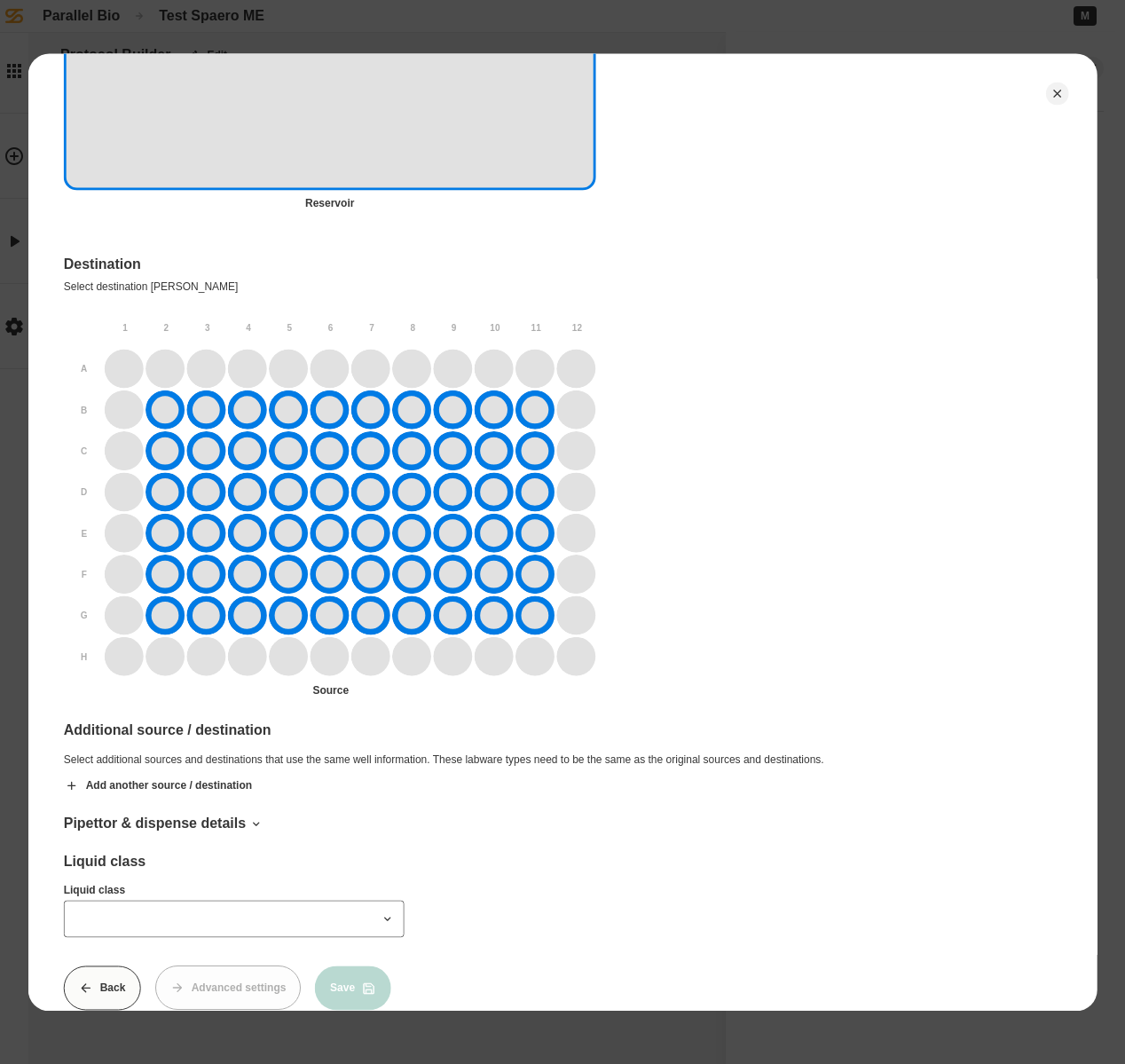
scroll to position [1273, 0]
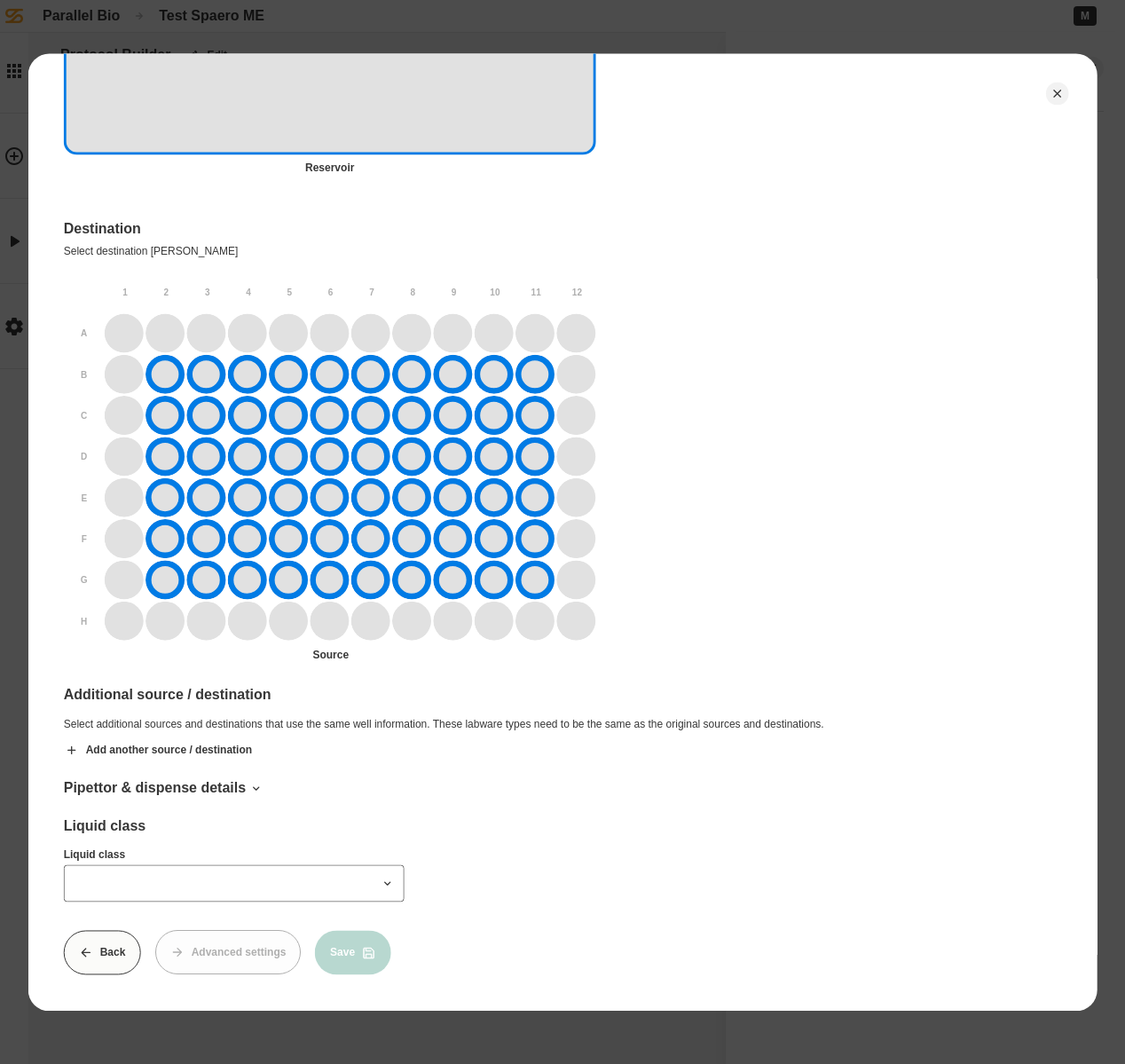
click at [371, 876] on div at bounding box center [380, 884] width 42 height 32
click at [390, 876] on icon at bounding box center [388, 884] width 14 height 14
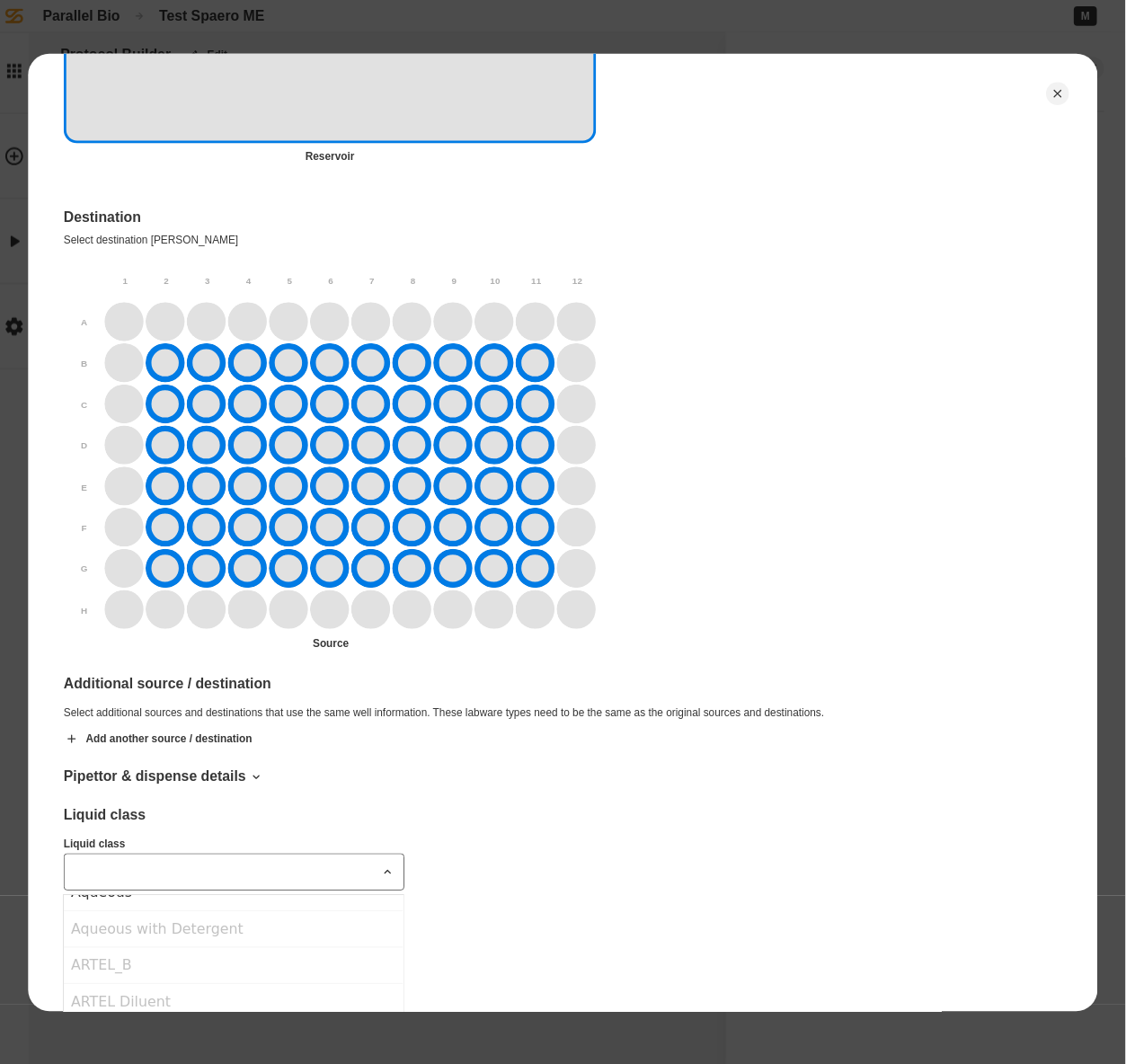
scroll to position [127, 0]
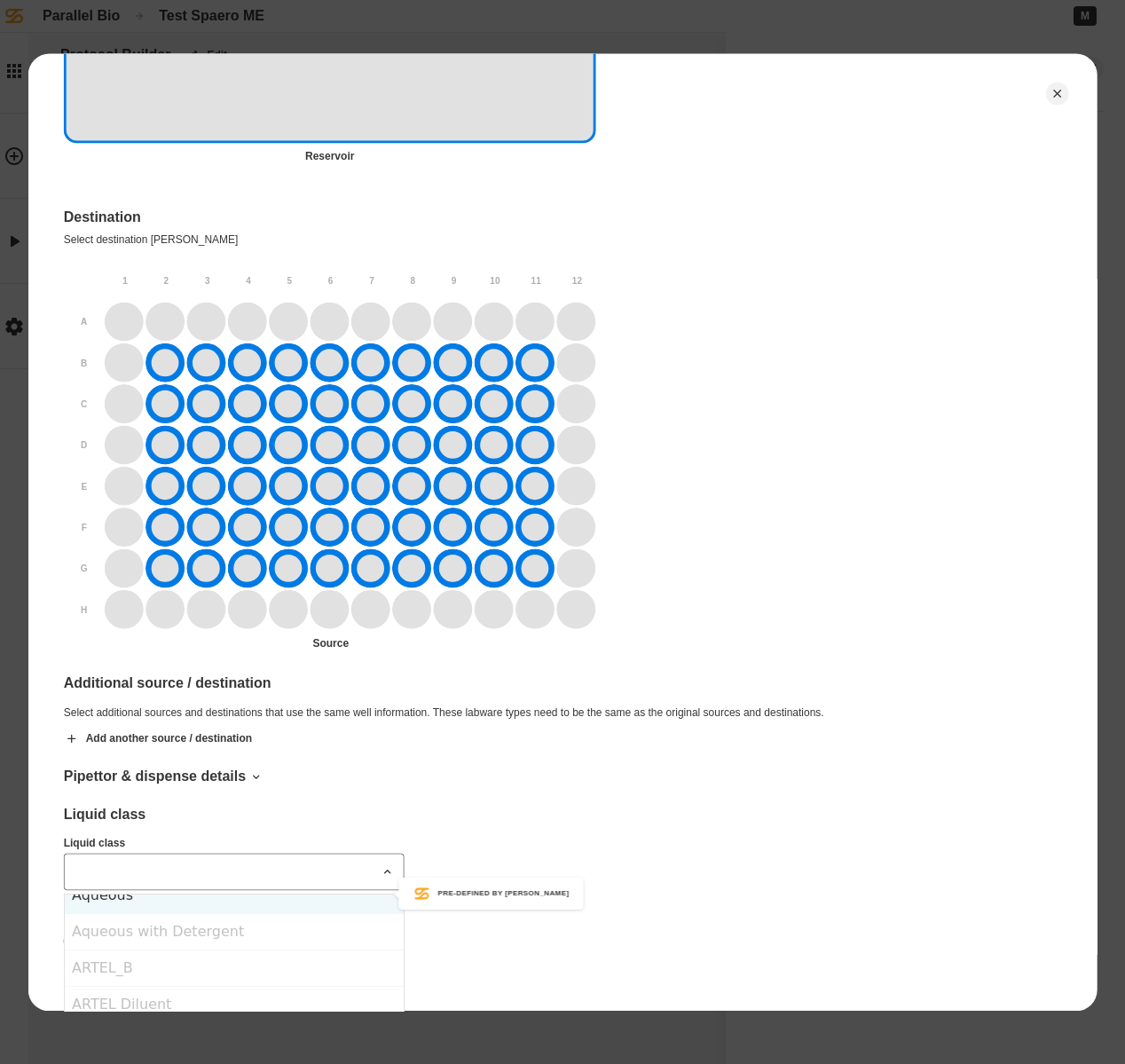
click at [160, 905] on div "Aqueous" at bounding box center [234, 895] width 339 height 37
type input "*******"
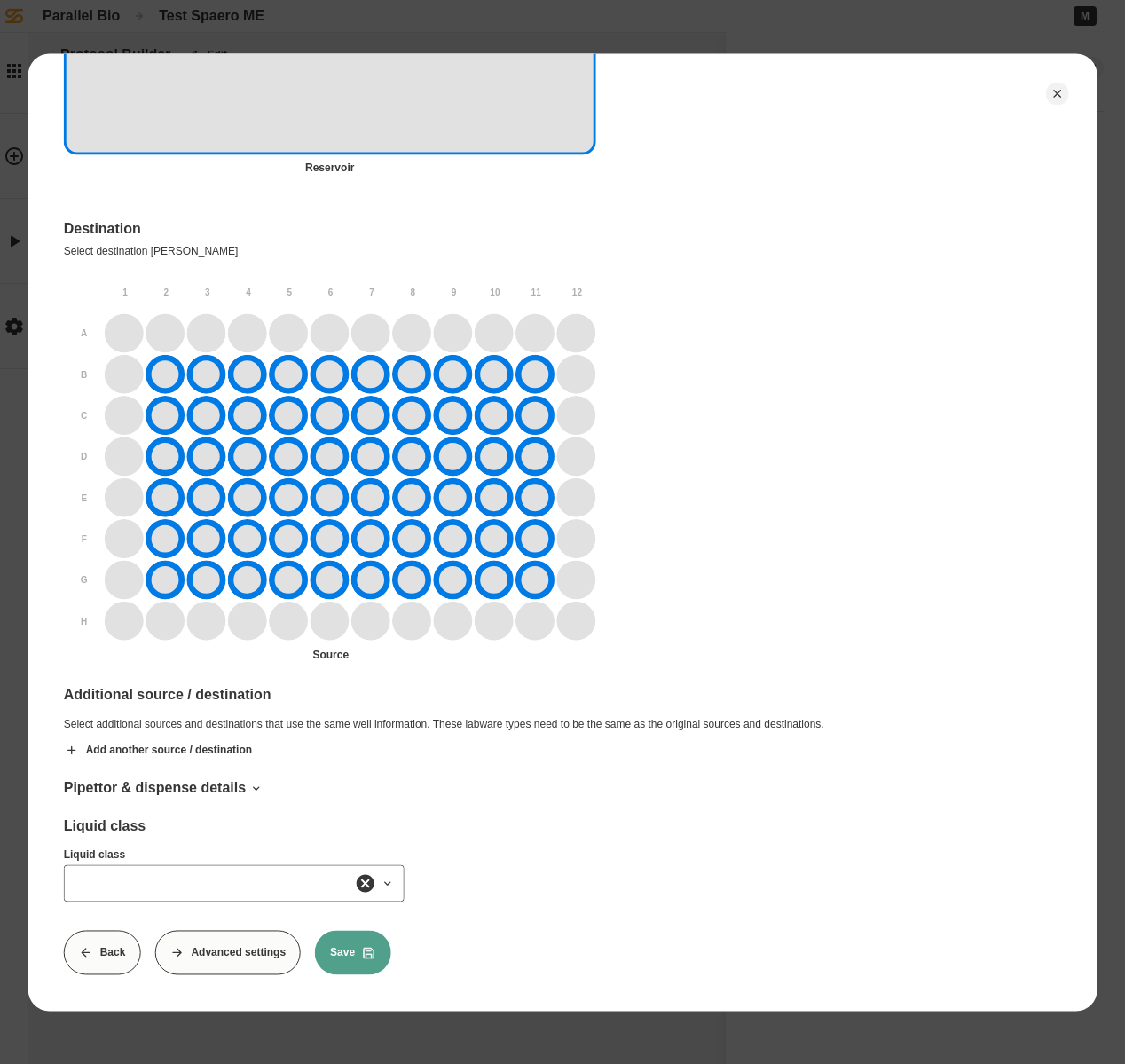
type input "*******"
click at [348, 935] on button "Save" at bounding box center [353, 952] width 76 height 44
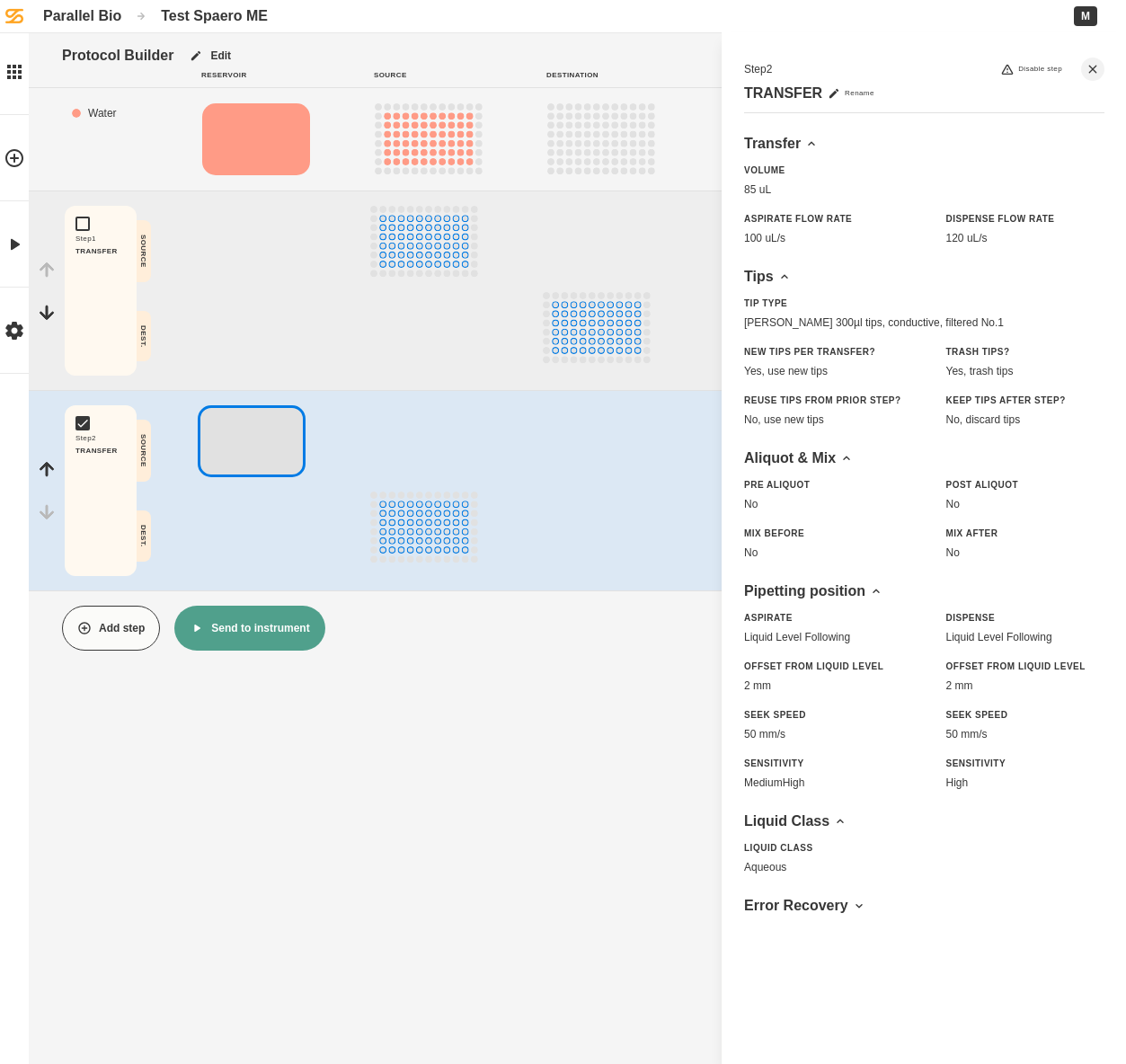
click at [263, 626] on button "Send to instrument" at bounding box center [249, 628] width 150 height 45
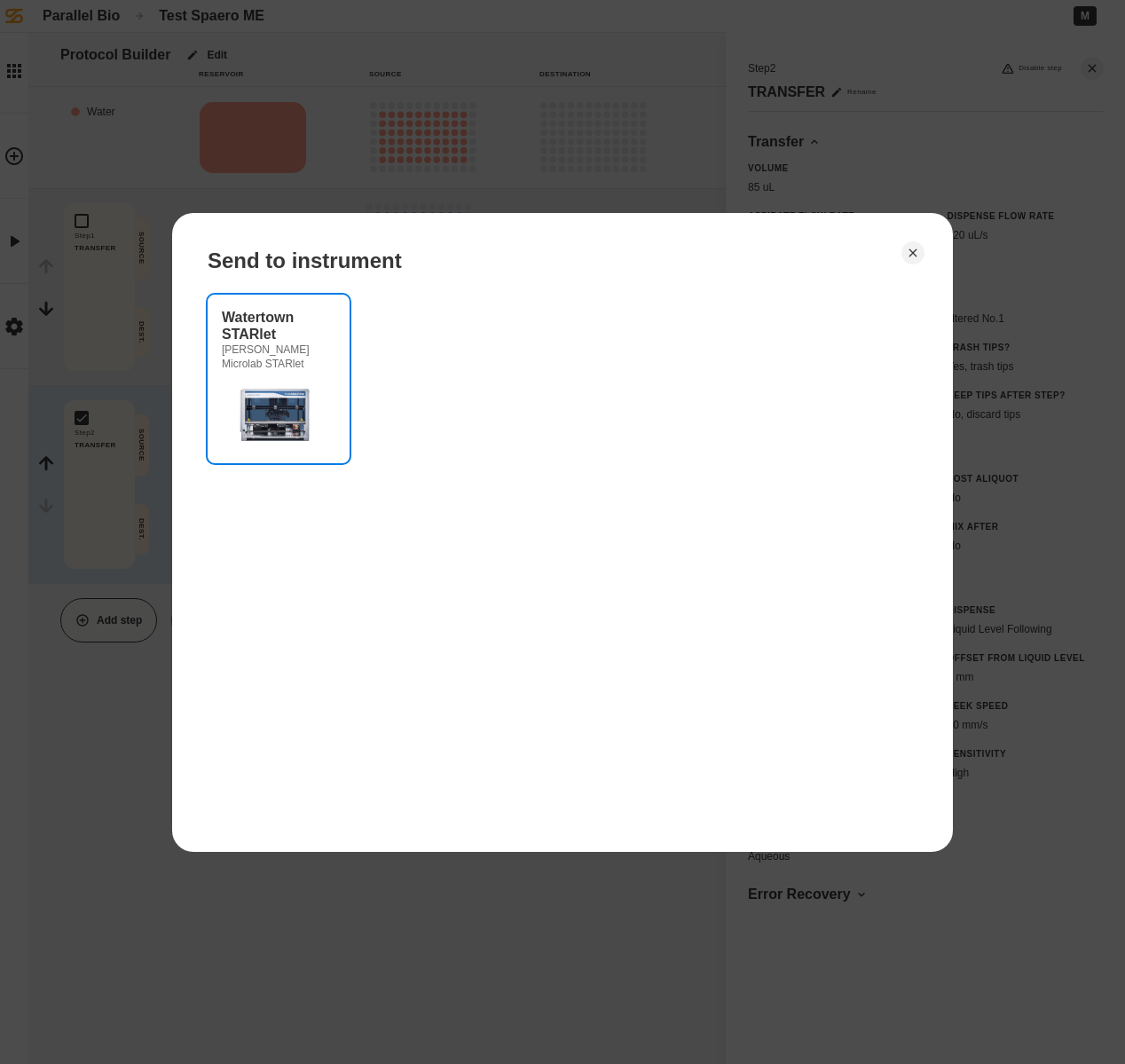
click at [254, 406] on img at bounding box center [275, 413] width 107 height 71
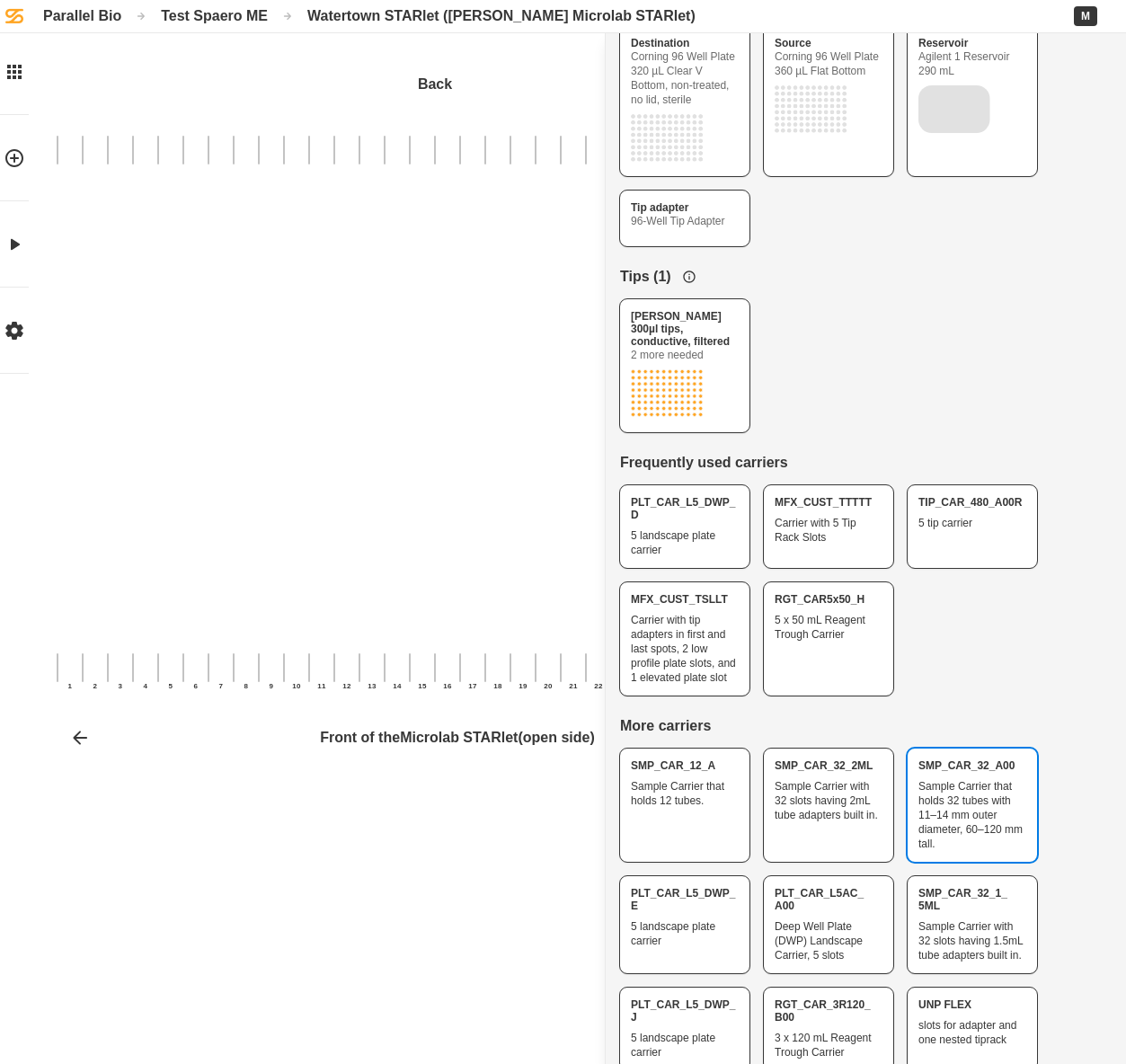
scroll to position [178, 0]
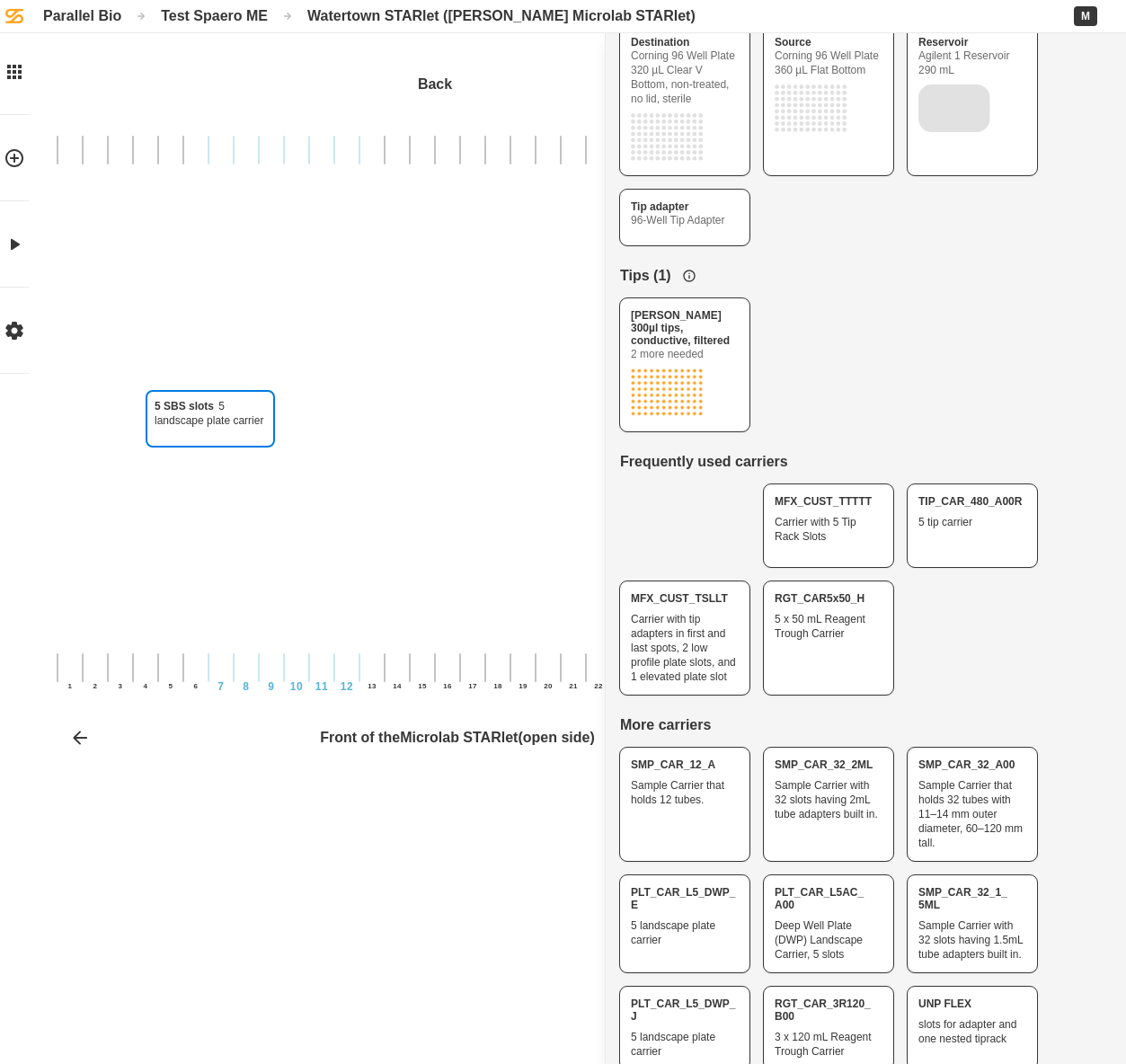
drag, startPoint x: 655, startPoint y: 509, endPoint x: 201, endPoint y: 424, distance: 461.9
click at [181, 427] on div "5 SBS slots 5 landscape plate carrier Back 1 2 3 4 5 6 7 8 9 10 11 12 13 14 15 …" at bounding box center [563, 532] width 1126 height 1064
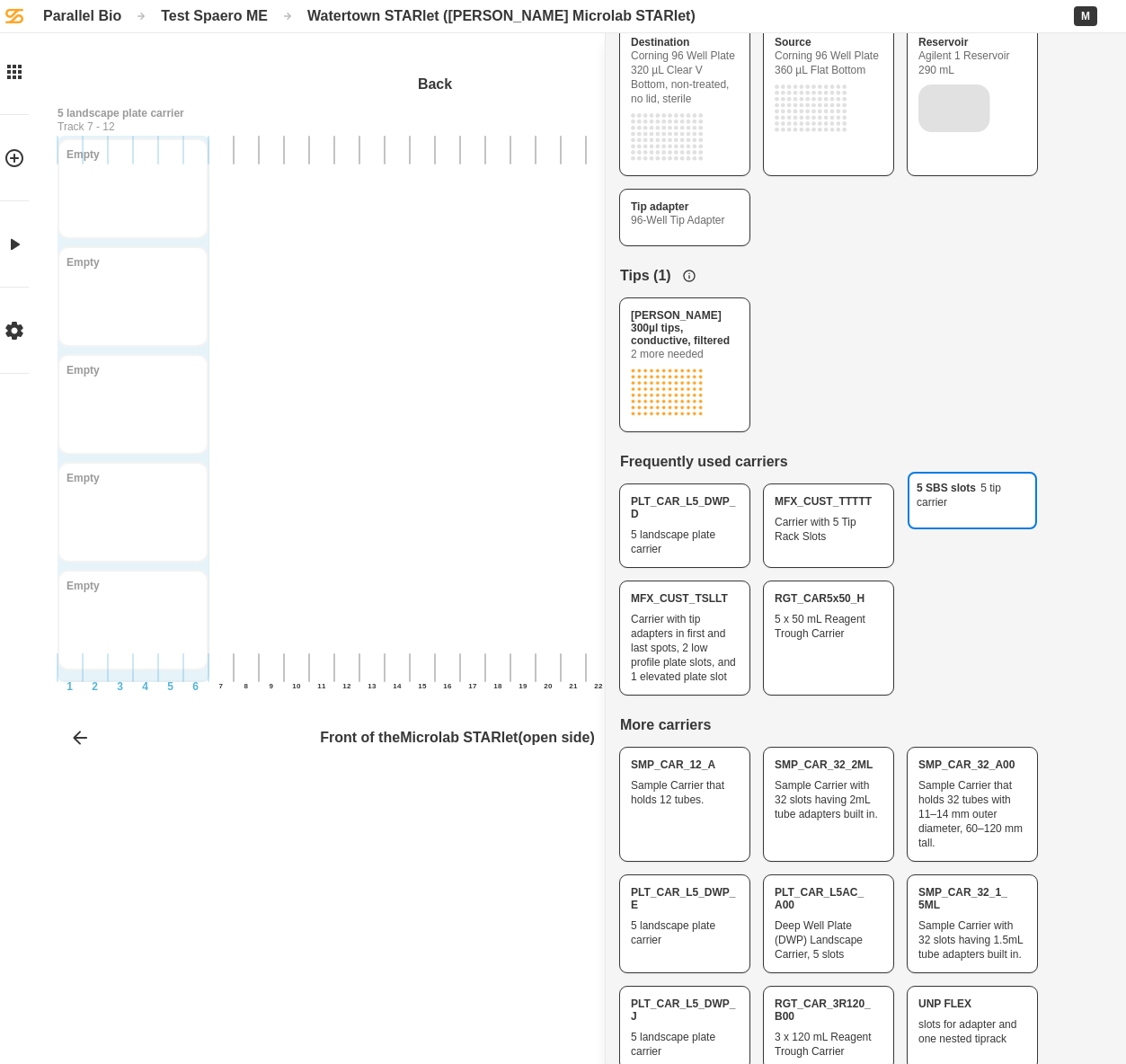
drag, startPoint x: 982, startPoint y: 520, endPoint x: 87, endPoint y: 526, distance: 895.0
click at [87, 526] on div "5 SBS slots 5 tip carrier Back 1 2 3 4 5 6 7 8 9 10 11 12 13 14 15 16 17 18 19 …" at bounding box center [563, 532] width 1126 height 1064
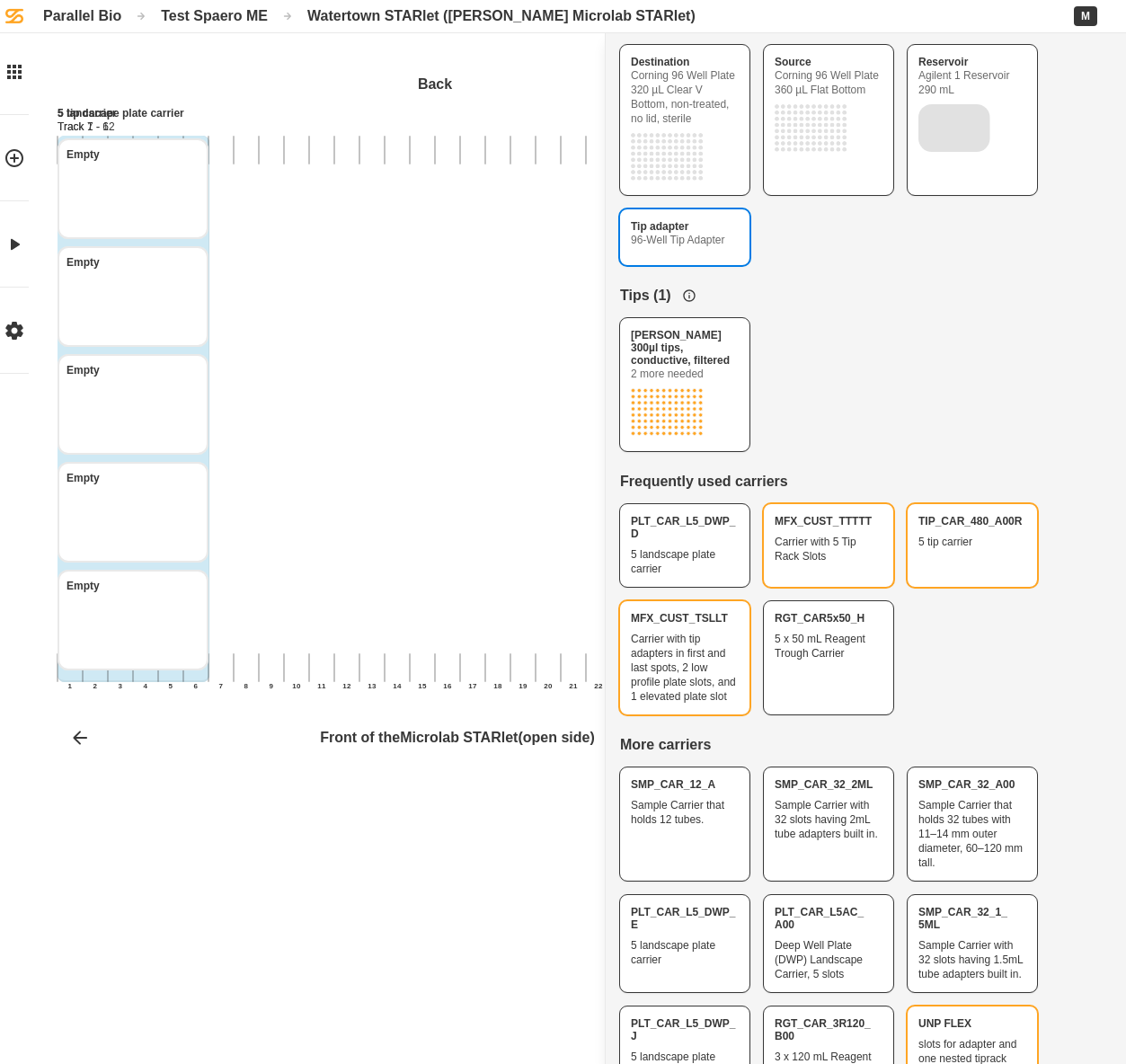
scroll to position [154, 0]
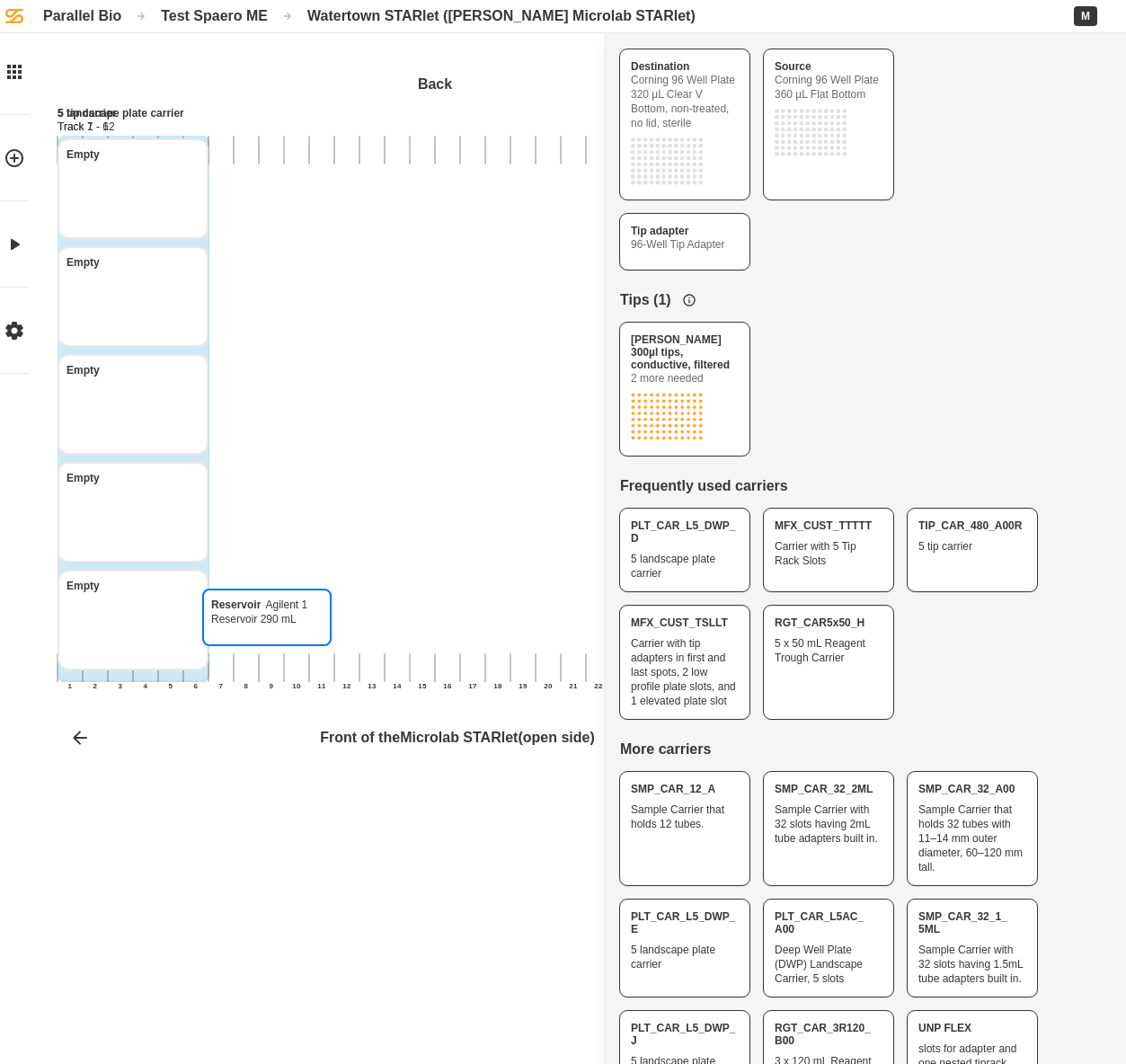
drag, startPoint x: 952, startPoint y: 141, endPoint x: 250, endPoint y: 679, distance: 884.4
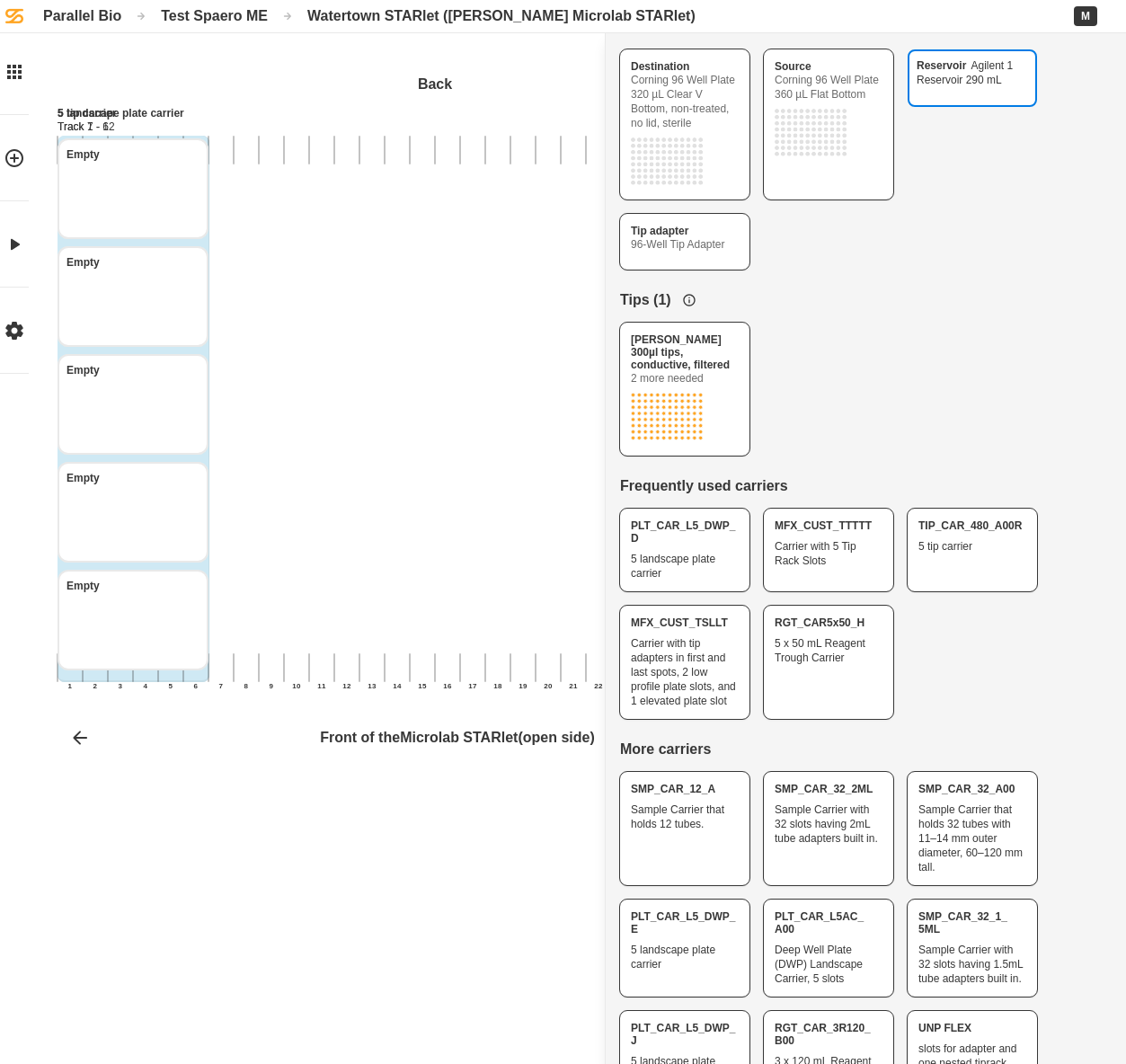
click at [248, 681] on div "Reservoir Agilent 1 Reservoir 290 mL Back 1 2 3 4 5 6 7 8 9 10 11 12 13 14 15 1…" at bounding box center [563, 532] width 1126 height 1064
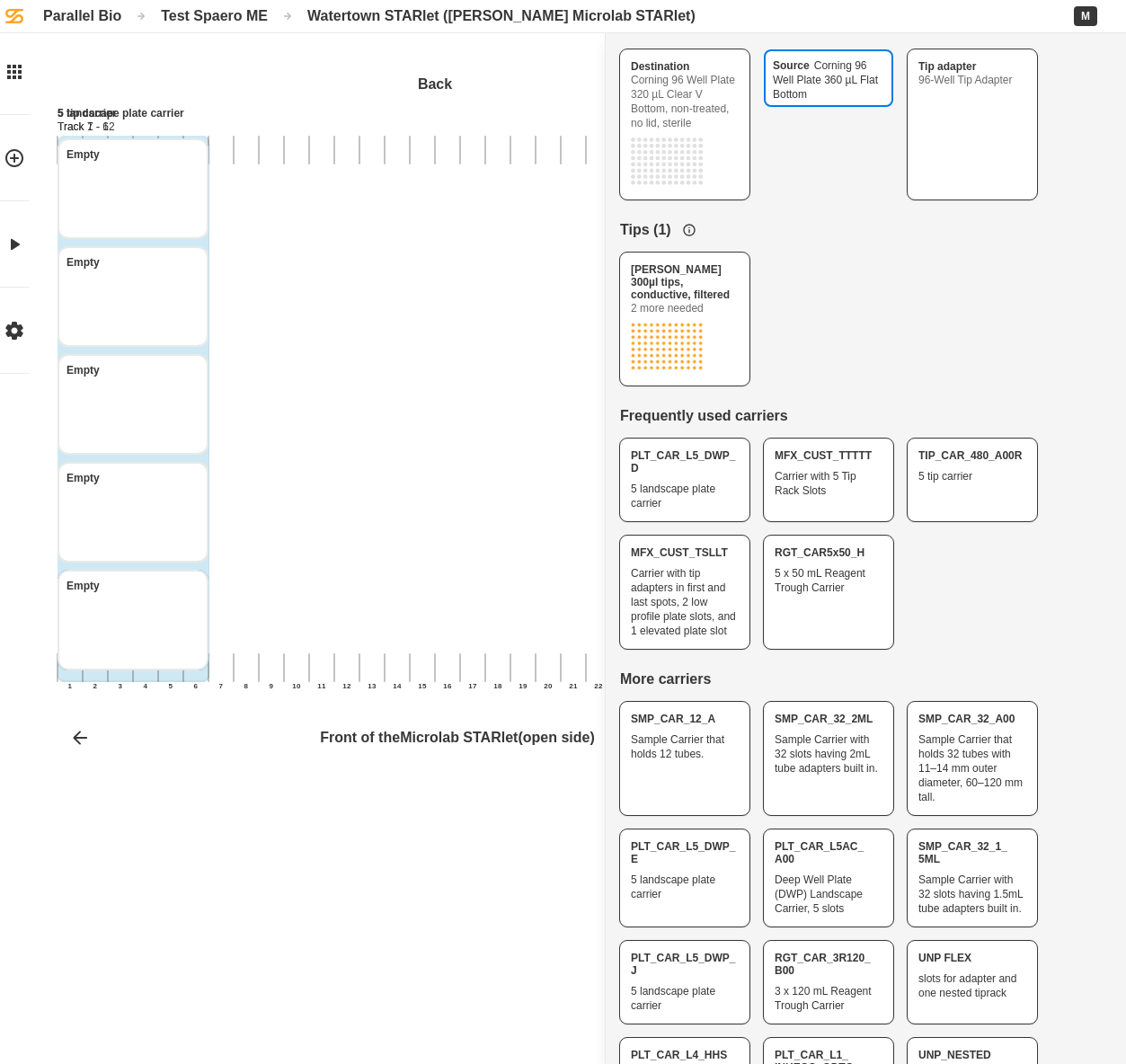
drag, startPoint x: 813, startPoint y: 134, endPoint x: 282, endPoint y: 562, distance: 682.0
click at [282, 562] on div "Source Corning 96 Well Plate 360 µL Flat Bottom Back 1 2 3 4 5 6 7 8 9 10 11 12…" at bounding box center [563, 532] width 1126 height 1064
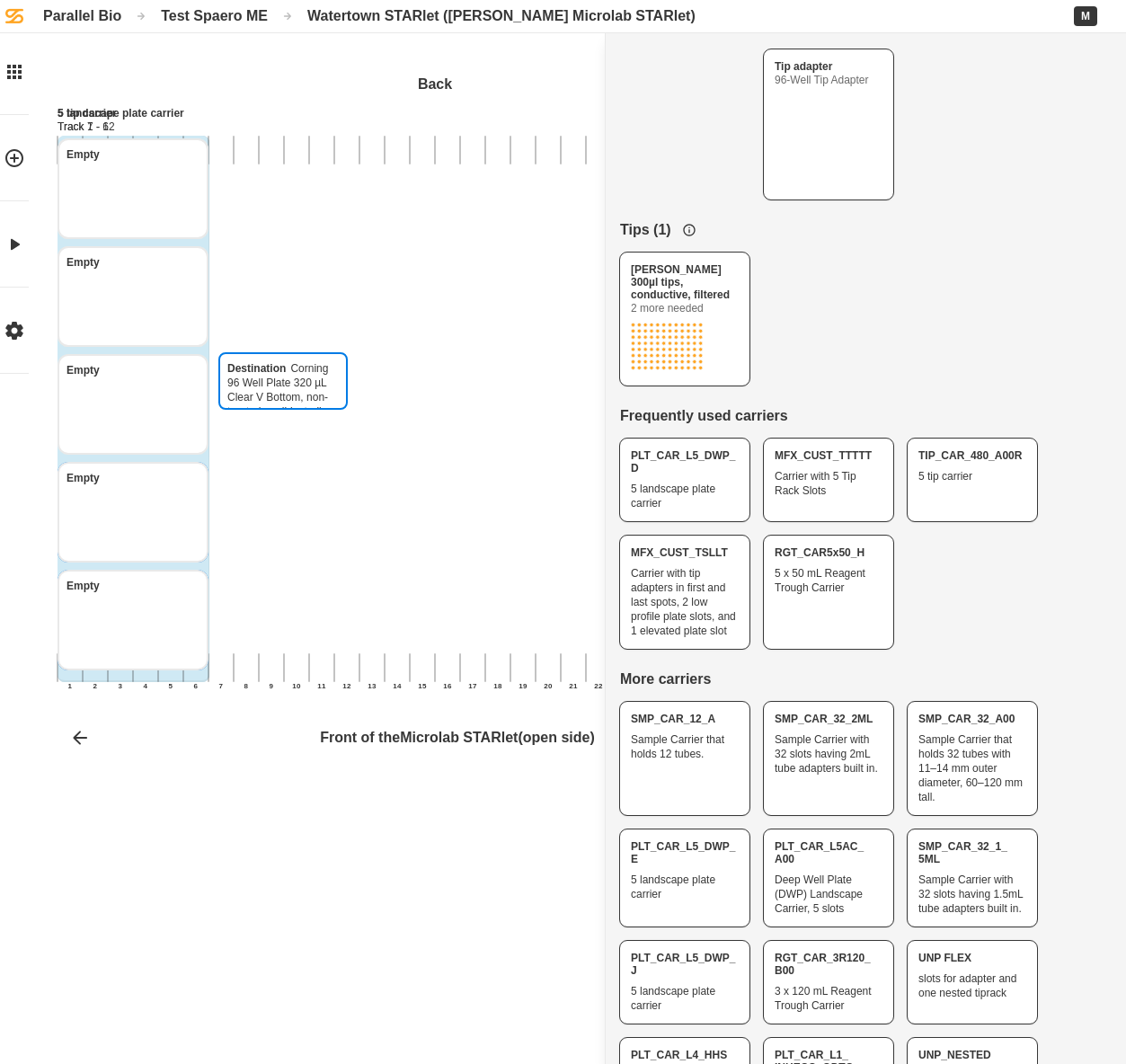
drag, startPoint x: 678, startPoint y: 175, endPoint x: 272, endPoint y: 486, distance: 511.4
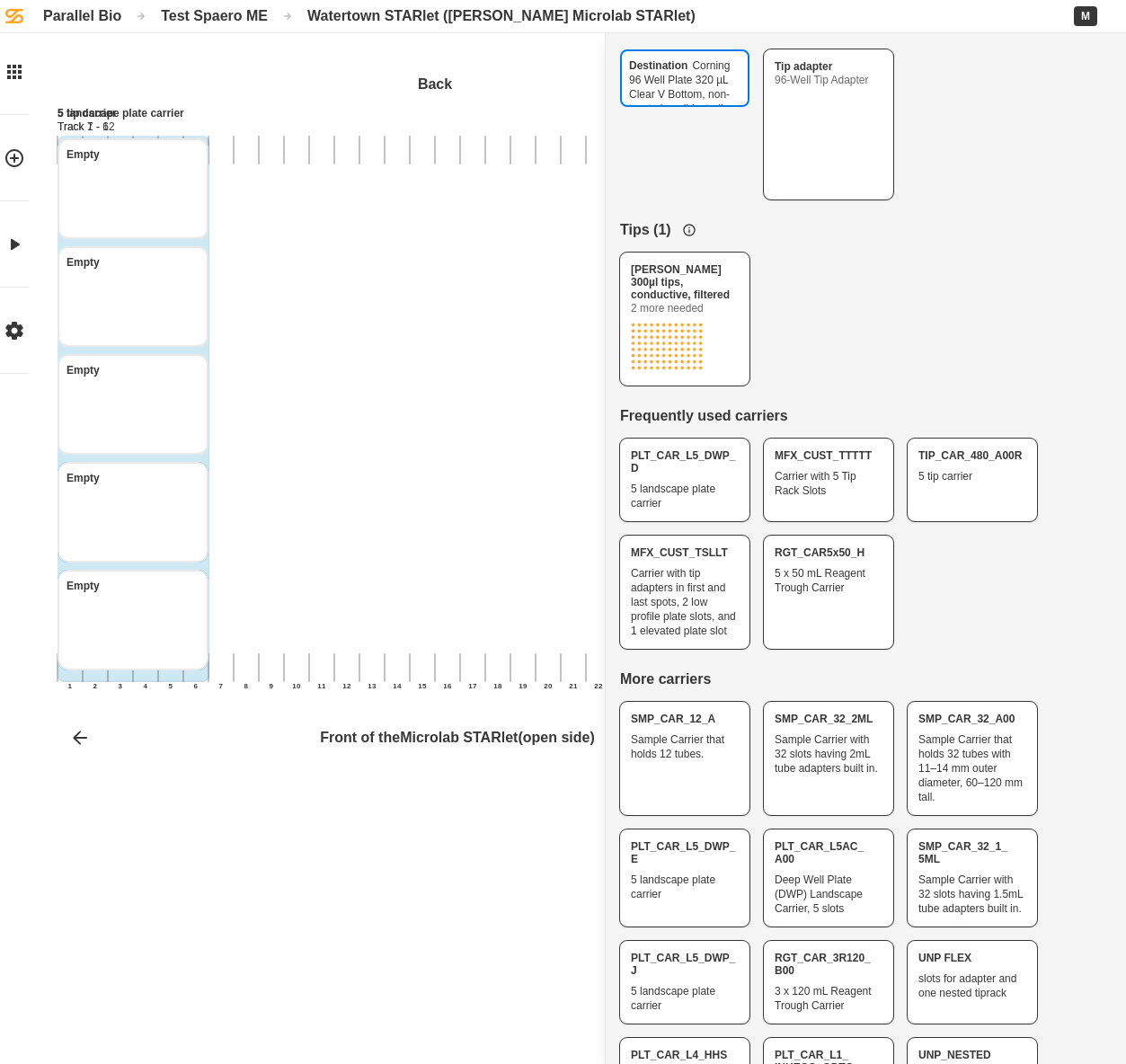
click at [272, 486] on div "Destination Corning 96 Well Plate 320 µL Clear V Bottom, non-treated, no lid, s…" at bounding box center [563, 532] width 1126 height 1064
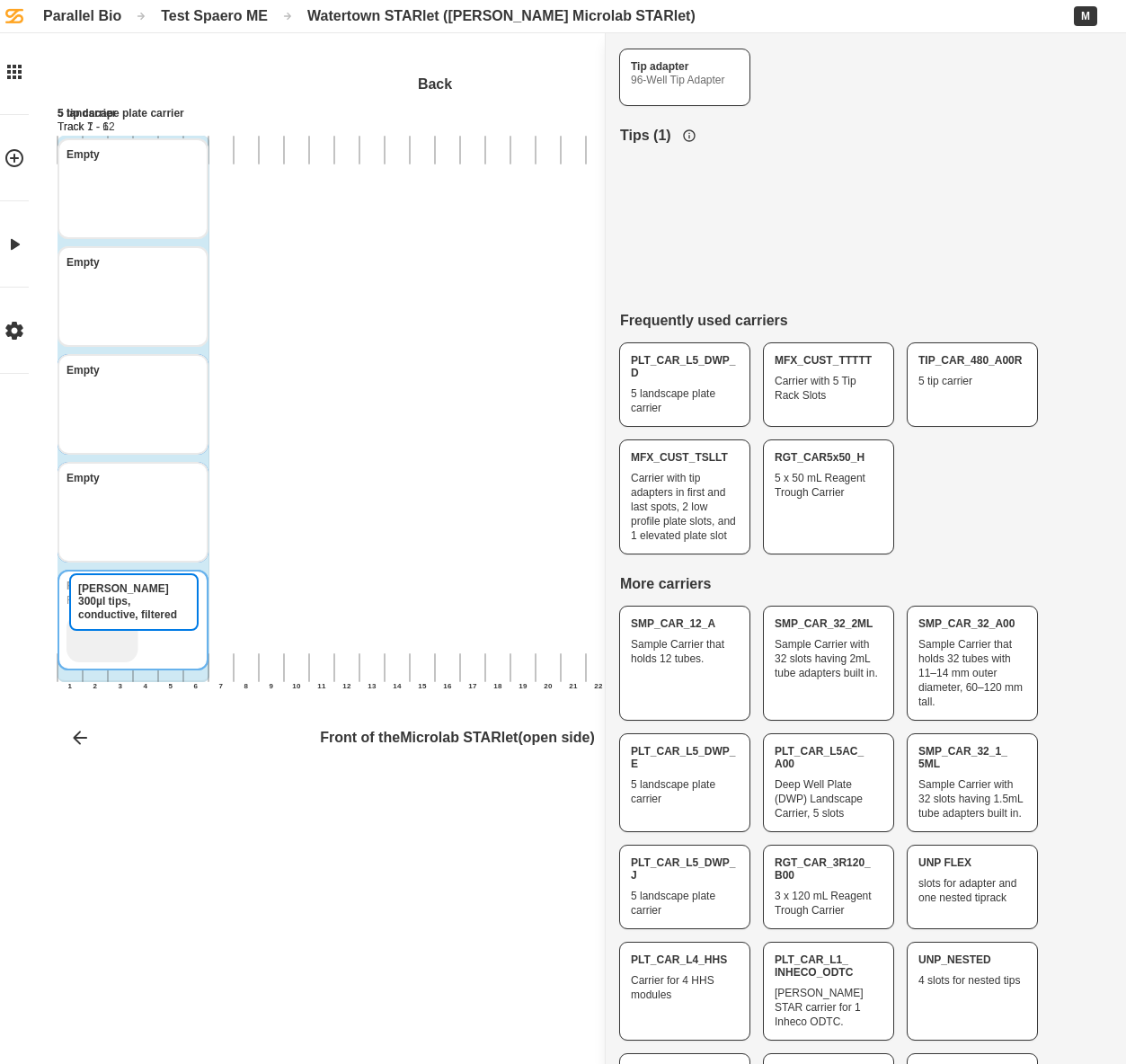
drag, startPoint x: 671, startPoint y: 251, endPoint x: 120, endPoint y: 666, distance: 689.8
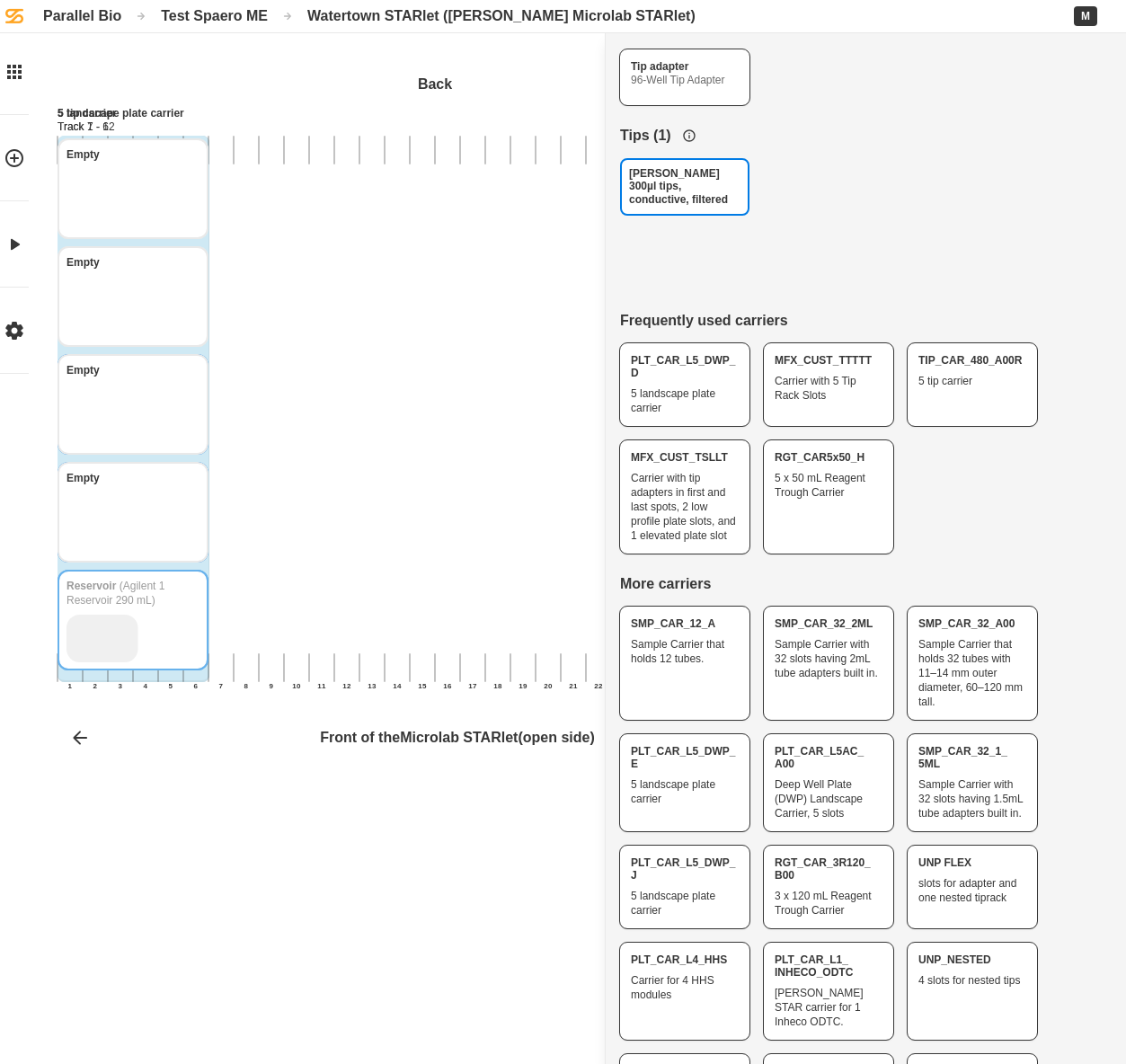
click at [120, 666] on div "[PERSON_NAME] 300µl tips, conductive, filtered Back 1 2 3 4 5 6 7 8 9 10 11 12 …" at bounding box center [563, 532] width 1126 height 1064
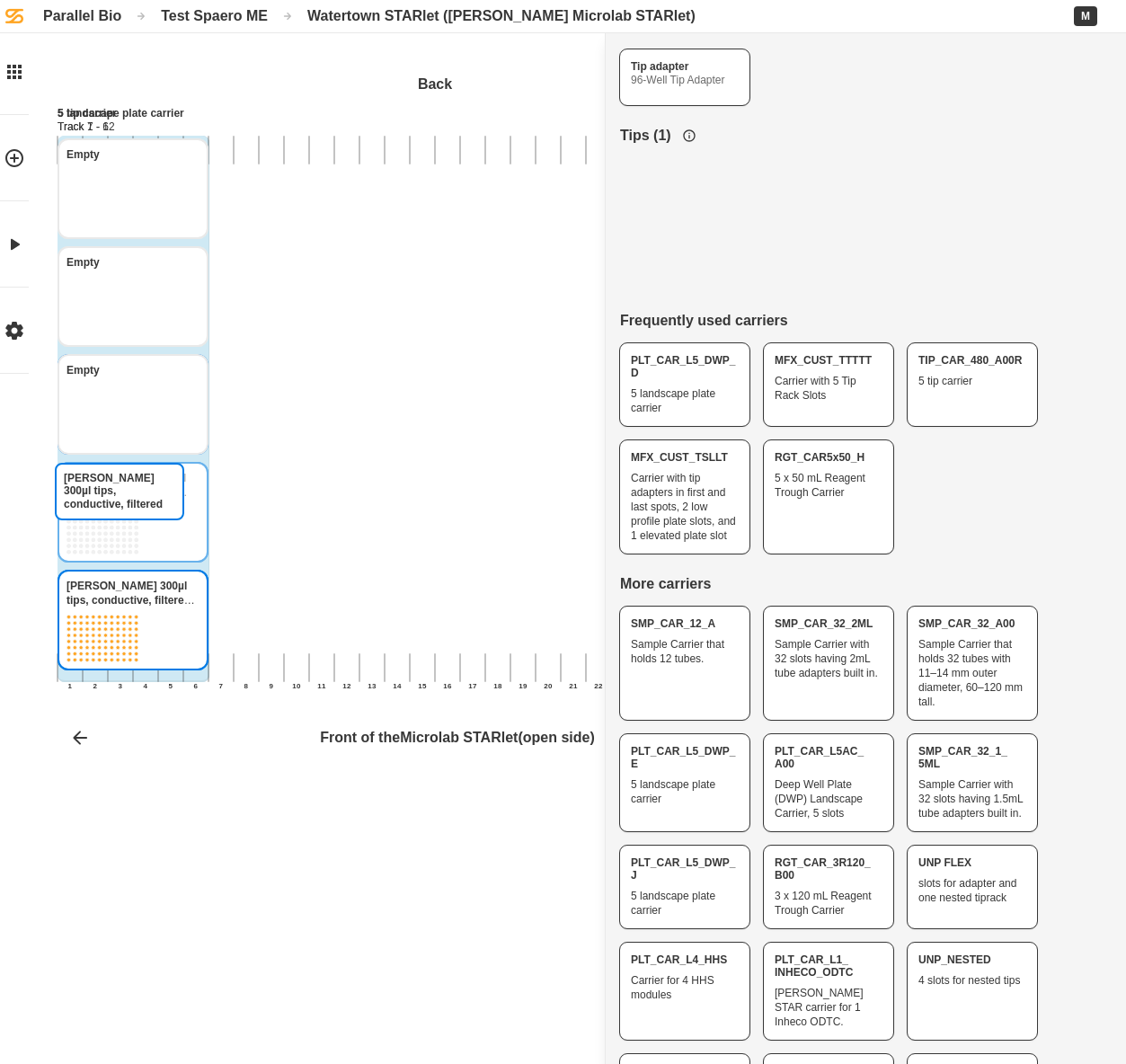
drag, startPoint x: 673, startPoint y: 236, endPoint x: 108, endPoint y: 541, distance: 642.1
click at [108, 541] on div "[PERSON_NAME] 300µl tips, conductive, filtered Back 1 2 3 4 5 6 7 8 9 10 11 12 …" at bounding box center [563, 532] width 1126 height 1064
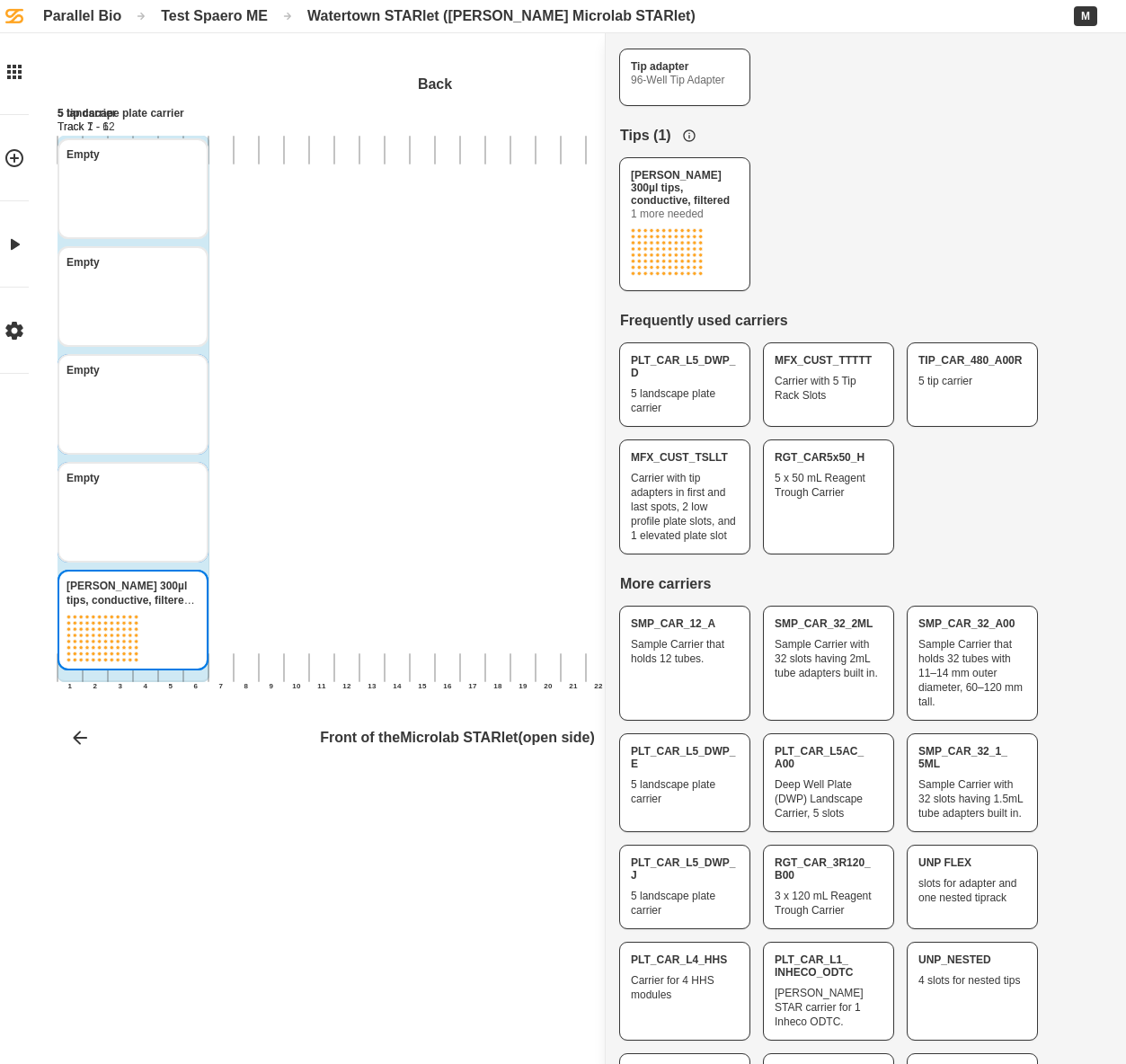
scroll to position [101, 0]
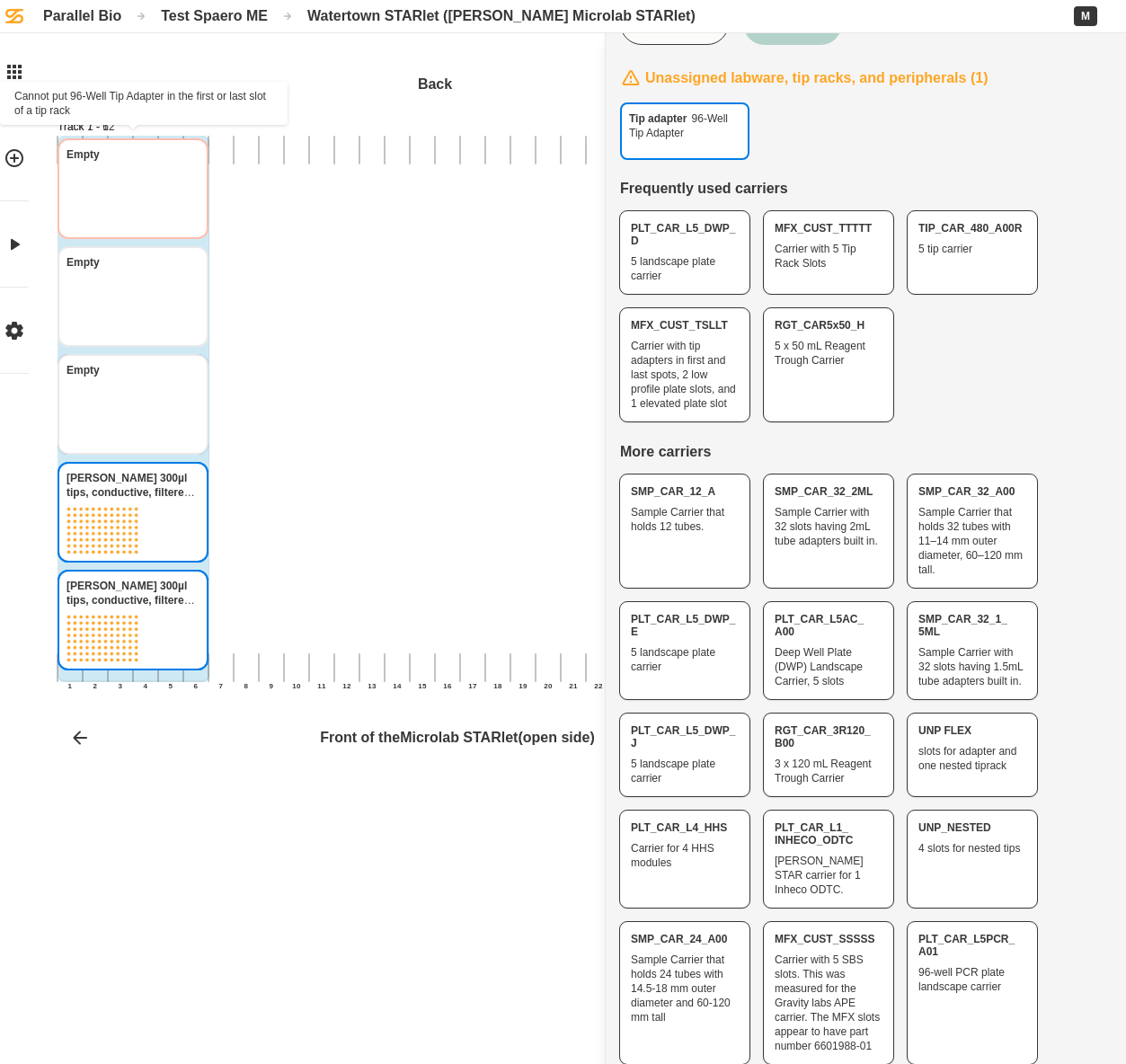
drag, startPoint x: 667, startPoint y: 140, endPoint x: 103, endPoint y: 203, distance: 567.5
click at [103, 203] on div "Tip adapter 96-Well Tip Adapter Back 1 2 3 4 5 6 7 8 9 10 11 12 13 14 15 16 17 …" at bounding box center [563, 532] width 1126 height 1064
drag, startPoint x: 683, startPoint y: 141, endPoint x: 90, endPoint y: 179, distance: 594.2
click at [90, 179] on div "Tip adapter 96-Well Tip Adapter Back 1 2 3 4 5 6 7 8 9 10 11 12 13 14 15 16 17 …" at bounding box center [563, 532] width 1126 height 1064
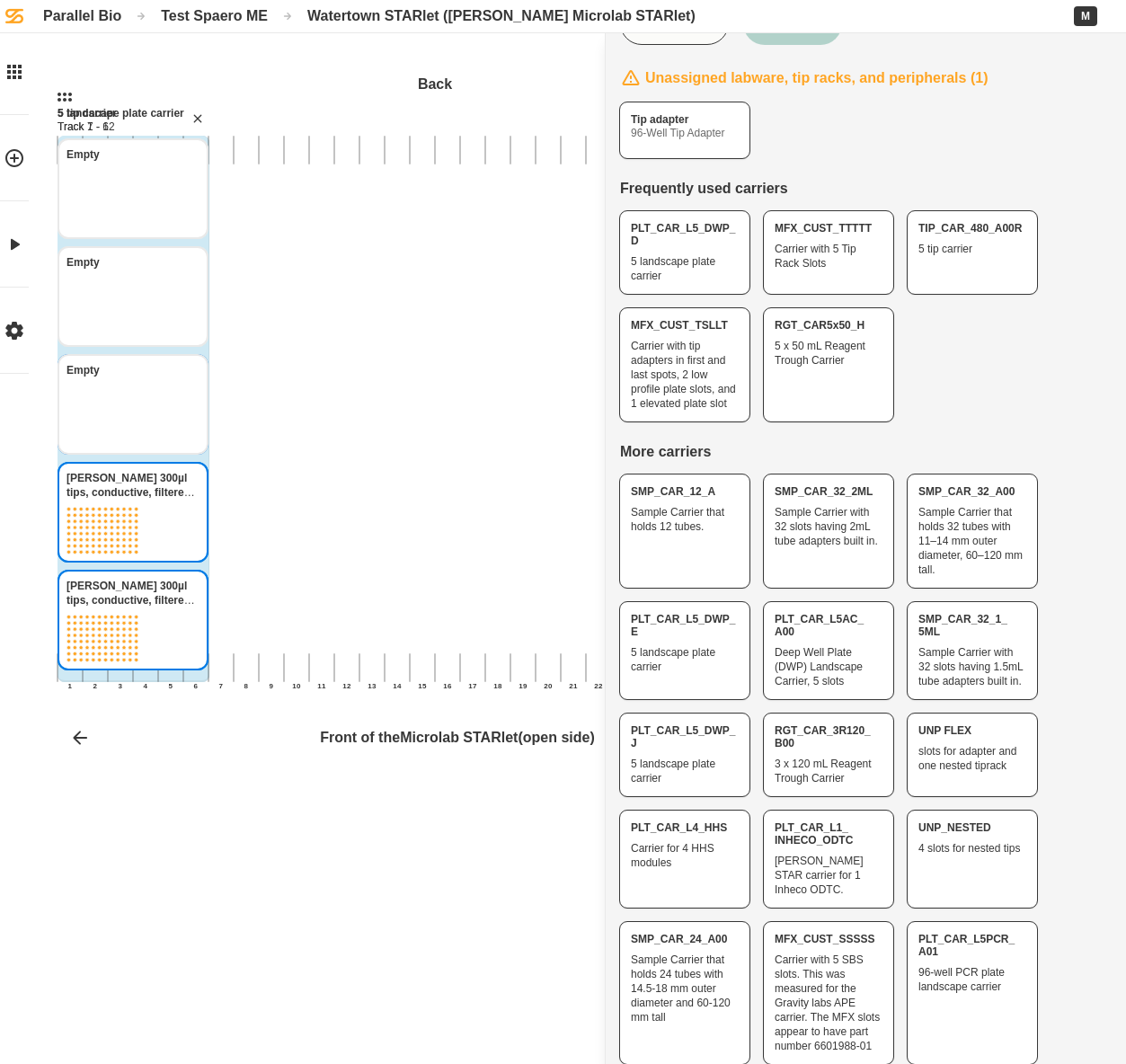
scroll to position [0, 0]
click at [197, 121] on icon "remove carrier" at bounding box center [198, 119] width 15 height 15
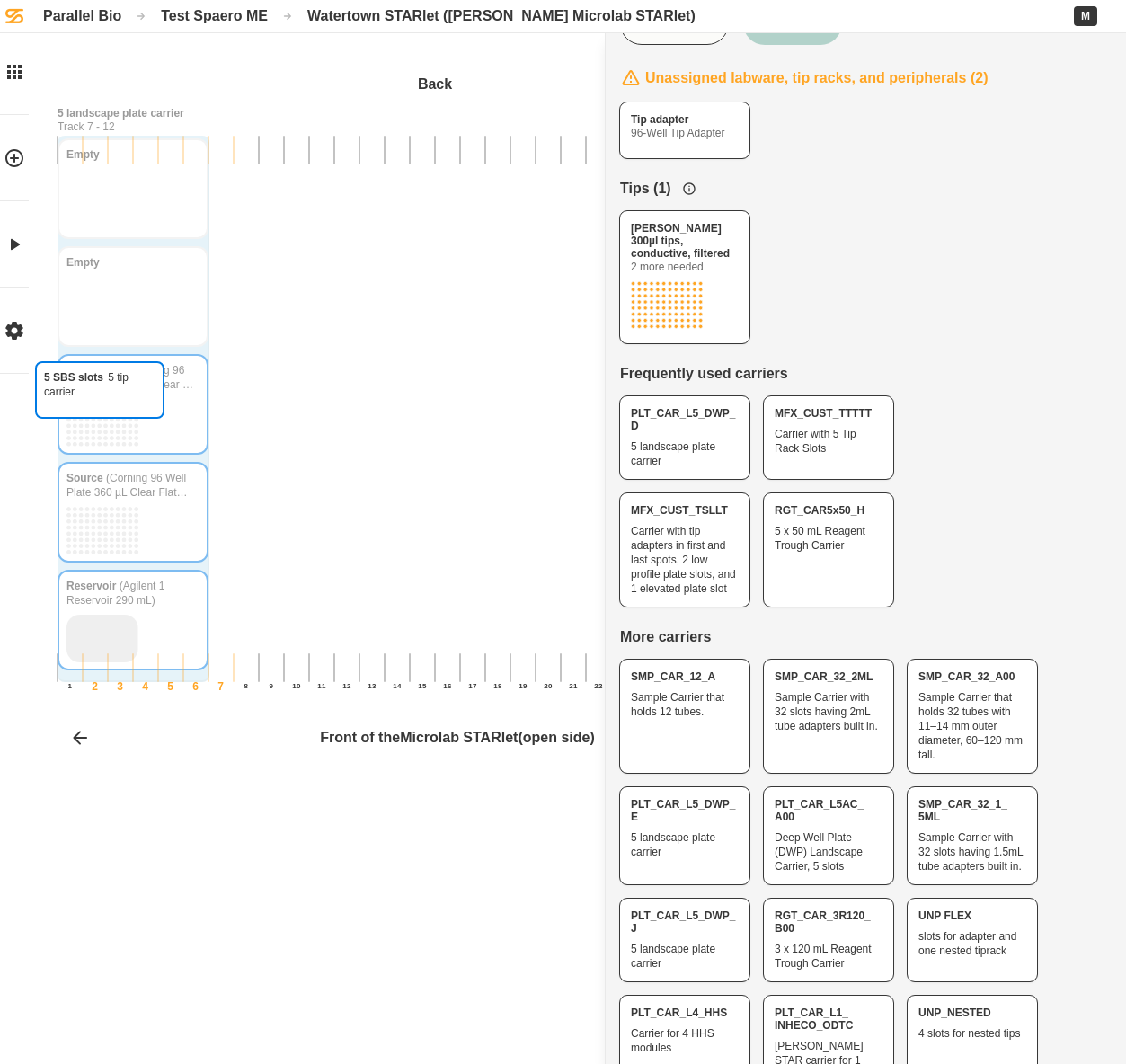
drag, startPoint x: 965, startPoint y: 425, endPoint x: 94, endPoint y: 403, distance: 871.3
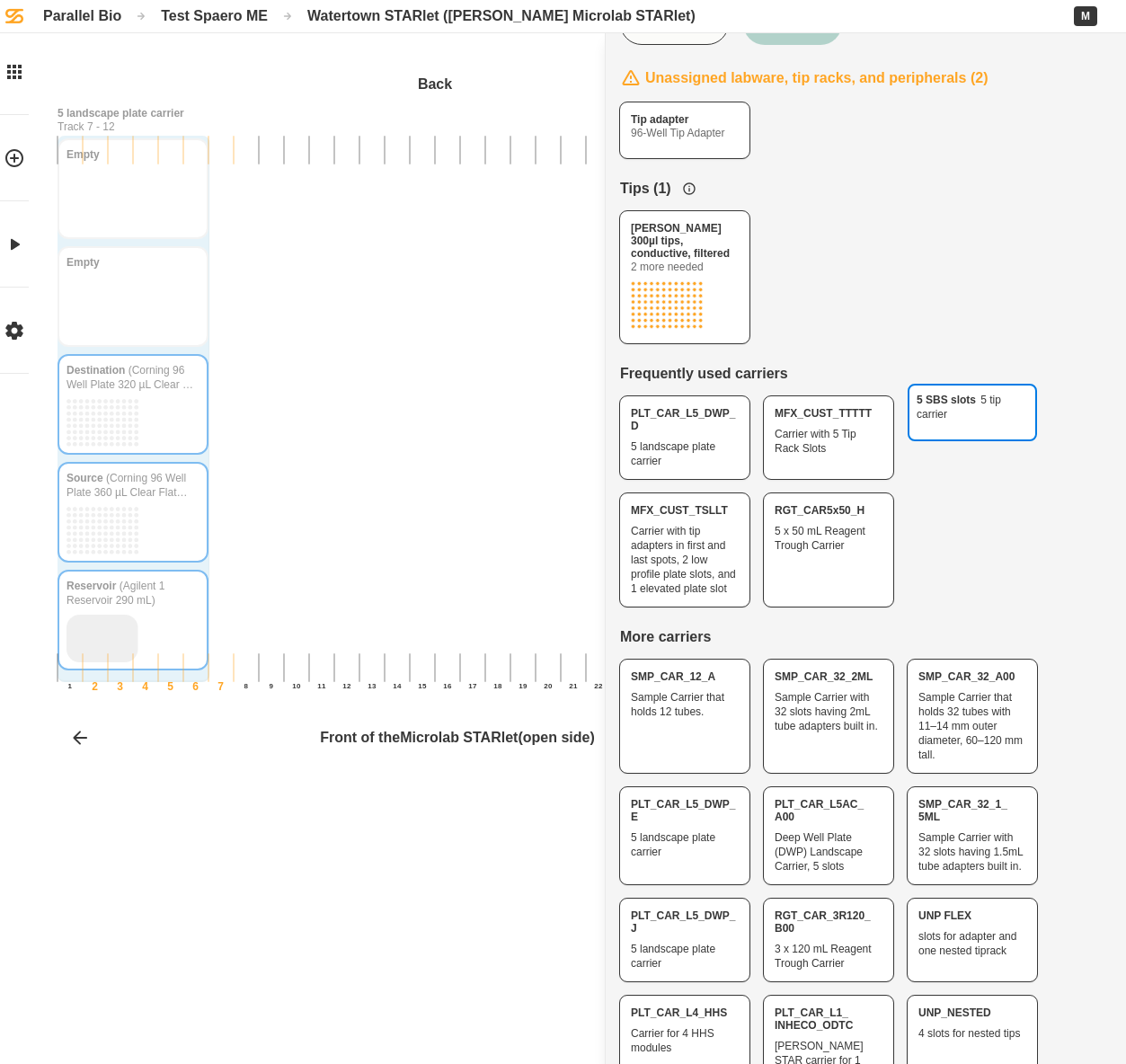
click at [94, 403] on div "5 SBS slots 5 tip carrier Back 1 2 3 4 5 6 7 8 9 10 11 12 13 14 15 16 17 18 19 …" at bounding box center [563, 532] width 1126 height 1064
drag, startPoint x: 950, startPoint y: 428, endPoint x: 56, endPoint y: 431, distance: 894.0
click at [56, 431] on div "5 SBS slots 5 tip carrier Back 1 2 3 4 5 6 7 8 9 10 11 12 13 14 15 16 17 18 19 …" at bounding box center [563, 532] width 1126 height 1064
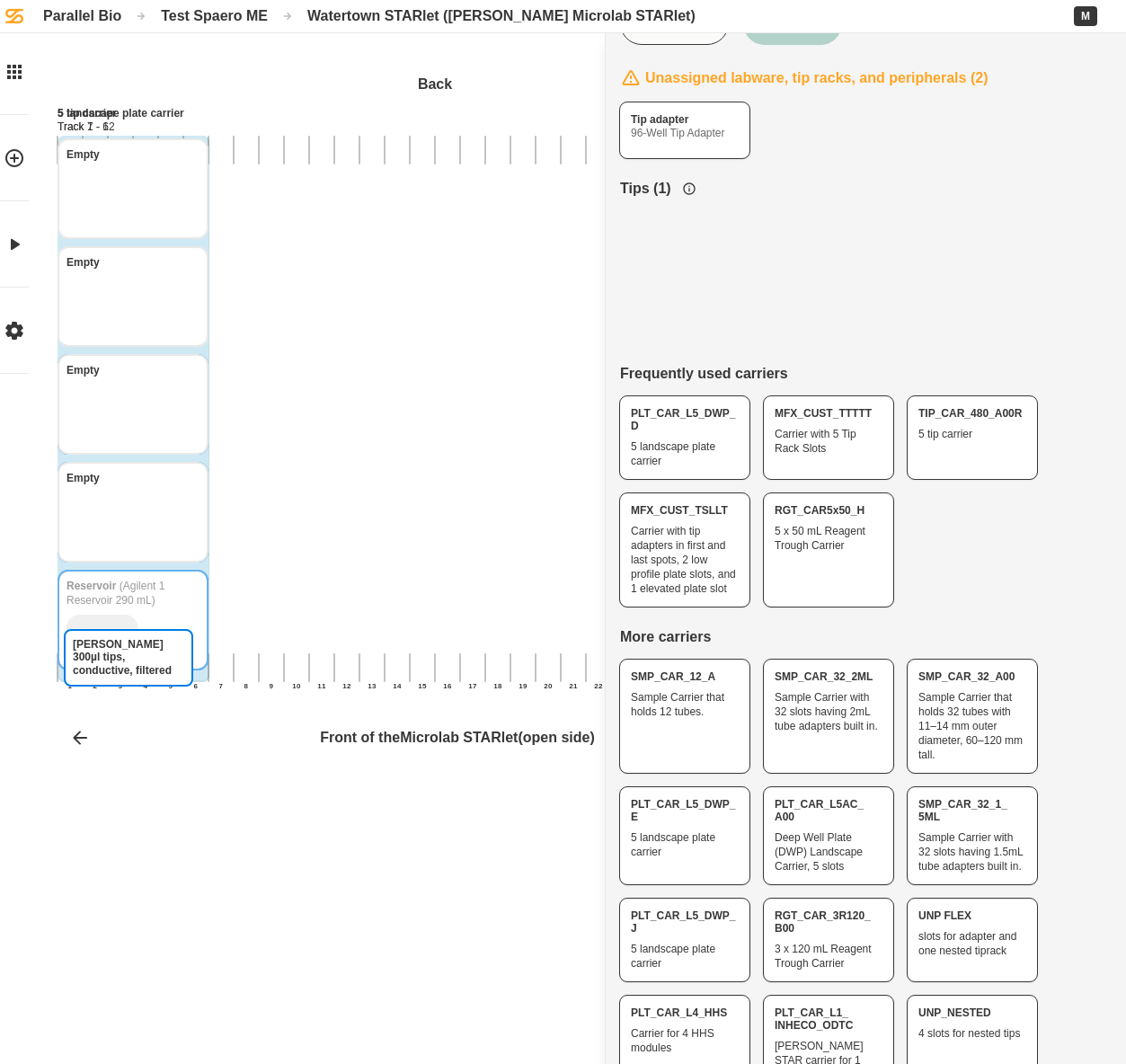
drag, startPoint x: 672, startPoint y: 269, endPoint x: 115, endPoint y: 687, distance: 696.4
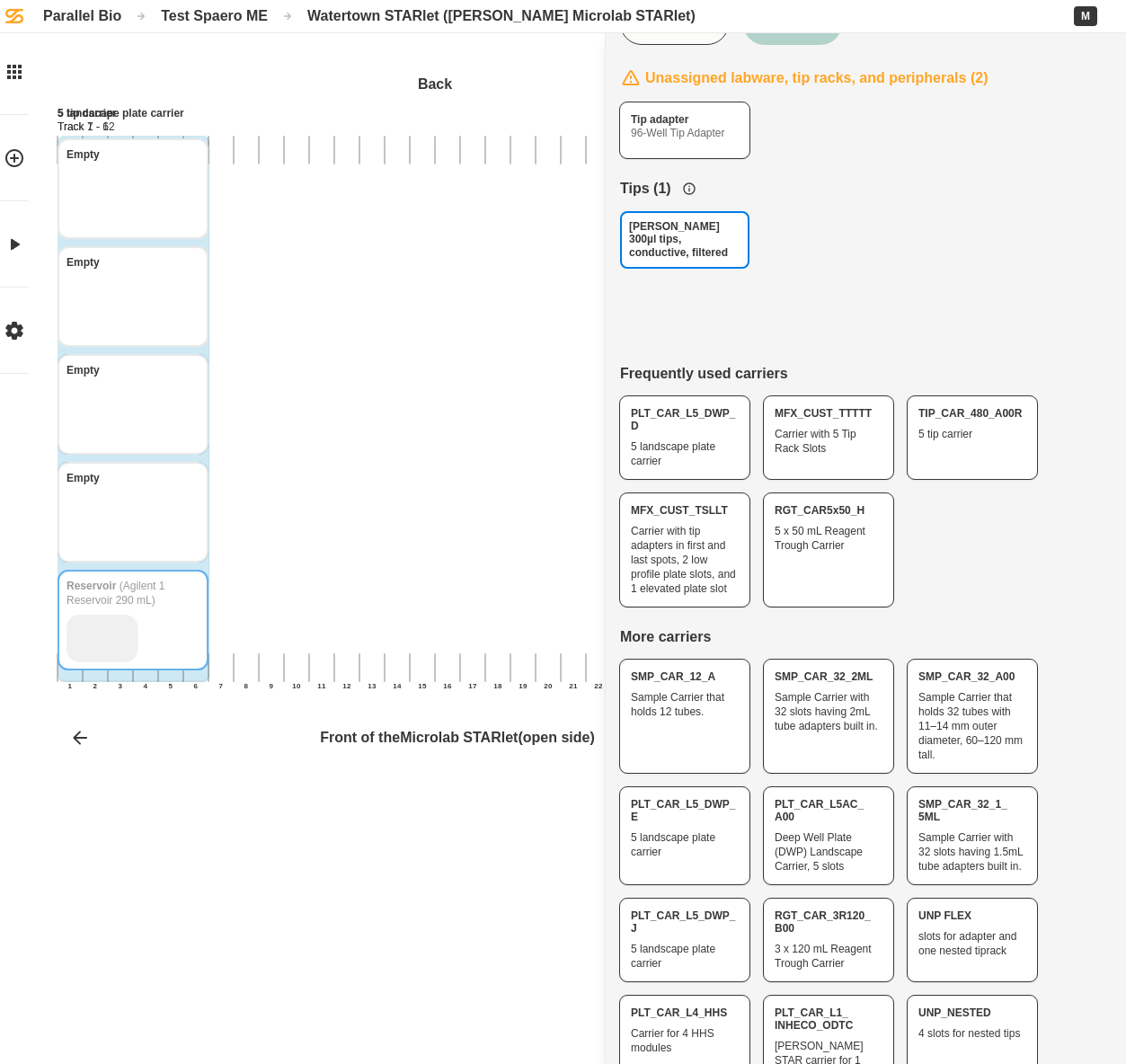
click at [115, 687] on div "[PERSON_NAME] 300µl tips, conductive, filtered Back 1 2 3 4 5 6 7 8 9 10 11 12 …" at bounding box center [563, 532] width 1126 height 1064
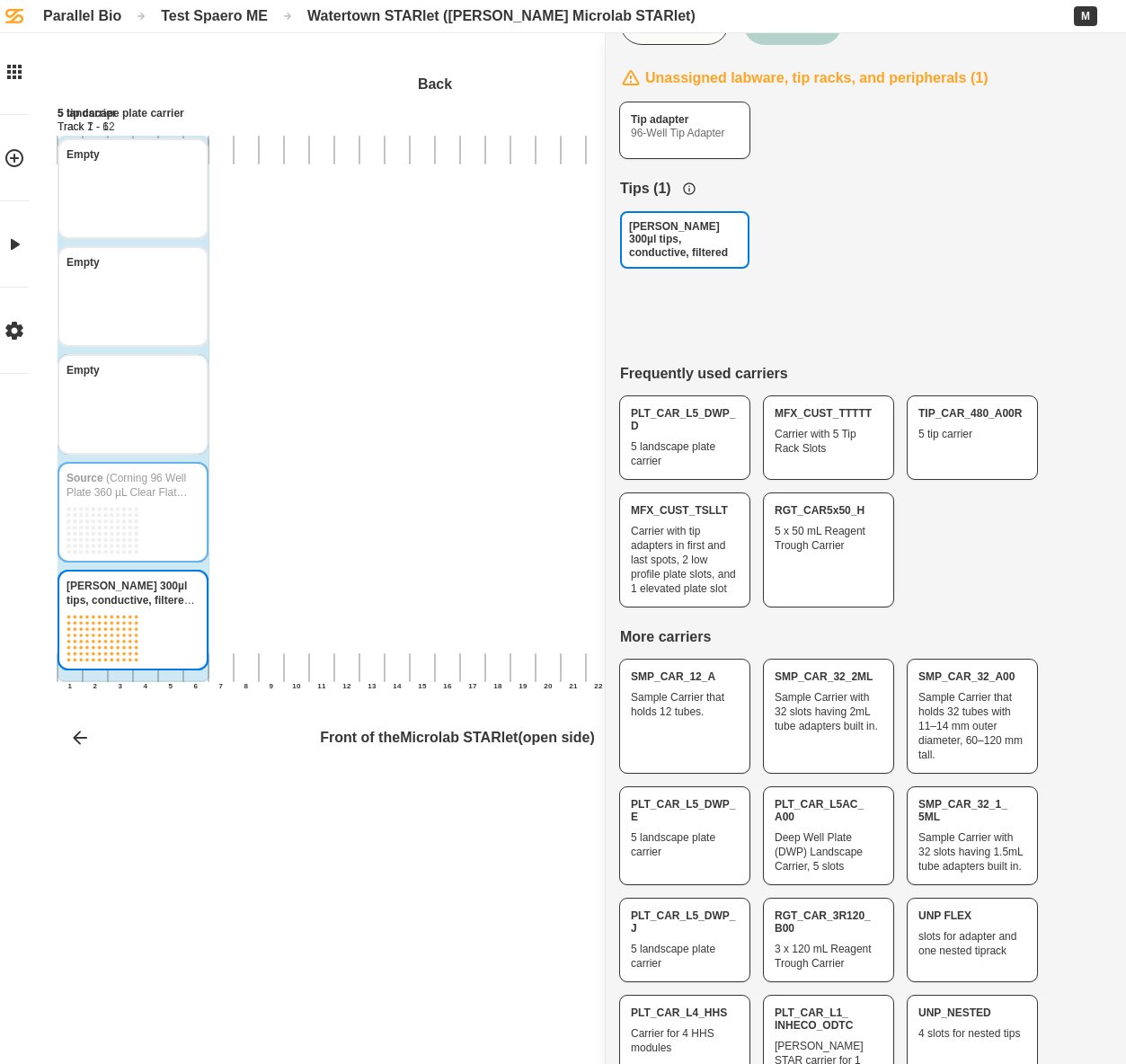
drag, startPoint x: 659, startPoint y: 243, endPoint x: 97, endPoint y: 506, distance: 620.5
click at [97, 506] on div "[PERSON_NAME] 300µl tips, conductive, filtered Back 1 2 3 4 5 6 7 8 9 10 11 12 …" at bounding box center [563, 532] width 1126 height 1064
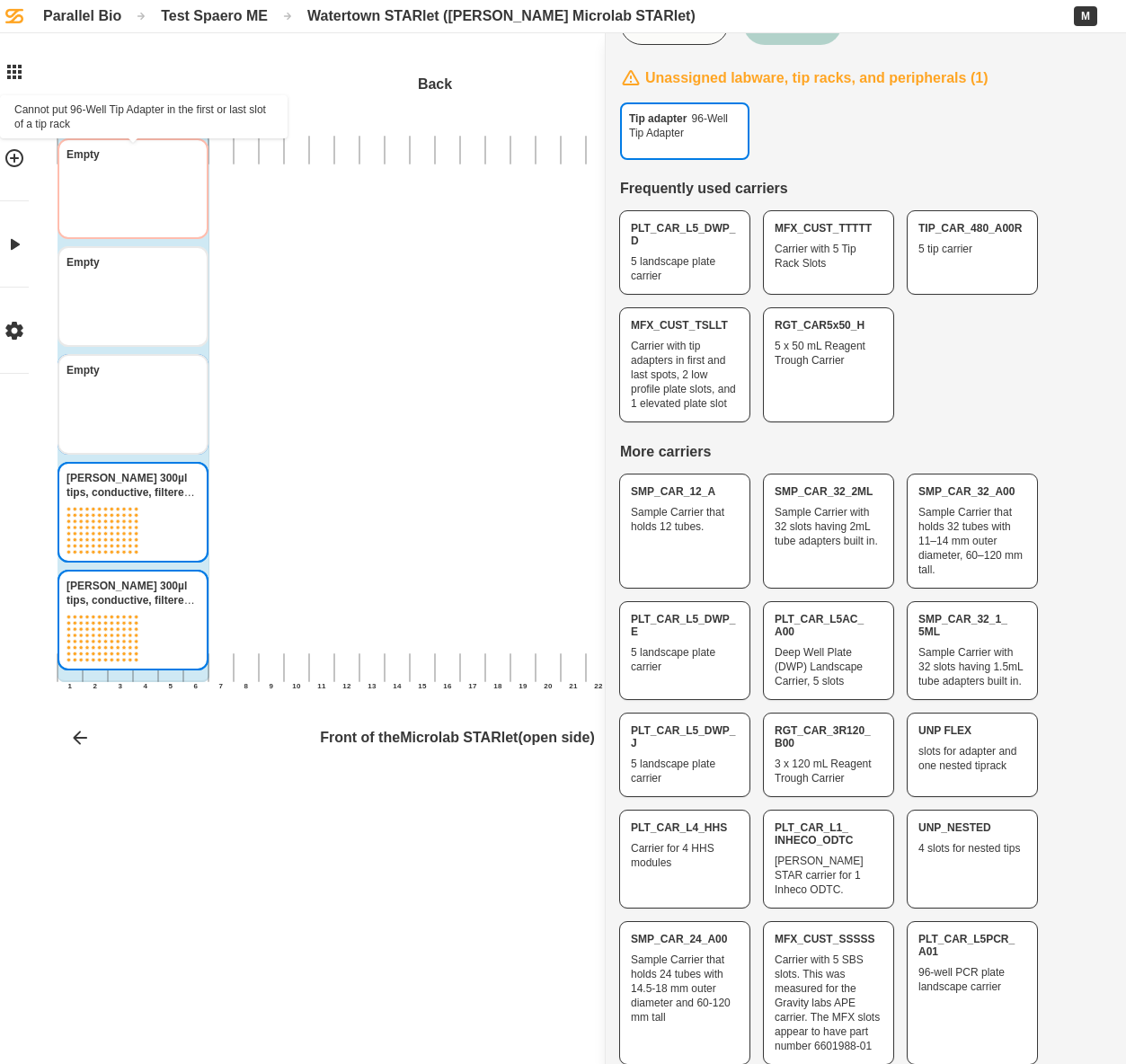
drag, startPoint x: 690, startPoint y: 118, endPoint x: 144, endPoint y: 178, distance: 549.3
click at [144, 178] on div "Tip adapter 96-Well Tip Adapter Back 1 2 3 4 5 6 7 8 9 10 11 12 13 14 15 16 17 …" at bounding box center [563, 532] width 1126 height 1064
drag, startPoint x: 697, startPoint y: 122, endPoint x: 154, endPoint y: 172, distance: 545.3
click at [154, 172] on div "Tip adapter 96-Well Tip Adapter Back 1 2 3 4 5 6 7 8 9 10 11 12 13 14 15 16 17 …" at bounding box center [563, 532] width 1126 height 1064
click at [198, 121] on icon "remove carrier" at bounding box center [198, 119] width 8 height 8
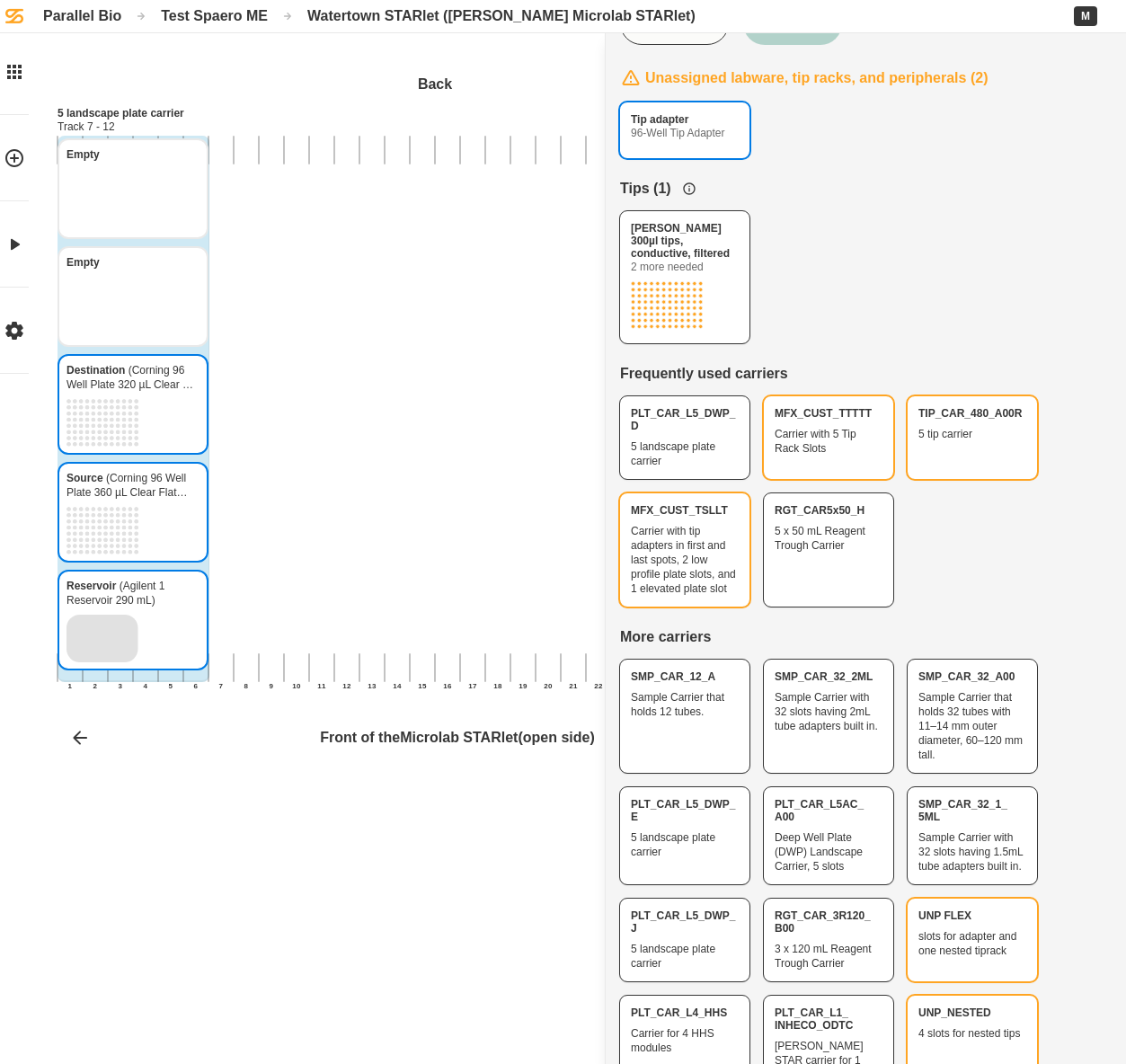
click at [730, 152] on button "Tip adapter 96-Well Tip Adapter" at bounding box center [684, 130] width 129 height 55
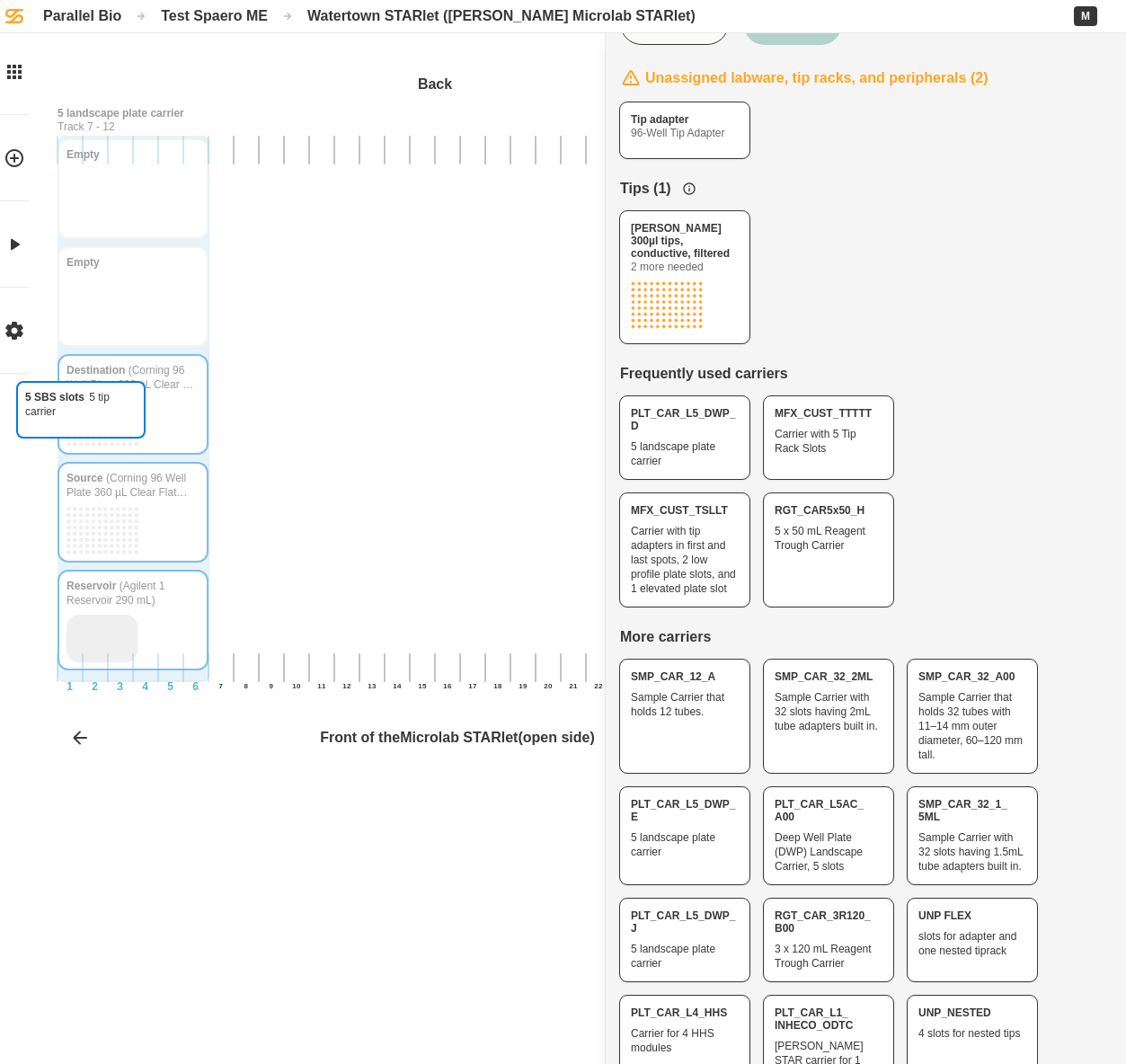
drag, startPoint x: 970, startPoint y: 438, endPoint x: 78, endPoint y: 435, distance: 892.0
click at [78, 435] on div "5 SBS slots 5 tip carrier Back 1 2 3 4 5 6 7 8 9 10 11 12 13 14 15 16 17 18 19 …" at bounding box center [563, 532] width 1126 height 1064
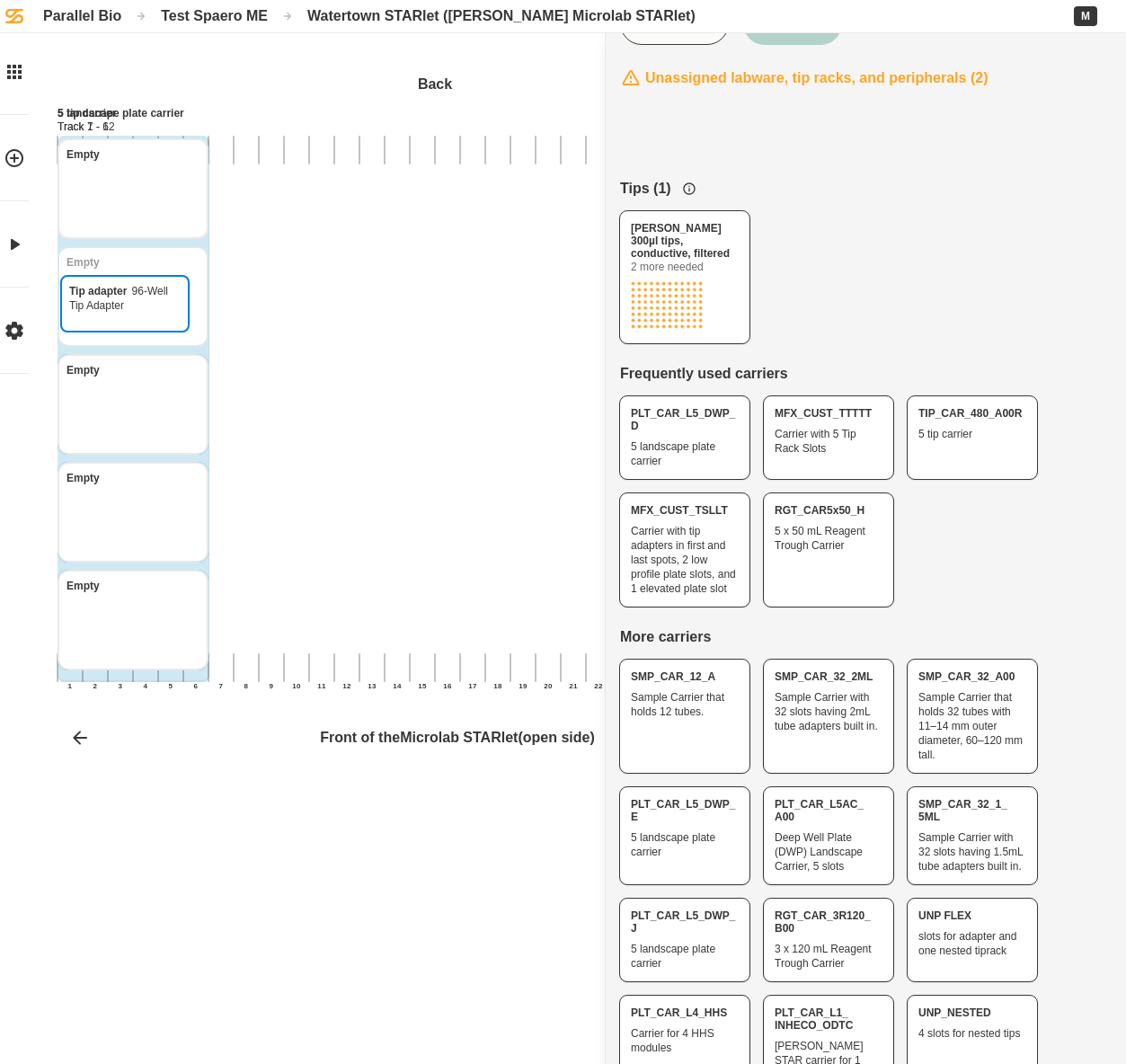
drag, startPoint x: 696, startPoint y: 125, endPoint x: 137, endPoint y: 296, distance: 584.6
click at [137, 296] on div "Tip adapter 96-Well Tip Adapter Back 1 2 3 4 5 6 7 8 9 10 11 12 13 14 15 16 17 …" at bounding box center [563, 532] width 1126 height 1064
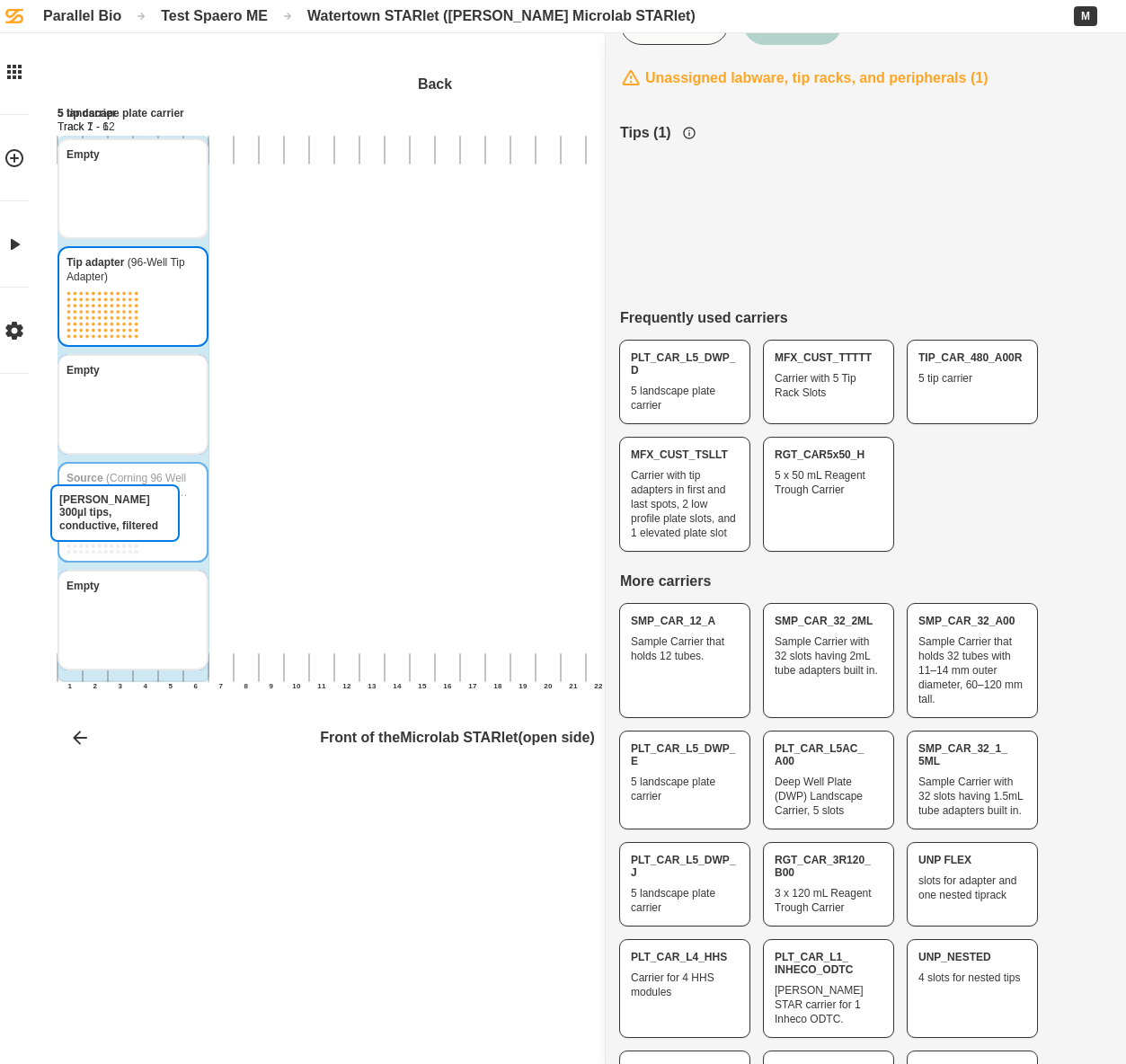
drag, startPoint x: 660, startPoint y: 258, endPoint x: 90, endPoint y: 587, distance: 658.1
click at [90, 587] on div "[PERSON_NAME] 300µl tips, conductive, filtered Back 1 2 3 4 5 6 7 8 9 10 11 12 …" at bounding box center [563, 532] width 1126 height 1064
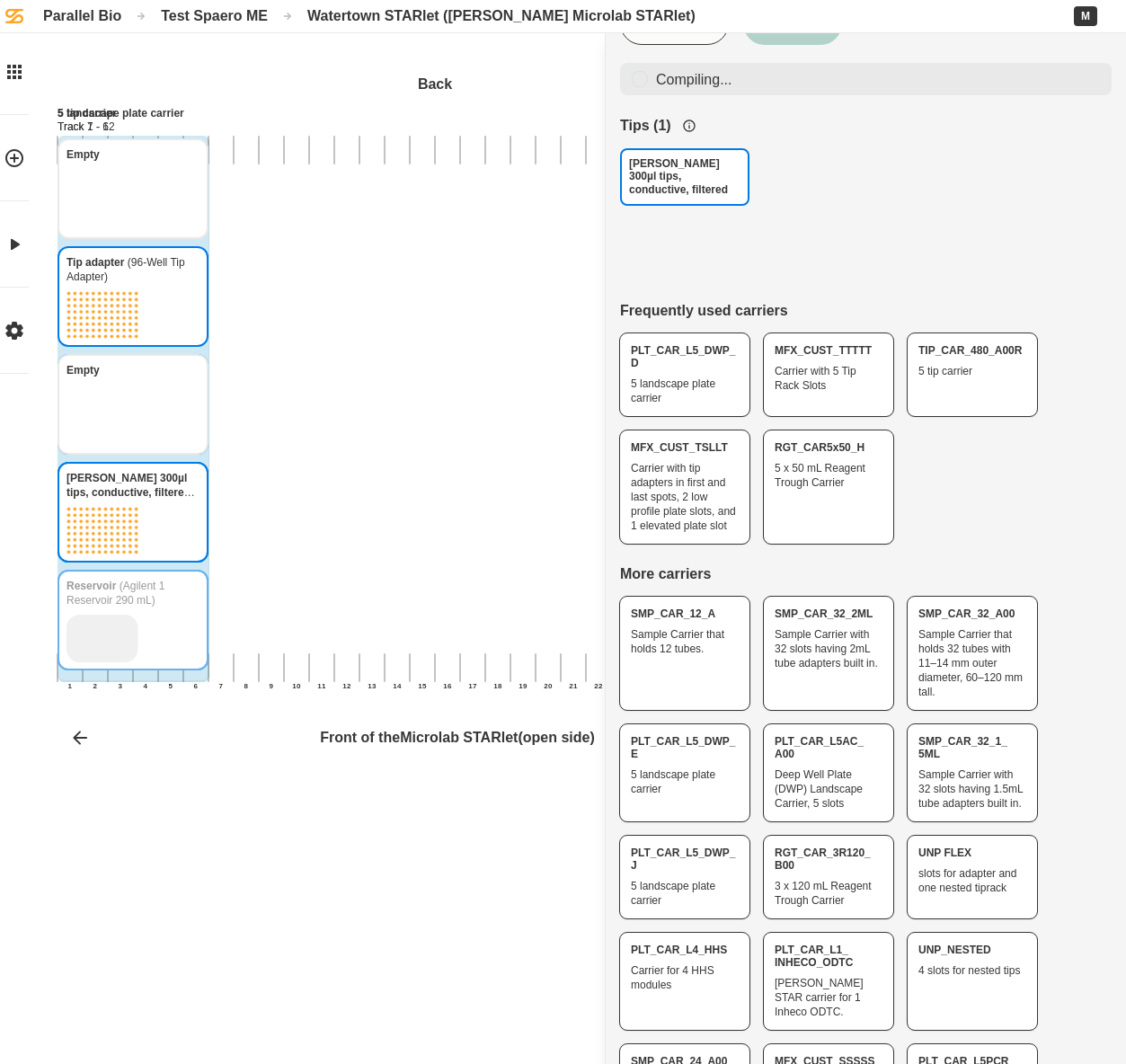
drag, startPoint x: 697, startPoint y: 232, endPoint x: 144, endPoint y: 687, distance: 716.1
click at [144, 687] on div "[PERSON_NAME] 300µl tips, conductive, filtered Back 1 2 3 4 5 6 7 8 9 10 11 12 …" at bounding box center [563, 532] width 1126 height 1064
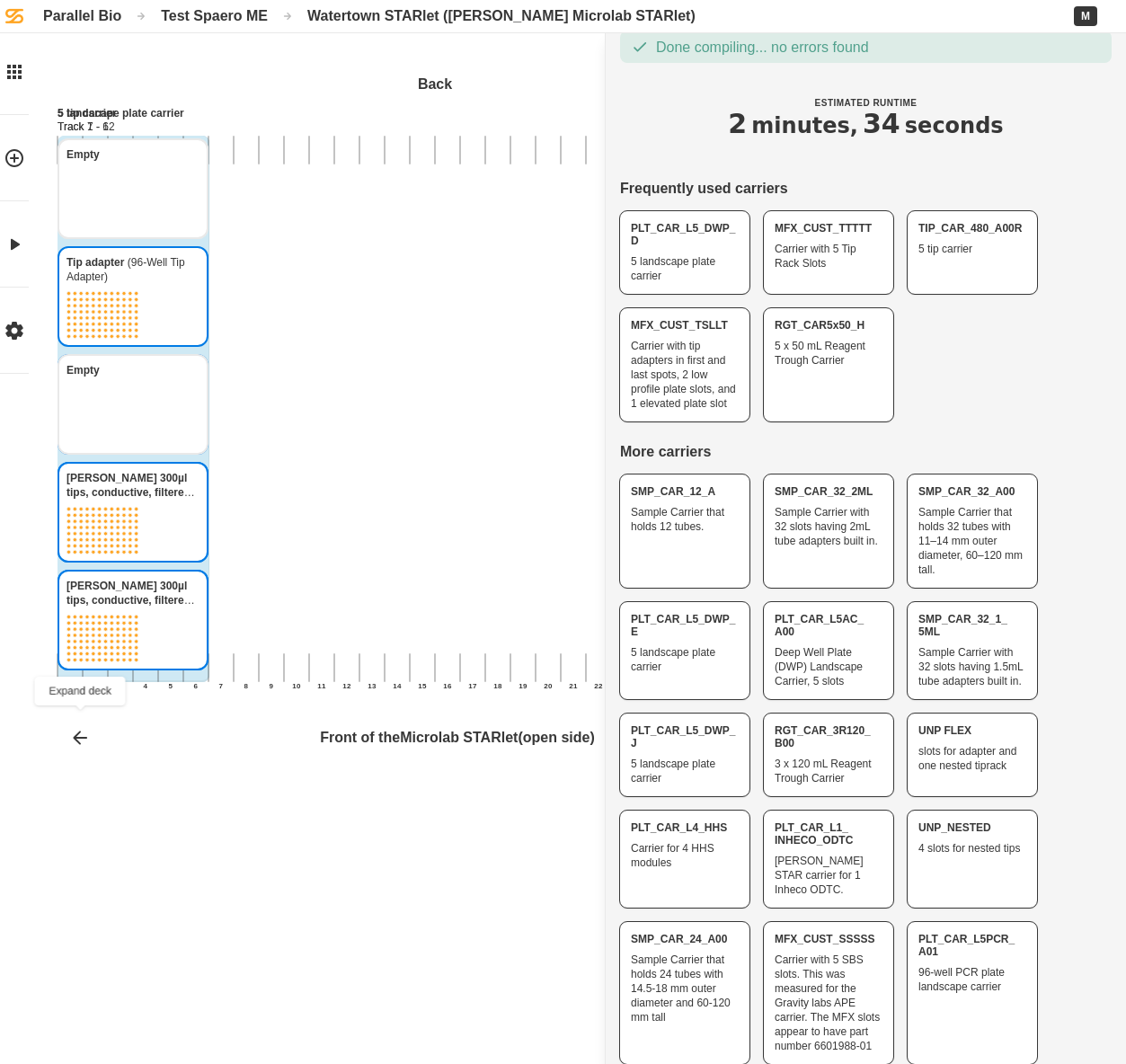
click at [82, 741] on icon at bounding box center [80, 738] width 22 height 22
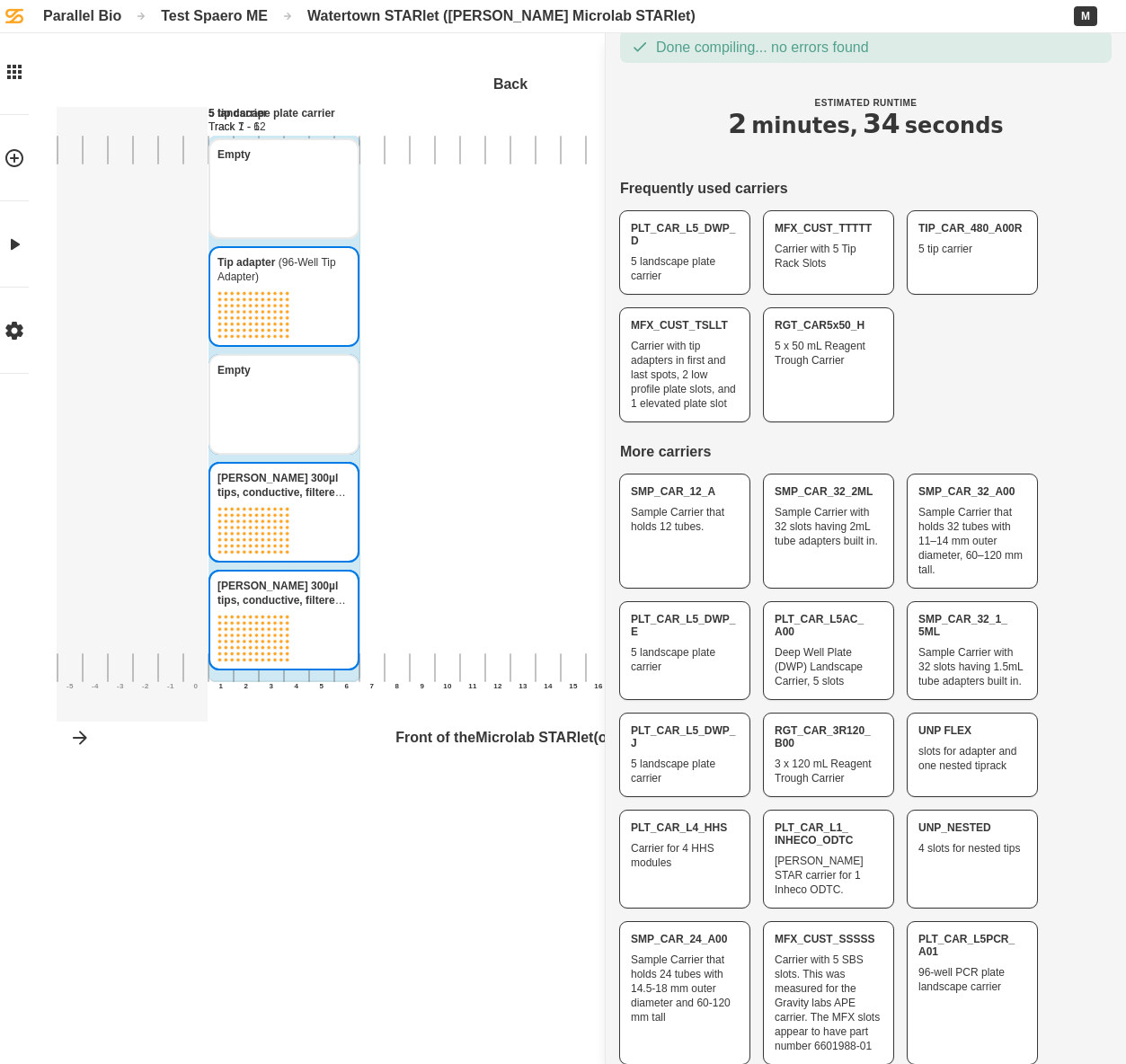
click at [82, 741] on icon at bounding box center [80, 737] width 15 height 14
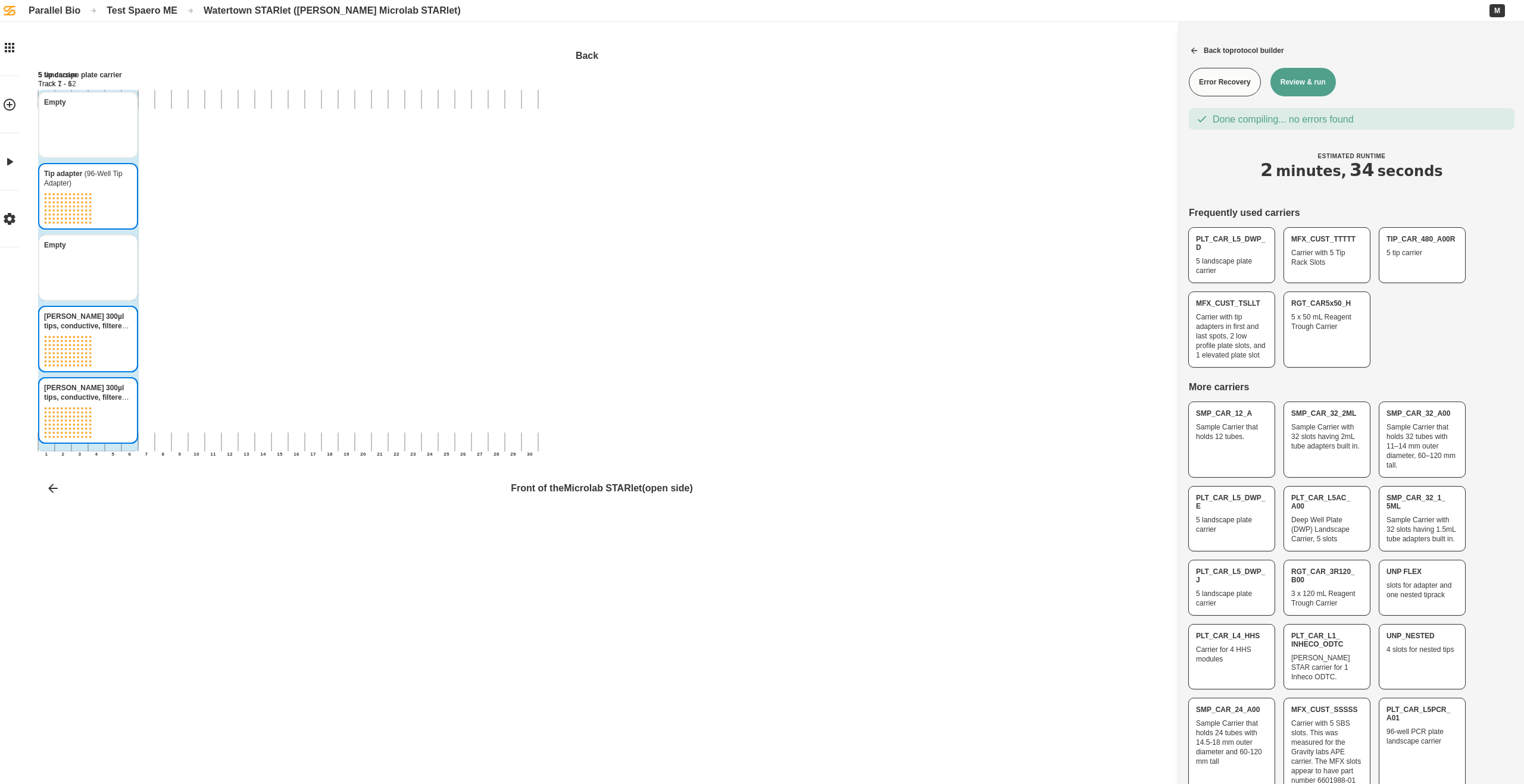
click at [145, 11] on div "Test Spaero ME" at bounding box center [142, 10] width 71 height 11
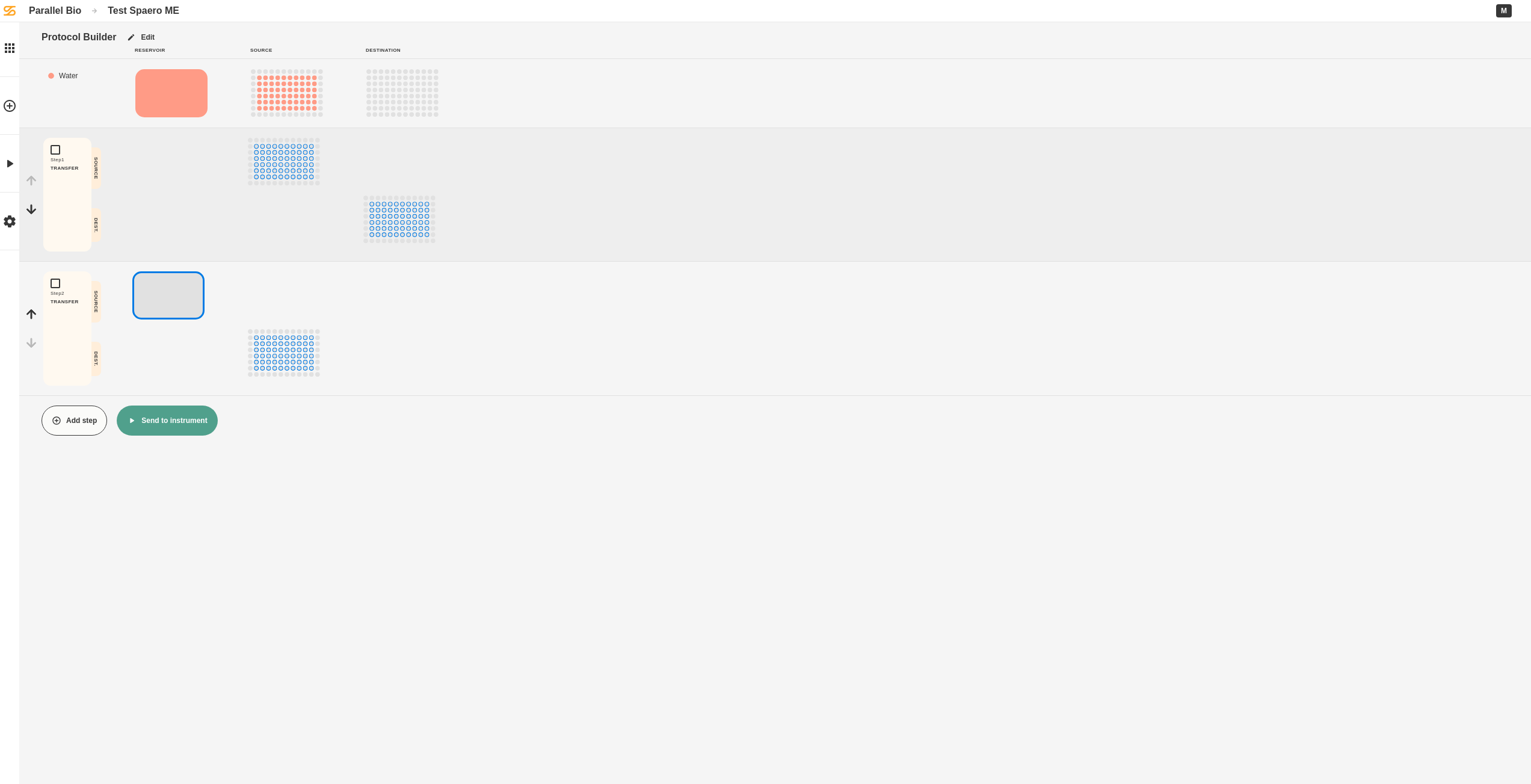
click at [176, 417] on button "Send to instrument" at bounding box center [167, 420] width 100 height 30
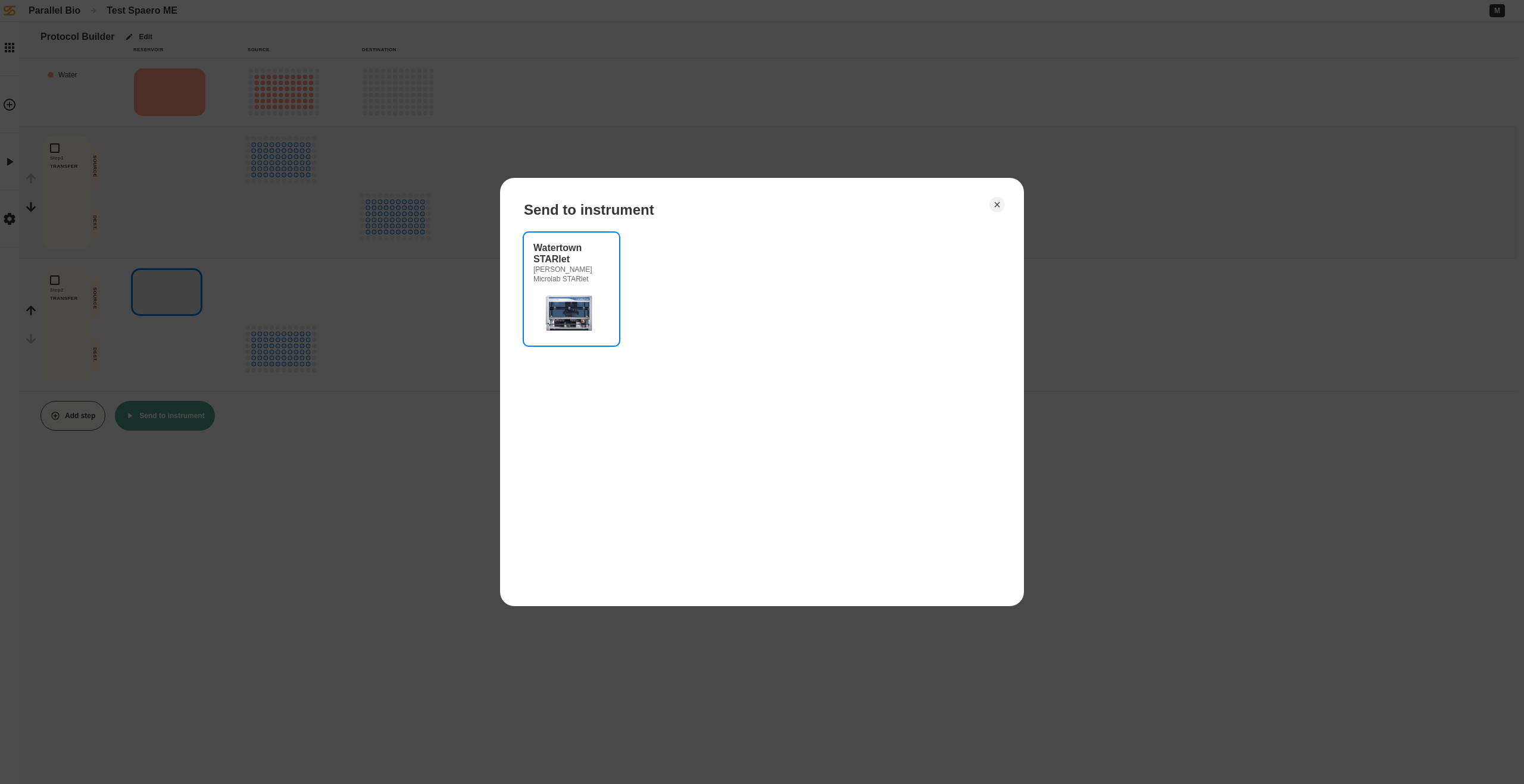
click at [574, 311] on img at bounding box center [569, 312] width 72 height 48
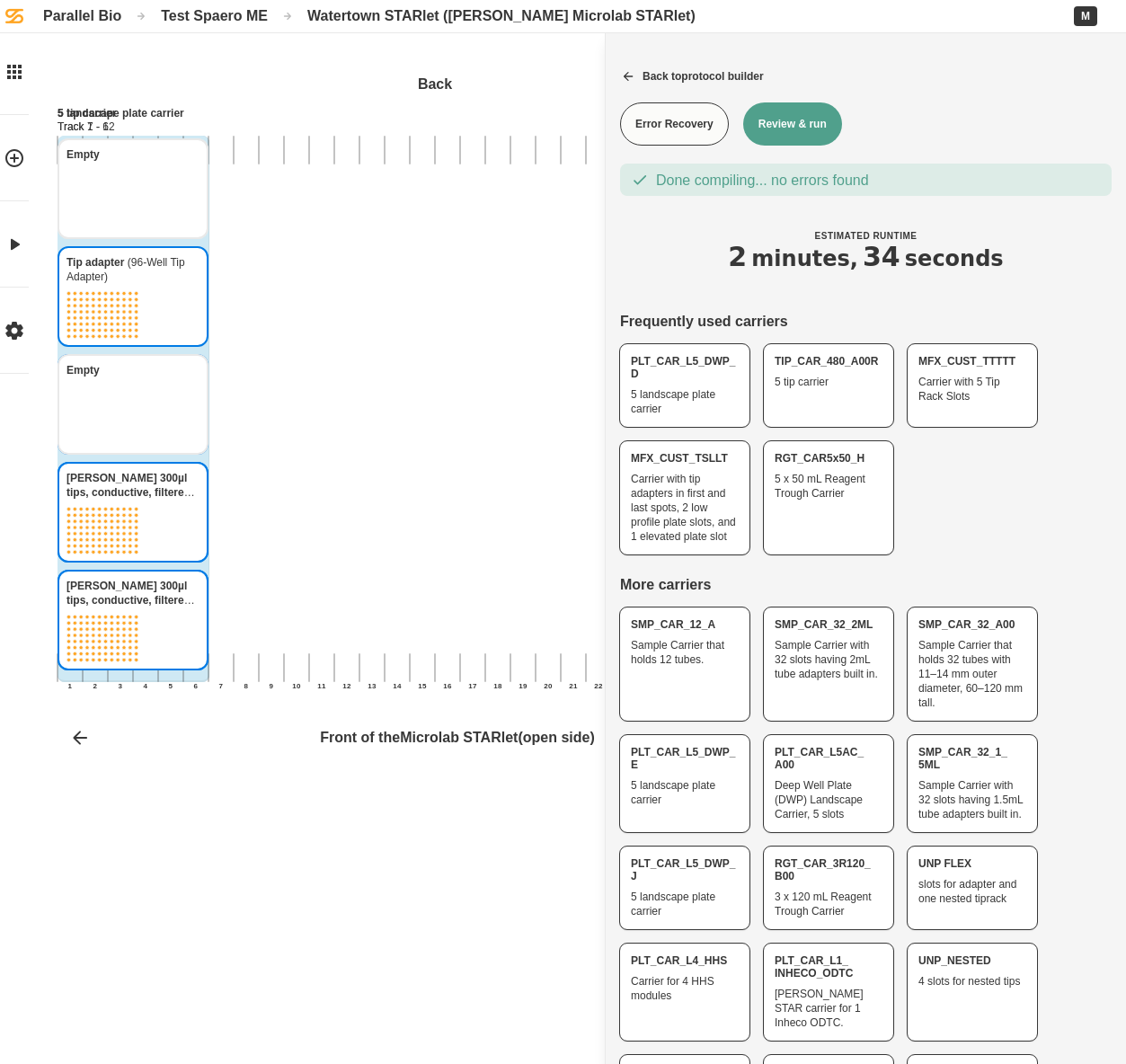
click at [244, 17] on div "Test Spaero ME" at bounding box center [214, 15] width 107 height 17
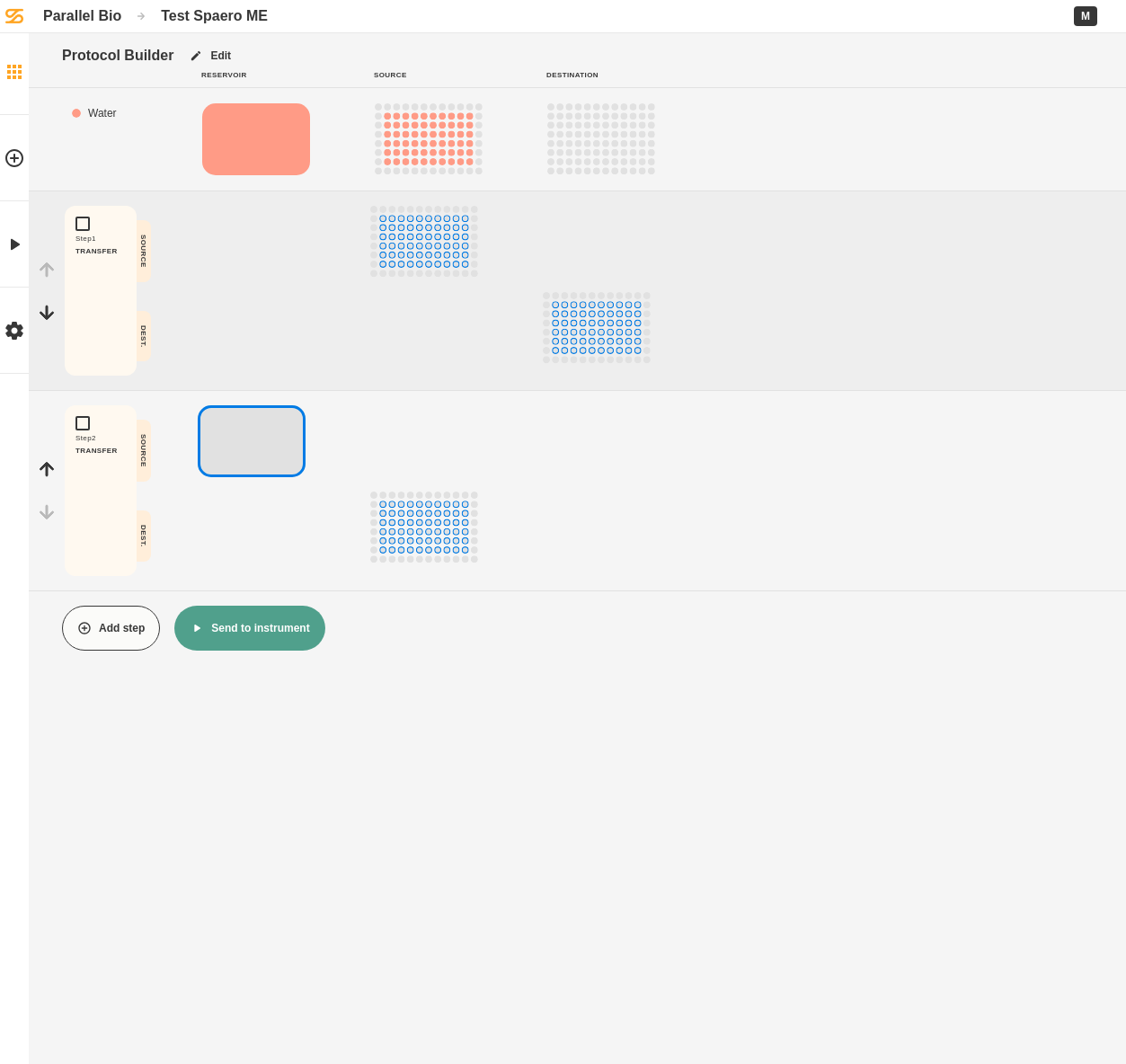
click at [16, 70] on icon at bounding box center [15, 72] width 22 height 22
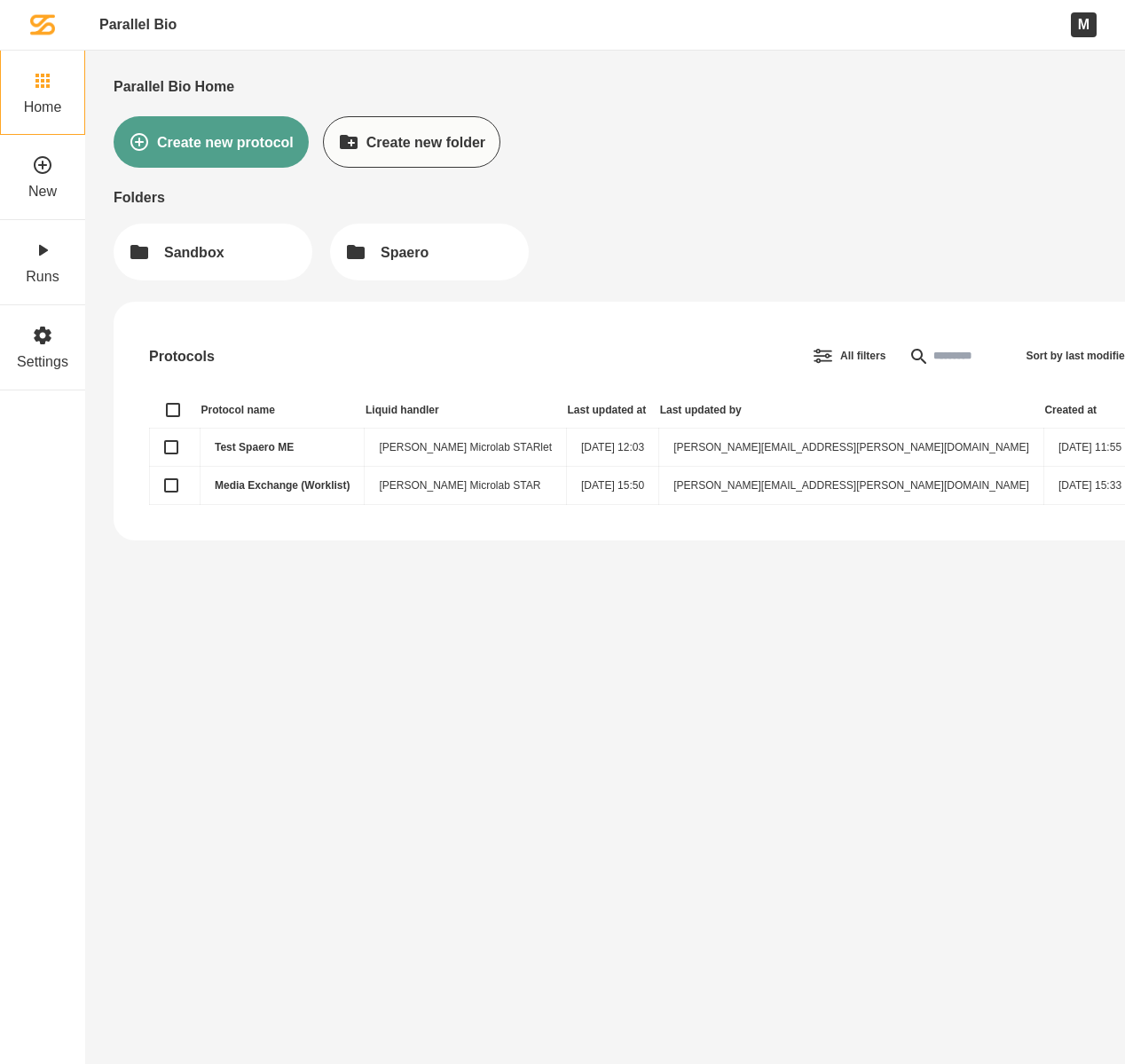
click at [271, 448] on link "Test Spaero ME" at bounding box center [254, 447] width 79 height 13
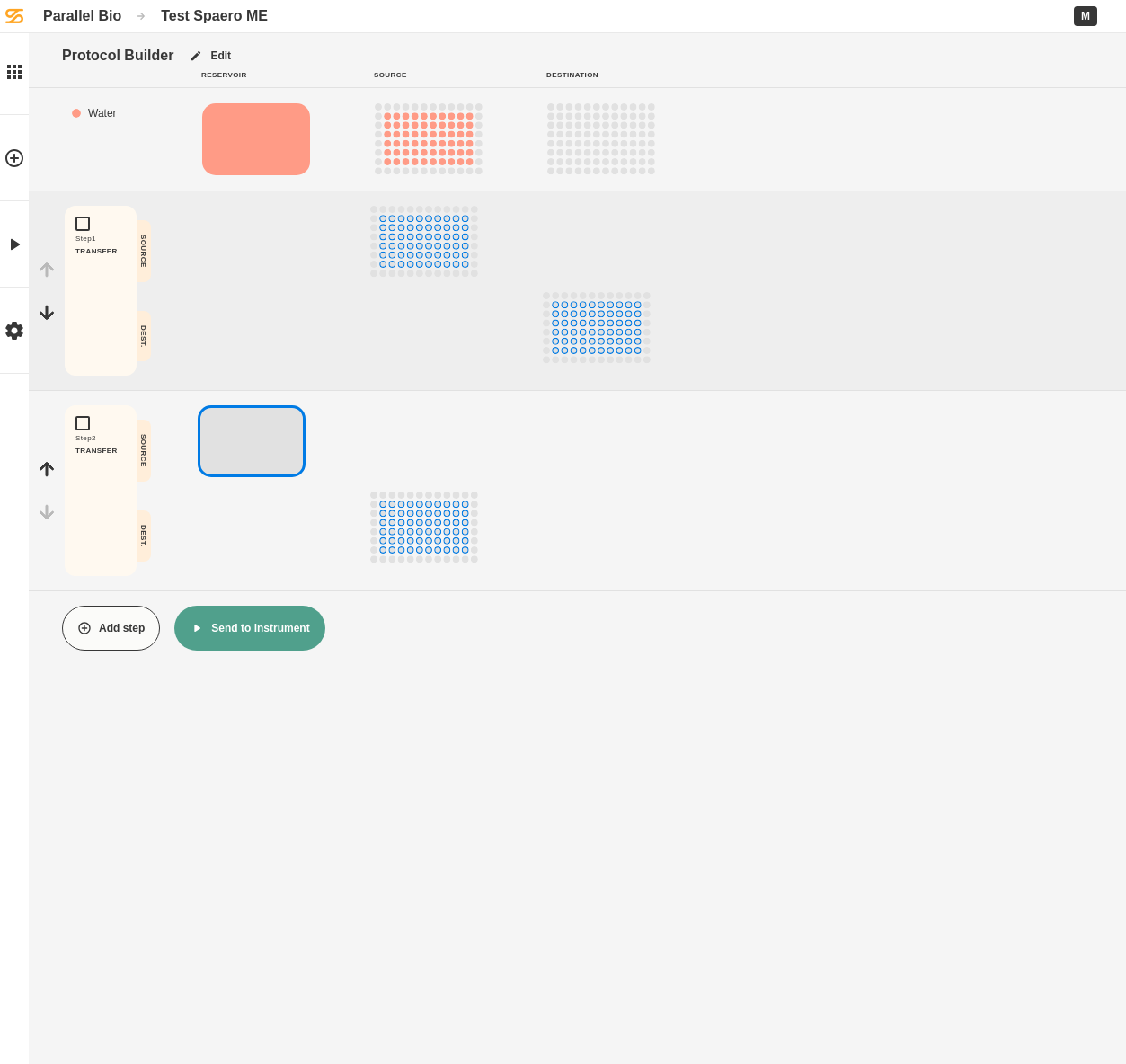
click at [84, 11] on div "Parallel Bio" at bounding box center [82, 15] width 78 height 17
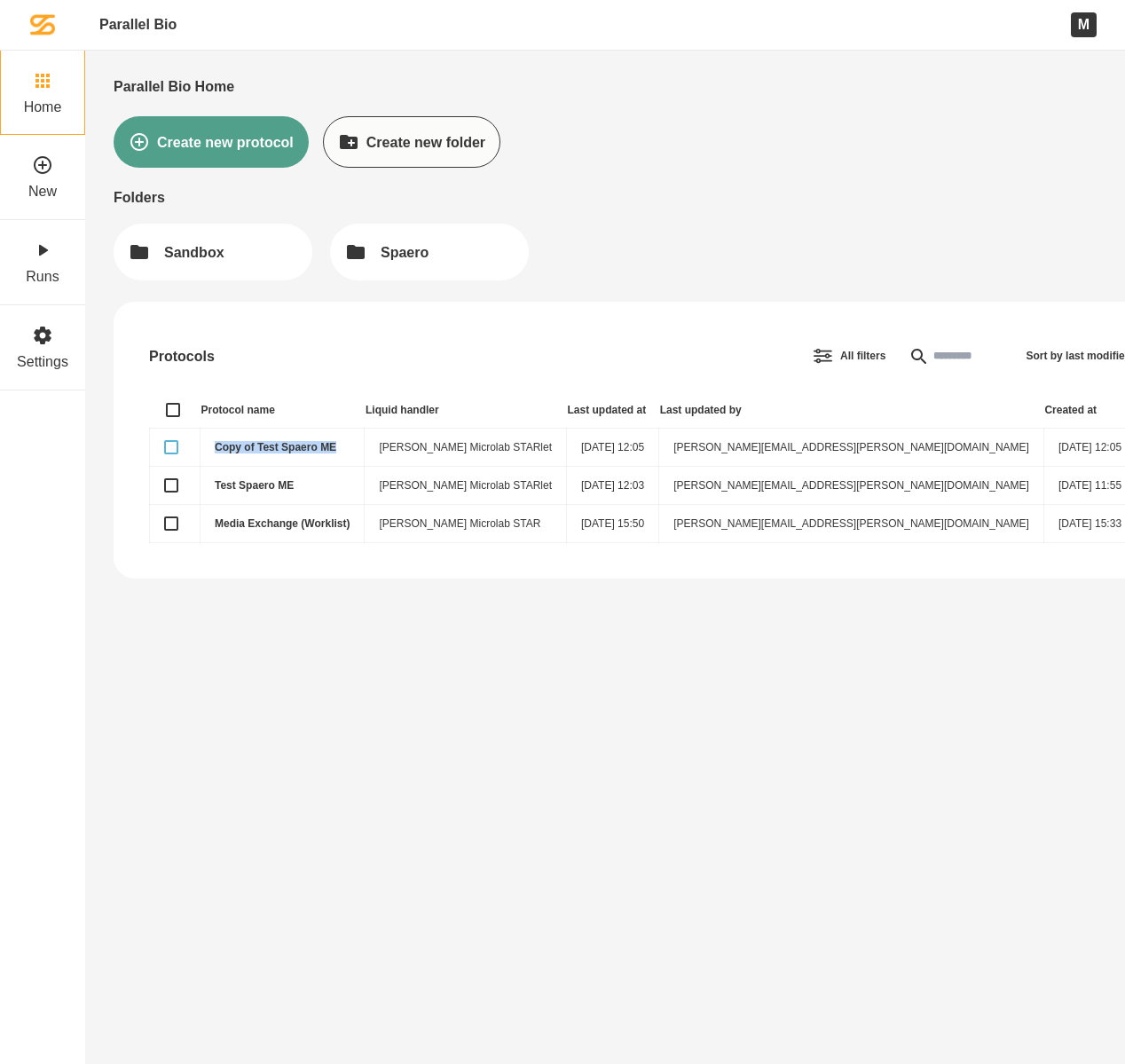
click at [174, 449] on button "button" at bounding box center [171, 447] width 14 height 14
click at [233, 449] on link "Copy of Test Spaero ME" at bounding box center [275, 447] width 121 height 13
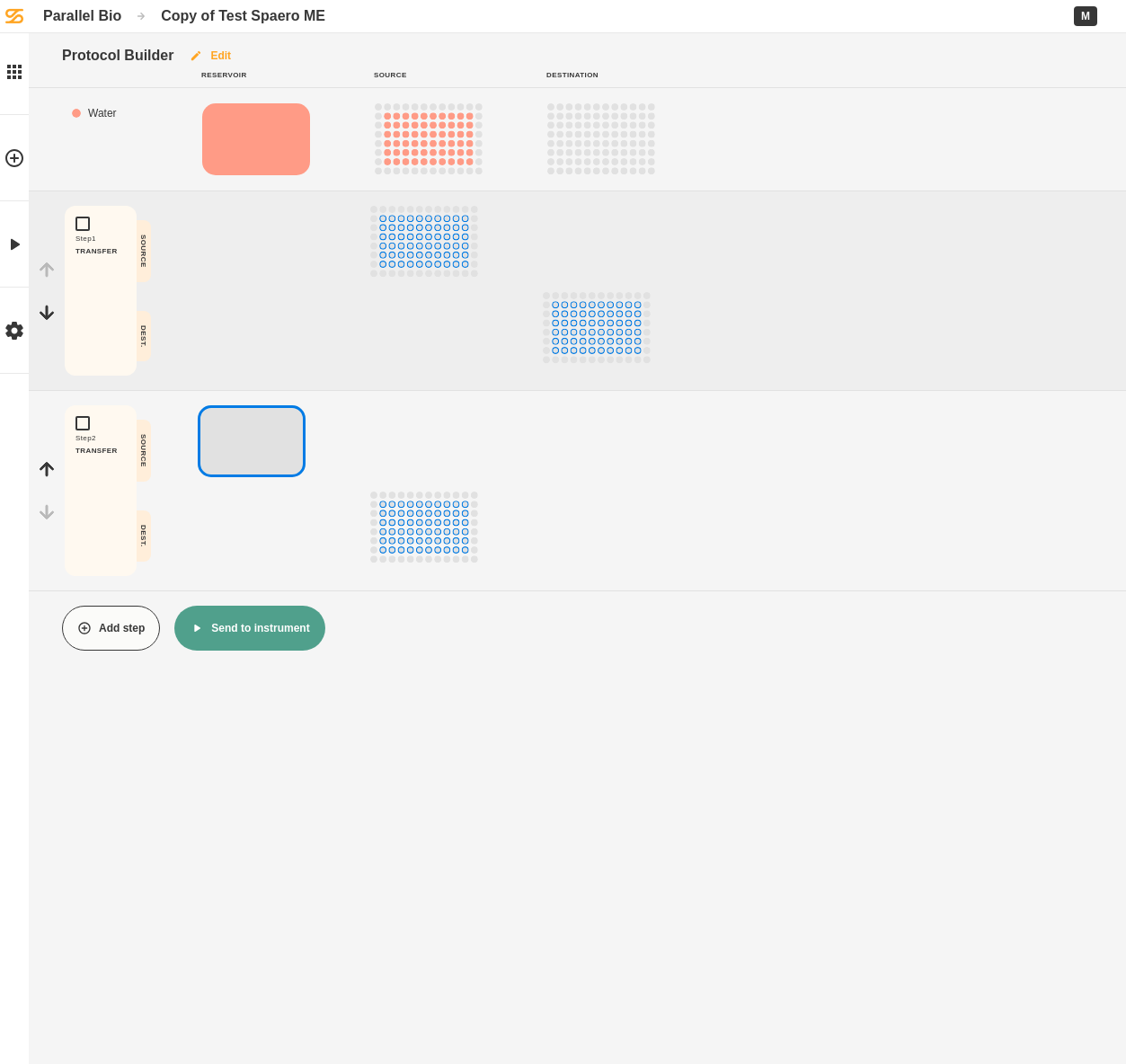
click at [216, 55] on button "Edit" at bounding box center [210, 55] width 73 height 45
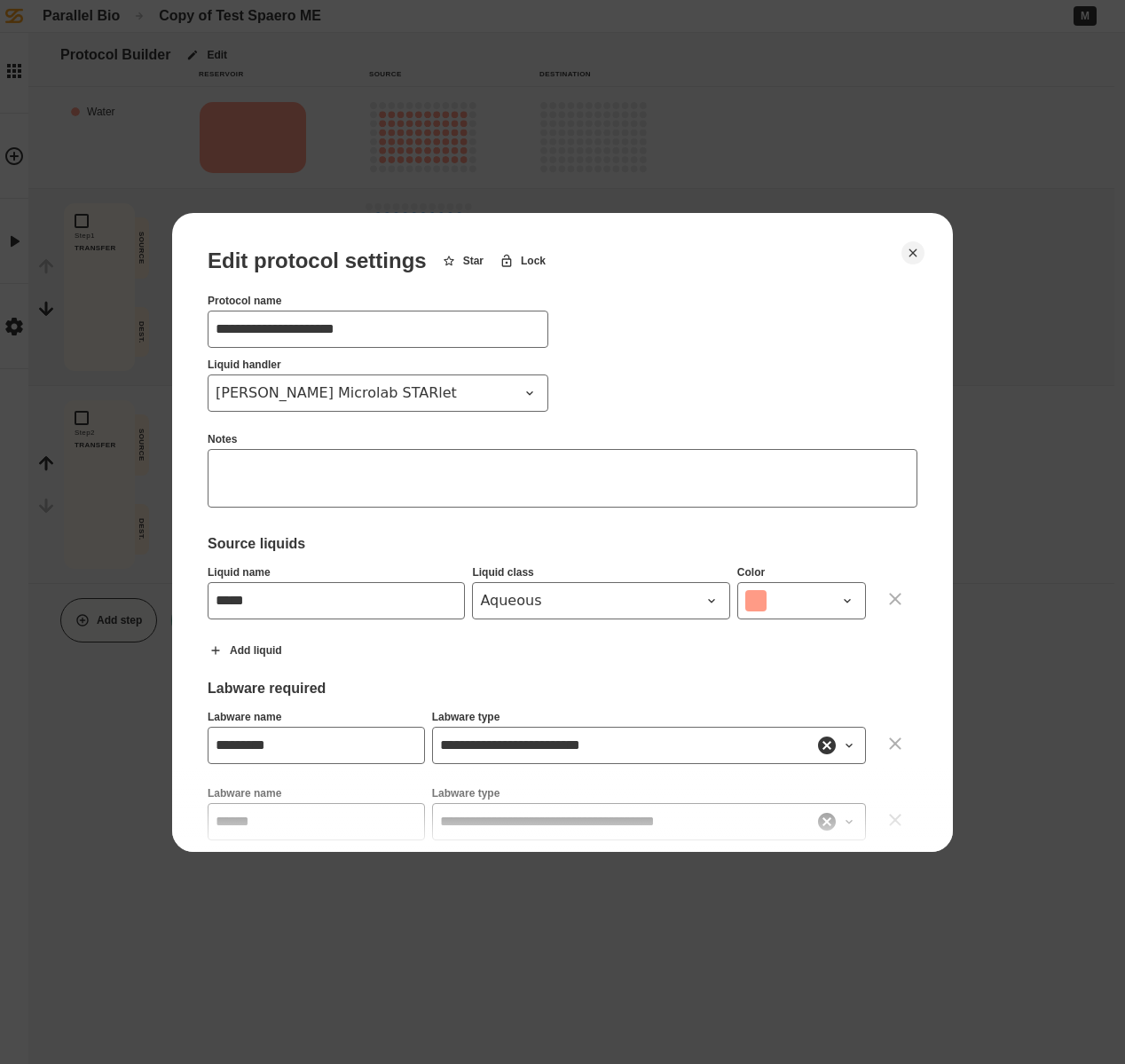
drag, startPoint x: 269, startPoint y: 330, endPoint x: 193, endPoint y: 331, distance: 76.0
click at [193, 331] on div "**********" at bounding box center [562, 532] width 781 height 639
click at [338, 330] on input "**********" at bounding box center [378, 329] width 341 height 38
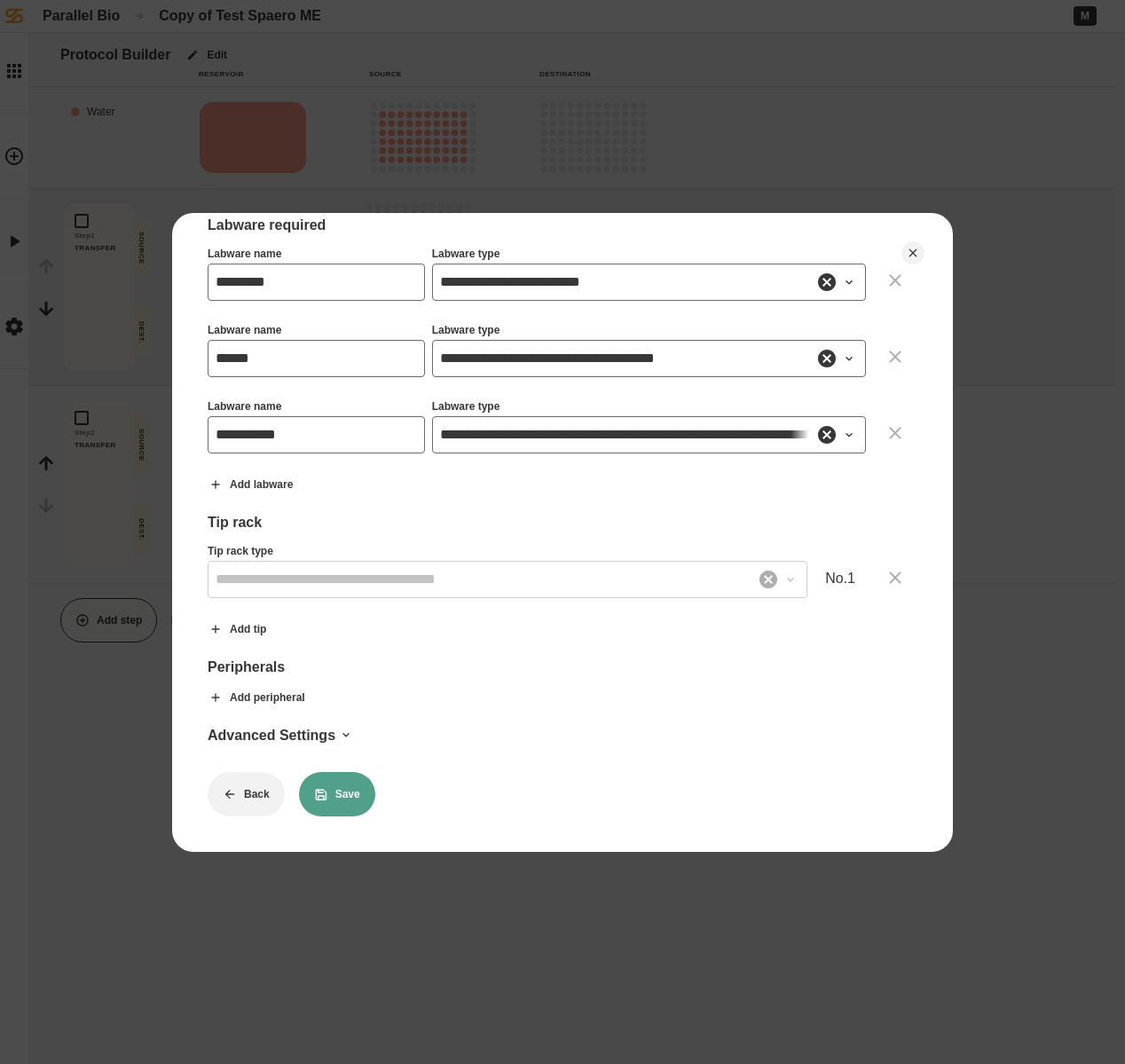
scroll to position [475, 0]
type input "**********"
click at [340, 772] on button "Save" at bounding box center [336, 793] width 76 height 44
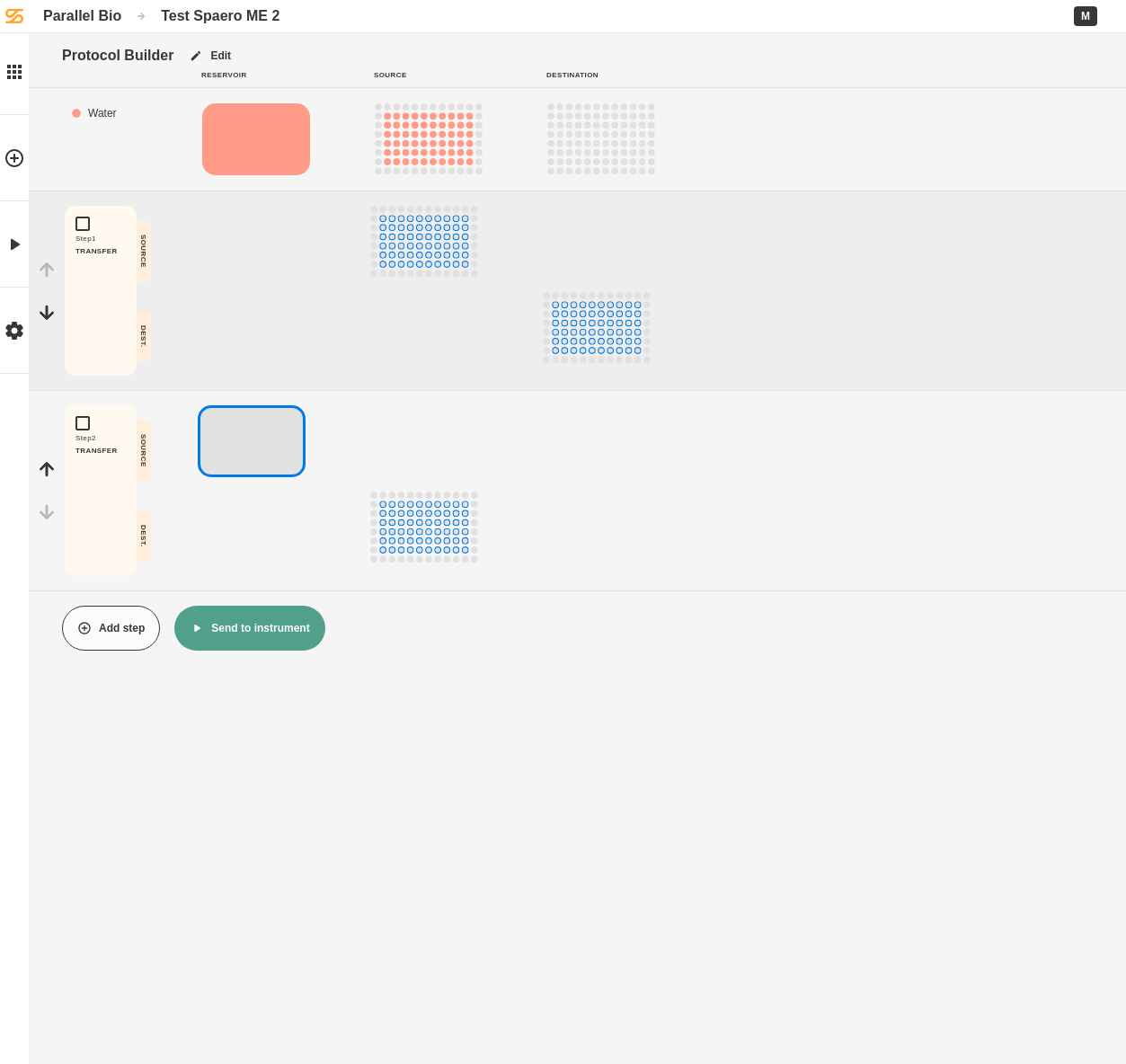
click at [87, 15] on div "Parallel Bio" at bounding box center [82, 15] width 78 height 17
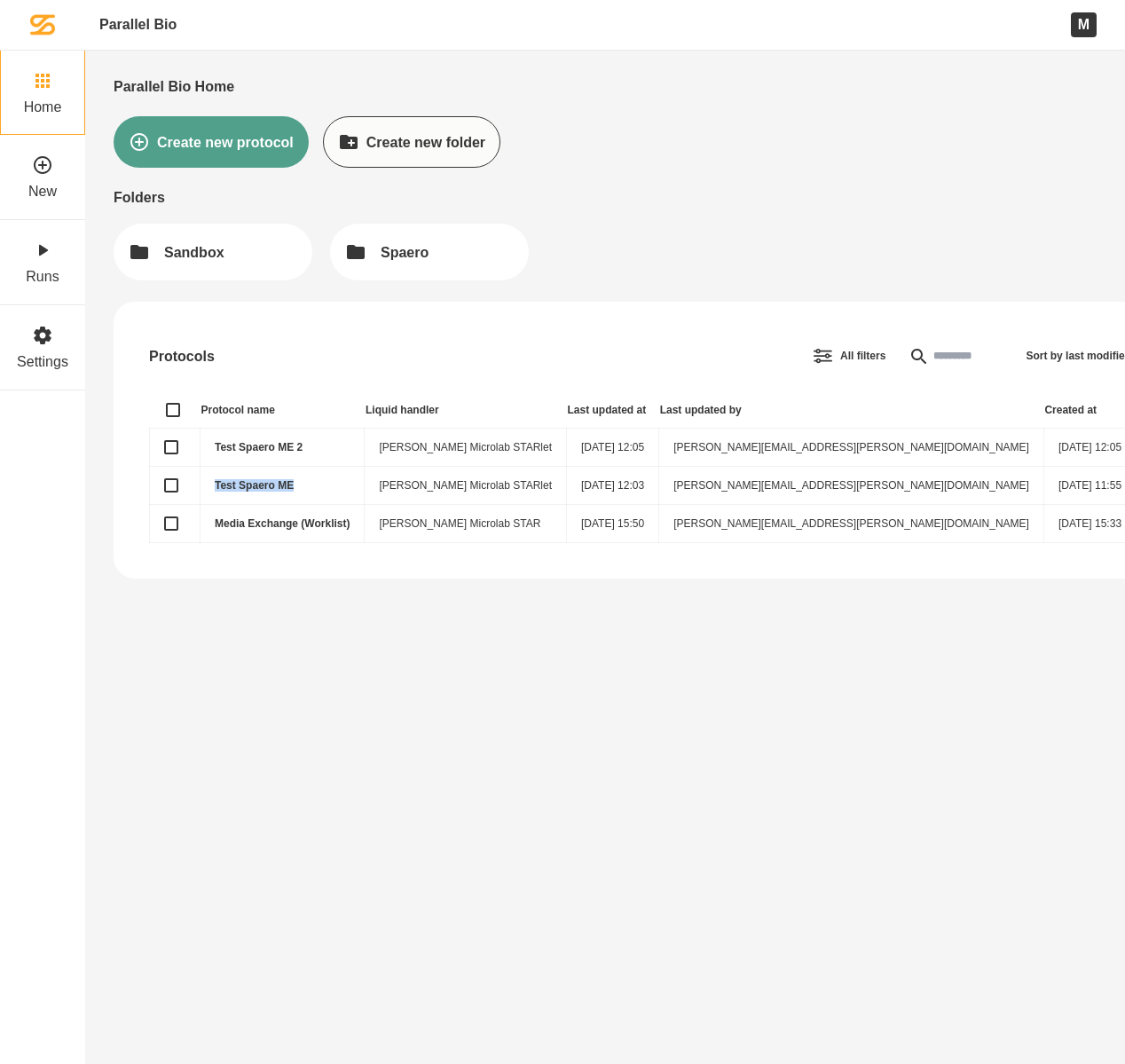
click at [265, 486] on link "Test Spaero ME" at bounding box center [254, 485] width 79 height 13
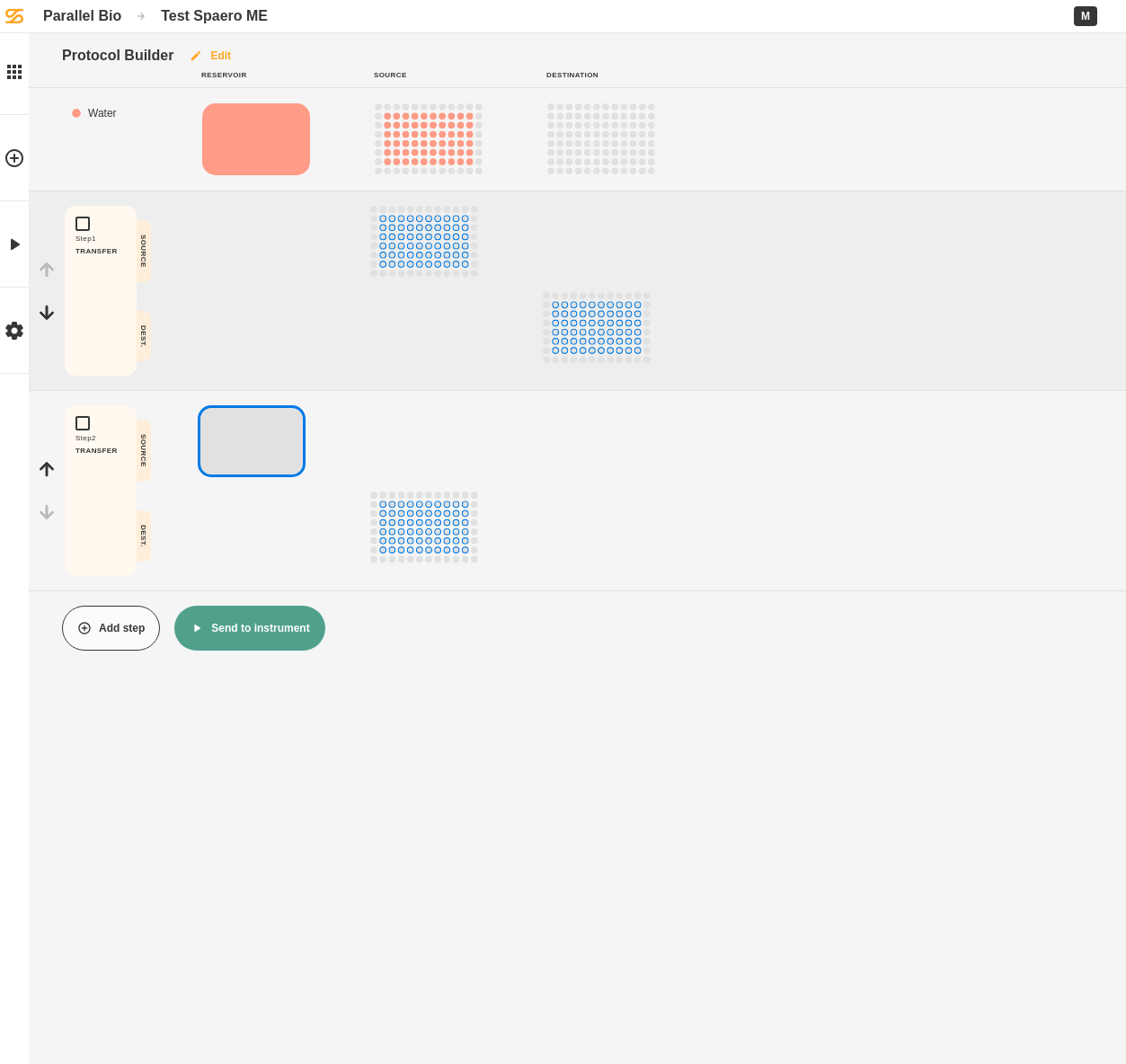
click at [221, 56] on button "Edit" at bounding box center [210, 55] width 73 height 45
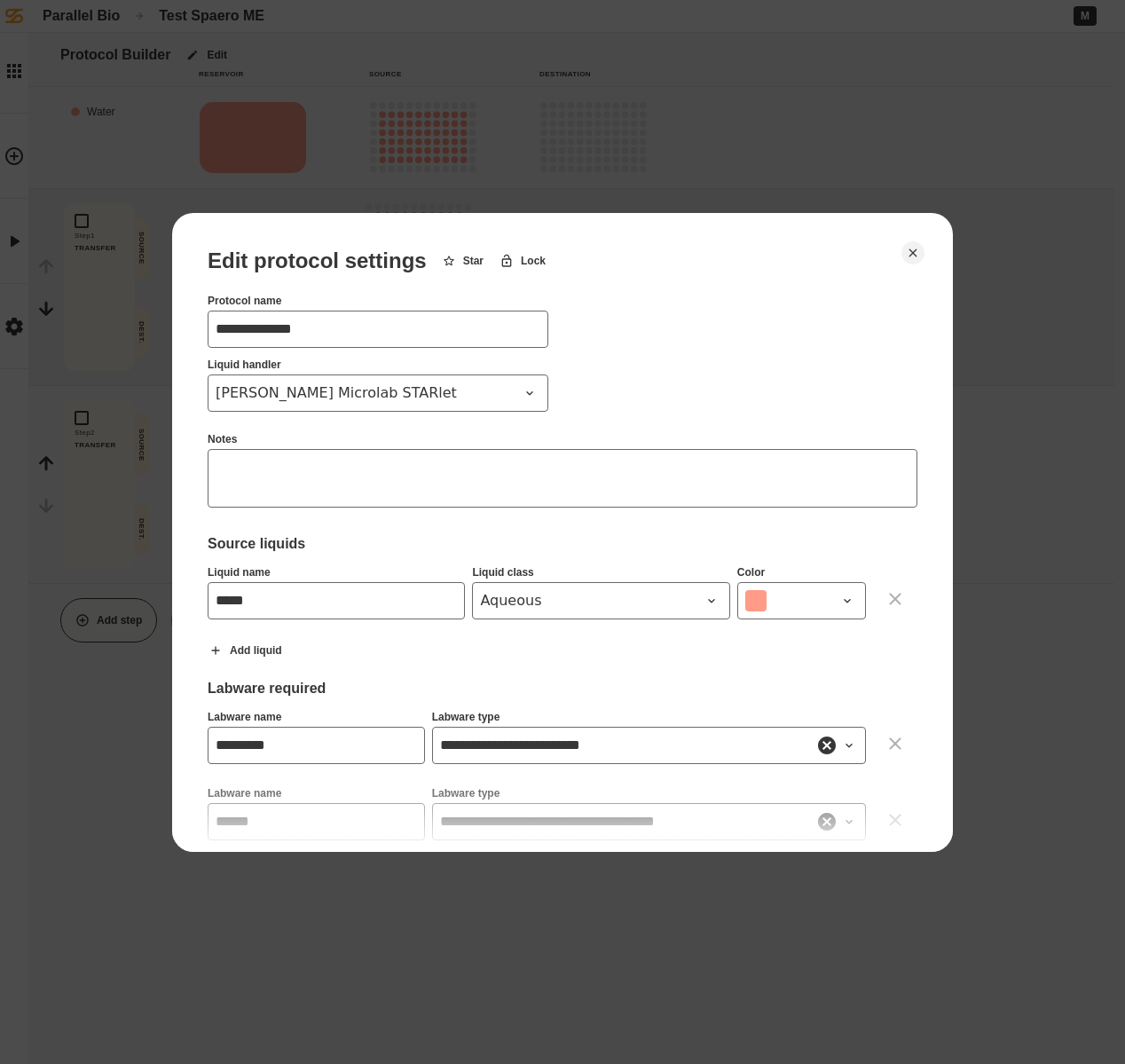
click at [336, 332] on input "**********" at bounding box center [378, 329] width 341 height 38
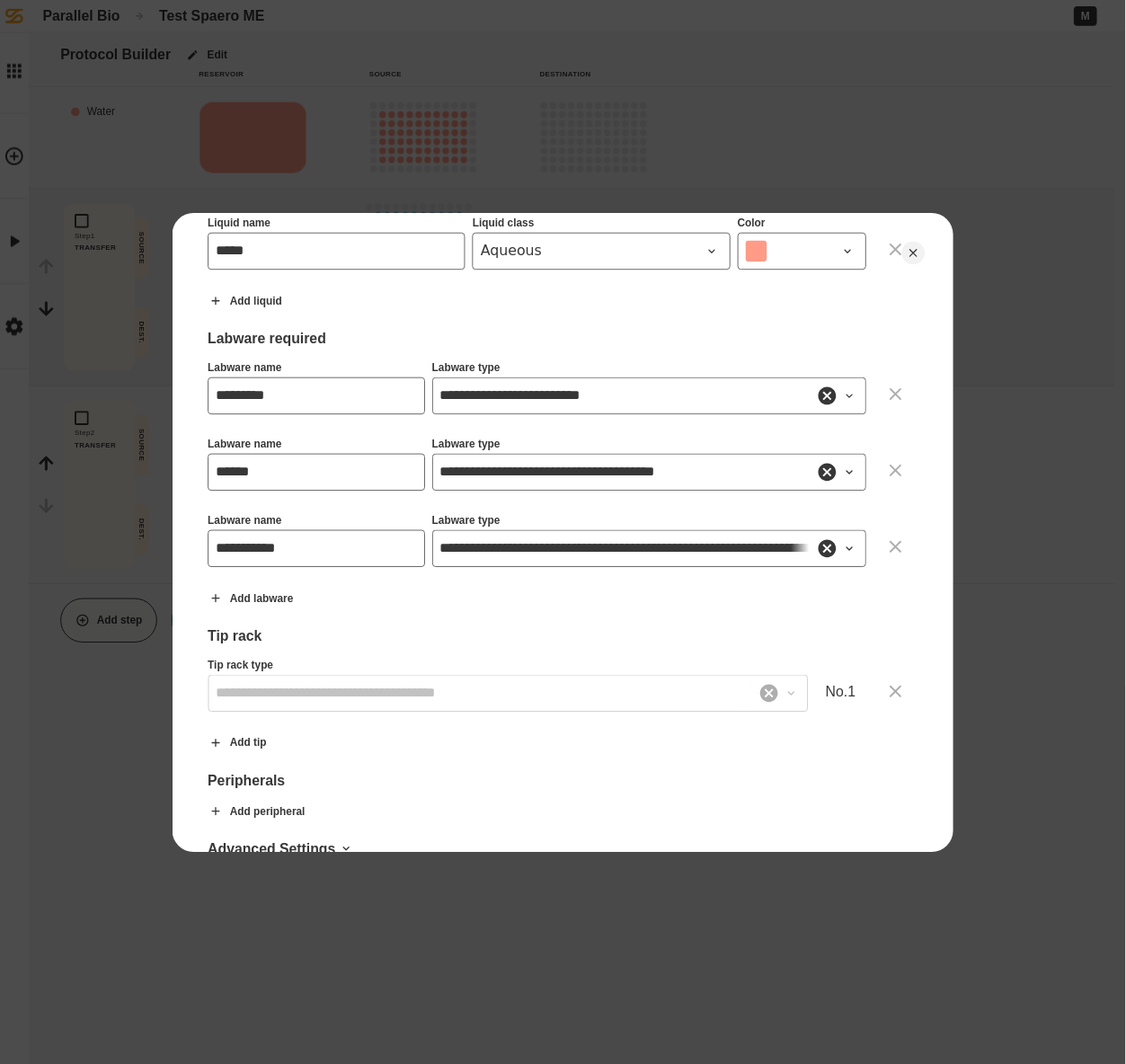
scroll to position [482, 0]
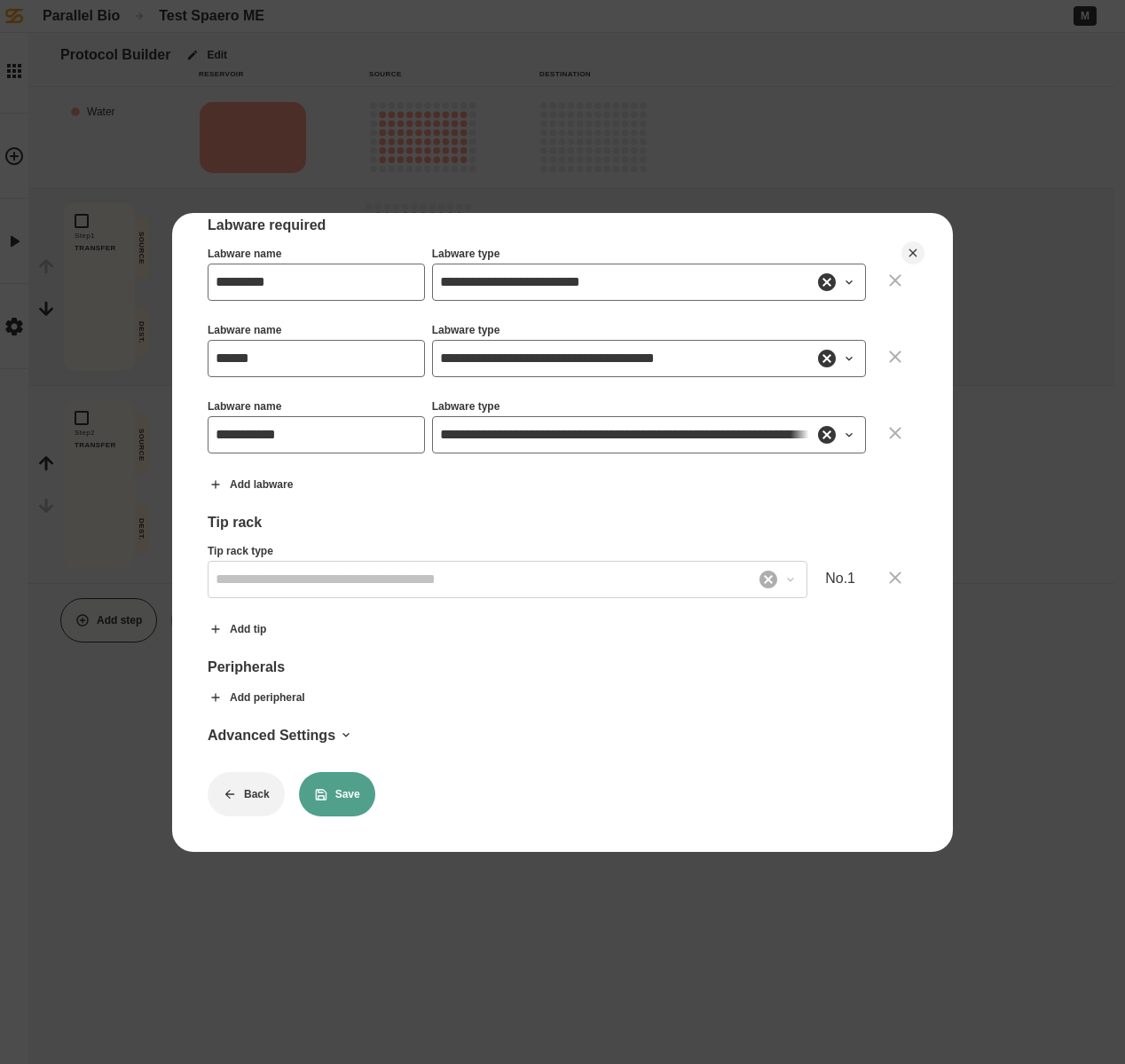
type input "**********"
click at [344, 772] on button "Save" at bounding box center [336, 793] width 76 height 44
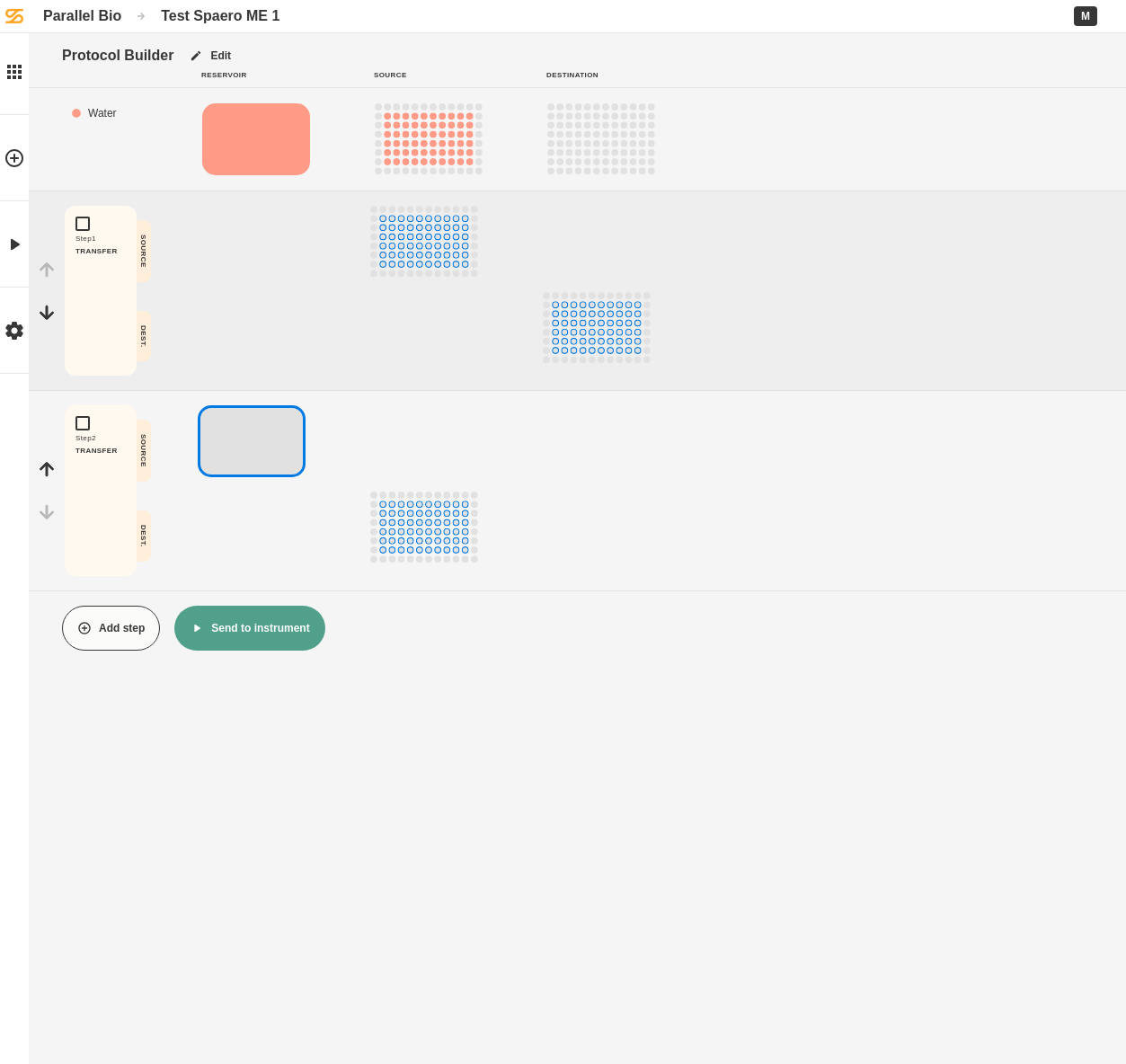
click at [87, 18] on div "Parallel Bio" at bounding box center [82, 15] width 78 height 17
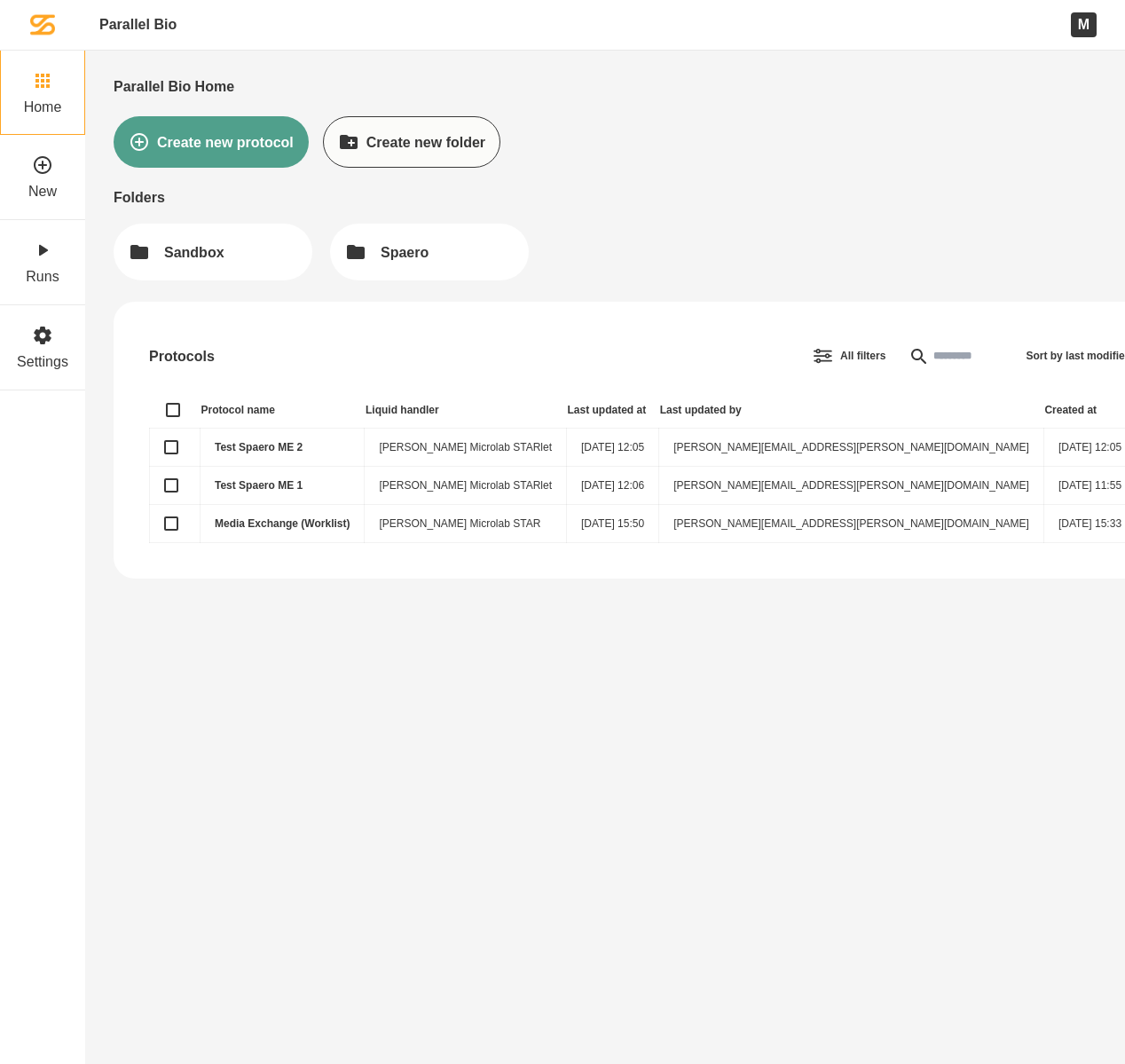
click at [284, 446] on link "Test Spaero ME 2" at bounding box center [258, 447] width 88 height 13
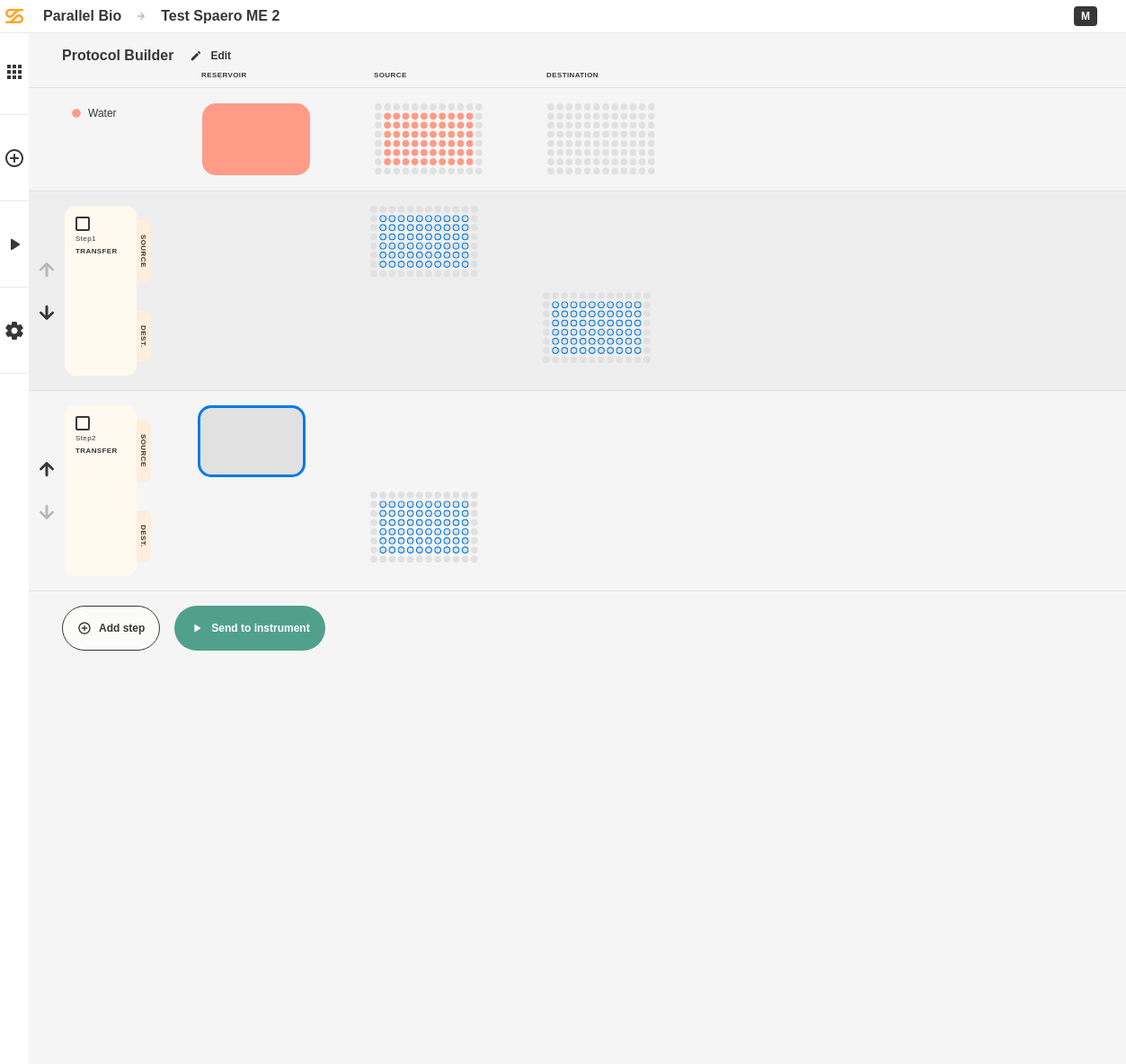
click at [290, 632] on button "Send to instrument" at bounding box center [249, 628] width 150 height 45
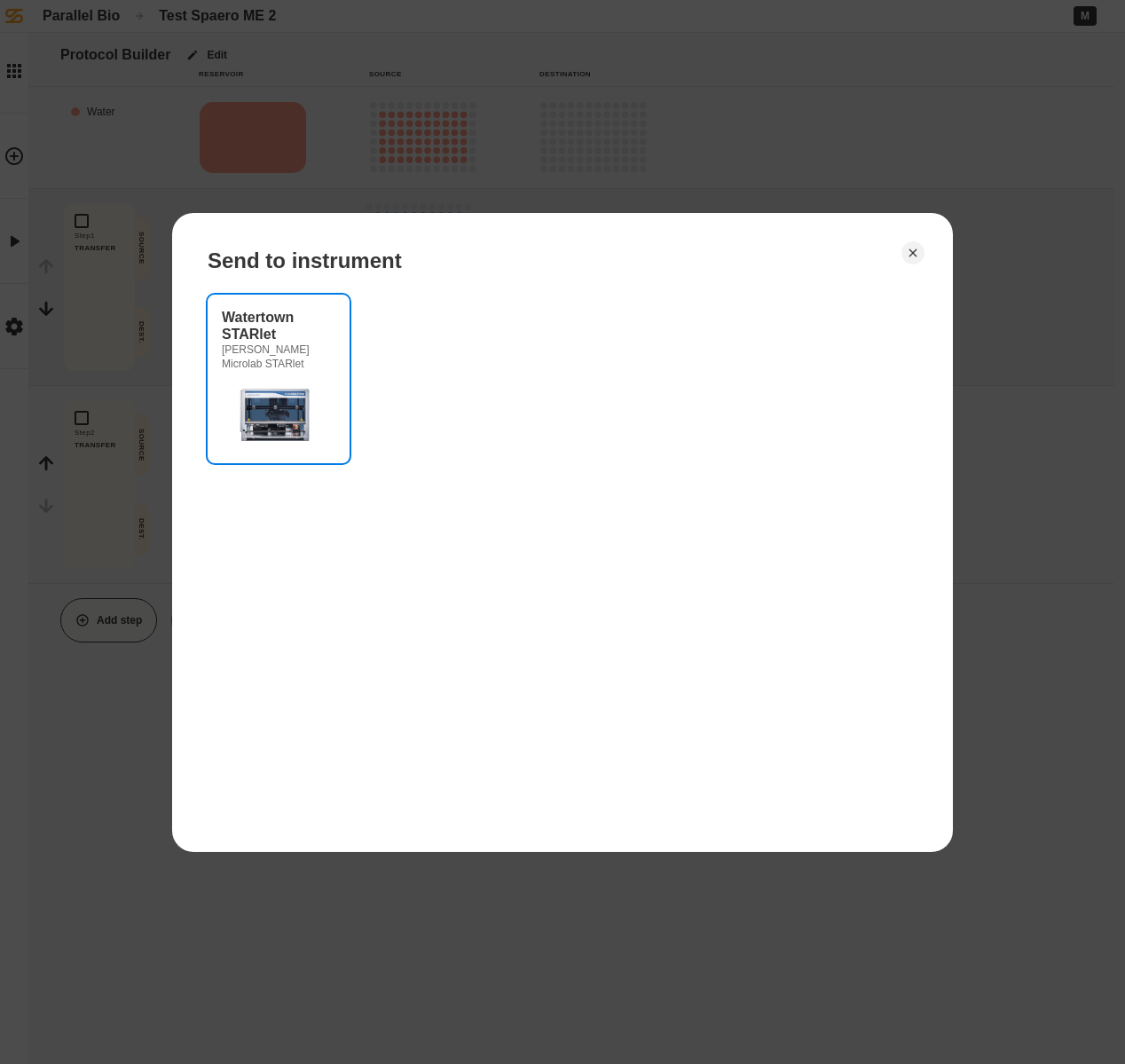
click at [290, 374] on div "Watertown [PERSON_NAME] Microlab STARlet" at bounding box center [278, 379] width 114 height 140
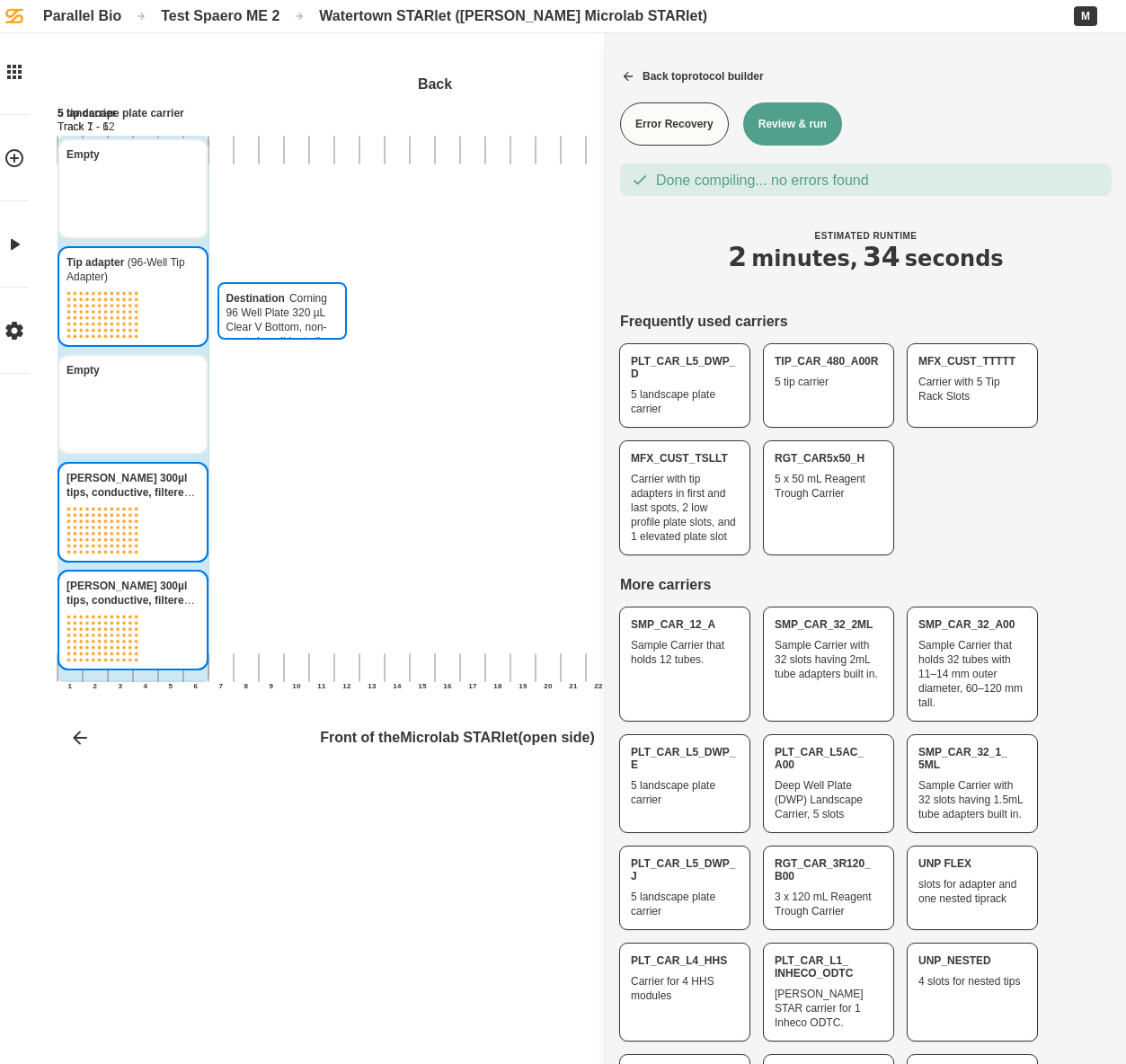
drag, startPoint x: 273, startPoint y: 413, endPoint x: 282, endPoint y: 342, distance: 71.6
click at [282, 342] on div "Destination Corning 96 Well Plate 320 µL Clear V Bottom, non-treated, no lid, s…" at bounding box center [713, 410] width 1312 height 699
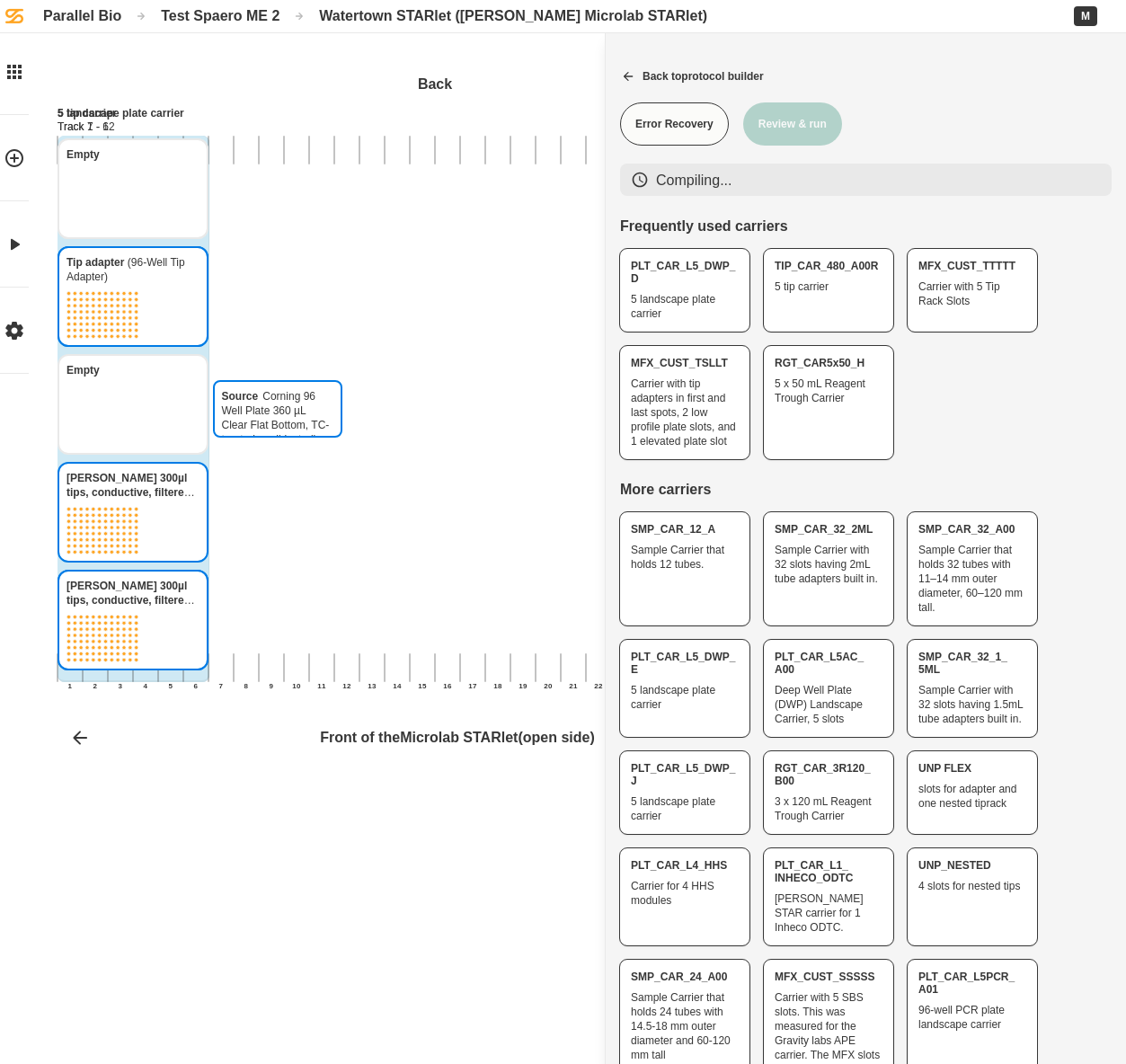
drag, startPoint x: 279, startPoint y: 499, endPoint x: 283, endPoint y: 415, distance: 84.1
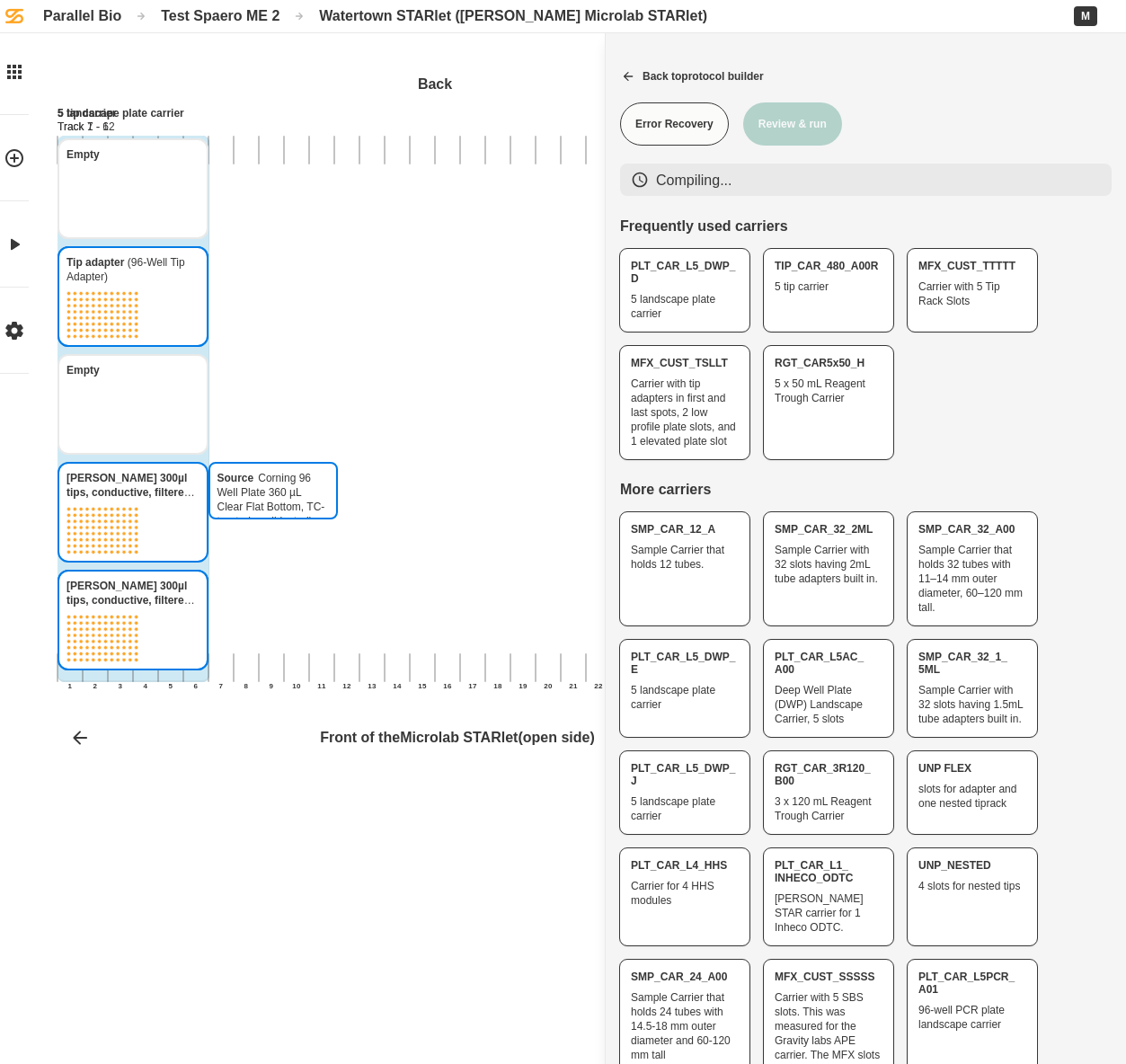
click at [284, 412] on div "Source Corning 96 Well Plate 360 µL Clear Flat Bottom, TC-treated, no lid, ster…" at bounding box center [713, 410] width 1312 height 699
drag, startPoint x: 271, startPoint y: 592, endPoint x: 277, endPoint y: 504, distance: 88.2
click at [277, 504] on div "Reservoir Agilent 1 Reservoir 290 mL Back 1 2 3 4 5 6 7 8 9 10 11 12 13 14 15 1…" at bounding box center [713, 410] width 1312 height 699
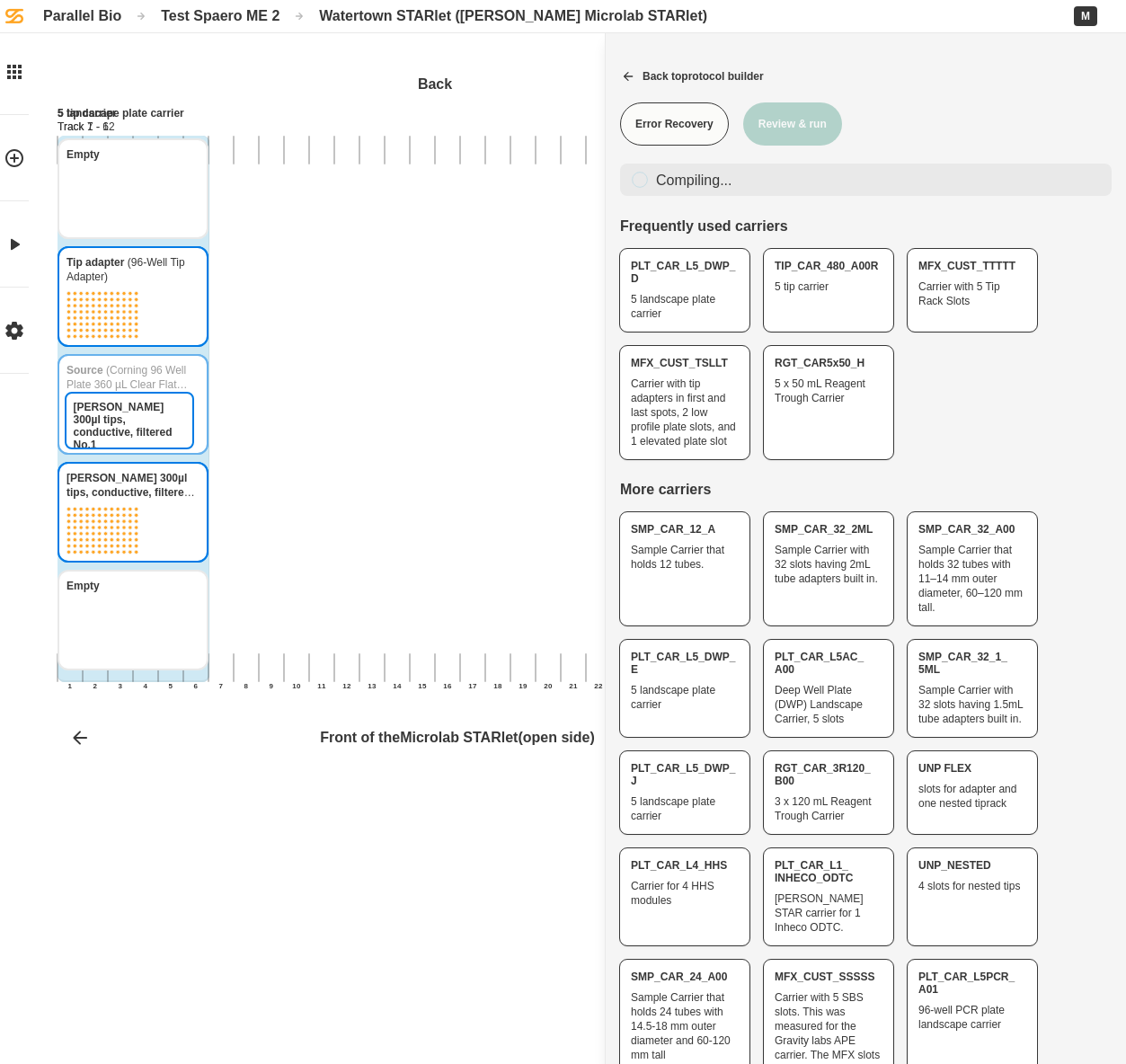
drag, startPoint x: 171, startPoint y: 608, endPoint x: 179, endPoint y: 409, distance: 199.2
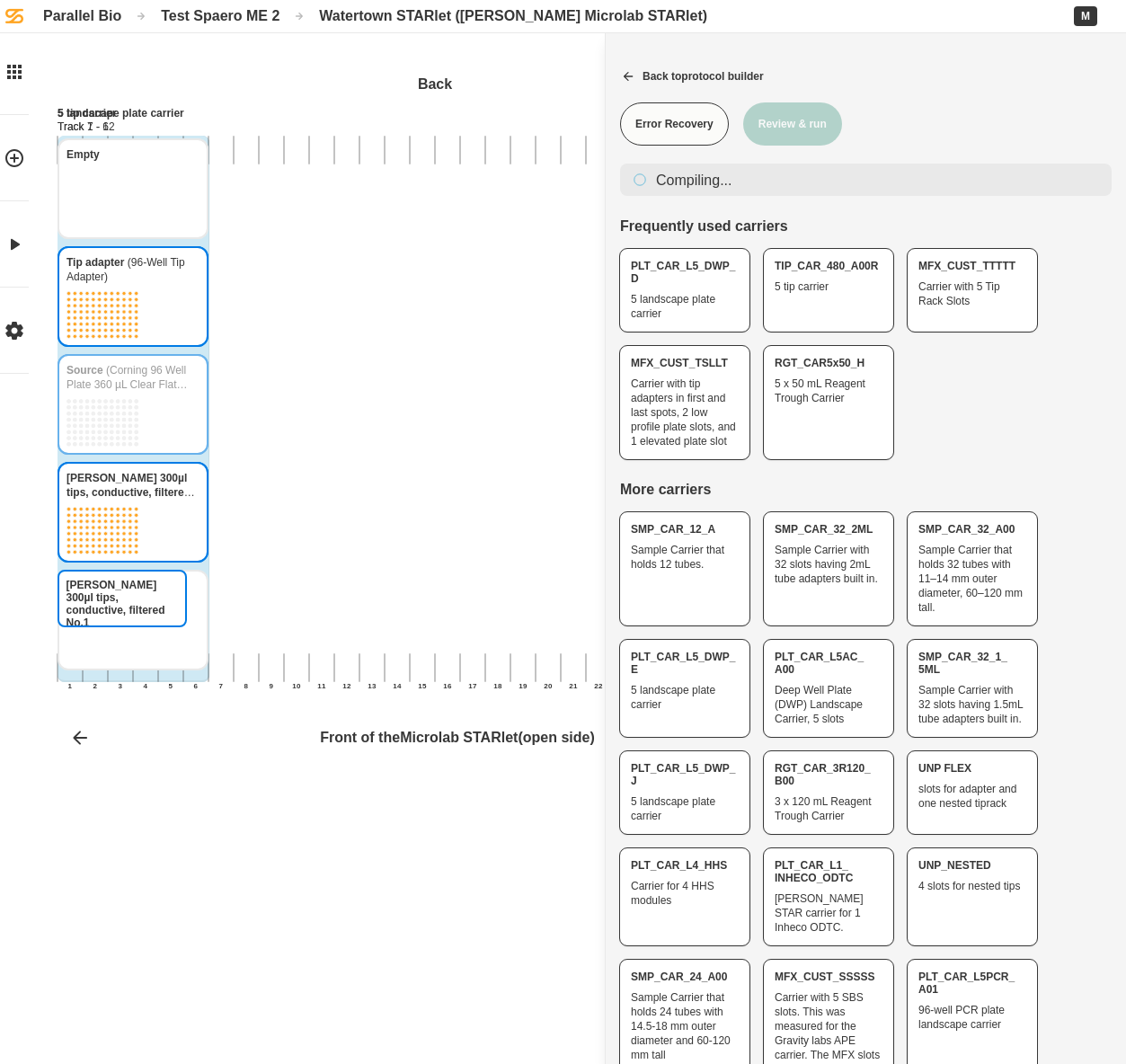
click at [179, 409] on div "[PERSON_NAME] 300µl tips, conductive, filtered No.1 [PERSON_NAME] 300µl tips, c…" at bounding box center [713, 410] width 1312 height 699
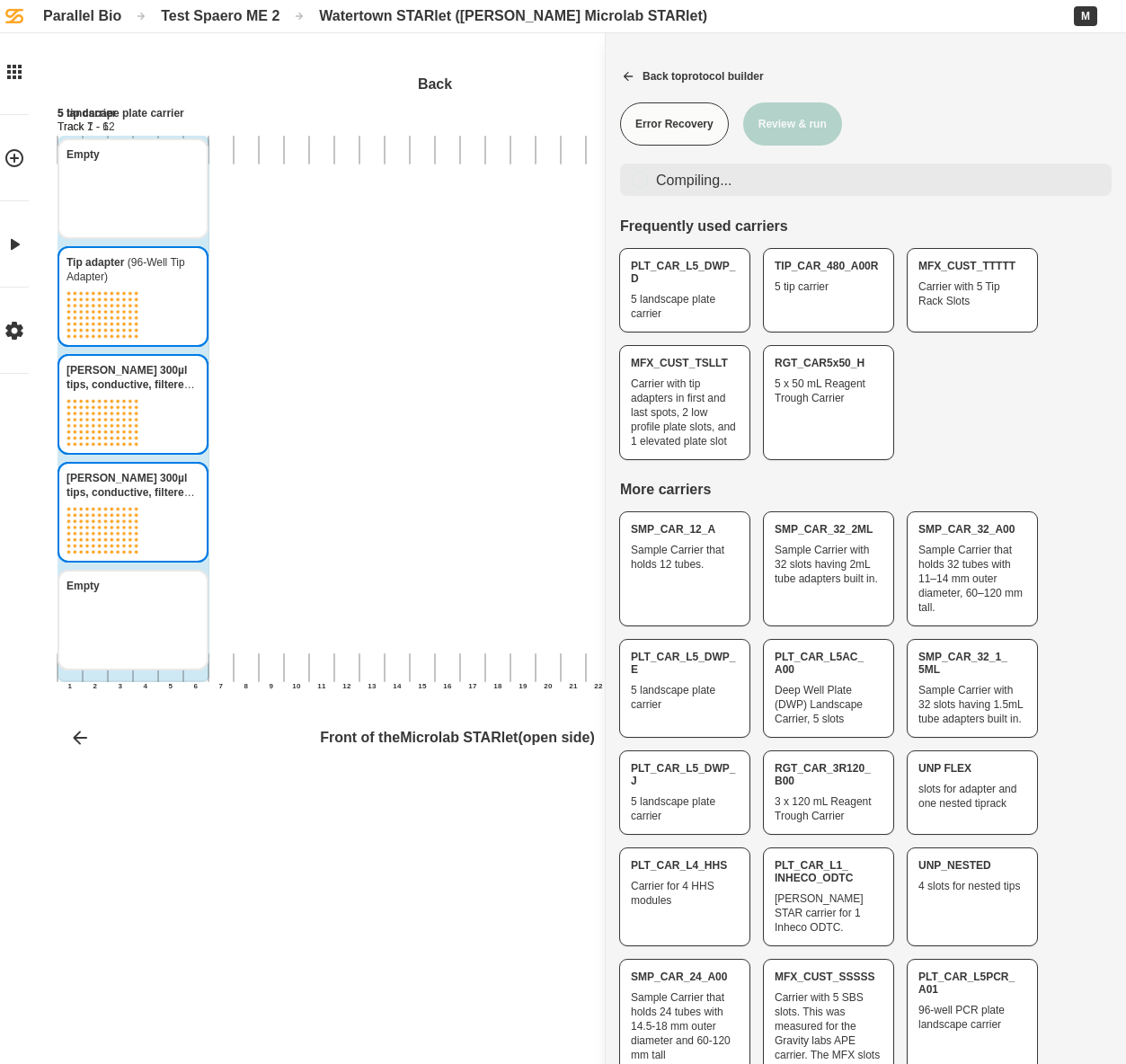
click at [89, 17] on div "Parallel Bio" at bounding box center [82, 15] width 78 height 17
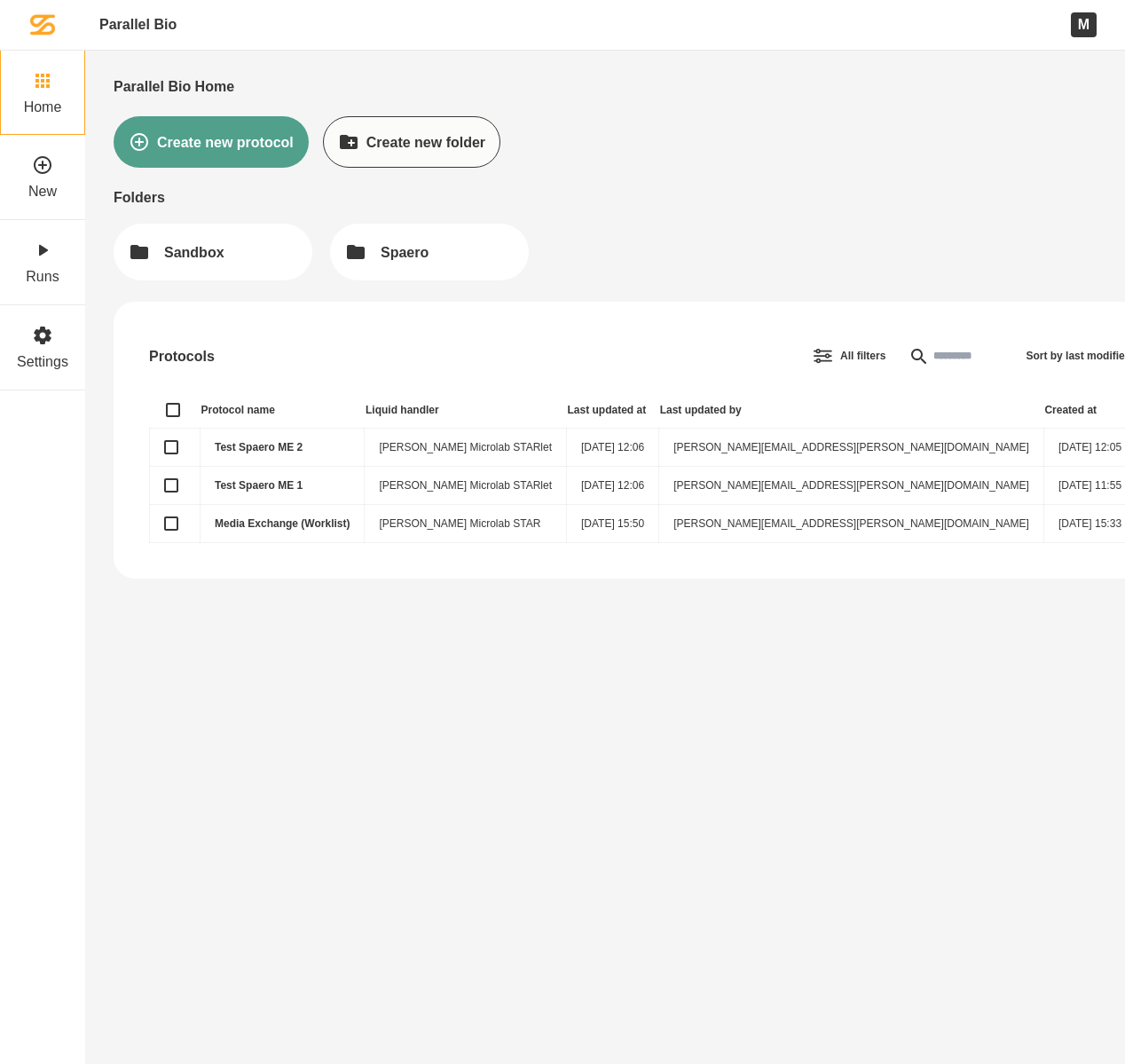
click at [257, 485] on link "Test Spaero ME 1" at bounding box center [258, 485] width 88 height 13
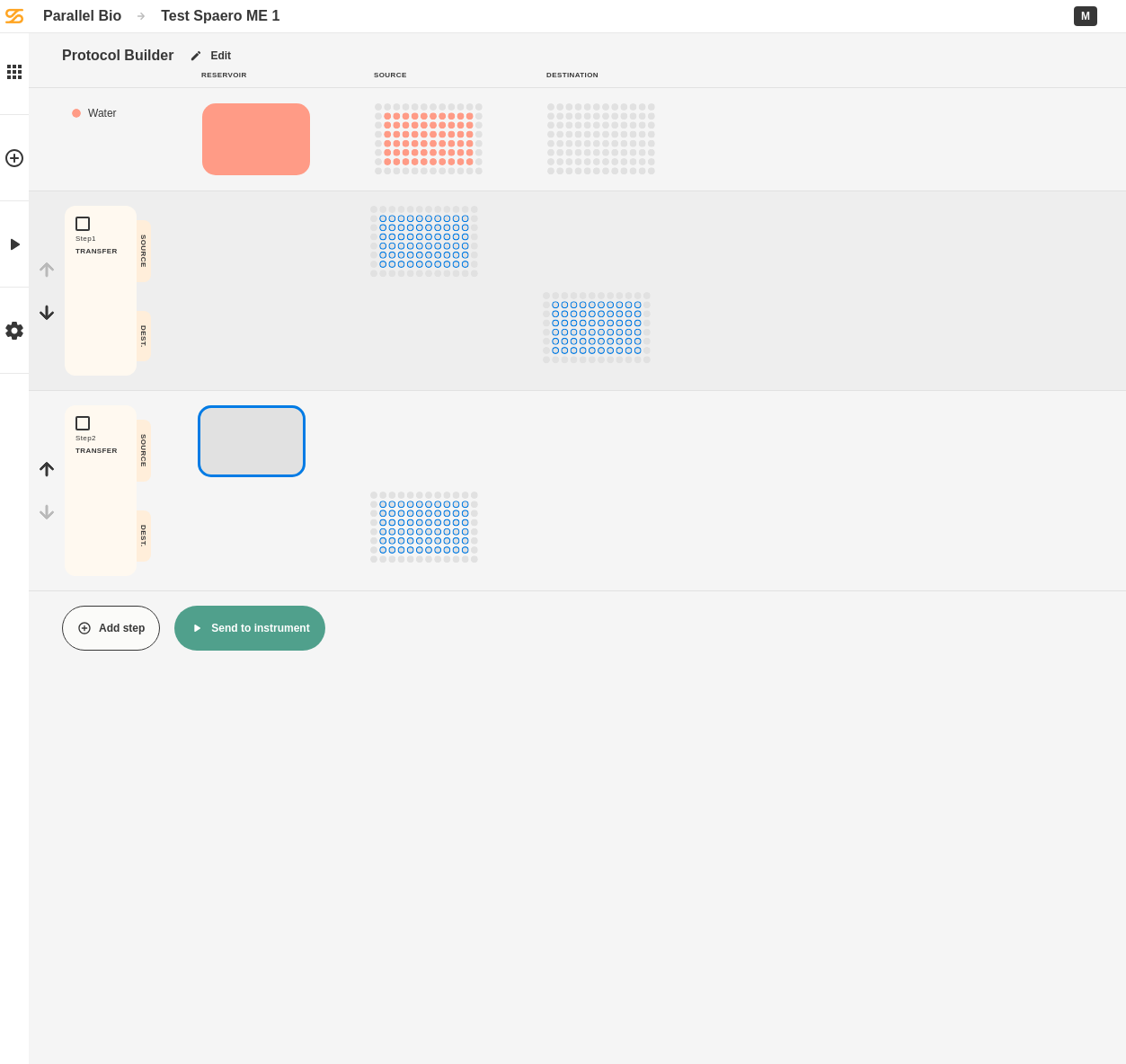
click at [252, 633] on button "Send to instrument" at bounding box center [249, 628] width 150 height 45
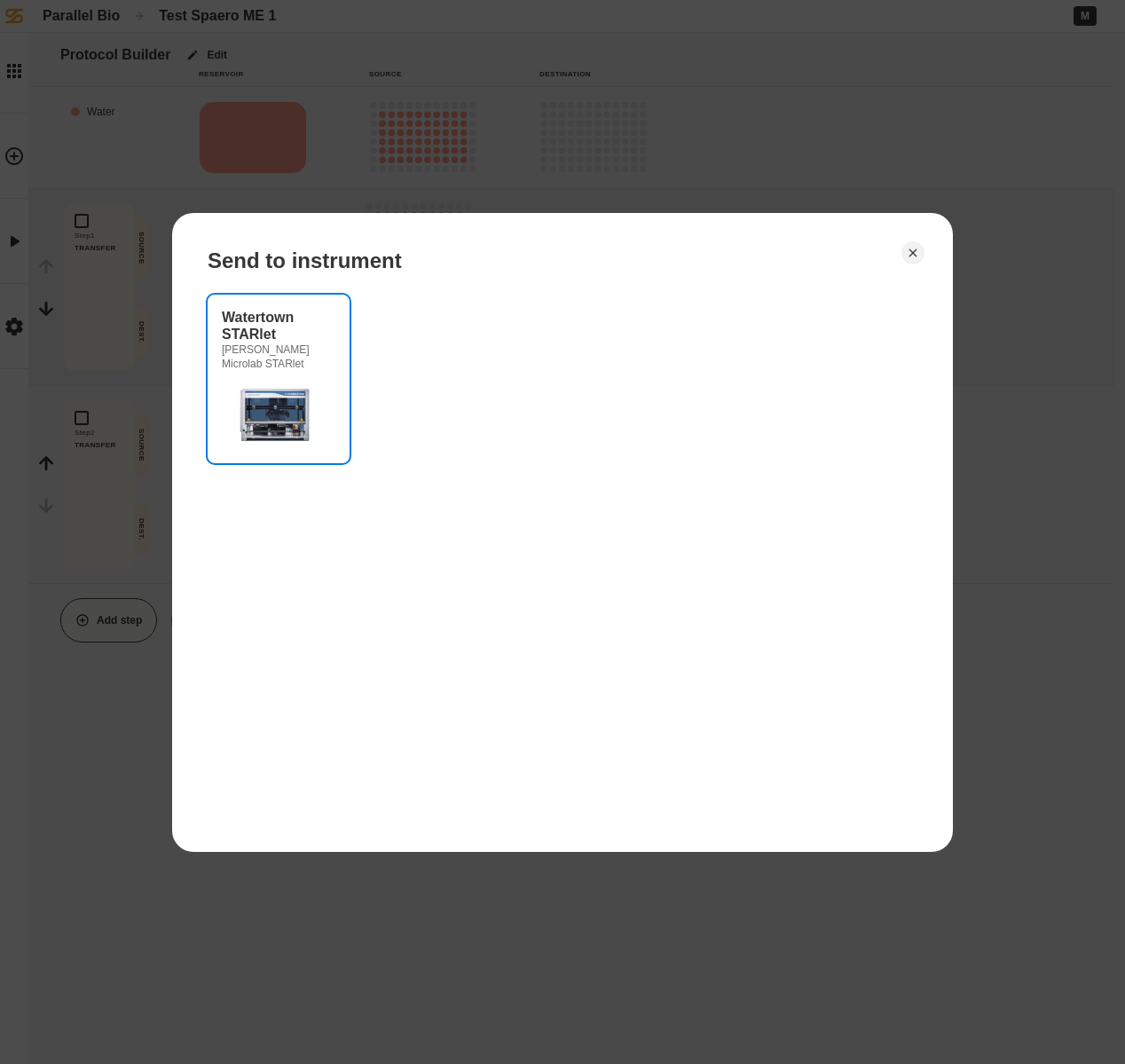
click at [267, 385] on img at bounding box center [275, 413] width 107 height 71
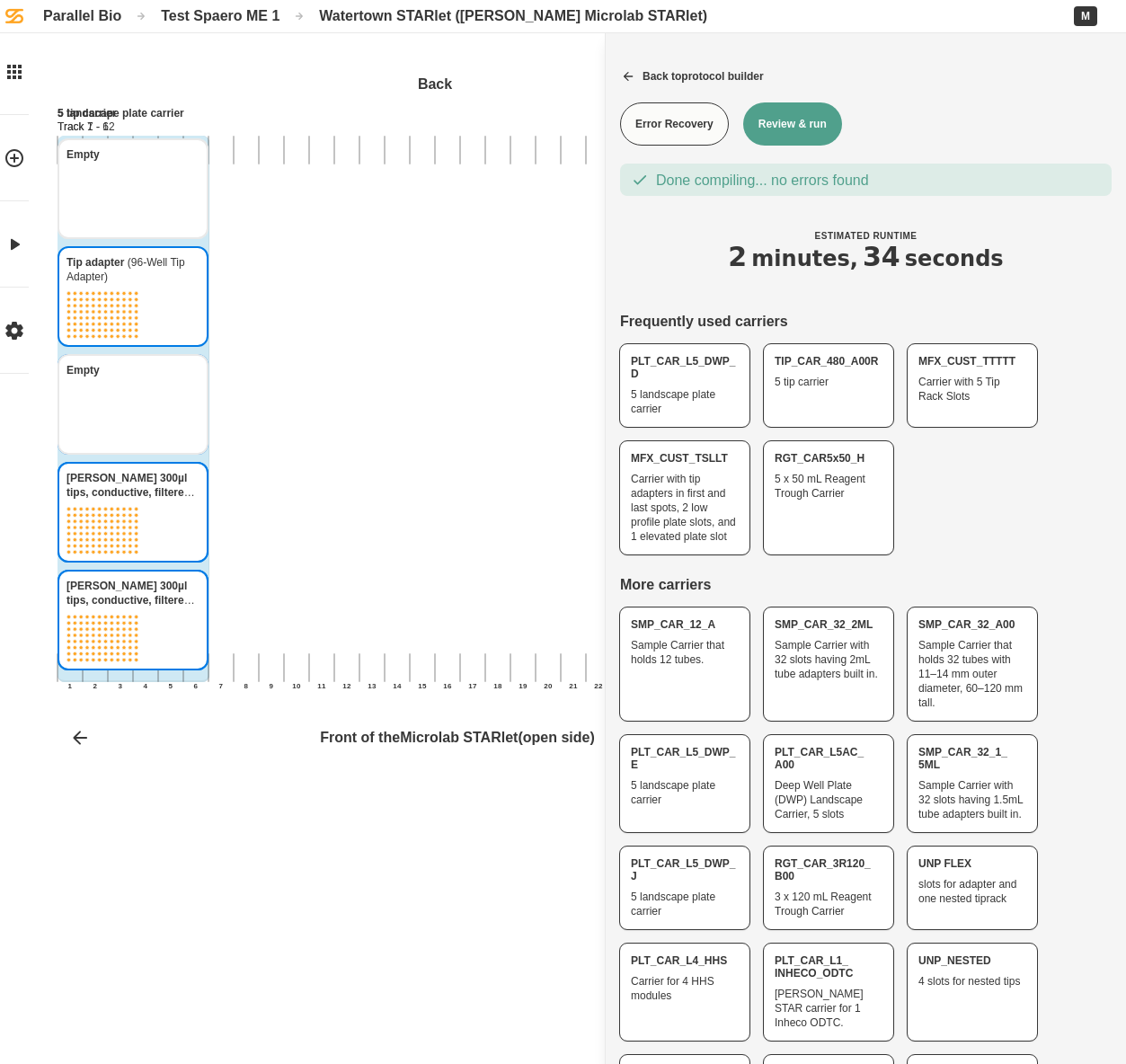
click at [214, 19] on div "Test Spaero ME 1" at bounding box center [220, 15] width 119 height 17
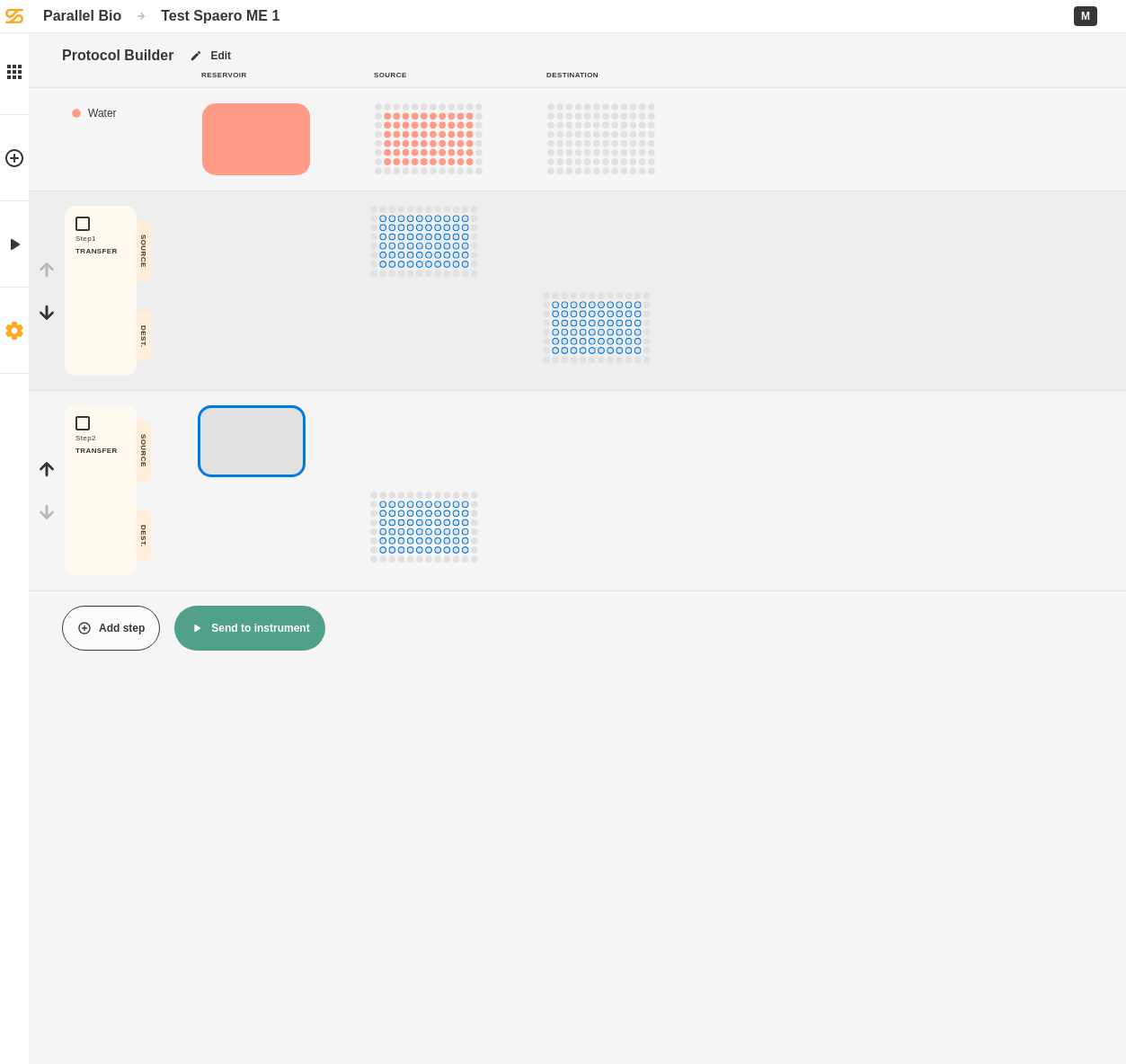
click at [16, 330] on icon at bounding box center [15, 331] width 22 height 22
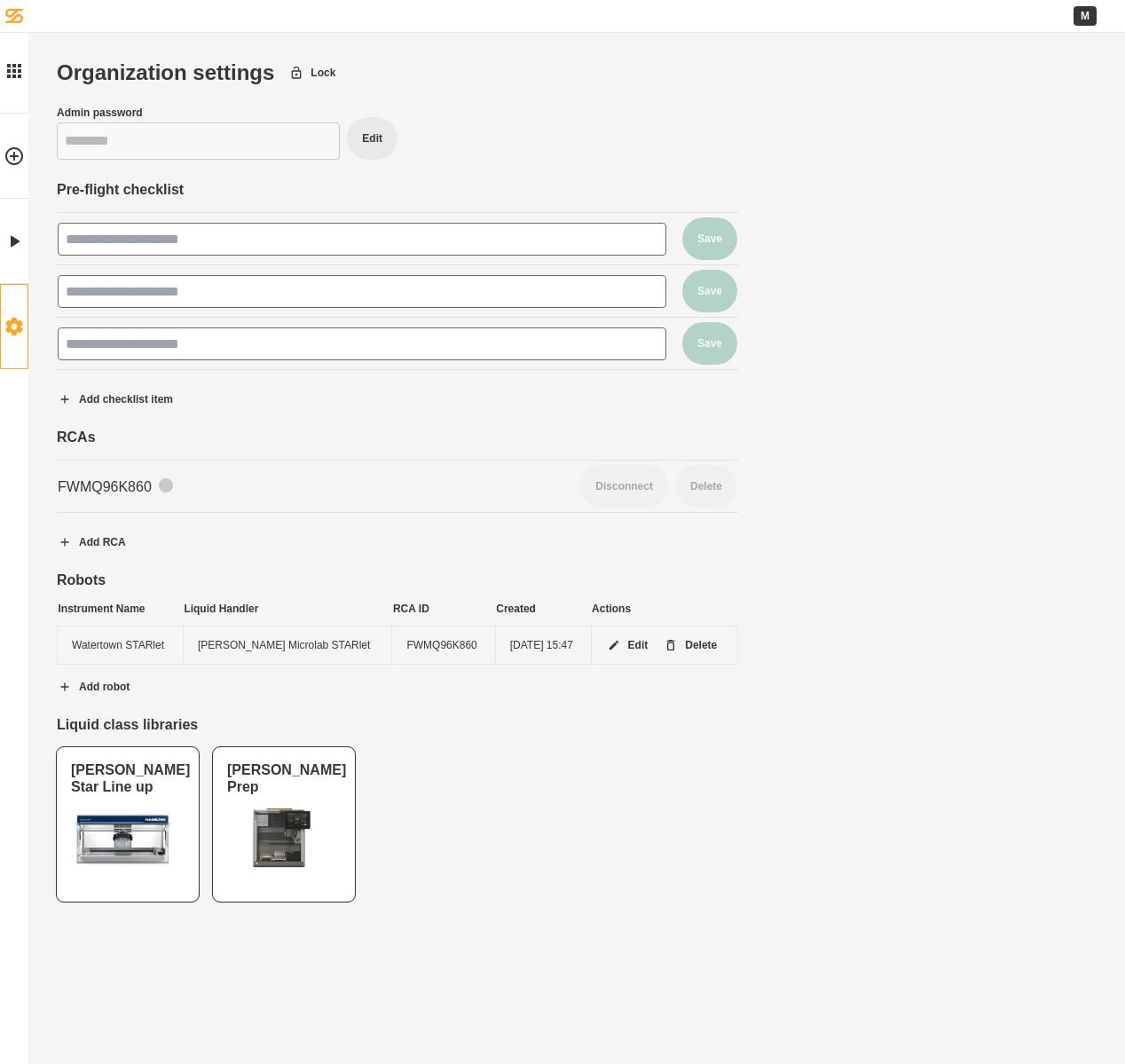
click at [901, 460] on div "Organization settings Lock Admin password ******** Edit Pre-flight checklist Sa…" at bounding box center [576, 480] width 1040 height 841
click at [17, 78] on icon at bounding box center [14, 71] width 22 height 22
